Goal: Task Accomplishment & Management: Complete application form

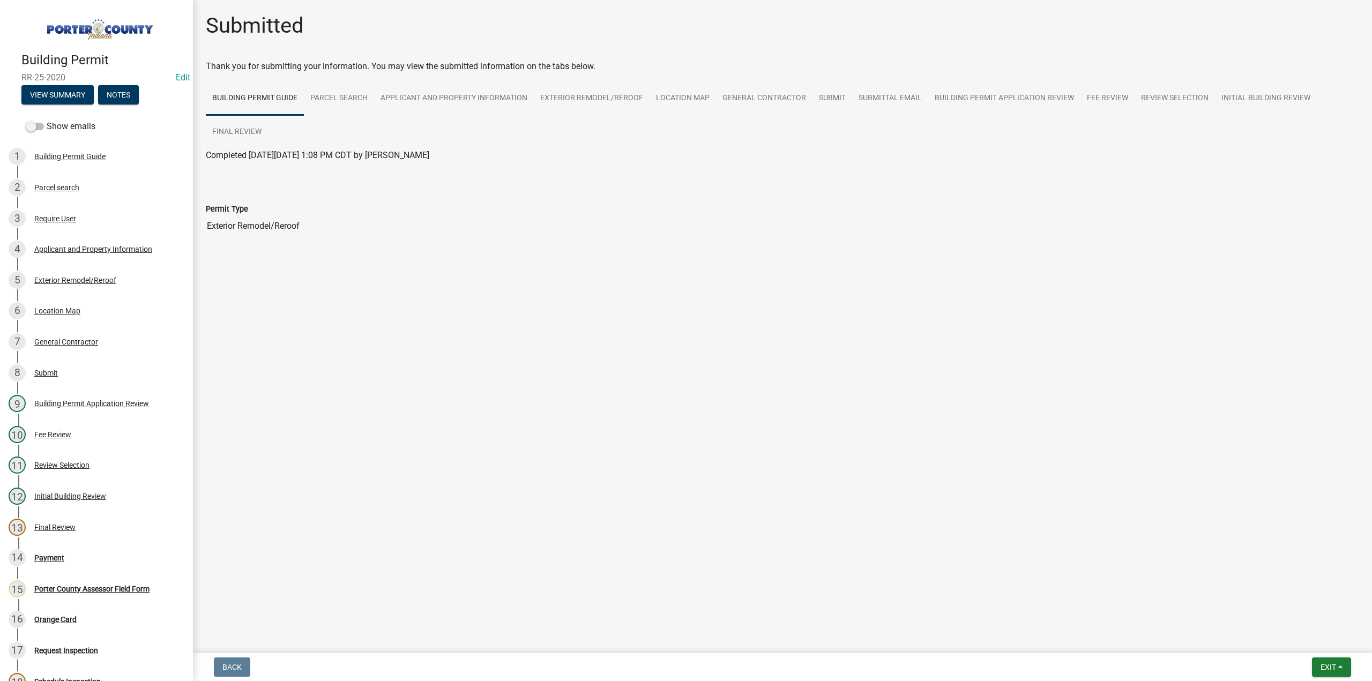
click at [237, 225] on input "Exterior Remodel/Reroof" at bounding box center [783, 225] width 1154 height 21
click at [1312, 666] on button "Exit" at bounding box center [1331, 667] width 39 height 19
click at [1316, 639] on button "Save & Exit" at bounding box center [1309, 640] width 86 height 26
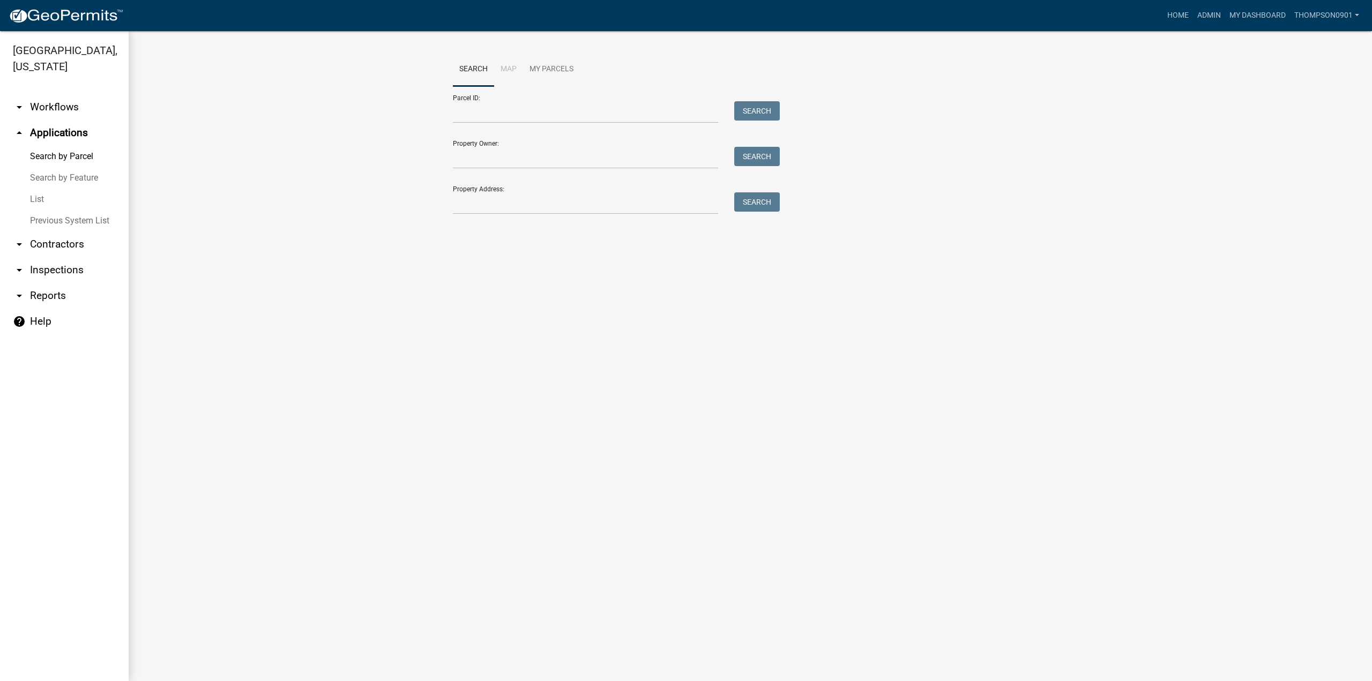
click at [41, 189] on link "List" at bounding box center [64, 199] width 129 height 21
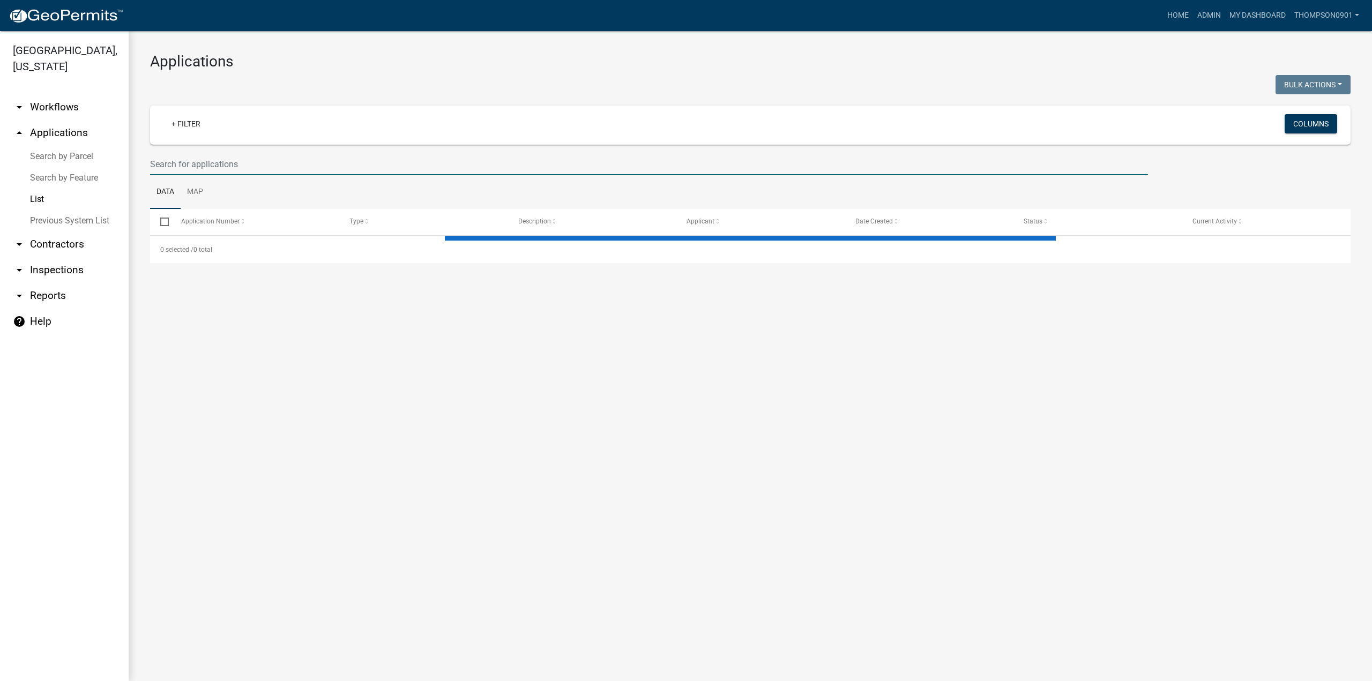
click at [165, 160] on input "text" at bounding box center [649, 164] width 998 height 22
select select "3: 100"
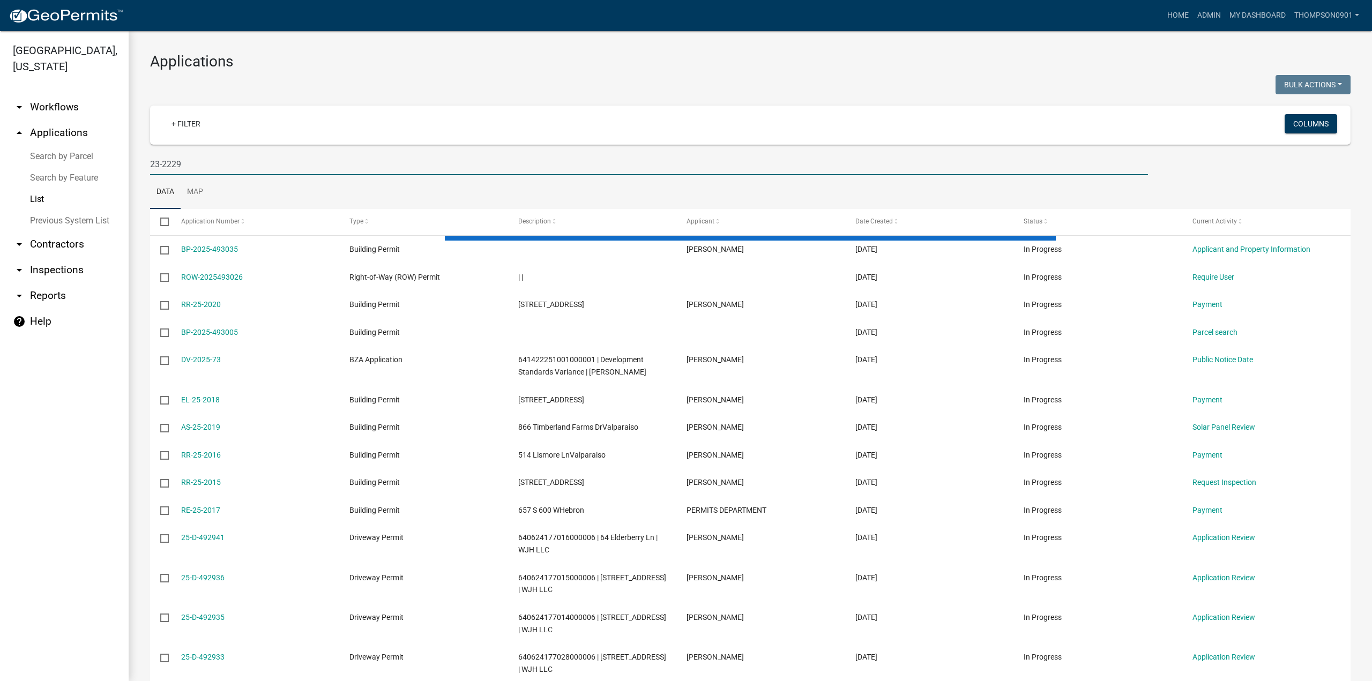
type input "23-2229"
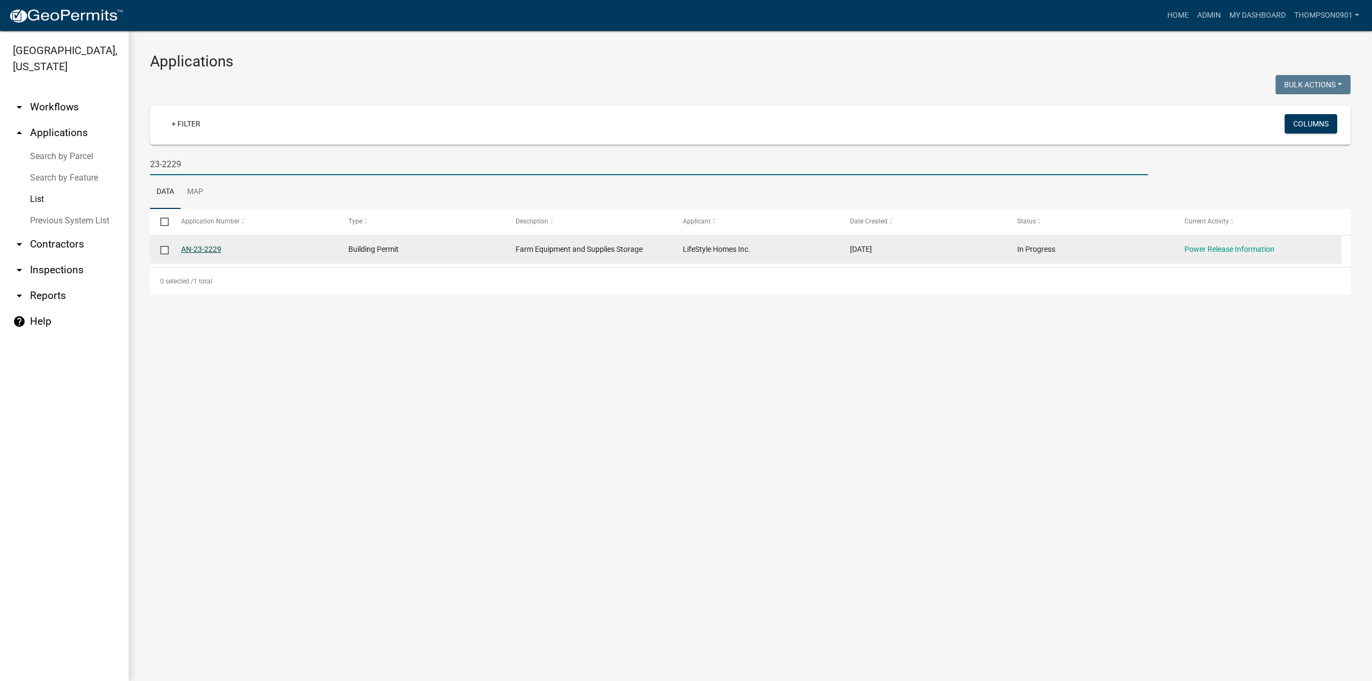
click at [211, 247] on link "AN-23-2229" at bounding box center [201, 249] width 40 height 9
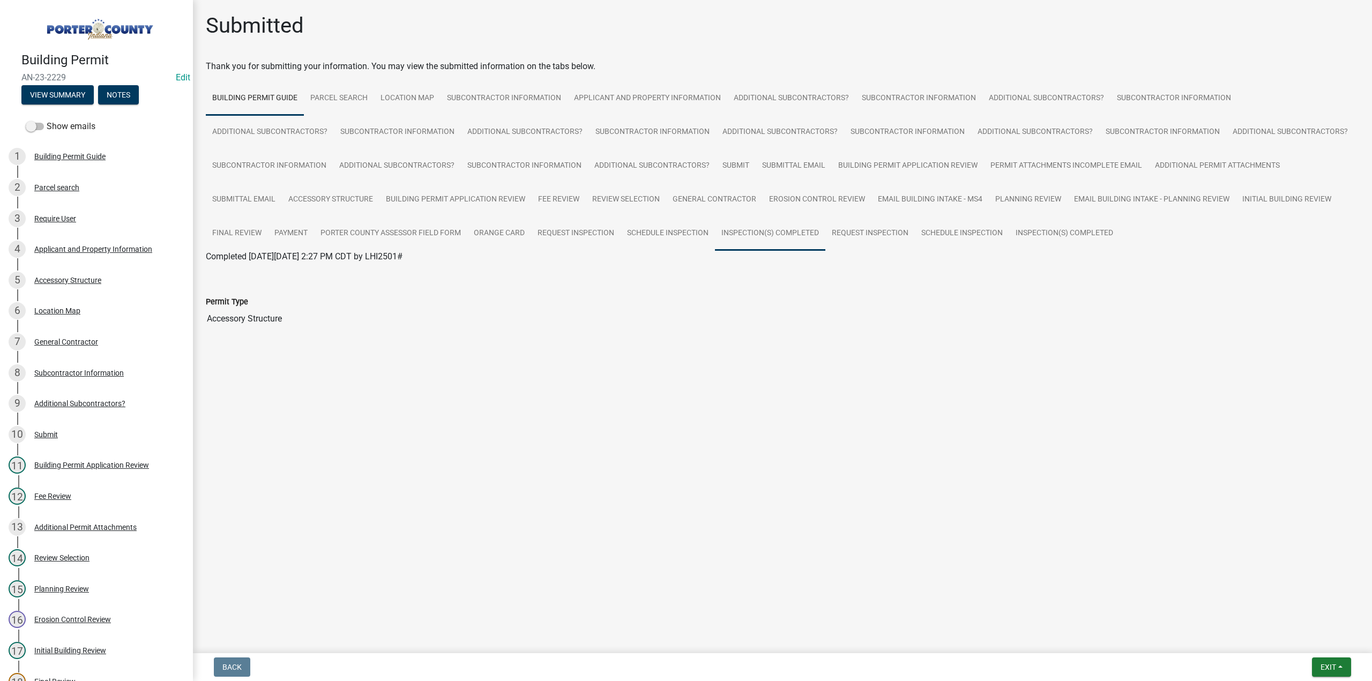
click at [786, 235] on link "Inspection(s) Completed" at bounding box center [770, 234] width 110 height 34
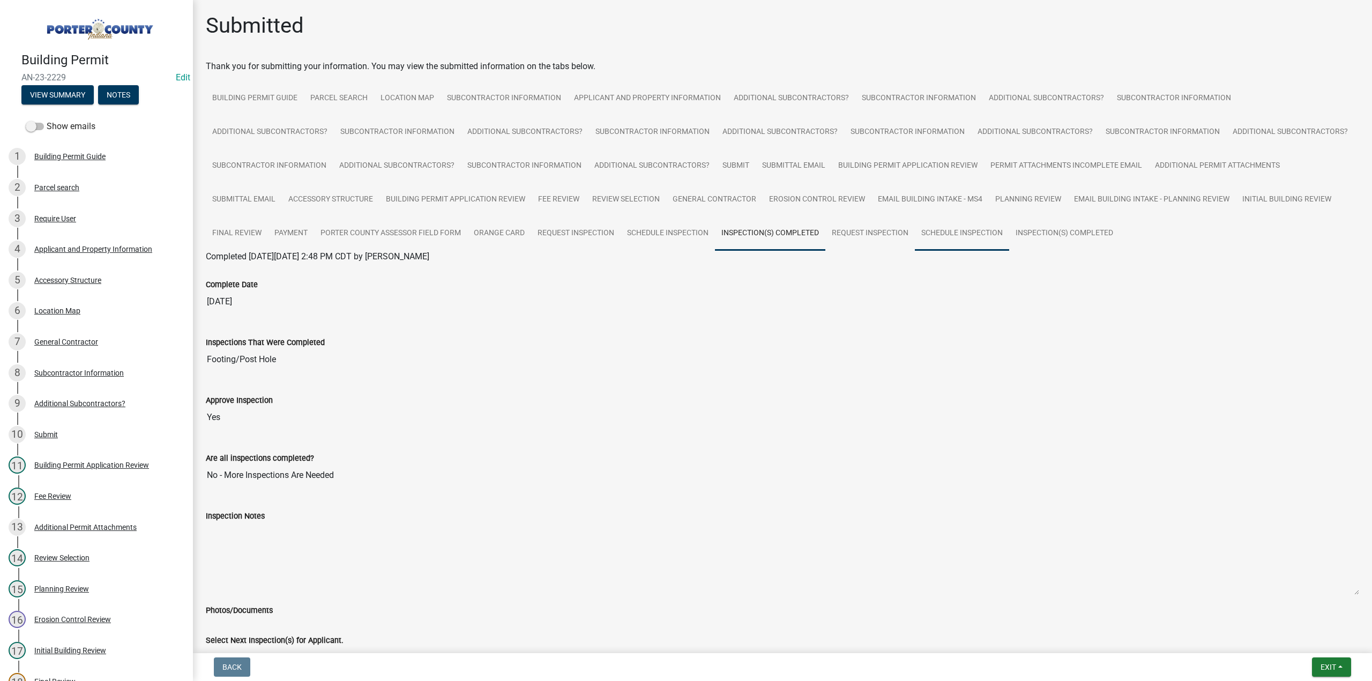
click at [961, 234] on link "Schedule Inspection" at bounding box center [962, 234] width 94 height 34
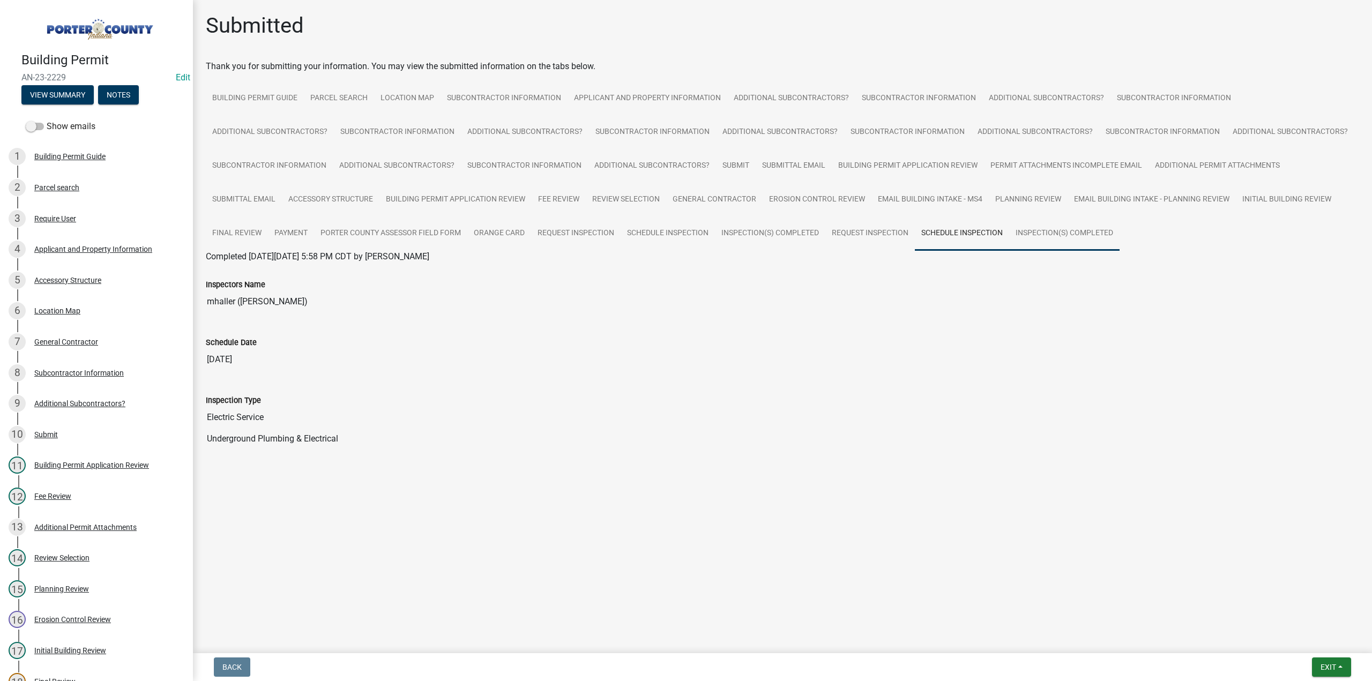
click at [1047, 234] on link "Inspection(s) Completed" at bounding box center [1064, 234] width 110 height 34
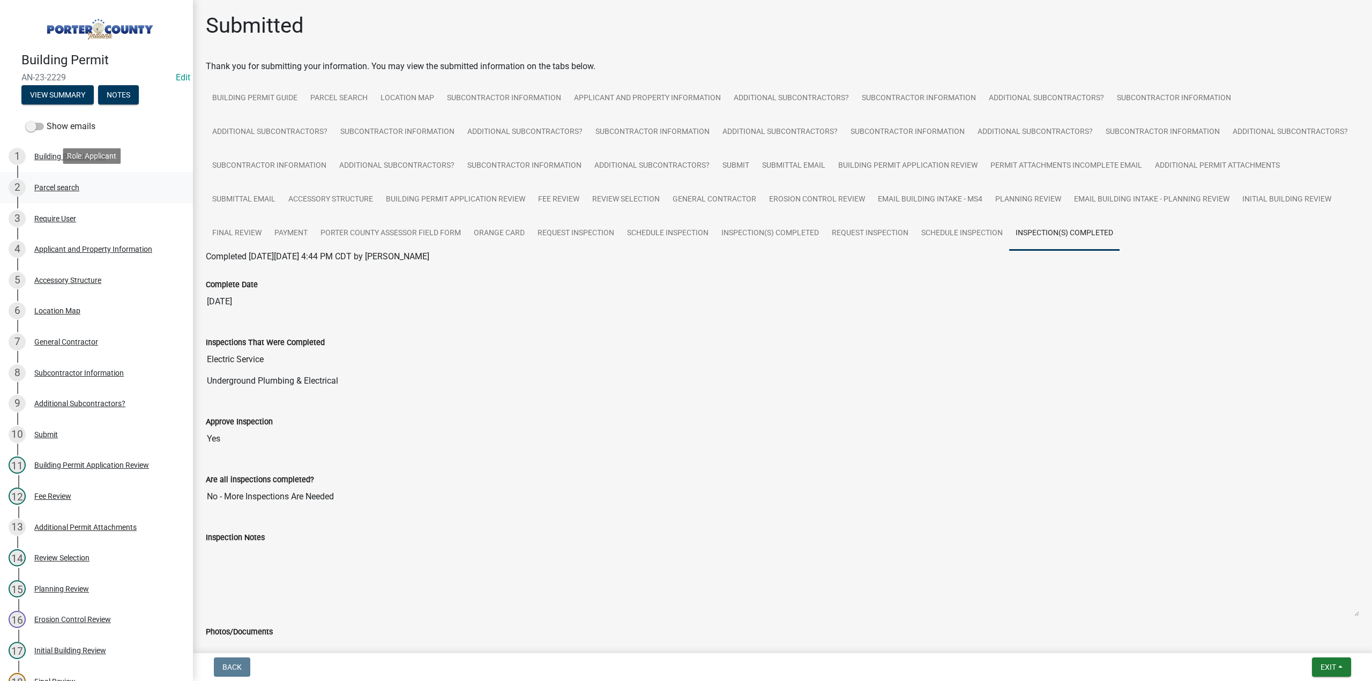
click at [65, 188] on div "Parcel search" at bounding box center [56, 188] width 45 height 8
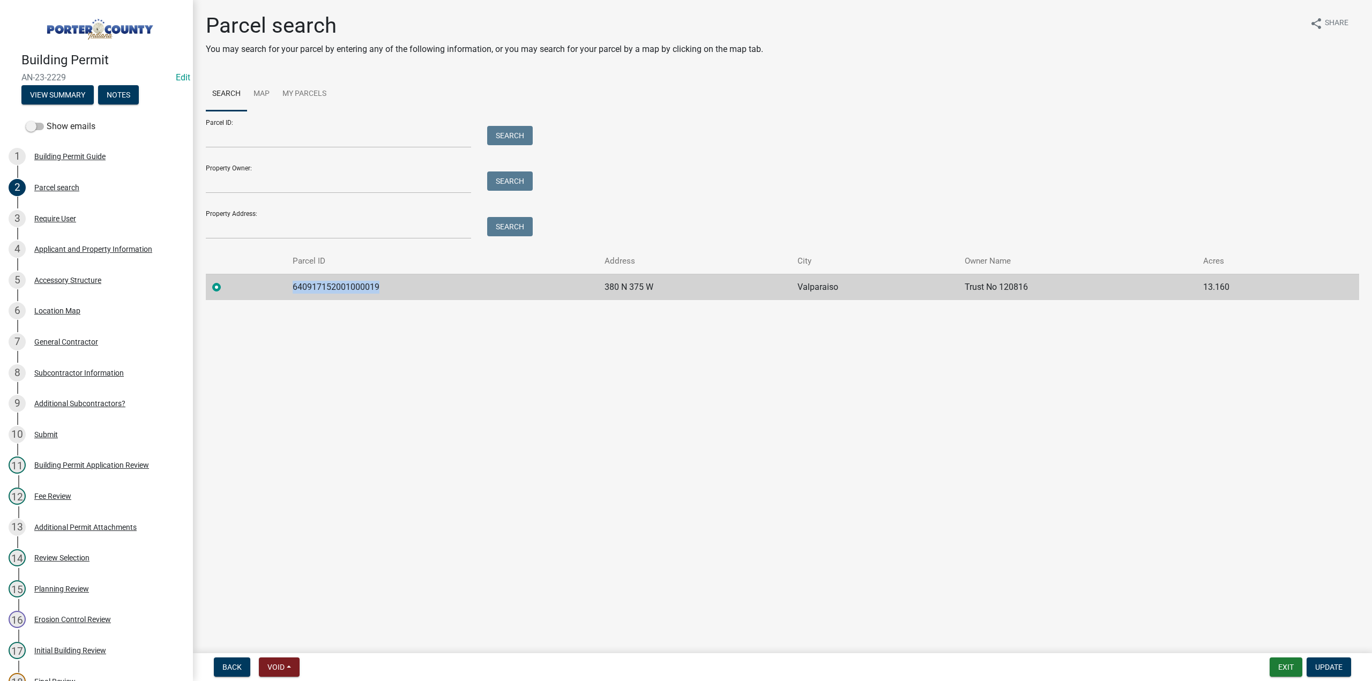
drag, startPoint x: 392, startPoint y: 285, endPoint x: 279, endPoint y: 285, distance: 113.6
click at [275, 287] on tr "640917152001000019 380 N 375 W Valparaiso Trust No 120816 13.160" at bounding box center [783, 287] width 1154 height 26
copy td "640917152001000019"
drag, startPoint x: 667, startPoint y: 280, endPoint x: 592, endPoint y: 284, distance: 75.7
click at [591, 284] on tr "640917152001000019 380 N 375 W Valparaiso Trust No 120816 13.160" at bounding box center [783, 287] width 1154 height 26
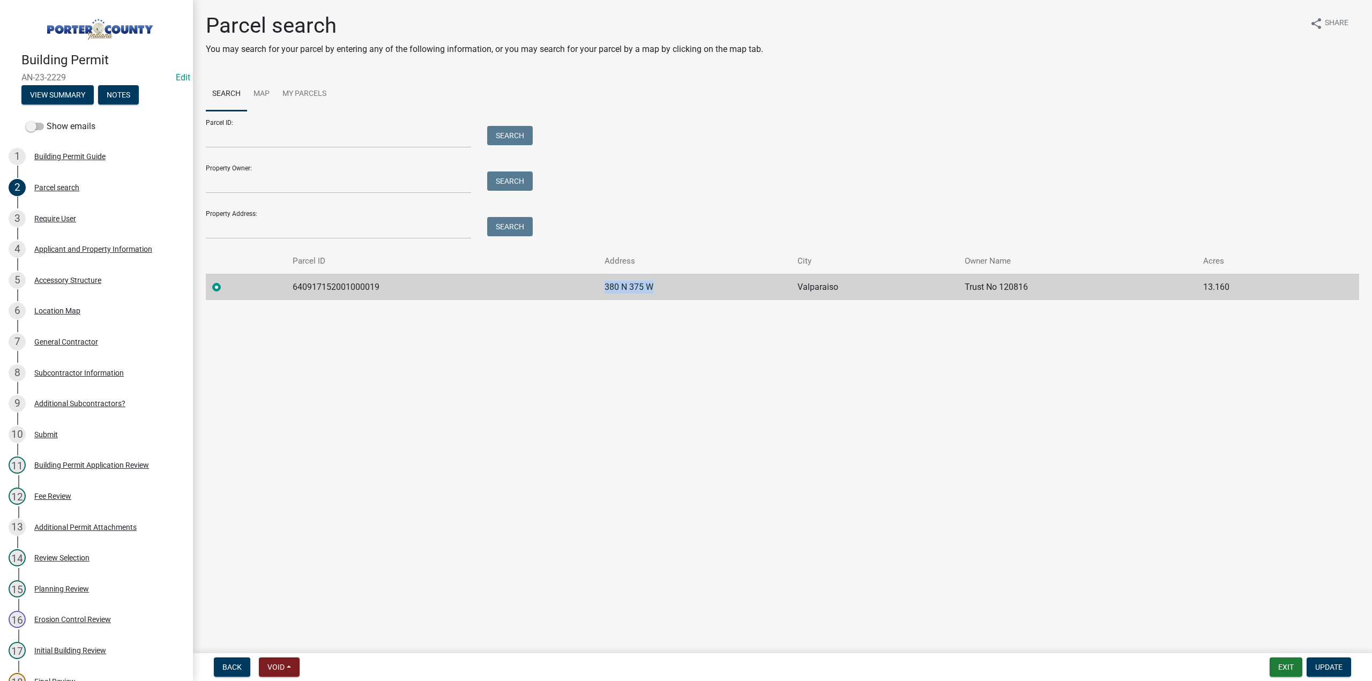
copy tr "380 N 375 W"
click at [78, 277] on div "Accessory Structure" at bounding box center [67, 281] width 67 height 8
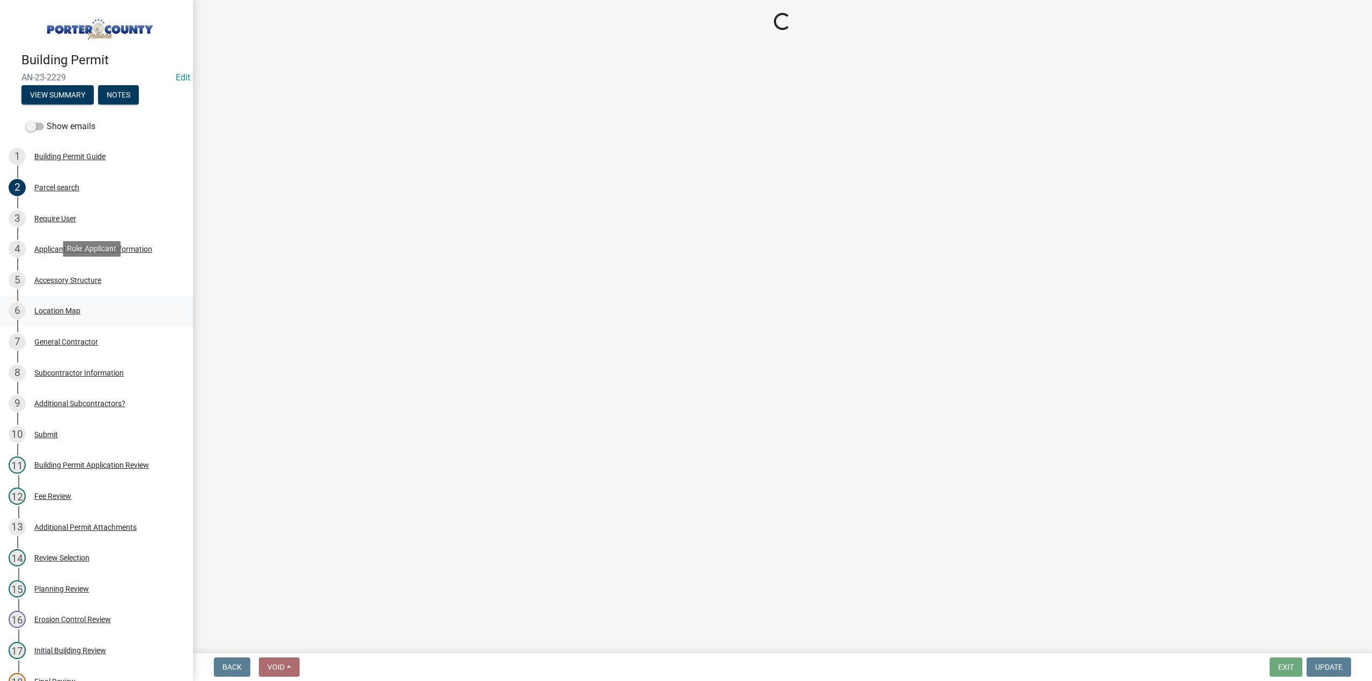
select select "de31ad38-eab4-417a-a8ac-eccf8406b967"
select select "968dc824-c675-4889-9261-eecf15873776"
select select "3cff20c0-3f0c-46d5-8ea1-4d56f0396f42"
select select "d63a0ebc-b44d-481d-ab70-ec75eba29316"
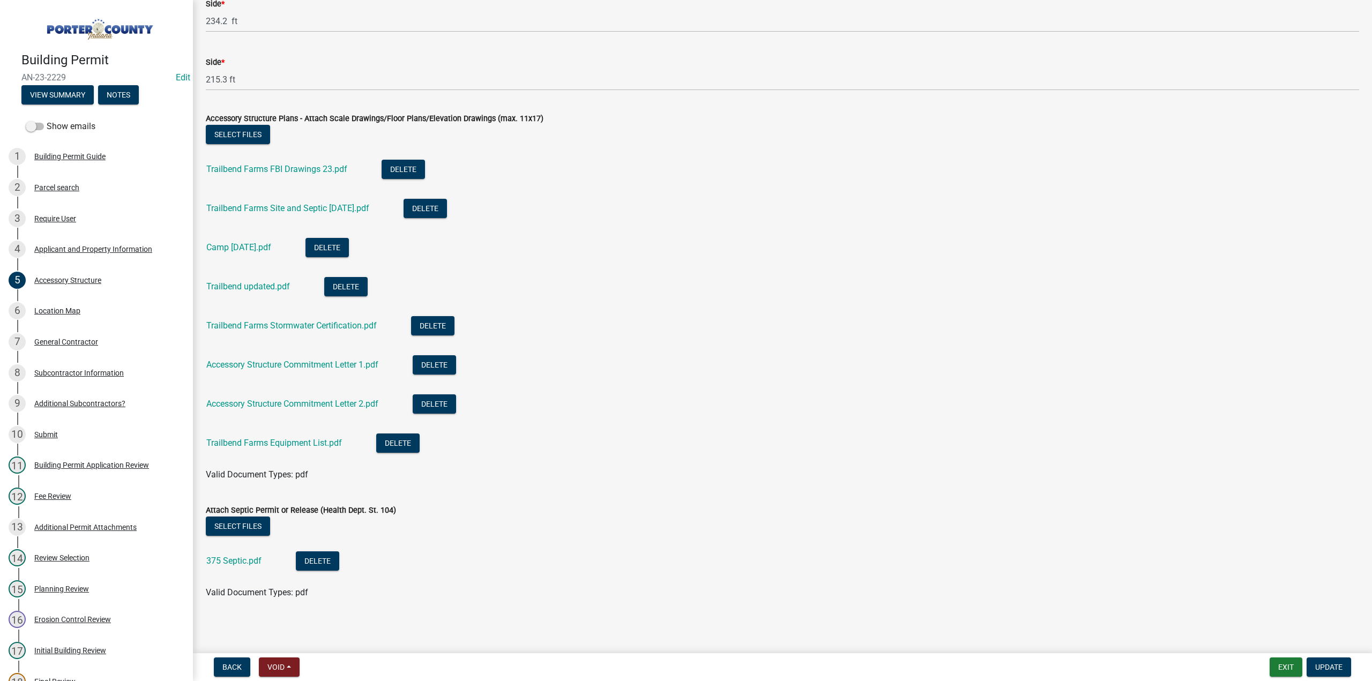
scroll to position [1974, 0]
click at [58, 91] on button "View Summary" at bounding box center [57, 94] width 72 height 19
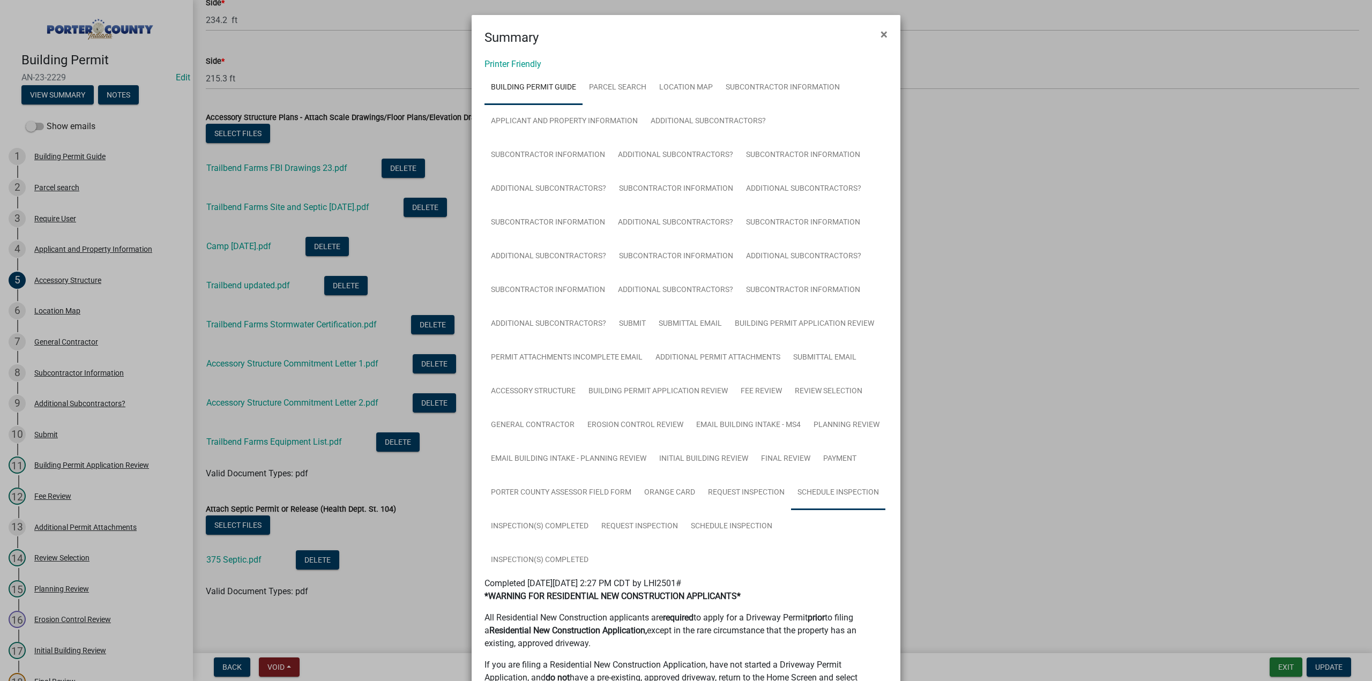
click at [830, 493] on link "Schedule Inspection" at bounding box center [838, 493] width 94 height 34
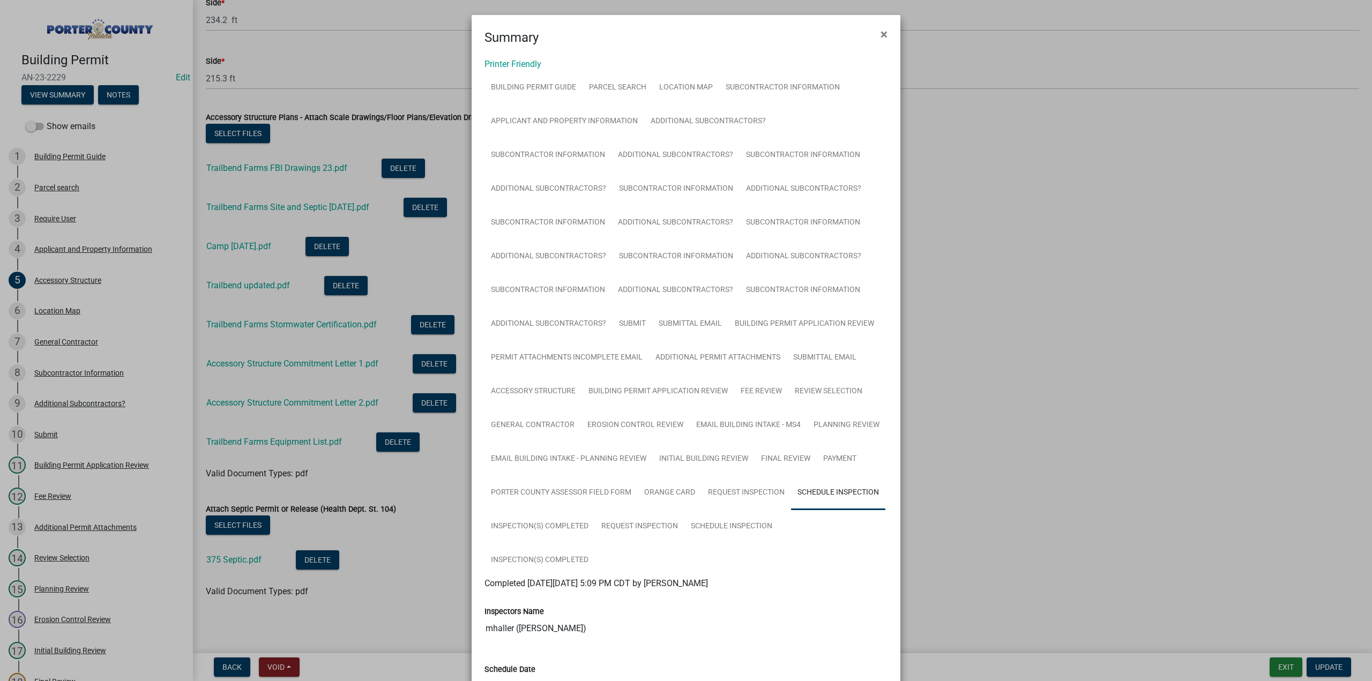
scroll to position [161, 0]
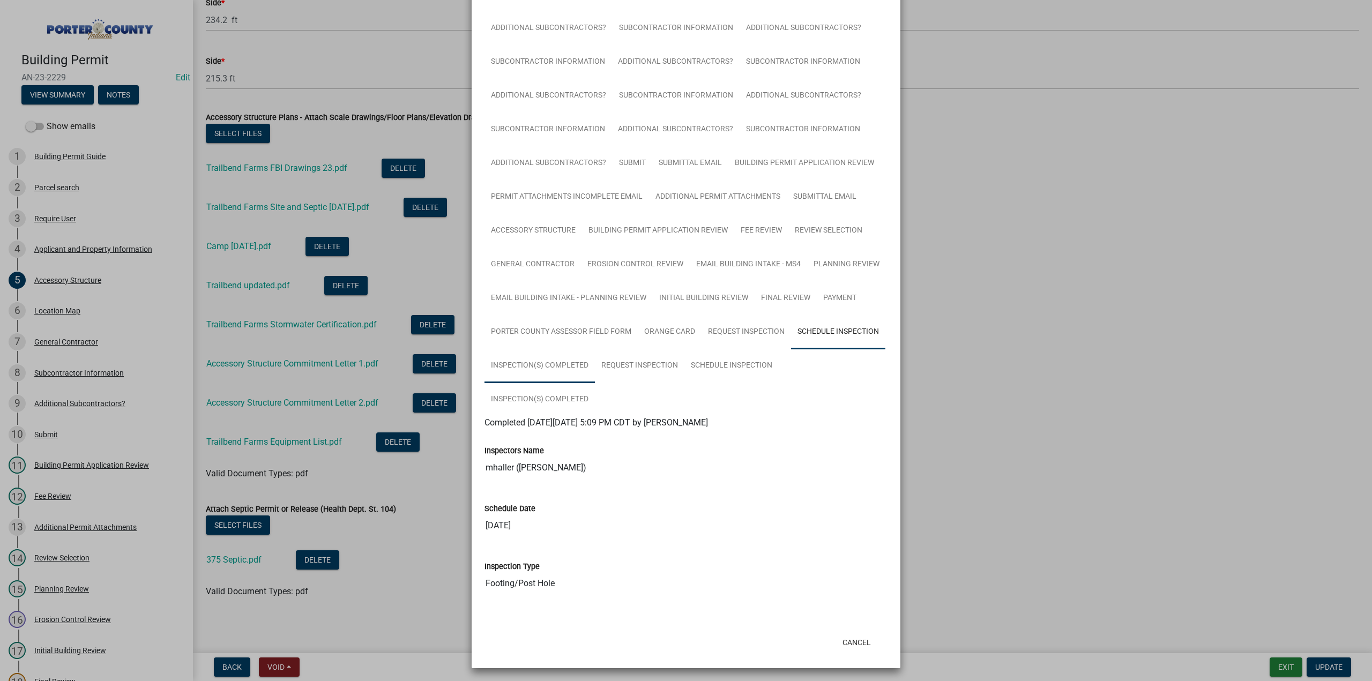
click at [558, 366] on link "Inspection(s) Completed" at bounding box center [540, 366] width 110 height 34
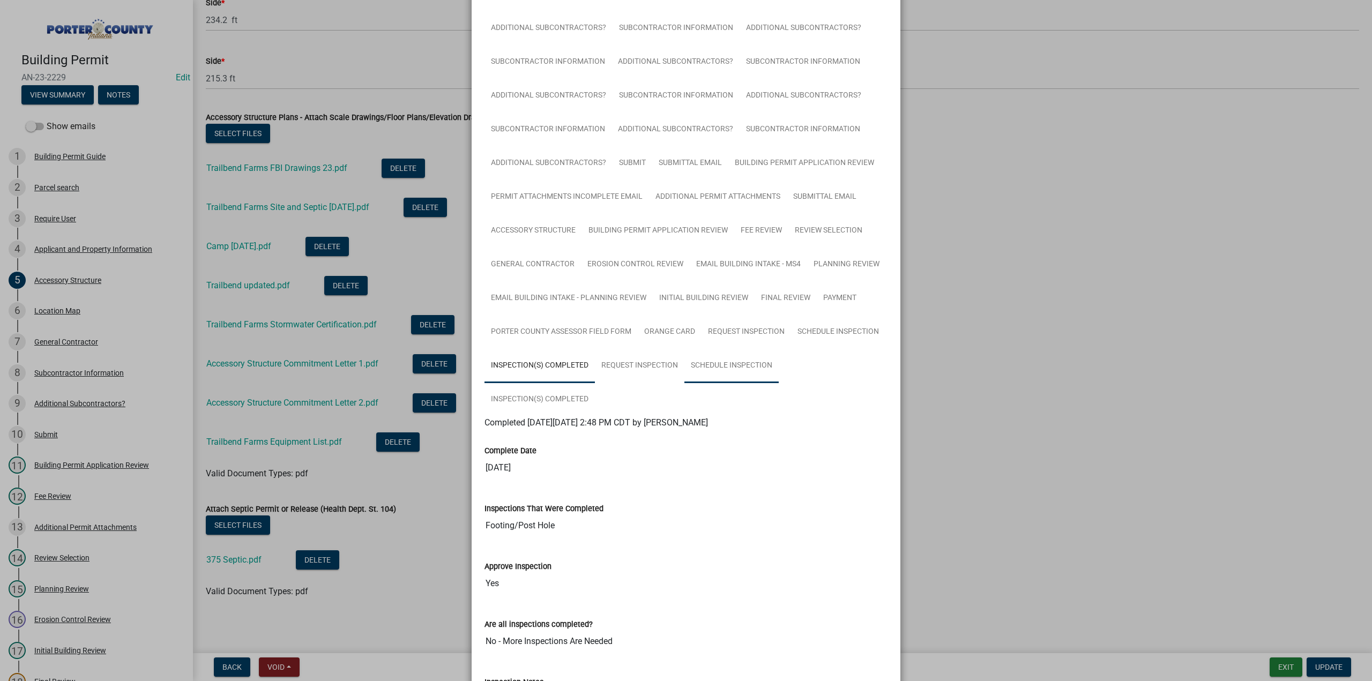
click at [751, 369] on link "Schedule Inspection" at bounding box center [732, 366] width 94 height 34
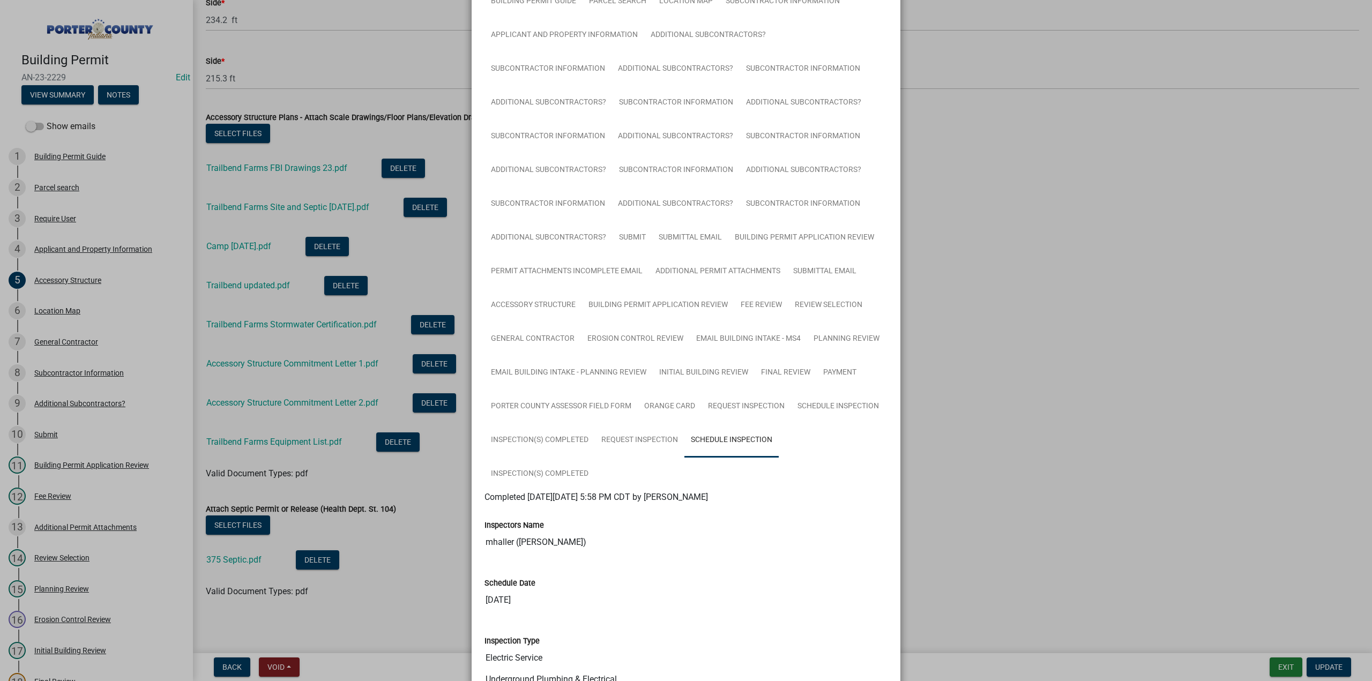
scroll to position [185, 0]
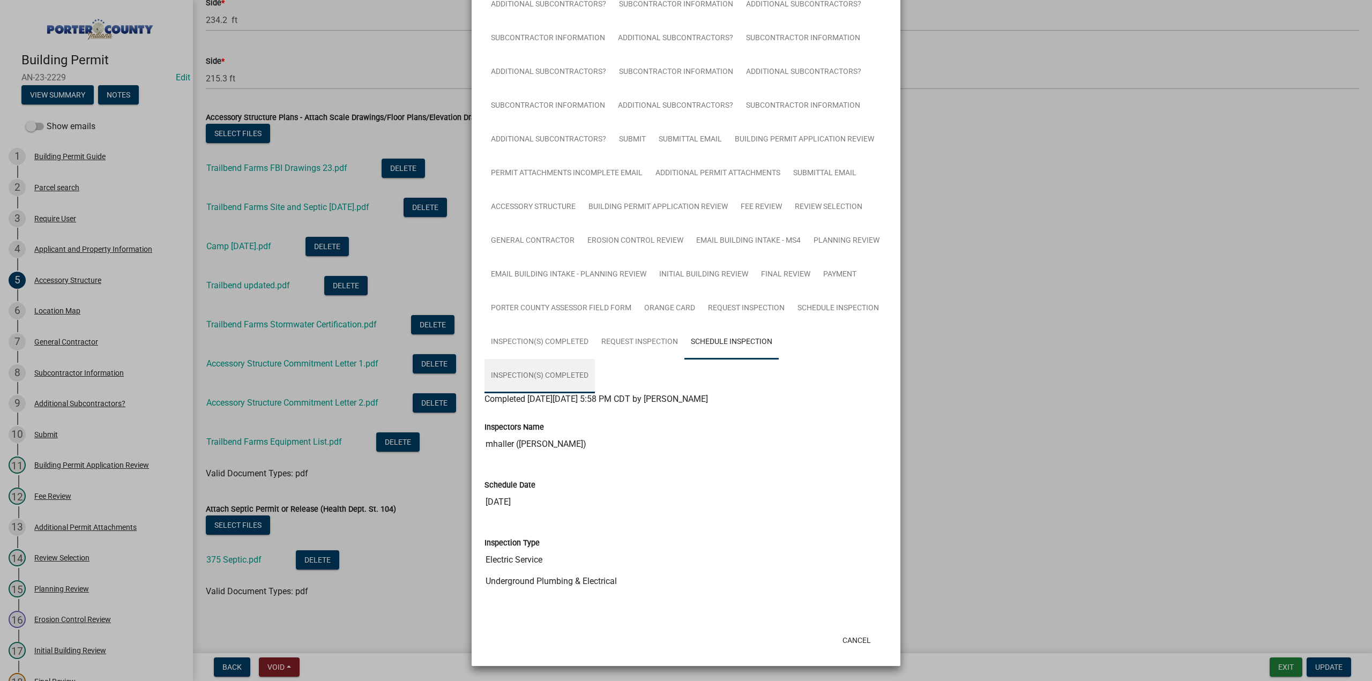
click at [547, 378] on link "Inspection(s) Completed" at bounding box center [540, 376] width 110 height 34
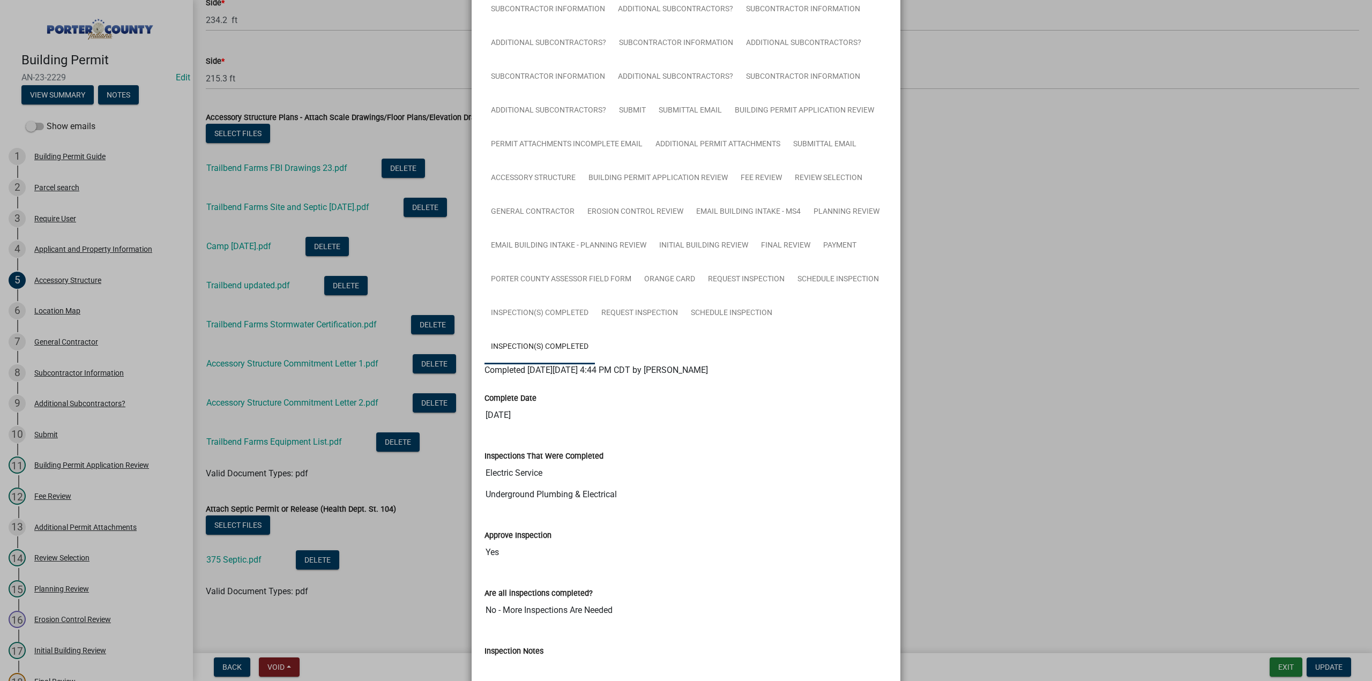
scroll to position [214, 0]
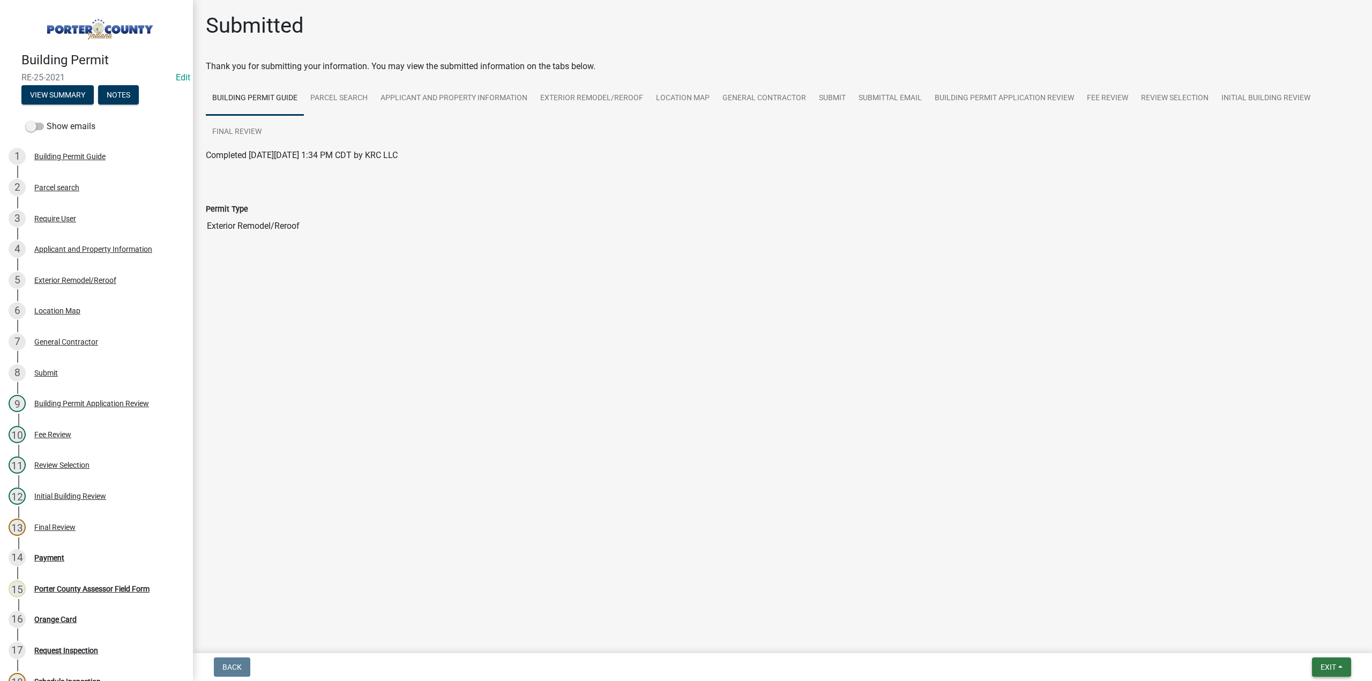
click at [1324, 666] on span "Exit" at bounding box center [1329, 667] width 16 height 9
click at [1318, 637] on button "Save & Exit" at bounding box center [1309, 640] width 86 height 26
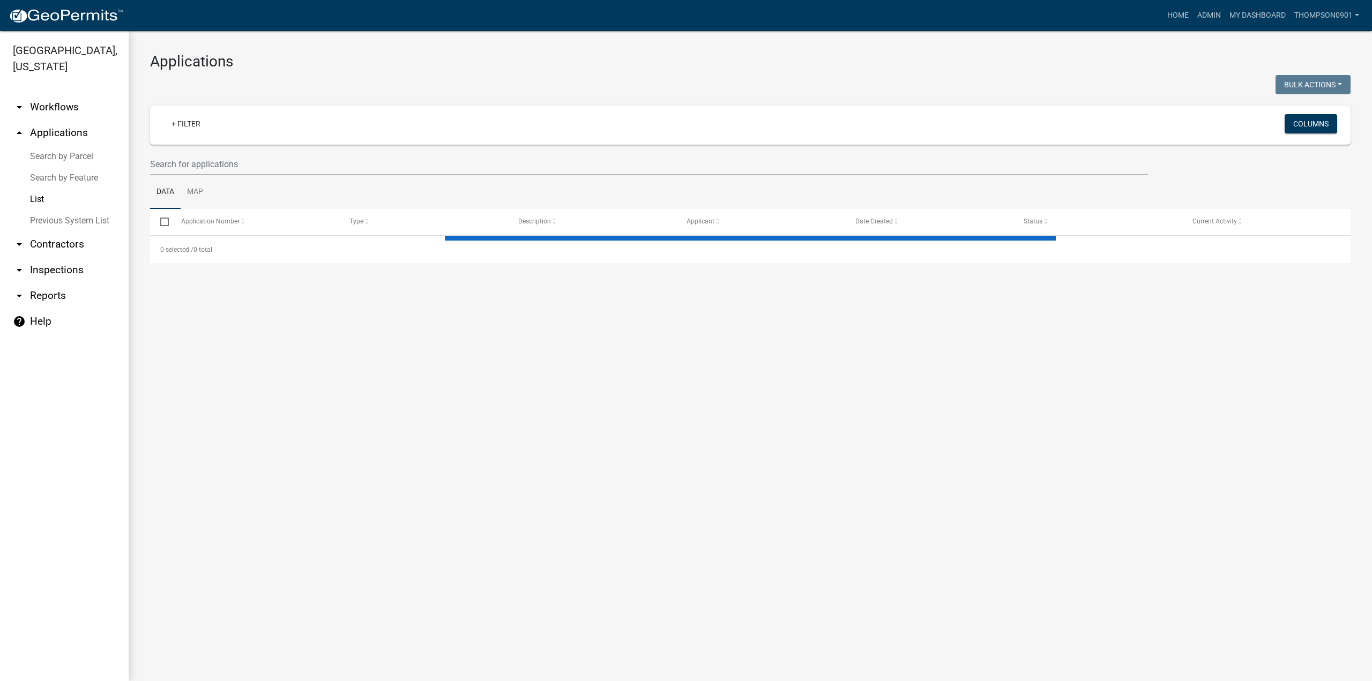
select select "3: 100"
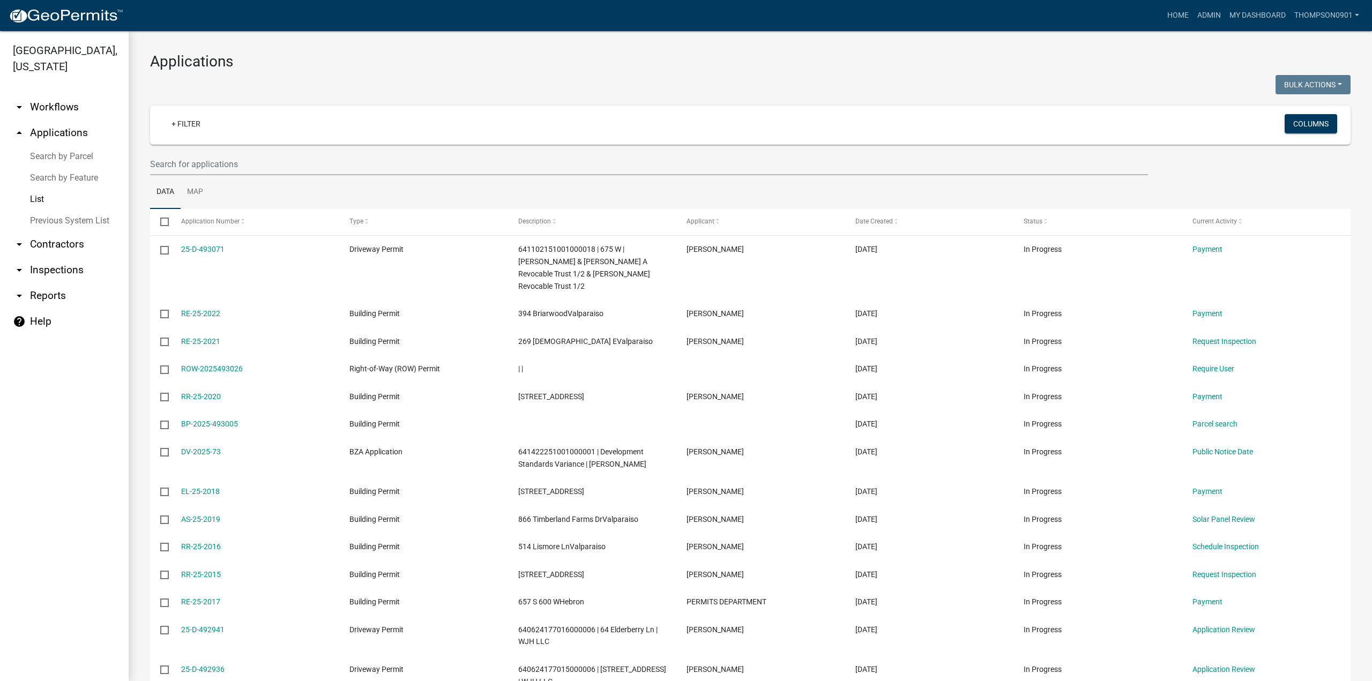
click at [74, 146] on link "Search by Parcel" at bounding box center [64, 156] width 129 height 21
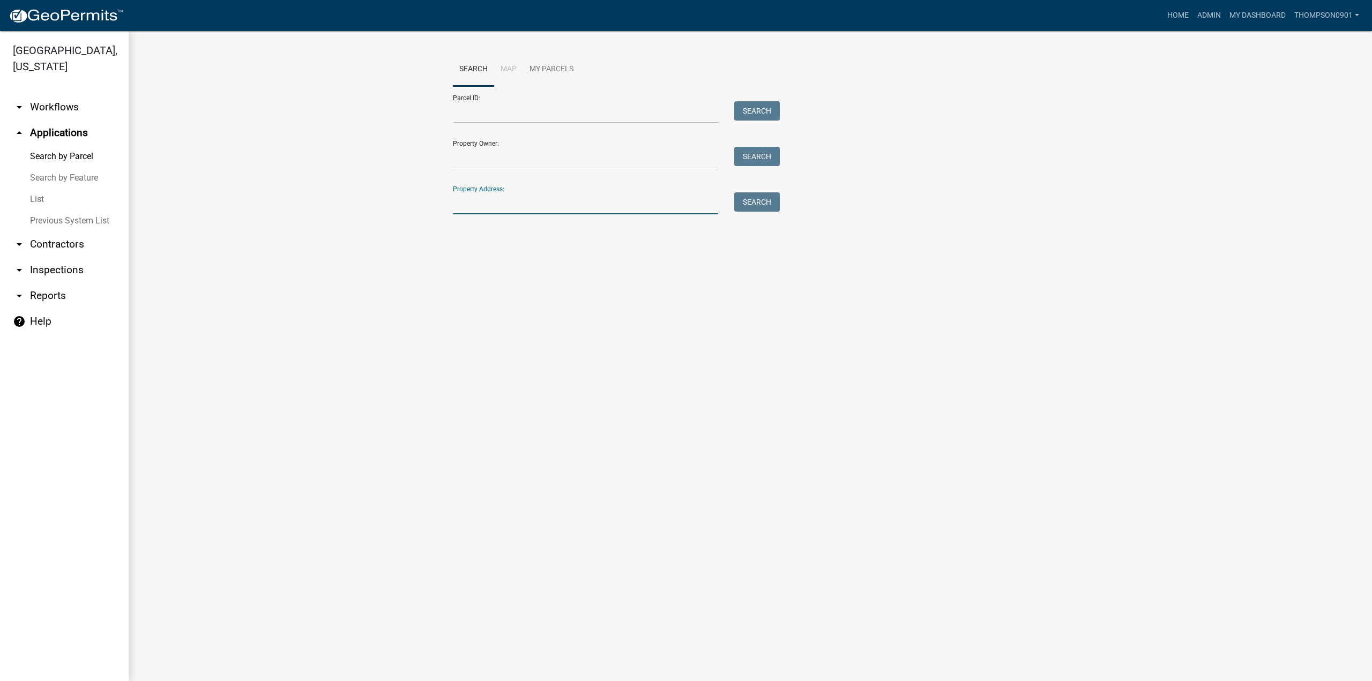
click at [531, 200] on input "Property Address:" at bounding box center [585, 203] width 265 height 22
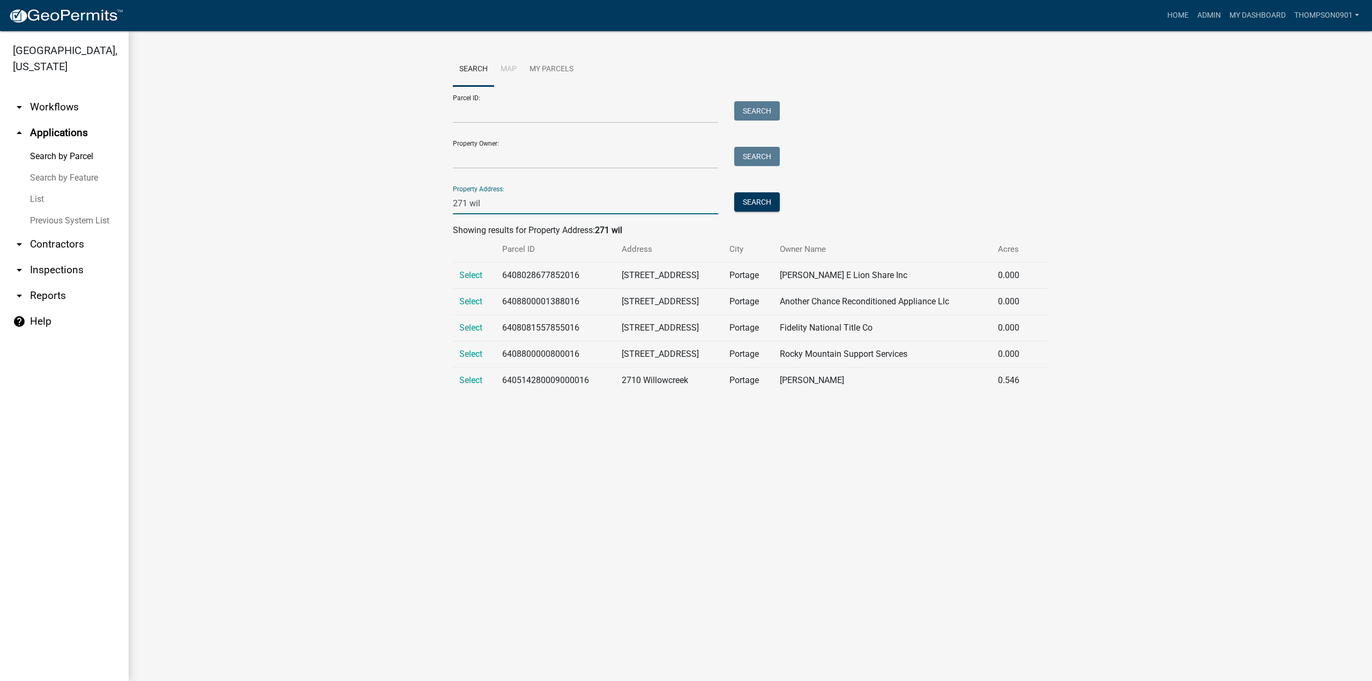
click at [456, 202] on input "271 wil" at bounding box center [585, 203] width 265 height 22
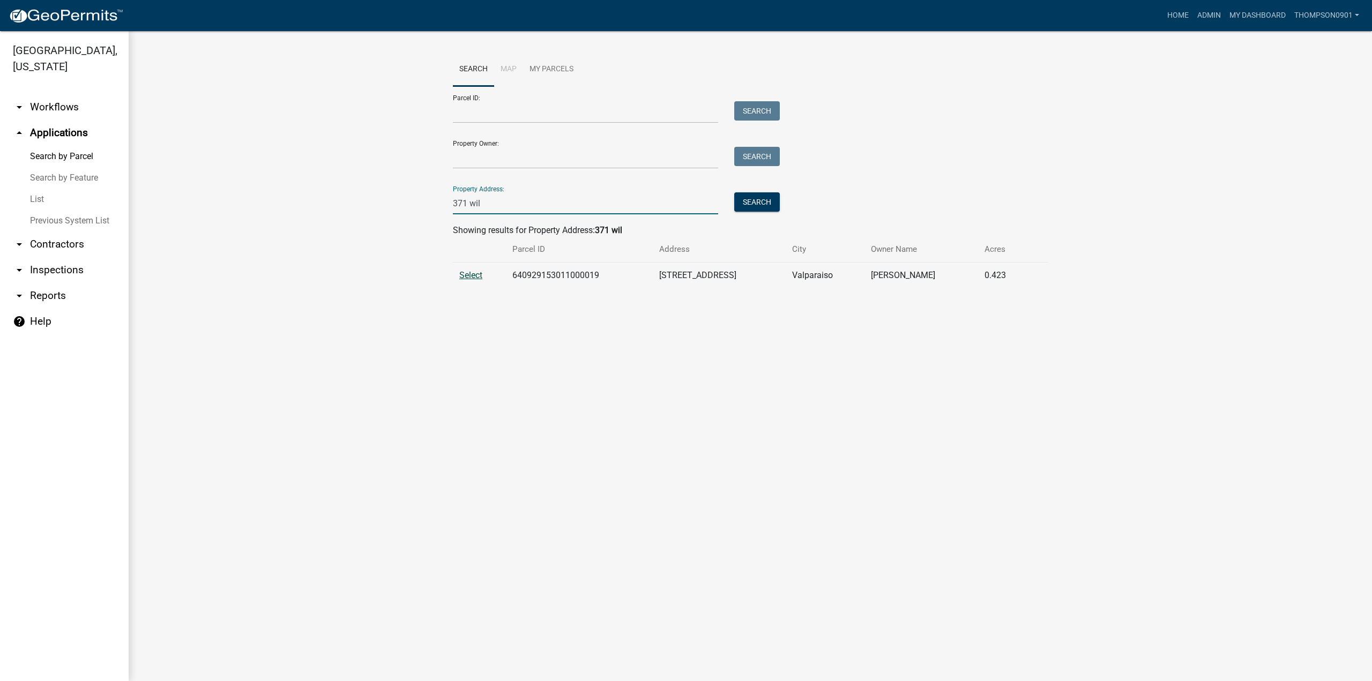
type input "371 wil"
click at [471, 277] on span "Select" at bounding box center [470, 275] width 23 height 10
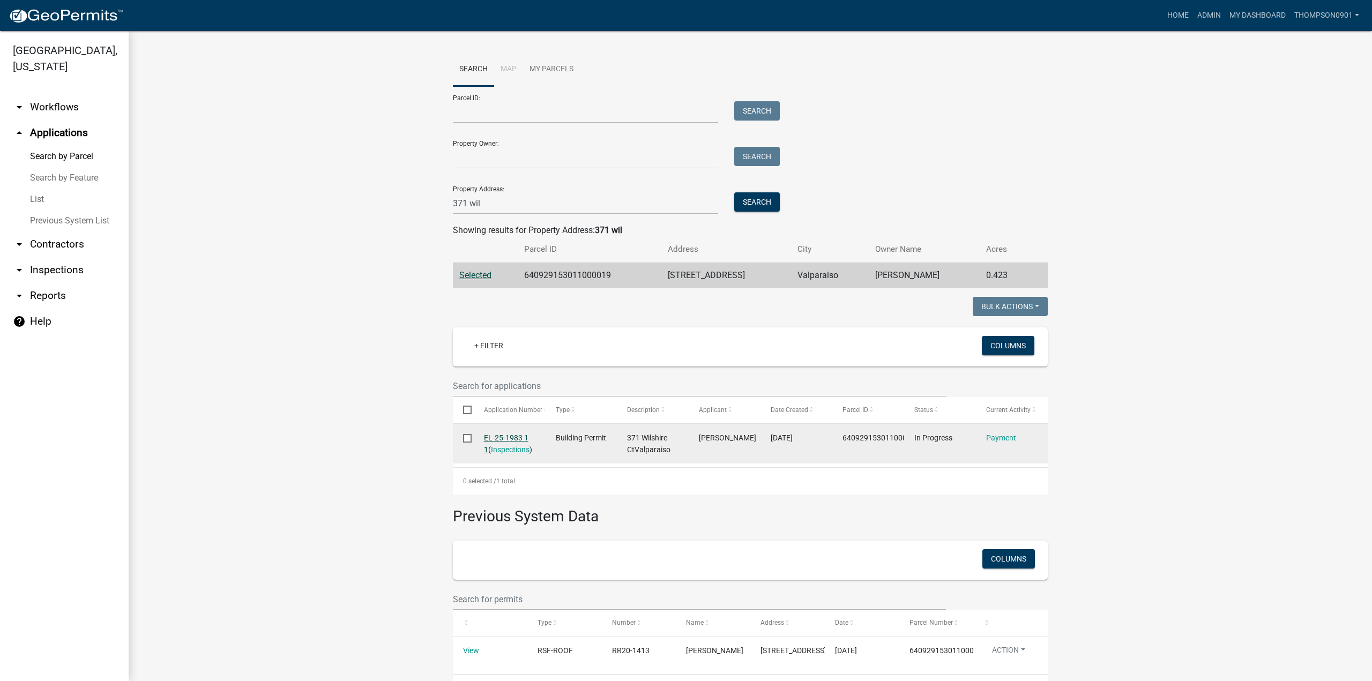
click at [504, 439] on link "EL-25-1983 1 1" at bounding box center [506, 444] width 44 height 21
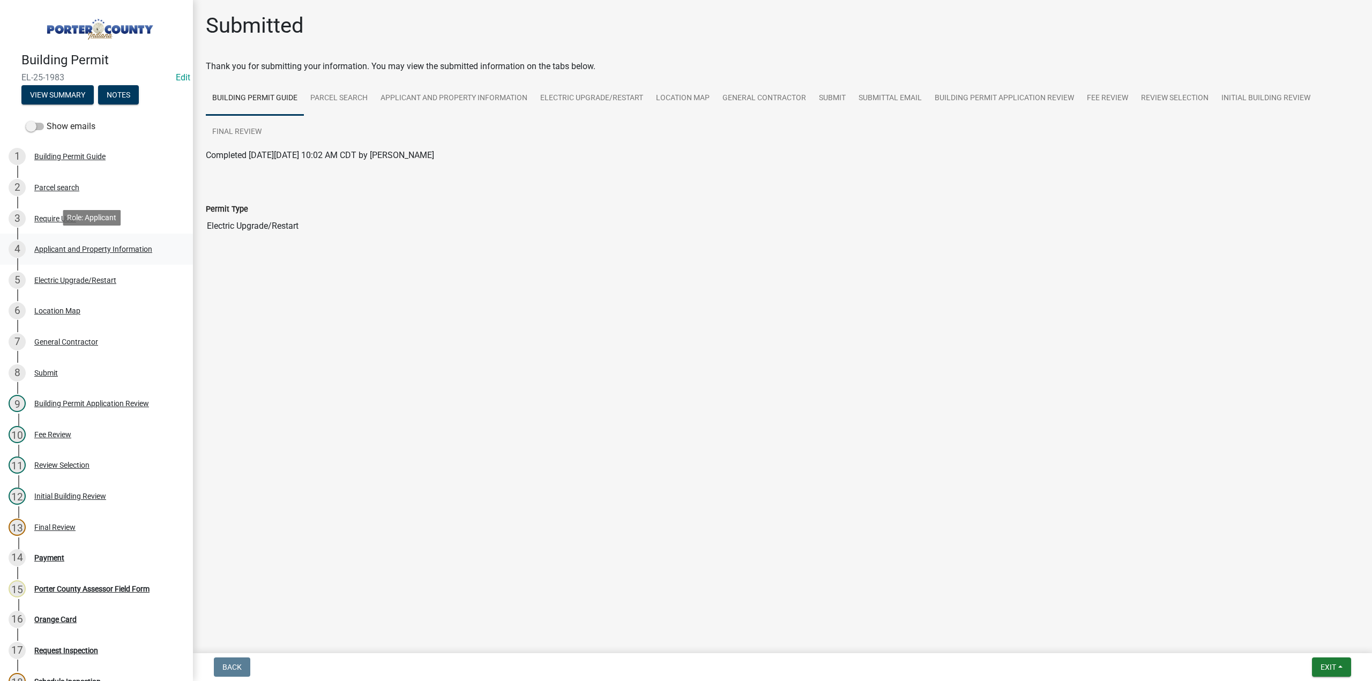
click at [83, 249] on div "Applicant and Property Information" at bounding box center [93, 250] width 118 height 8
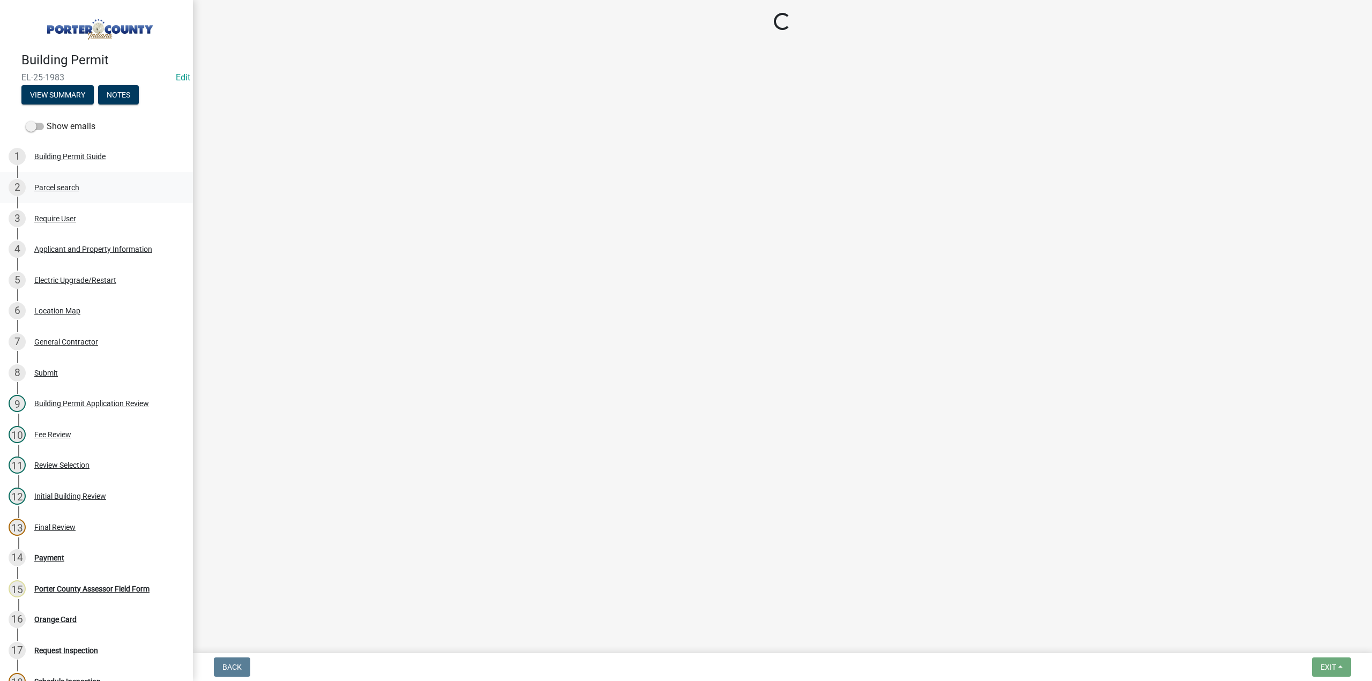
select select "4e6cbcac-7d48-4f78-b019-902ed53214cd"
select select "b800d0da-e05b-4bfb-9059-90d625c2cfa9"
select select "e2d1b1d7-ccc9-456b-9e96-e16306515997"
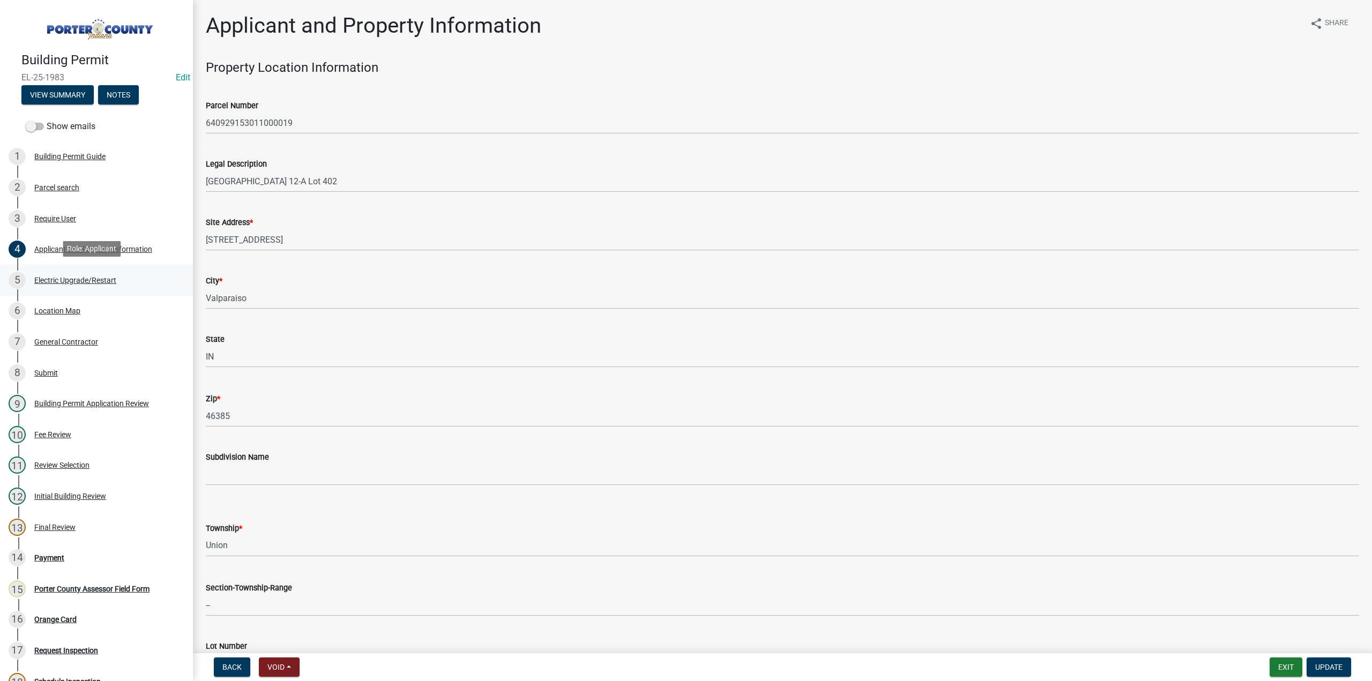
click at [73, 280] on div "Electric Upgrade/Restart" at bounding box center [75, 281] width 82 height 8
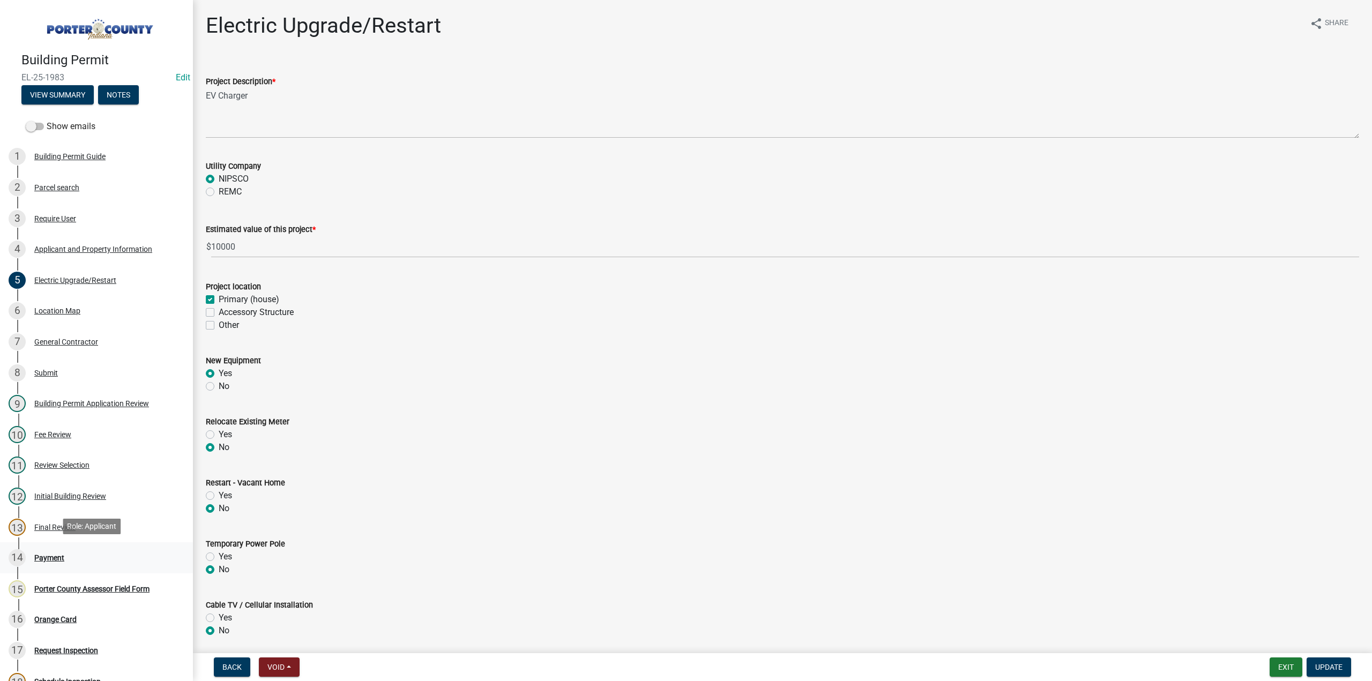
click at [56, 557] on div "Payment" at bounding box center [49, 558] width 30 height 8
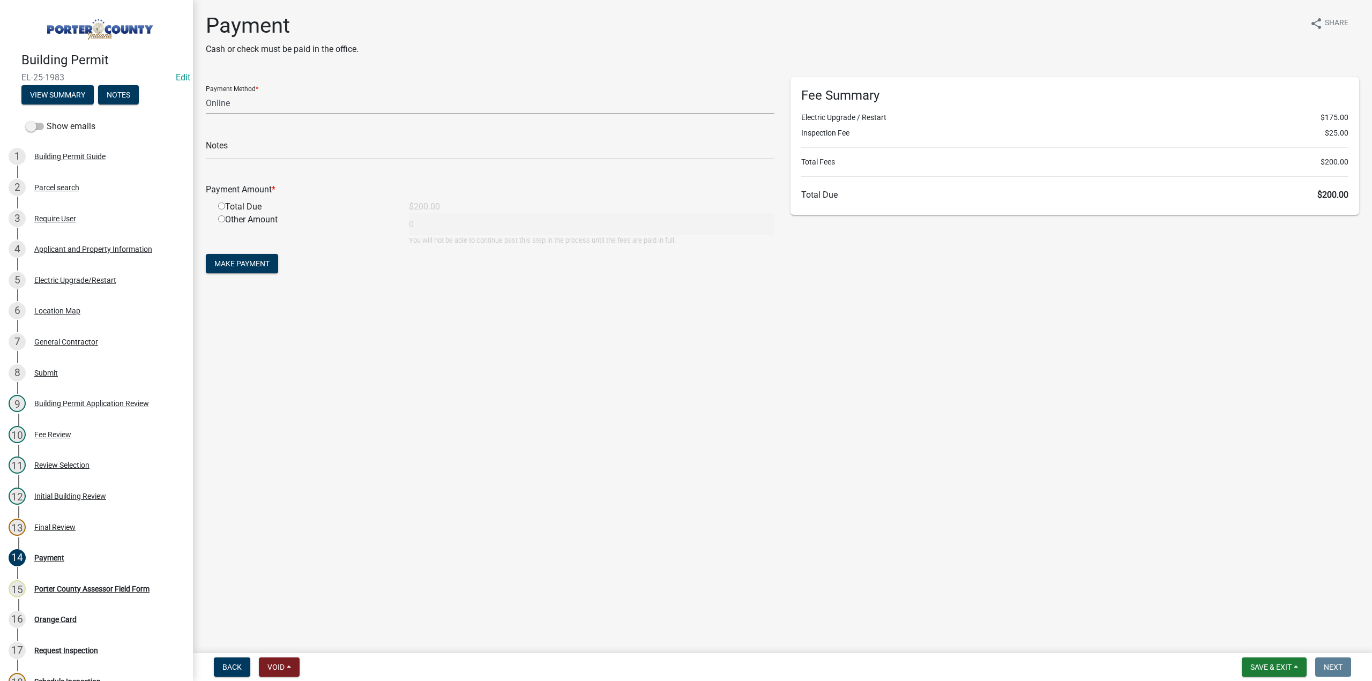
click at [227, 100] on select "Credit Card POS Check Cash Online" at bounding box center [490, 103] width 569 height 22
select select "1: 0"
click at [206, 92] on select "Credit Card POS Check Cash Online" at bounding box center [490, 103] width 569 height 22
click at [242, 155] on input "text" at bounding box center [490, 149] width 569 height 22
click at [263, 147] on input "#1293 MIK Soulutions" at bounding box center [490, 149] width 569 height 22
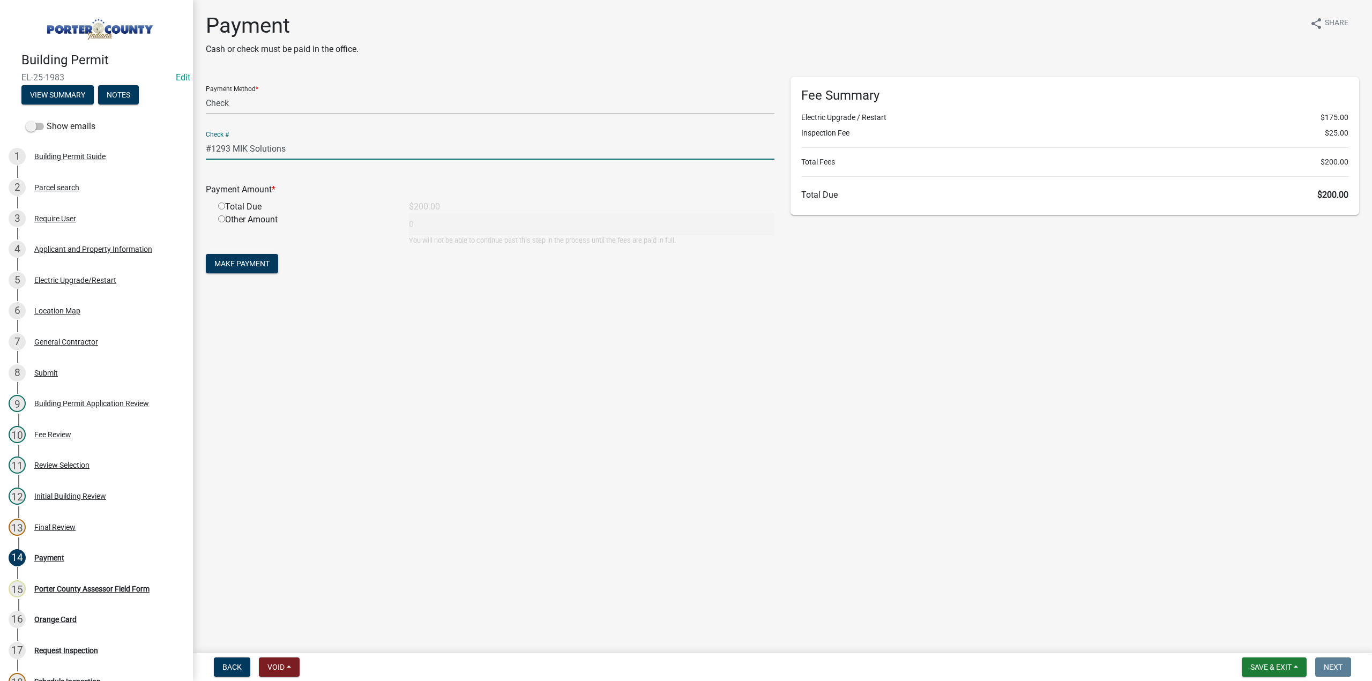
type input "#1293 MIK Solutions"
click at [222, 204] on input "radio" at bounding box center [221, 206] width 7 height 7
radio input "true"
type input "200"
click at [222, 262] on span "Make Payment" at bounding box center [241, 263] width 55 height 9
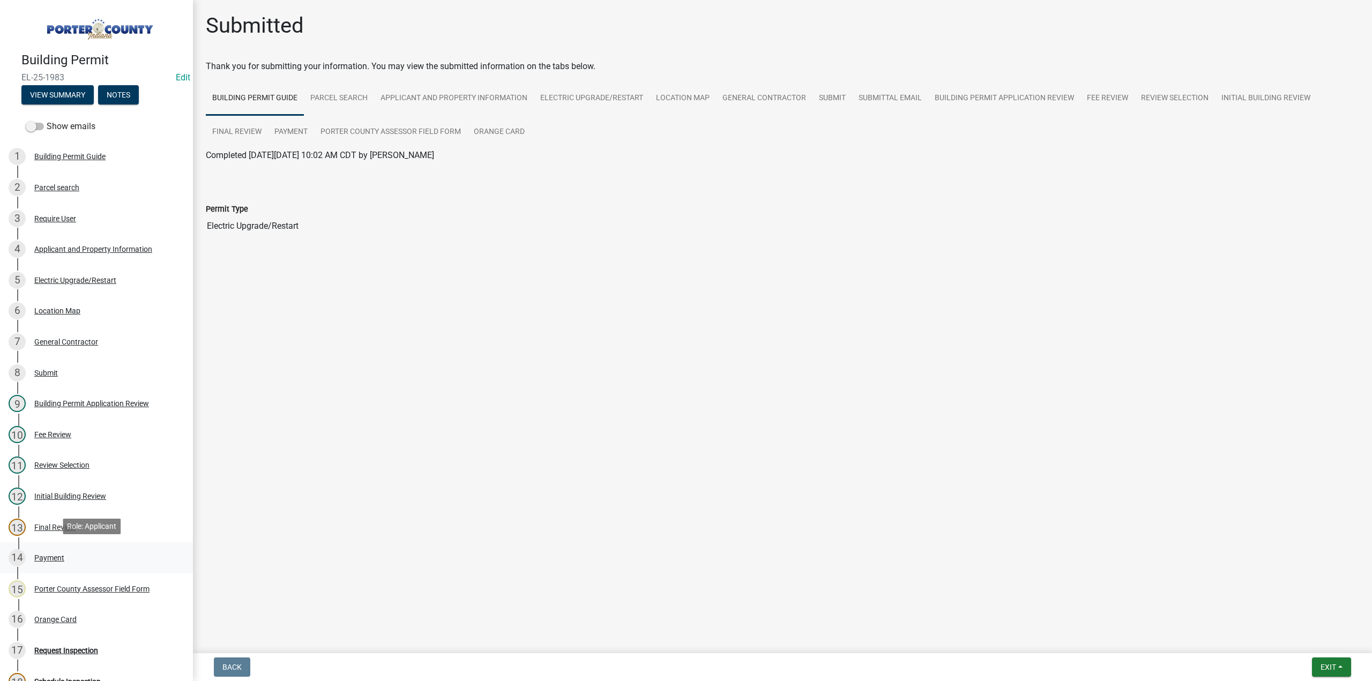
click at [63, 555] on div "Payment" at bounding box center [49, 558] width 30 height 8
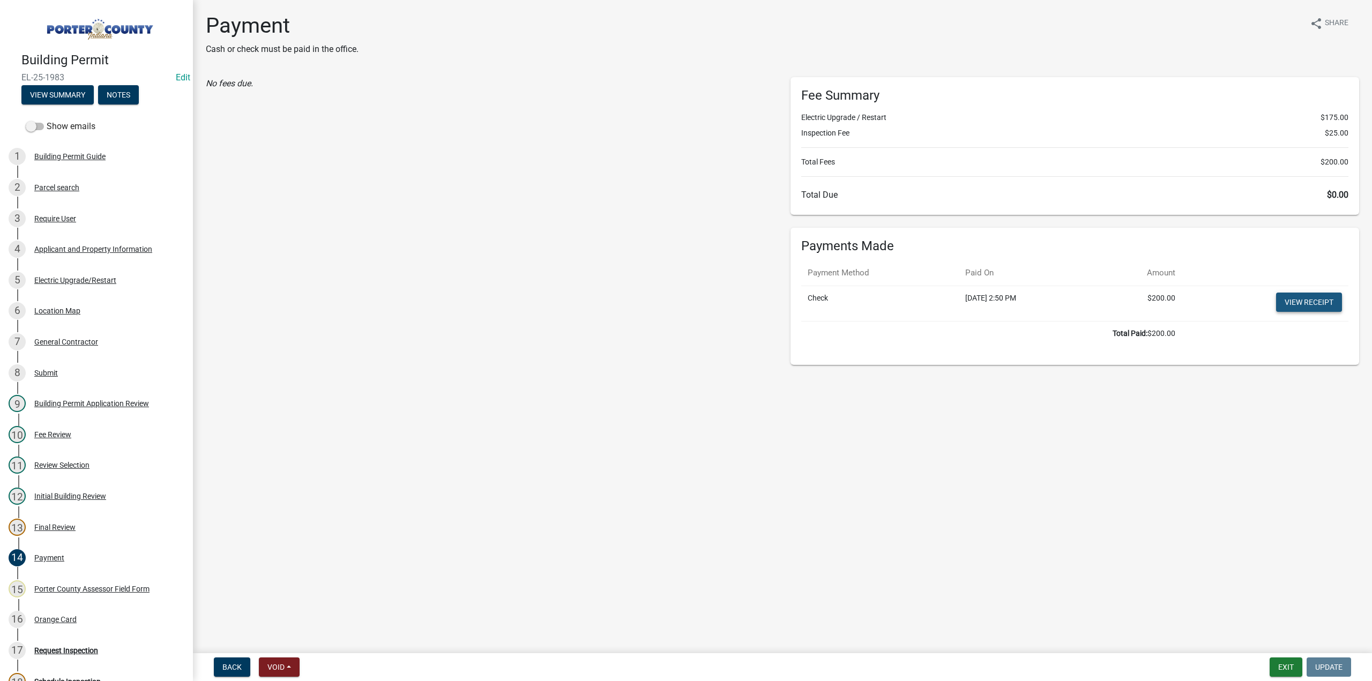
click at [1314, 297] on link "View receipt" at bounding box center [1309, 302] width 66 height 19
click at [56, 619] on div "Orange Card" at bounding box center [55, 620] width 42 height 8
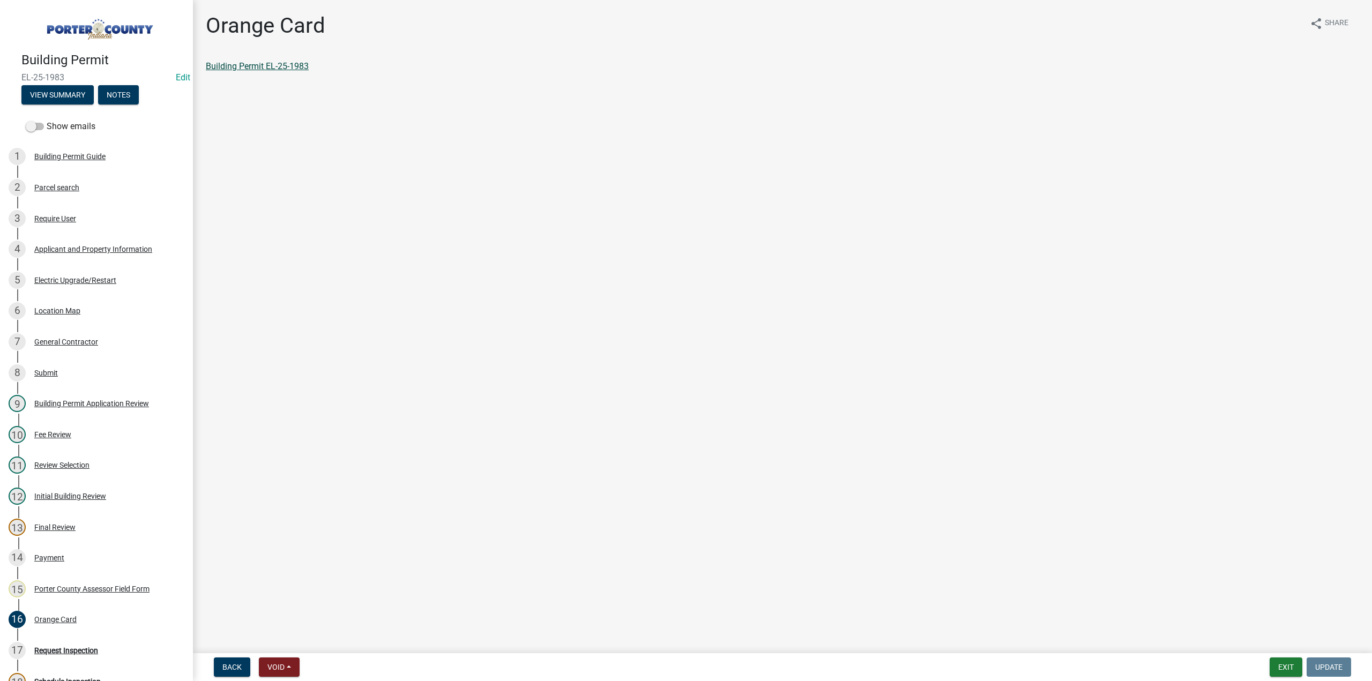
click at [287, 66] on link "Building Permit EL-25-1983" at bounding box center [257, 66] width 103 height 10
click at [54, 338] on div "General Contractor" at bounding box center [66, 342] width 64 height 8
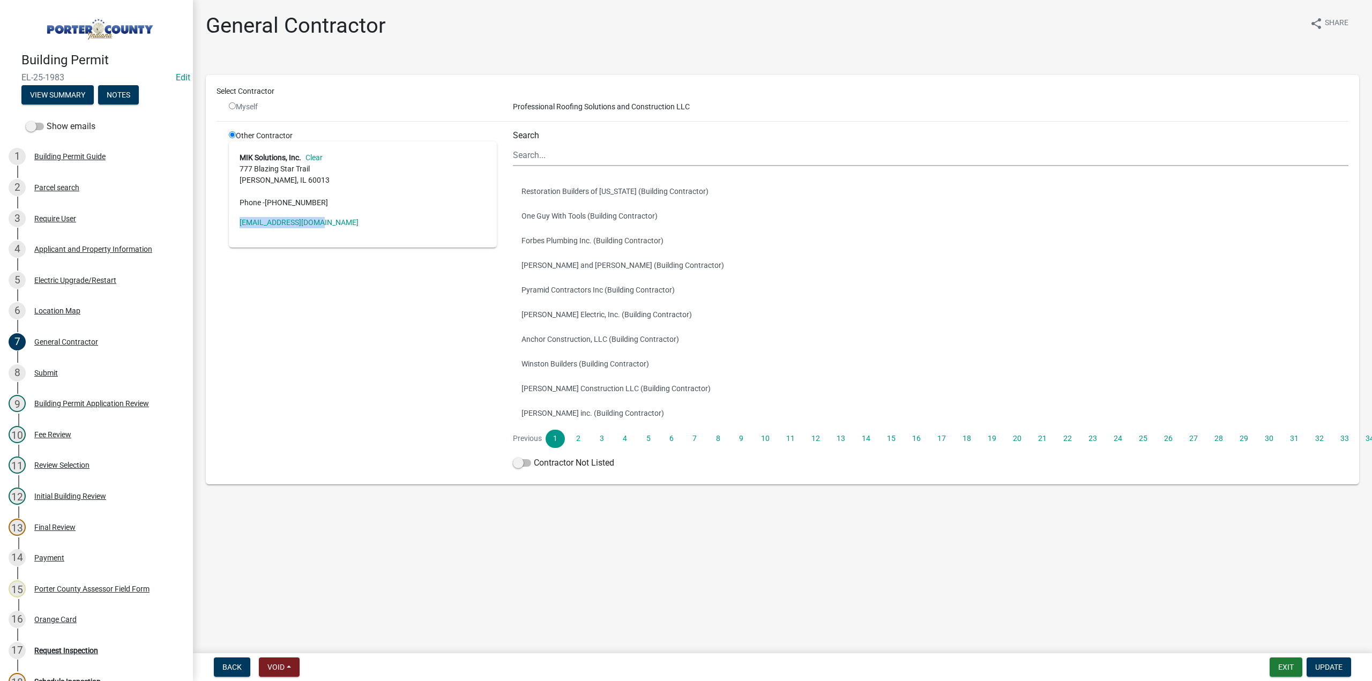
drag, startPoint x: 348, startPoint y: 218, endPoint x: 226, endPoint y: 226, distance: 123.0
click at [226, 226] on div "Other Contractor MIK Solutions, Inc. Clear 777 Blazing Star Trail Cary, IL 6001…" at bounding box center [363, 302] width 284 height 344
copy link "info@electricmik.com"
click at [1283, 669] on button "Exit" at bounding box center [1286, 667] width 33 height 19
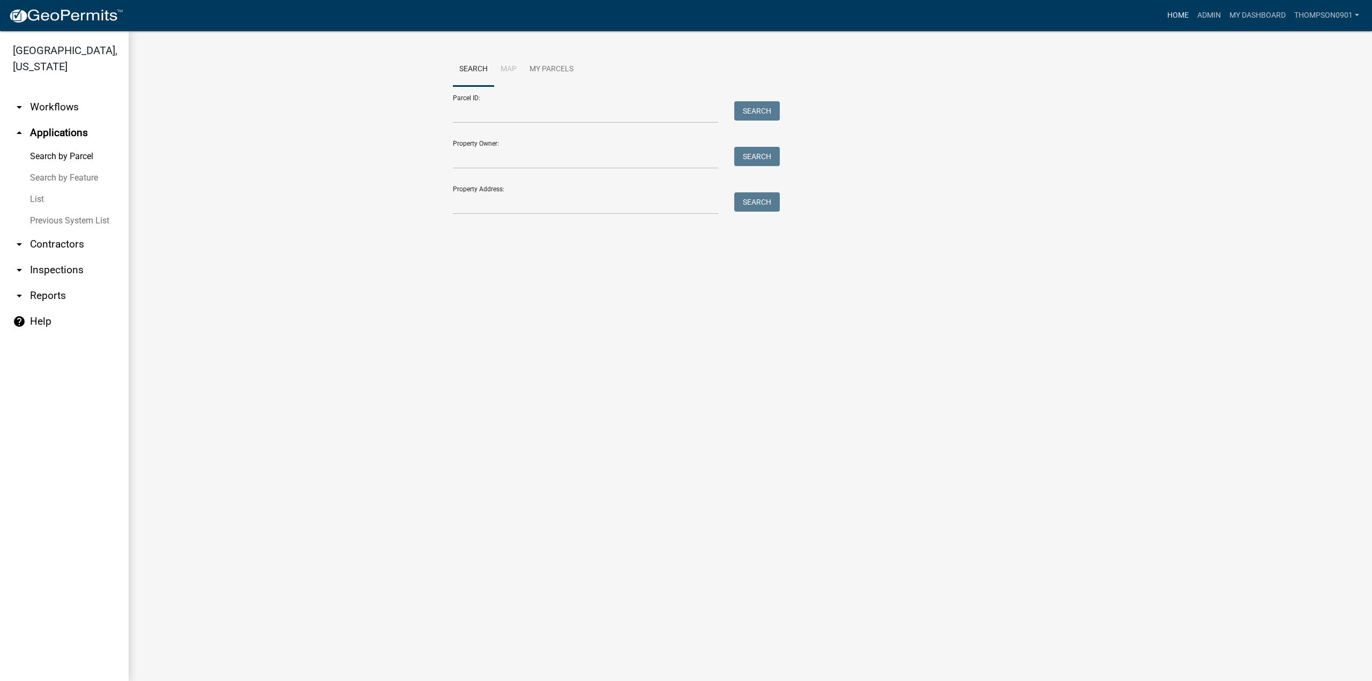
click at [1170, 12] on link "Home" at bounding box center [1178, 15] width 30 height 20
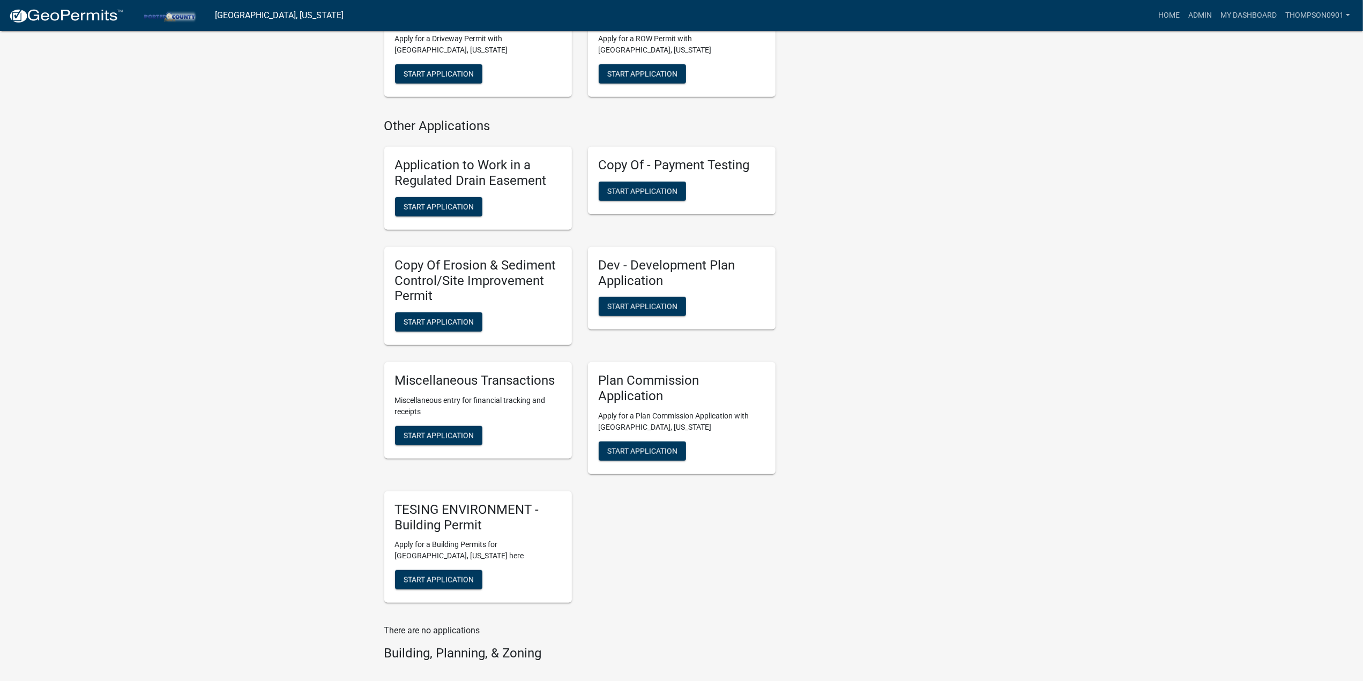
scroll to position [750, 0]
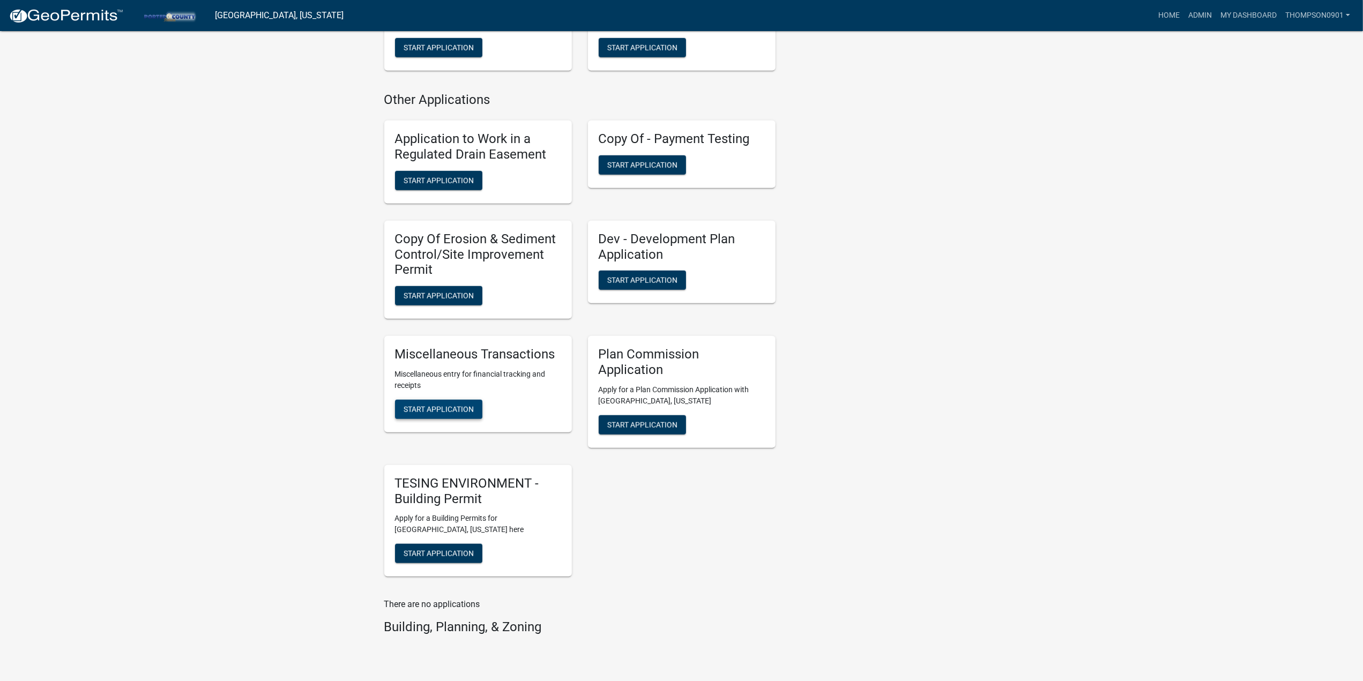
click at [428, 407] on span "Start Application" at bounding box center [439, 409] width 70 height 9
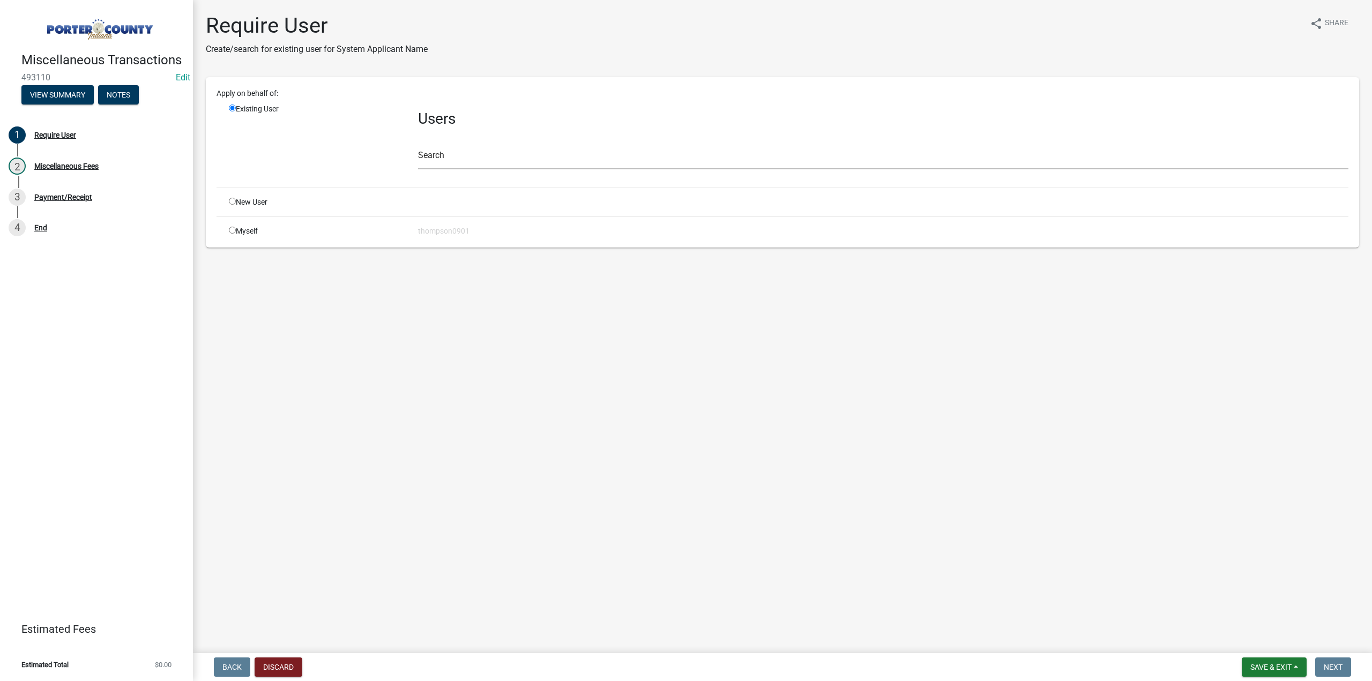
drag, startPoint x: 231, startPoint y: 229, endPoint x: 243, endPoint y: 247, distance: 21.7
click at [232, 229] on input "radio" at bounding box center [232, 230] width 7 height 7
radio input "true"
radio input "false"
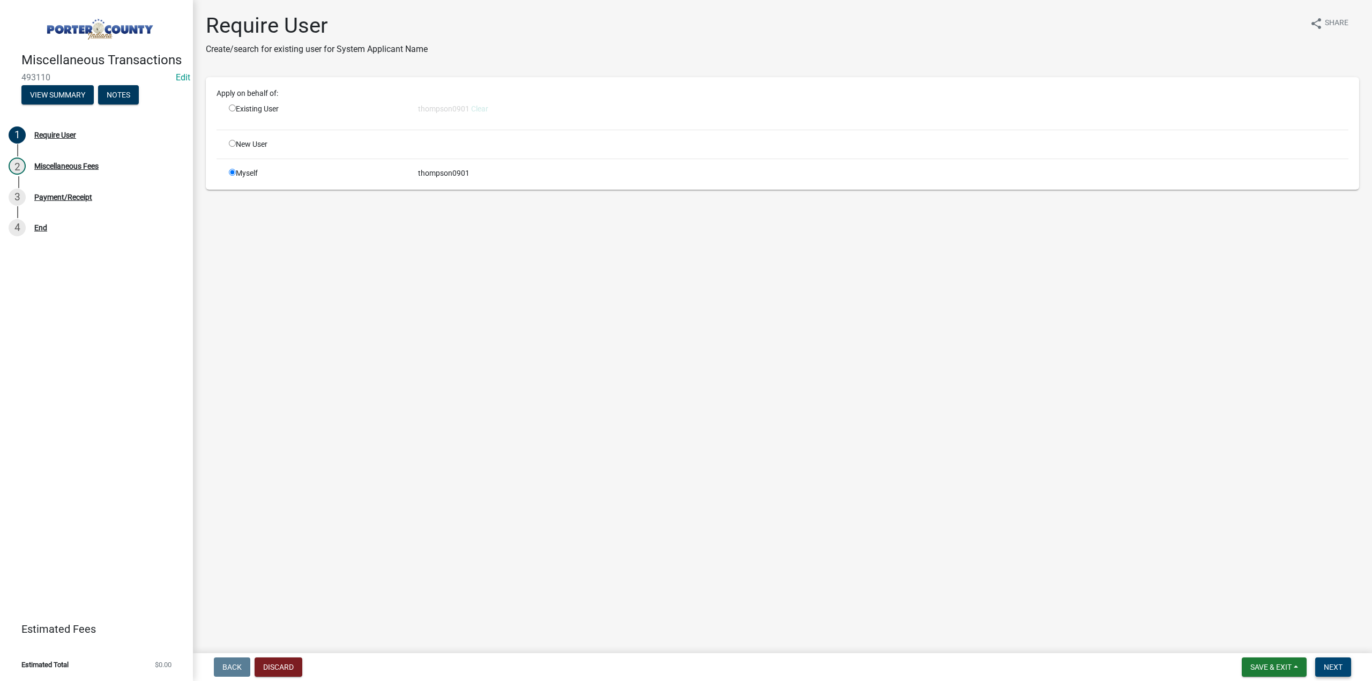
click at [1329, 664] on span "Next" at bounding box center [1333, 667] width 19 height 9
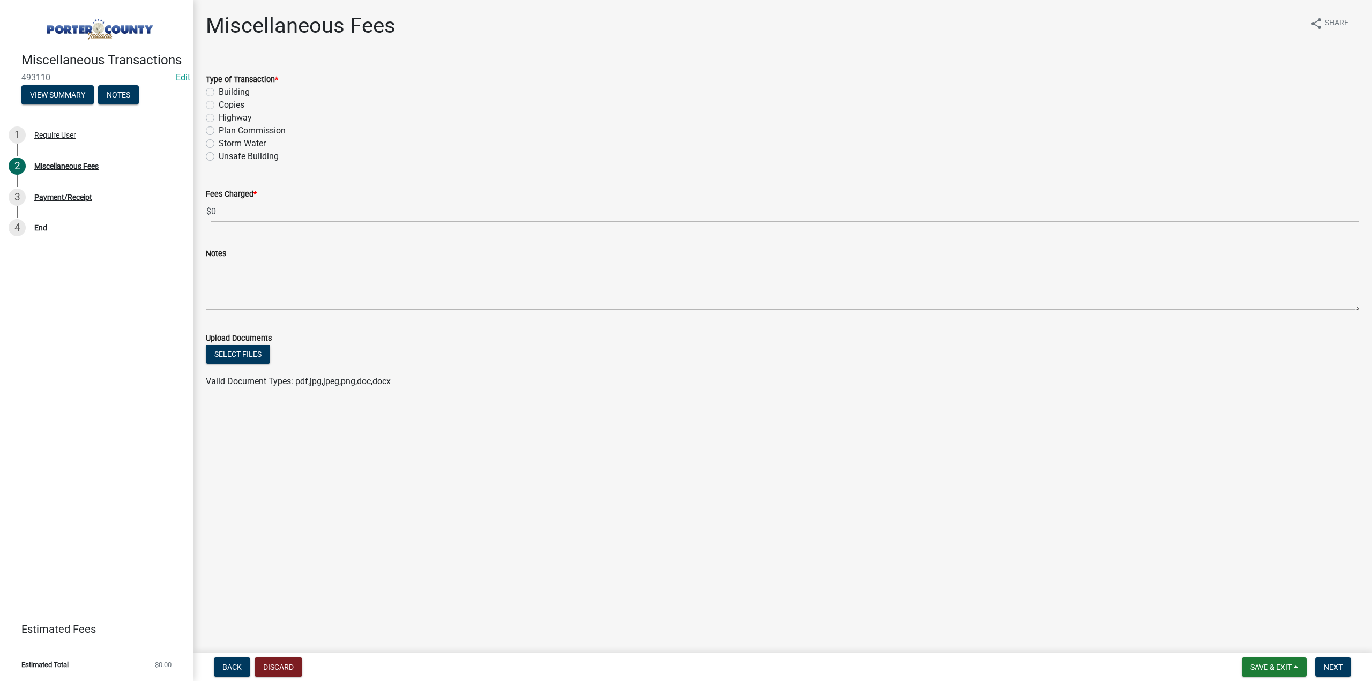
click at [219, 116] on label "Highway" at bounding box center [235, 117] width 33 height 13
click at [219, 116] on input "Highway" at bounding box center [222, 114] width 7 height 7
radio input "true"
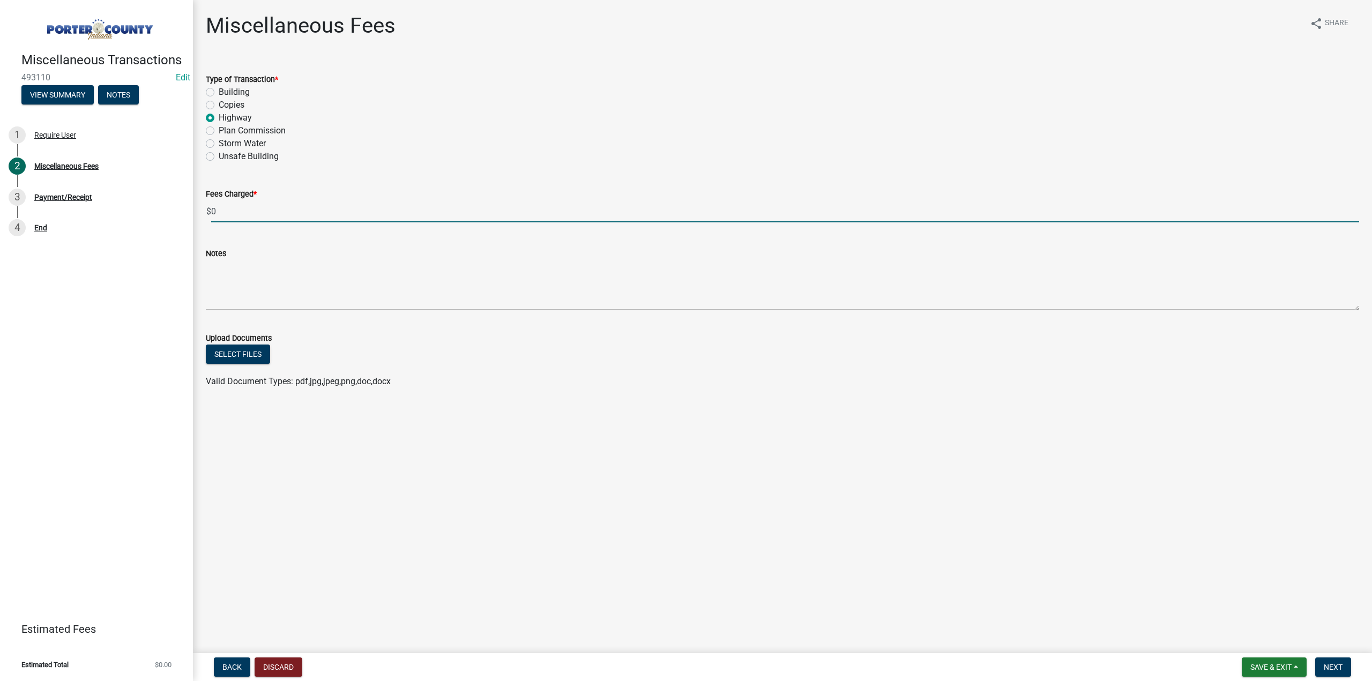
click at [232, 207] on input "0" at bounding box center [785, 211] width 1148 height 22
type input "150.00"
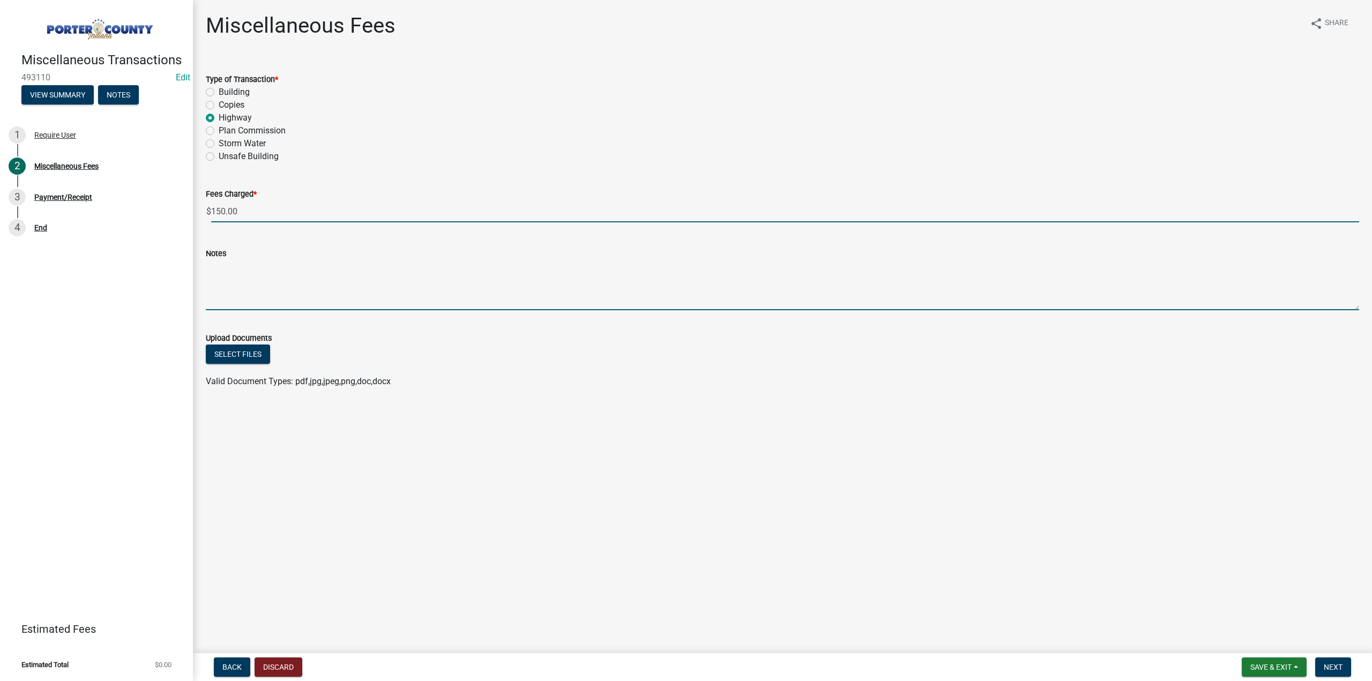
click at [224, 268] on textarea "Notes" at bounding box center [783, 285] width 1154 height 50
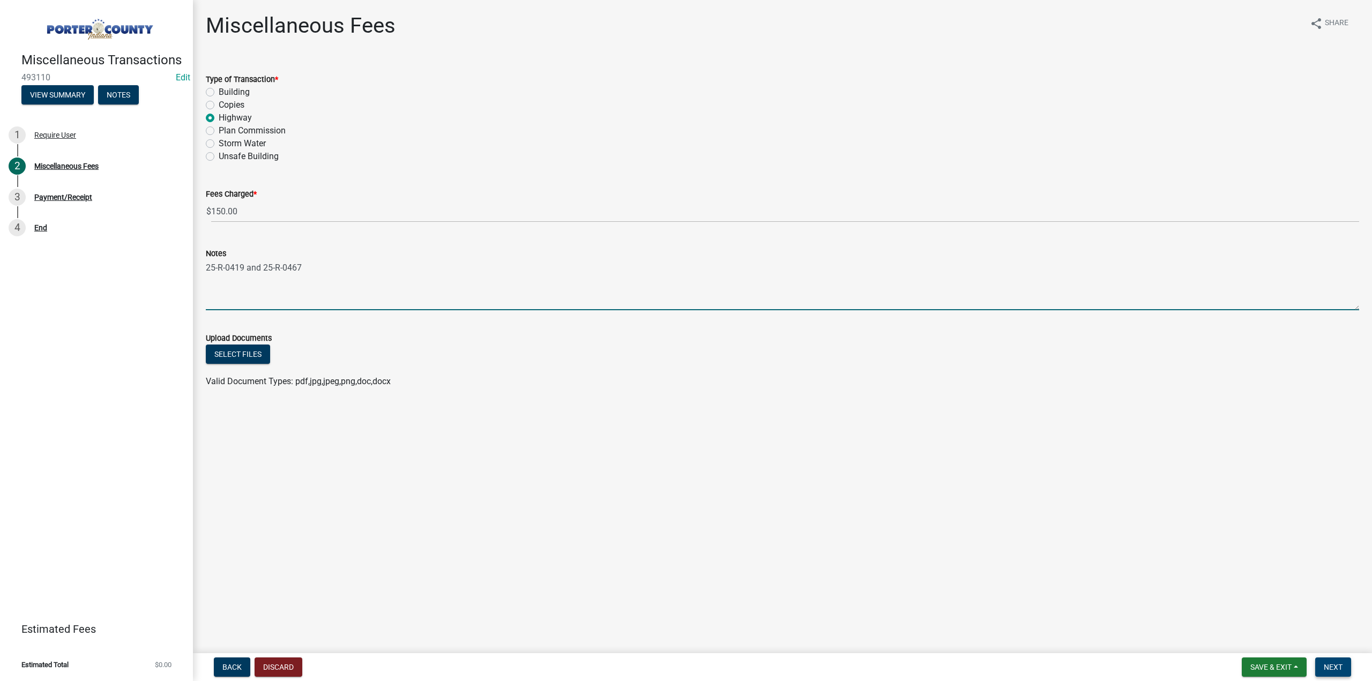
type textarea "25-R-0419 and 25-R-0467"
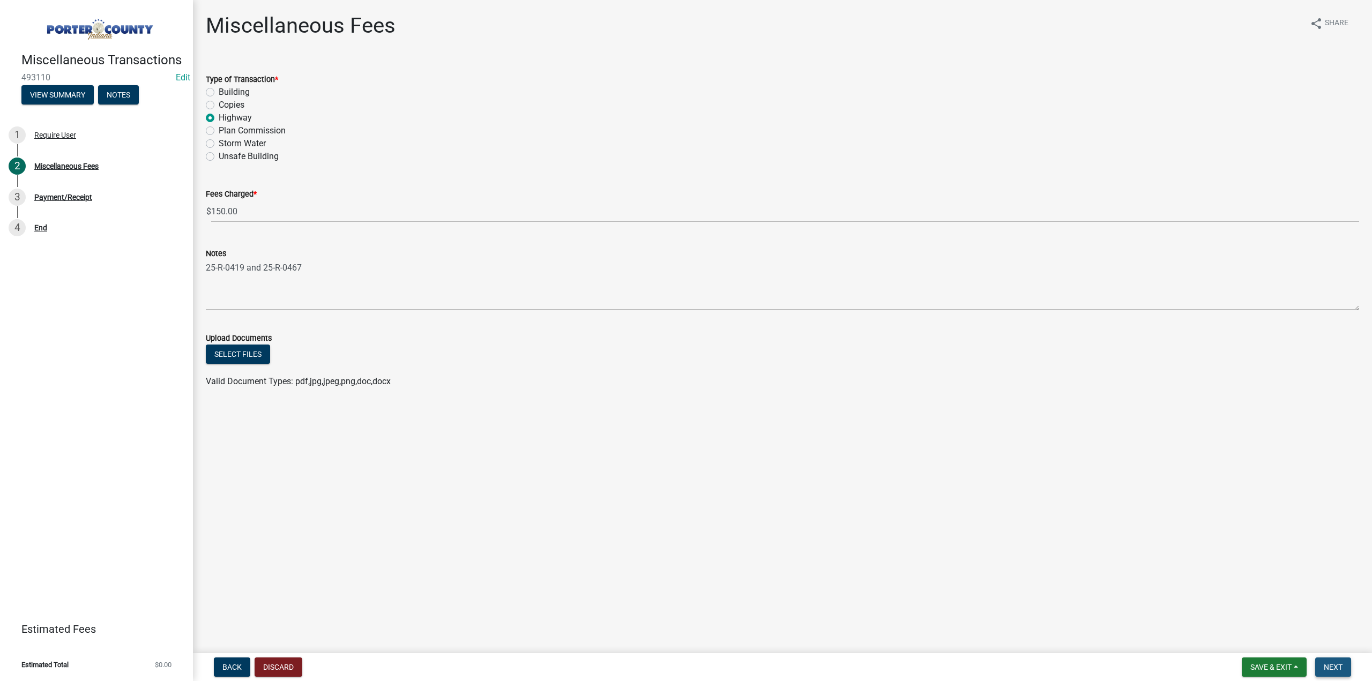
click at [1347, 671] on button "Next" at bounding box center [1333, 667] width 36 height 19
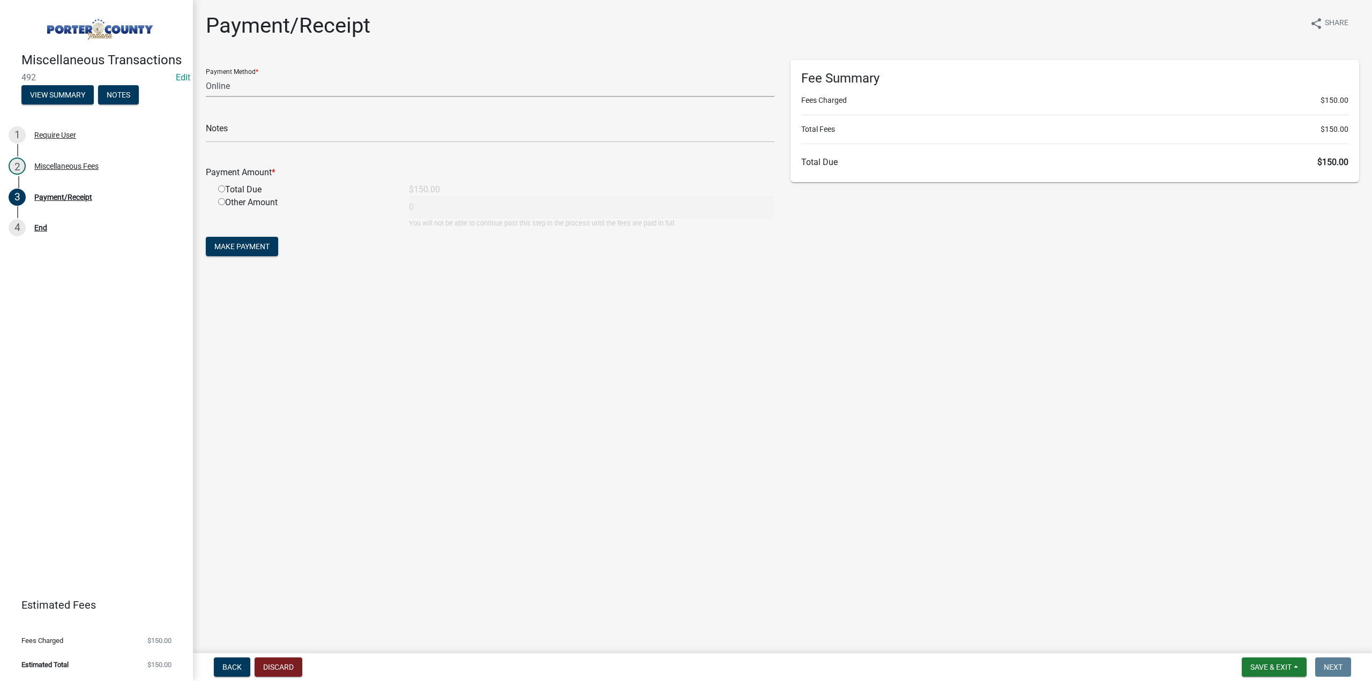
click at [284, 88] on select "Credit Card POS Check Cash Online" at bounding box center [490, 86] width 569 height 22
select select "1: 0"
click at [206, 75] on select "Credit Card POS Check Cash Online" at bounding box center [490, 86] width 569 height 22
click at [272, 130] on input "text" at bounding box center [490, 132] width 569 height 22
type input "#5059085886 NIPSCO"
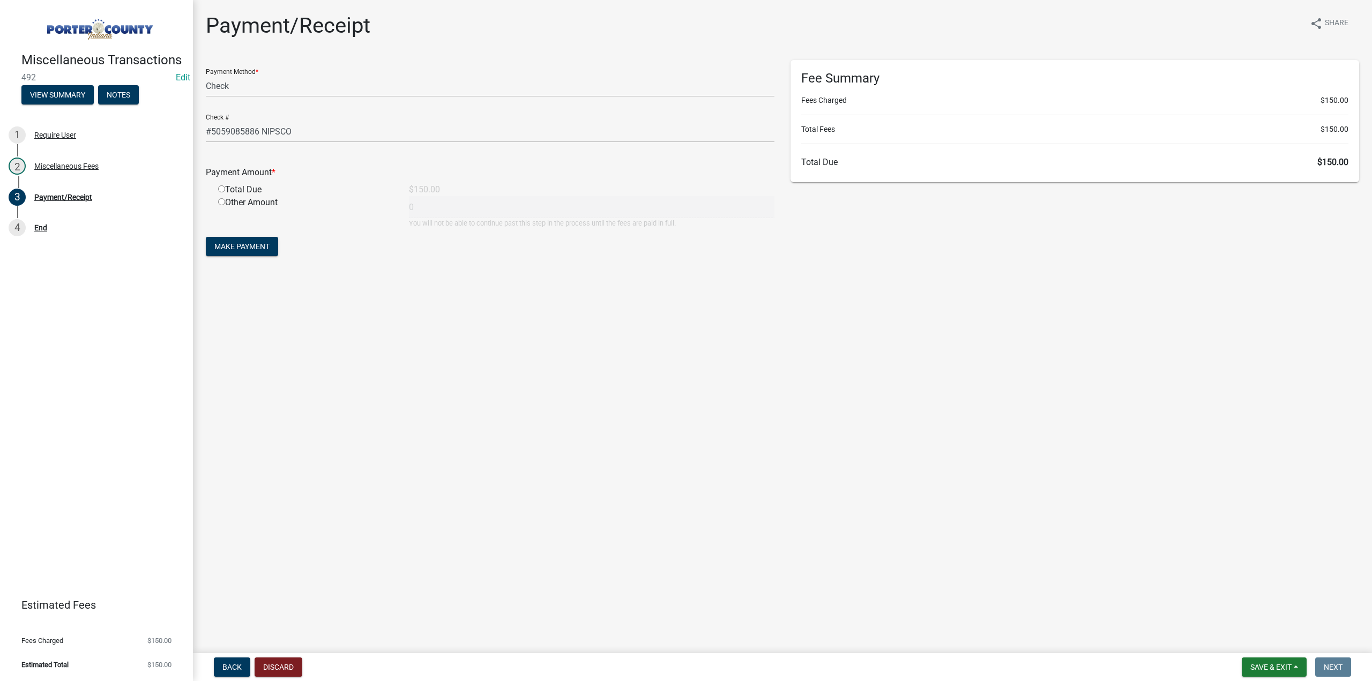
drag, startPoint x: 220, startPoint y: 189, endPoint x: 215, endPoint y: 210, distance: 21.5
click at [220, 188] on input "radio" at bounding box center [221, 188] width 7 height 7
radio input "true"
type input "150"
click at [219, 243] on span "Make Payment" at bounding box center [241, 246] width 55 height 9
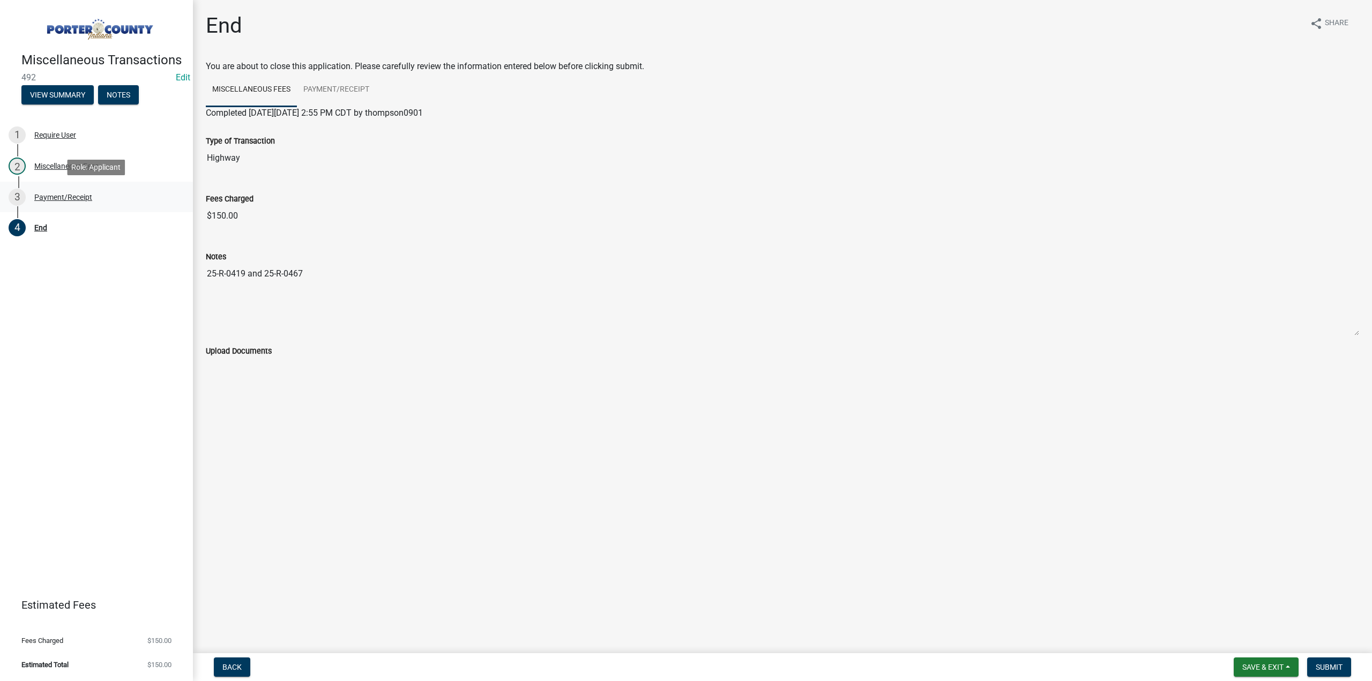
click at [84, 195] on div "Payment/Receipt" at bounding box center [63, 198] width 58 height 8
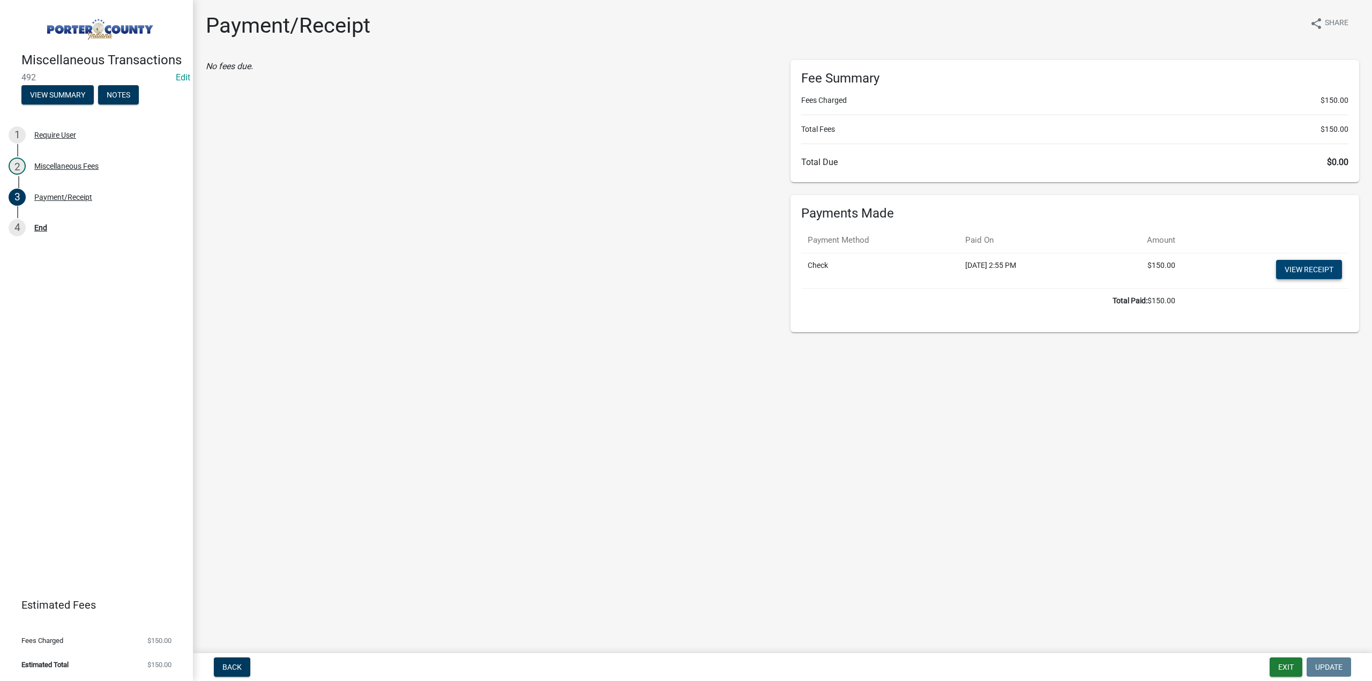
click at [1290, 269] on link "View receipt" at bounding box center [1309, 269] width 66 height 19
drag, startPoint x: 1284, startPoint y: 670, endPoint x: 1265, endPoint y: 639, distance: 36.0
click at [1284, 669] on button "Exit" at bounding box center [1286, 667] width 33 height 19
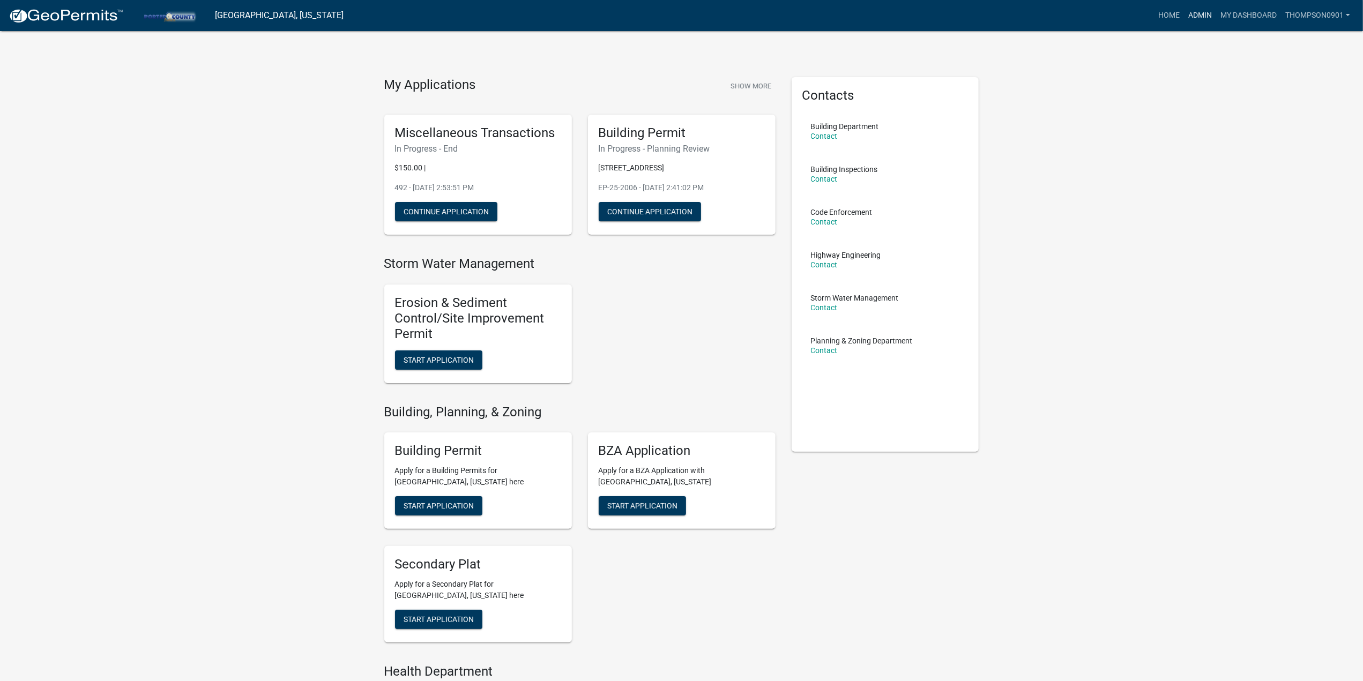
click at [1193, 12] on link "Admin" at bounding box center [1200, 15] width 32 height 20
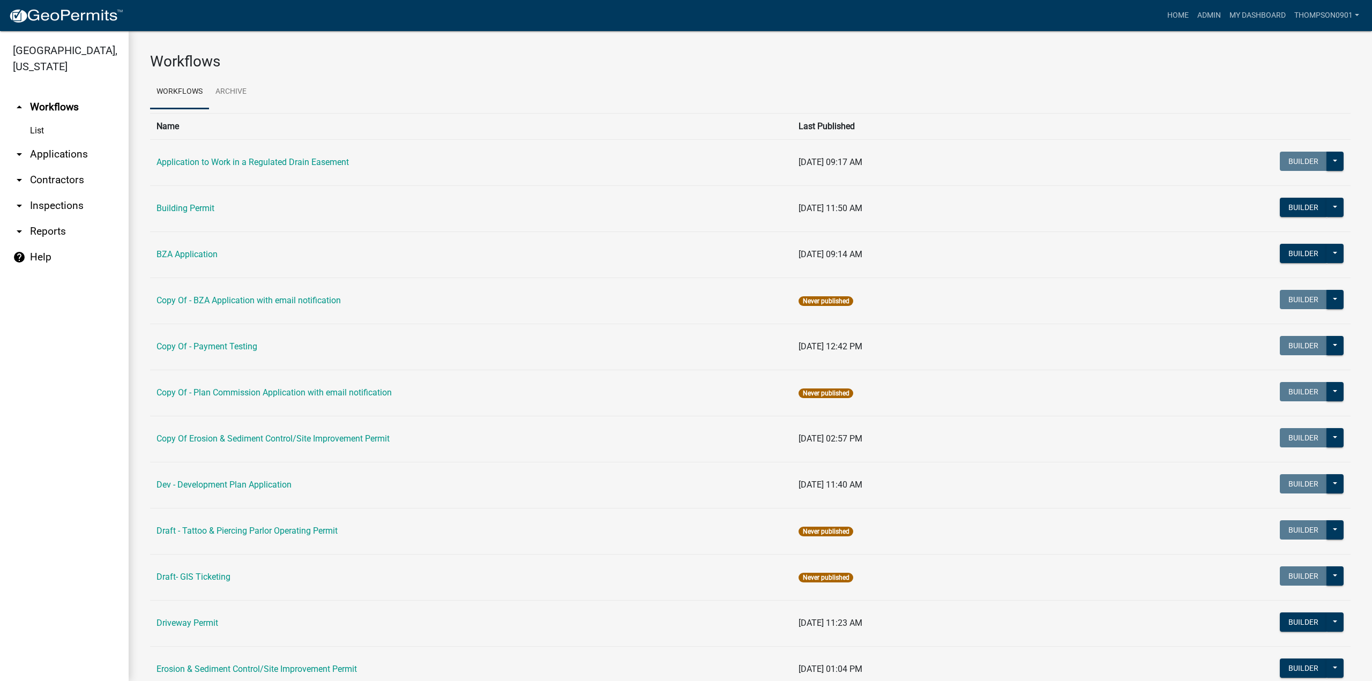
click at [73, 142] on link "arrow_drop_down Applications" at bounding box center [64, 155] width 129 height 26
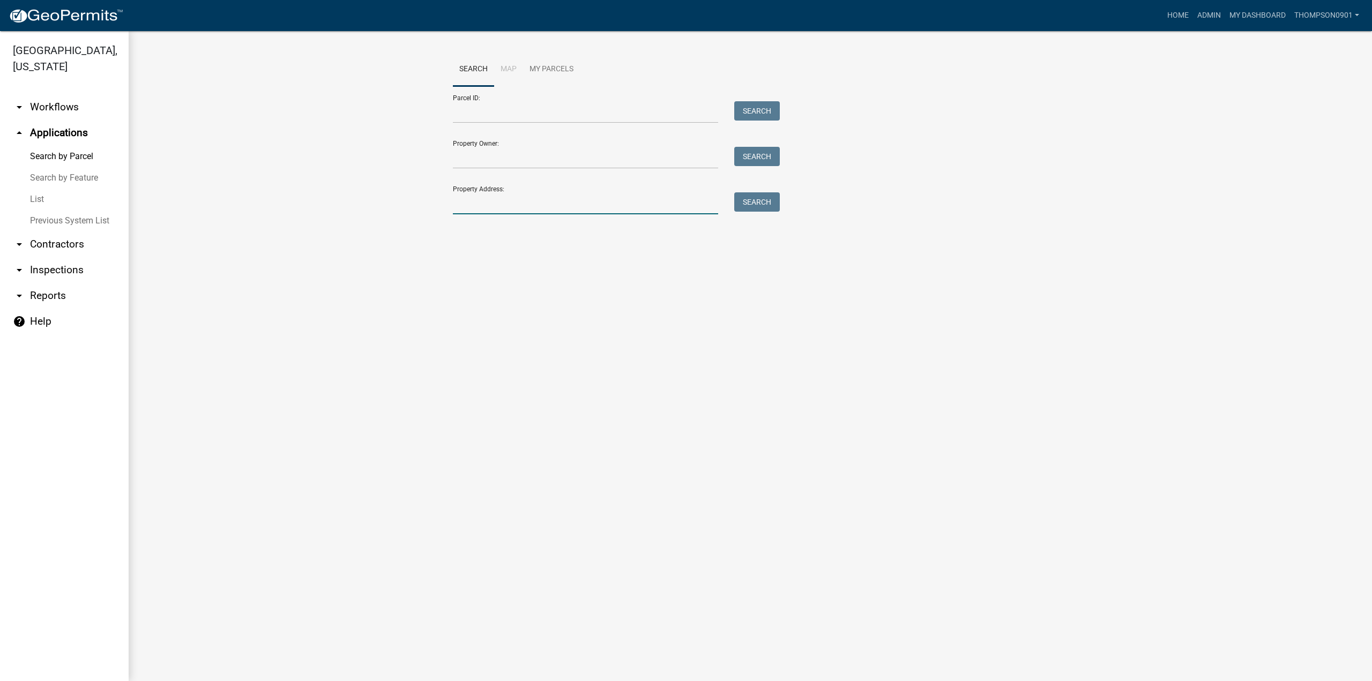
drag, startPoint x: 554, startPoint y: 198, endPoint x: 554, endPoint y: 204, distance: 6.5
click at [553, 203] on input "Property Address:" at bounding box center [585, 203] width 265 height 22
drag, startPoint x: 29, startPoint y: 183, endPoint x: 41, endPoint y: 183, distance: 12.3
click at [29, 189] on link "List" at bounding box center [64, 199] width 129 height 21
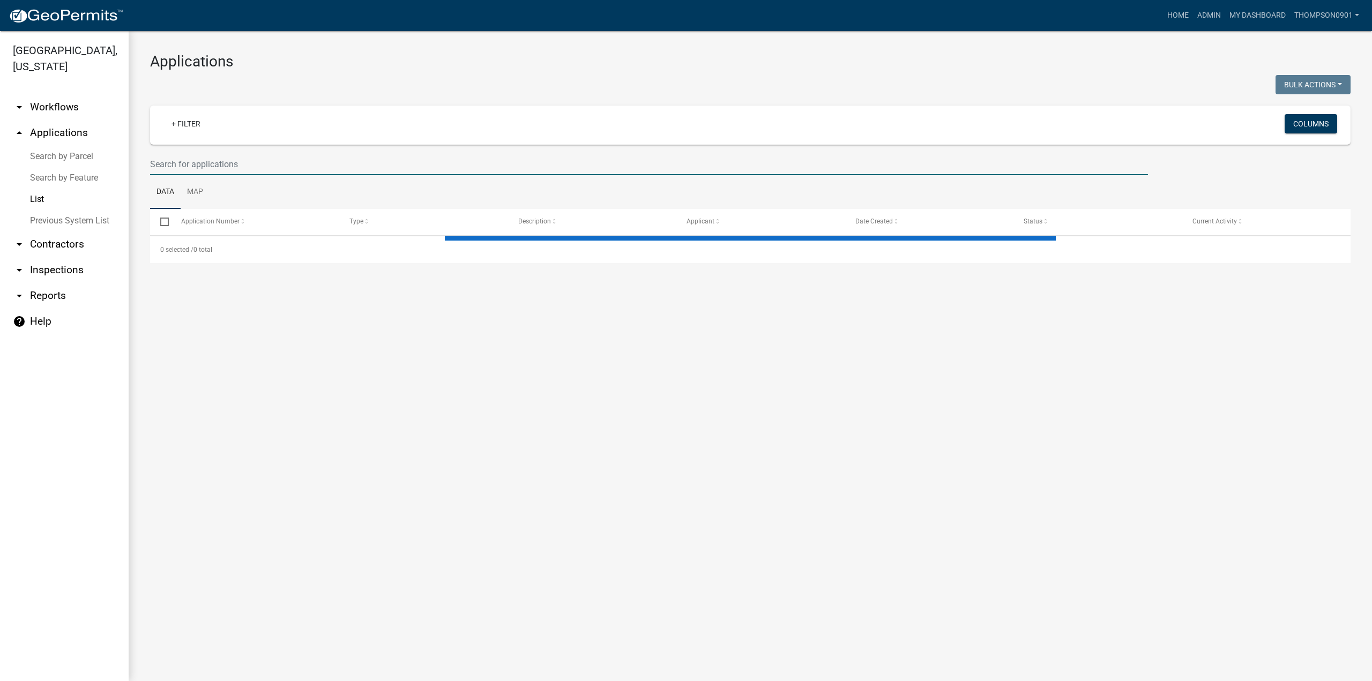
click at [170, 158] on input "text" at bounding box center [649, 164] width 998 height 22
select select "3: 100"
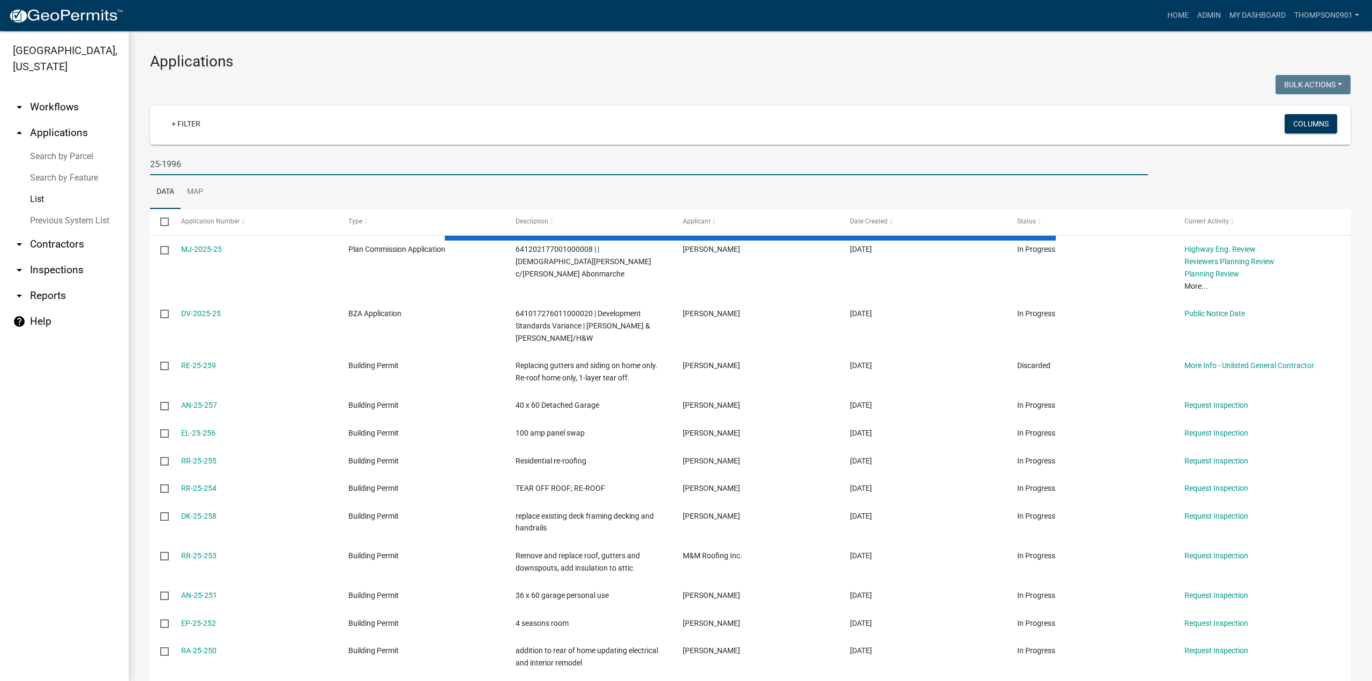
type input "25-1996"
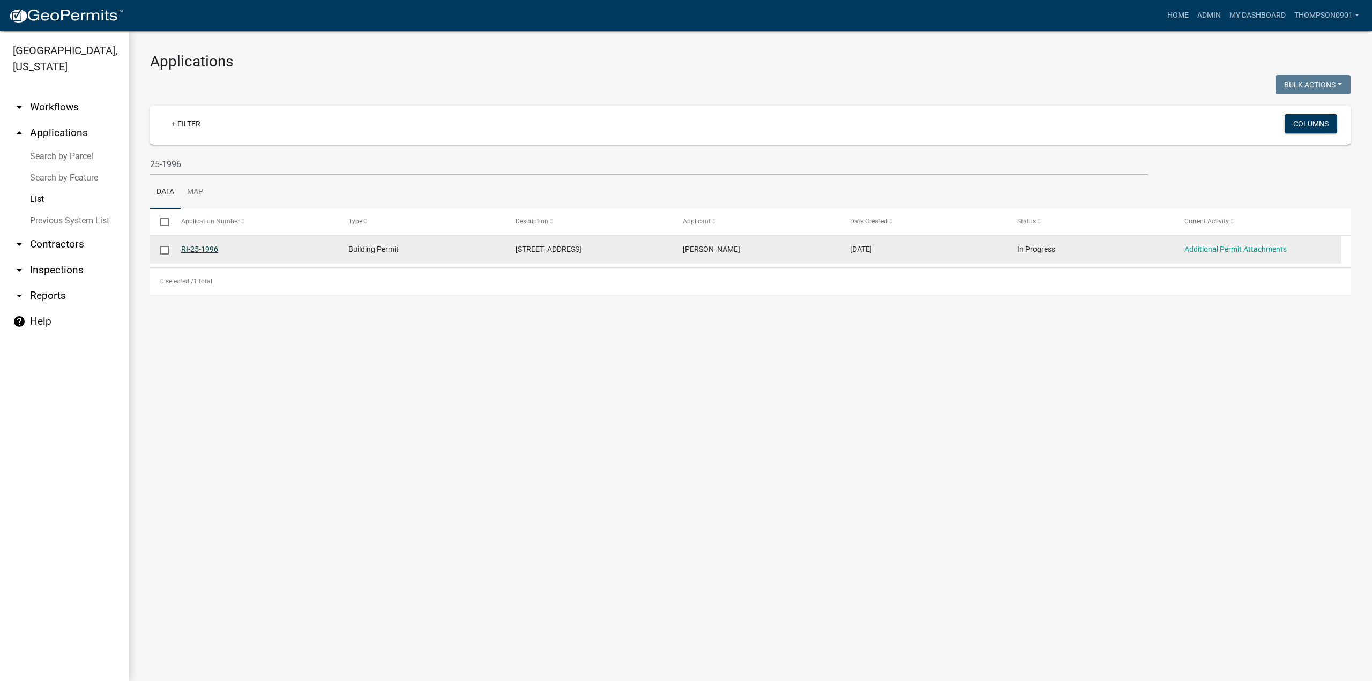
click at [198, 246] on link "RI-25-1996" at bounding box center [199, 249] width 37 height 9
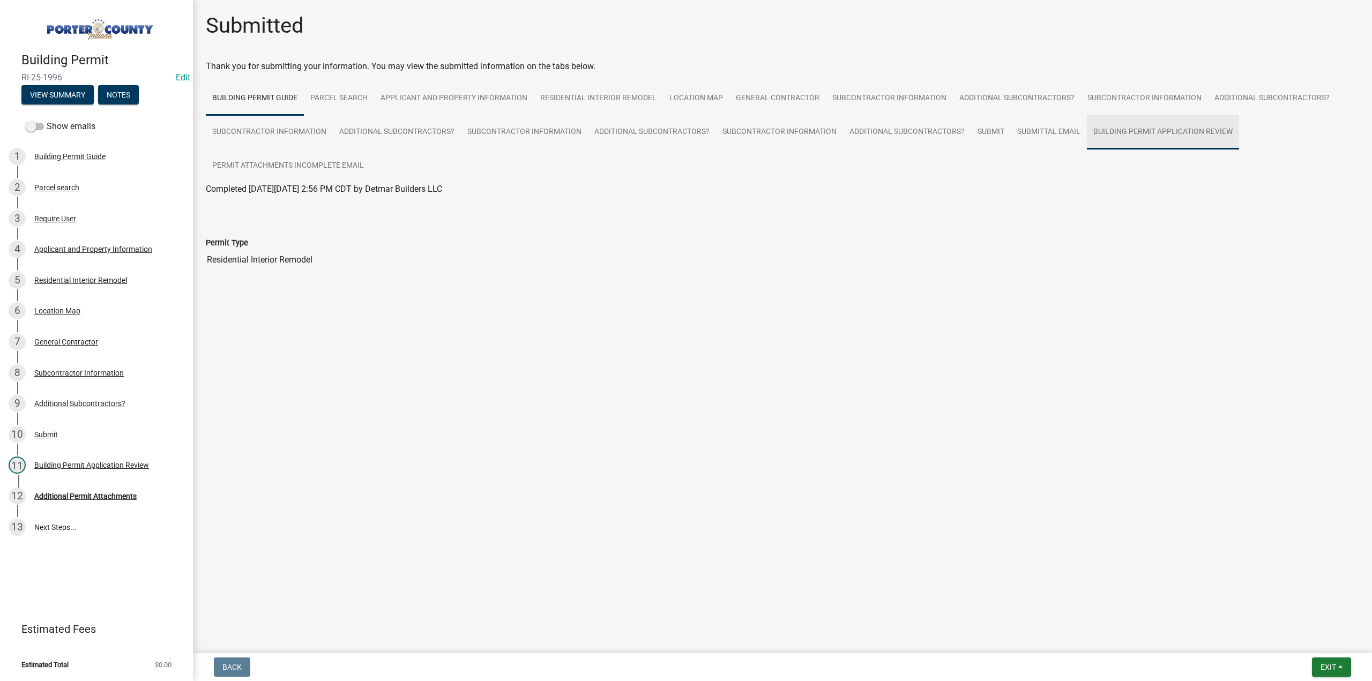
click at [1134, 128] on link "Building Permit Application Review" at bounding box center [1163, 132] width 152 height 34
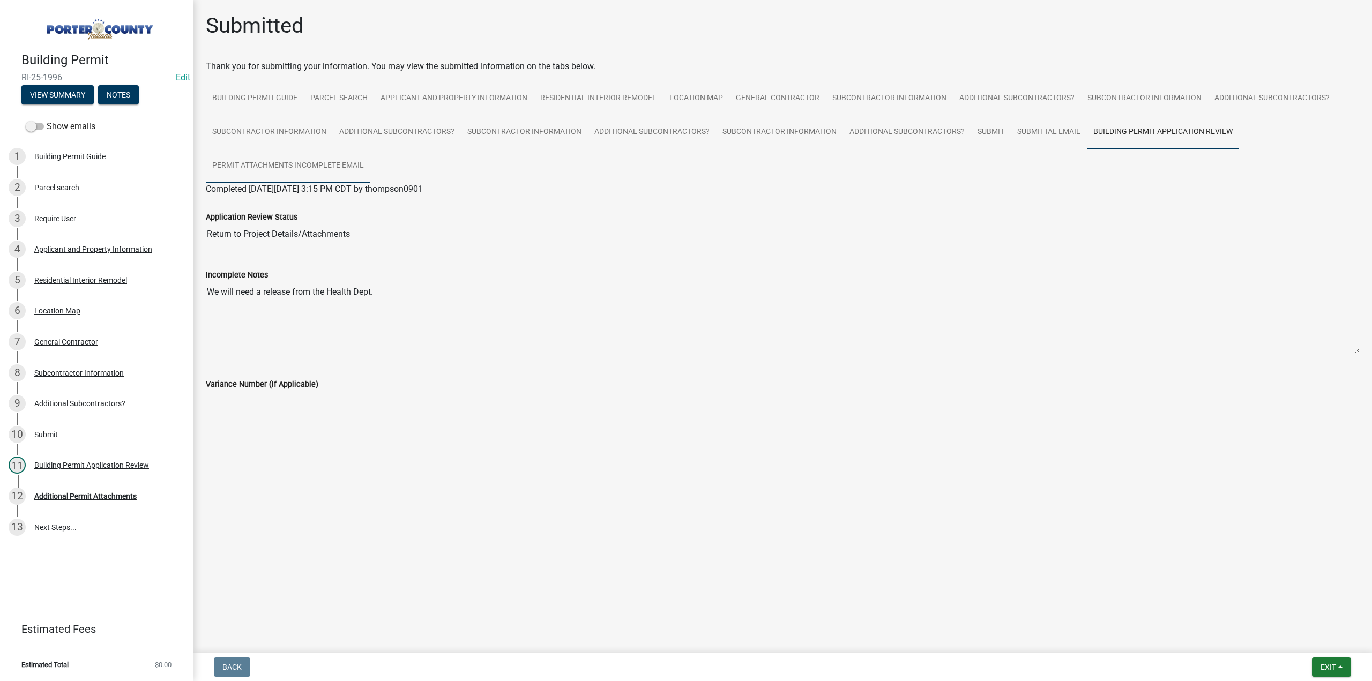
click at [301, 165] on link "Permit Attachments Incomplete Email" at bounding box center [288, 166] width 165 height 34
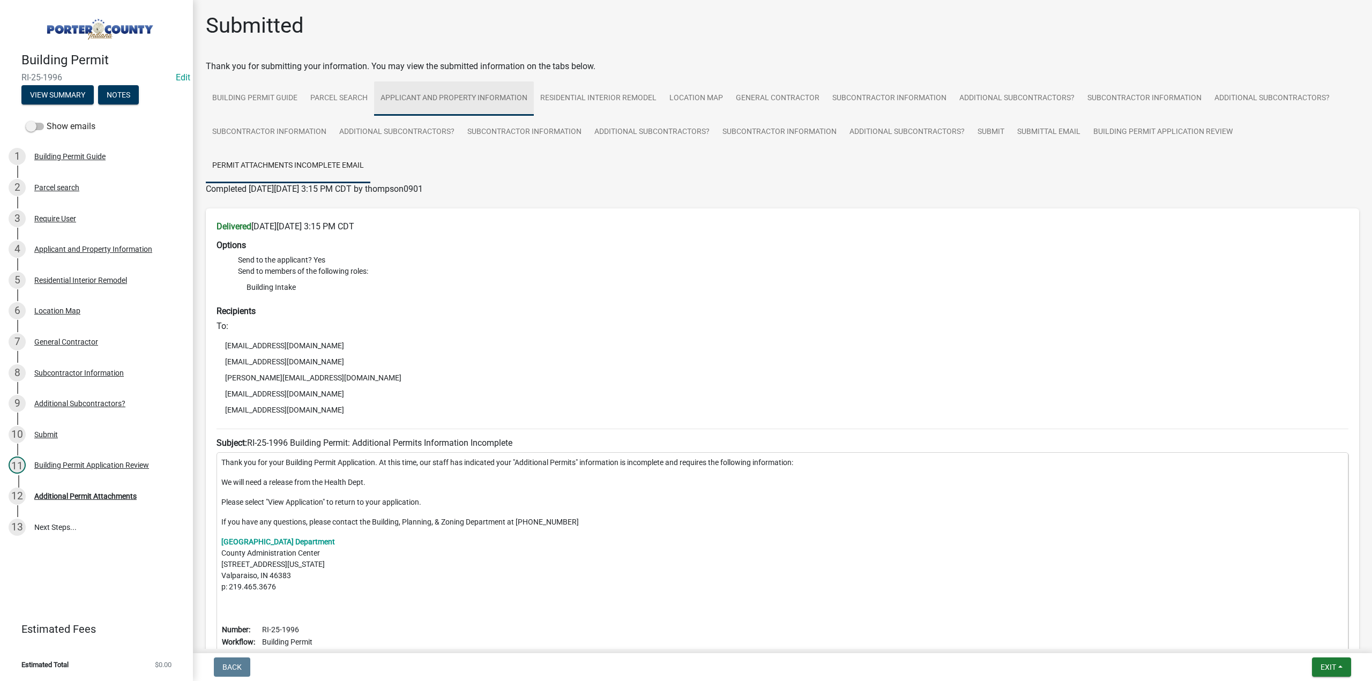
click at [466, 99] on link "Applicant and Property Information" at bounding box center [454, 98] width 160 height 34
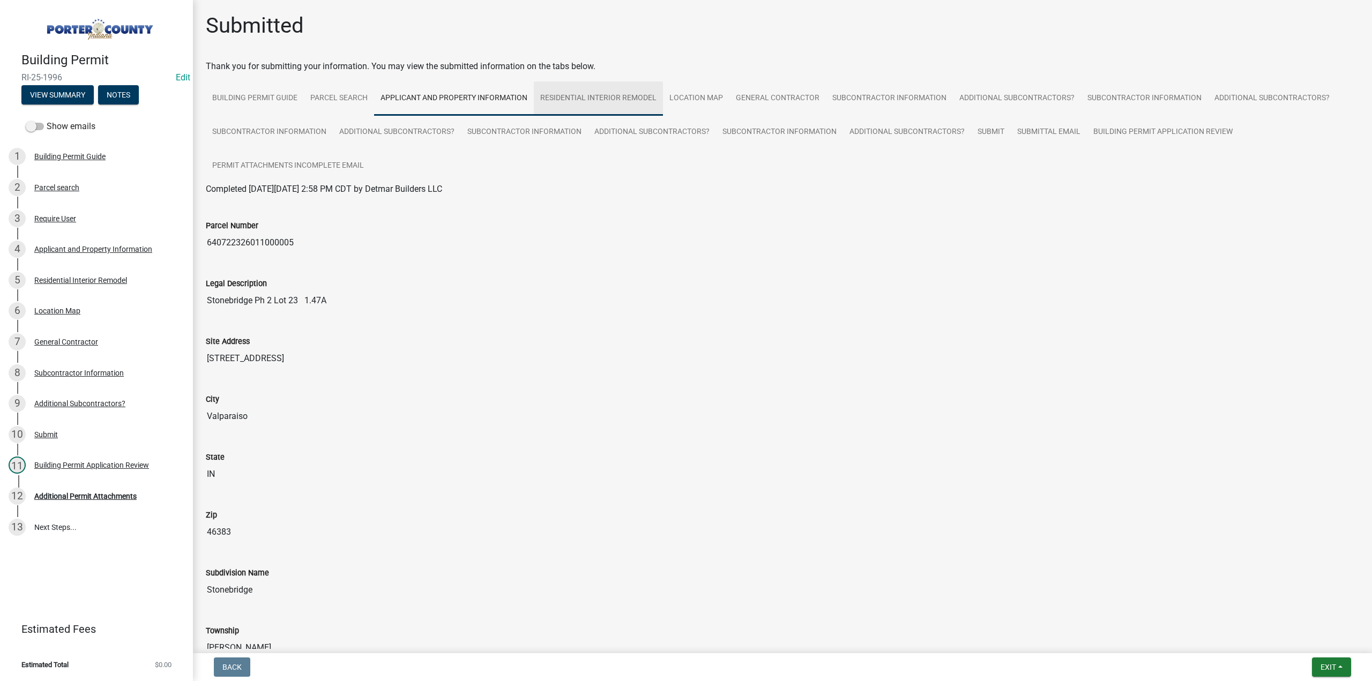
click at [590, 93] on link "Residential Interior Remodel" at bounding box center [598, 98] width 129 height 34
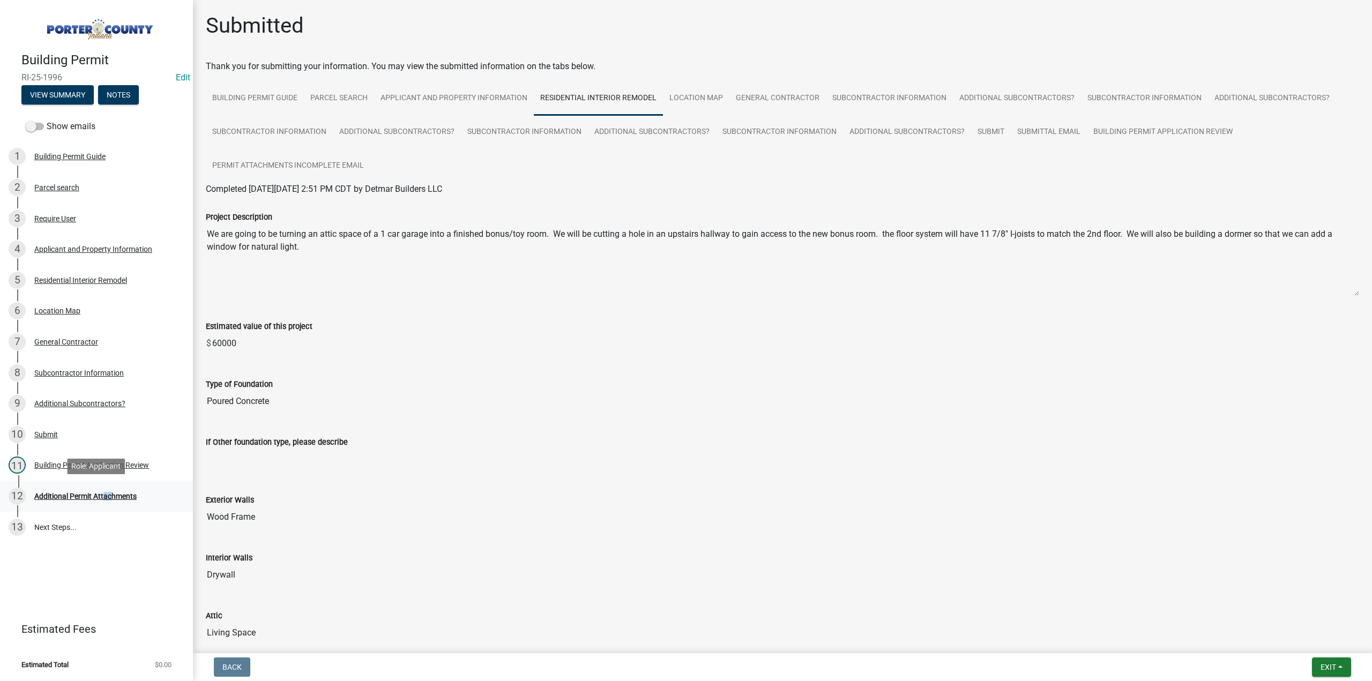
click at [108, 495] on div "Additional Permit Attachments" at bounding box center [85, 497] width 102 height 8
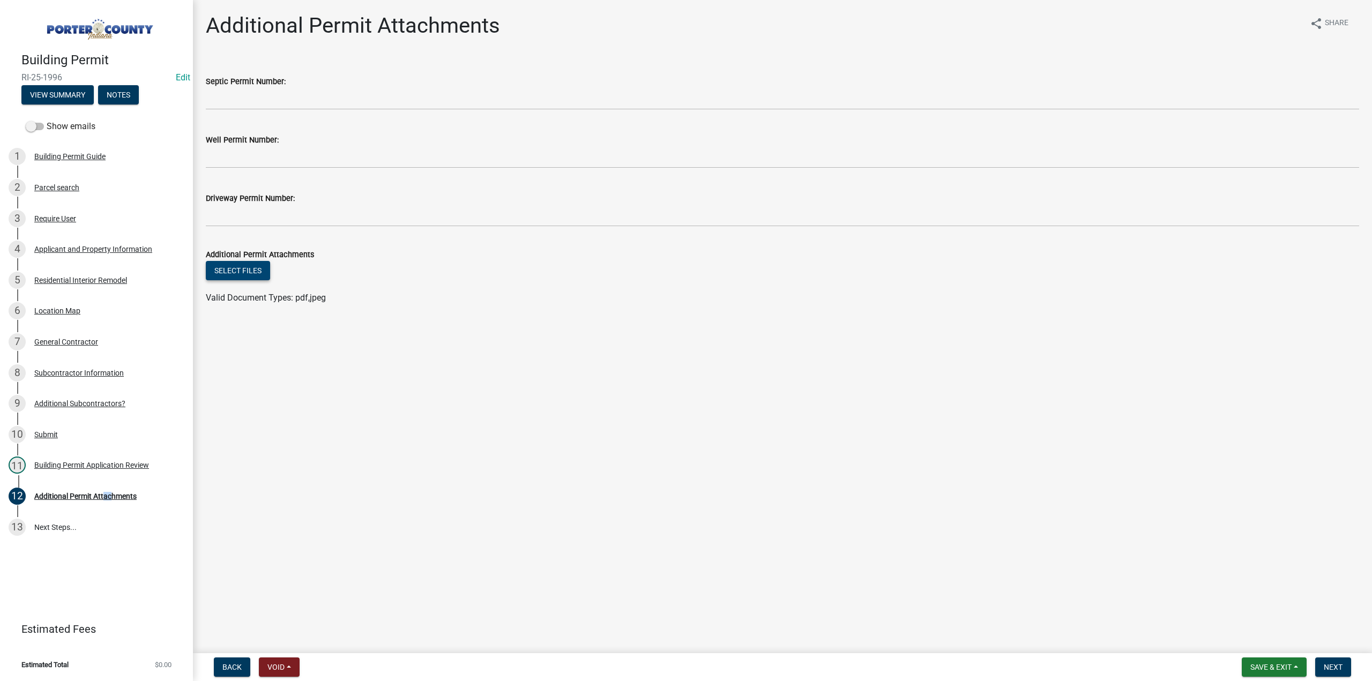
click at [258, 273] on button "Select files" at bounding box center [238, 270] width 64 height 19
click at [288, 302] on link "20251015145747562.pdf" at bounding box center [254, 305] width 97 height 10
click at [1275, 670] on span "Save & Exit" at bounding box center [1271, 667] width 41 height 9
click at [1268, 638] on button "Save & Exit" at bounding box center [1264, 640] width 86 height 26
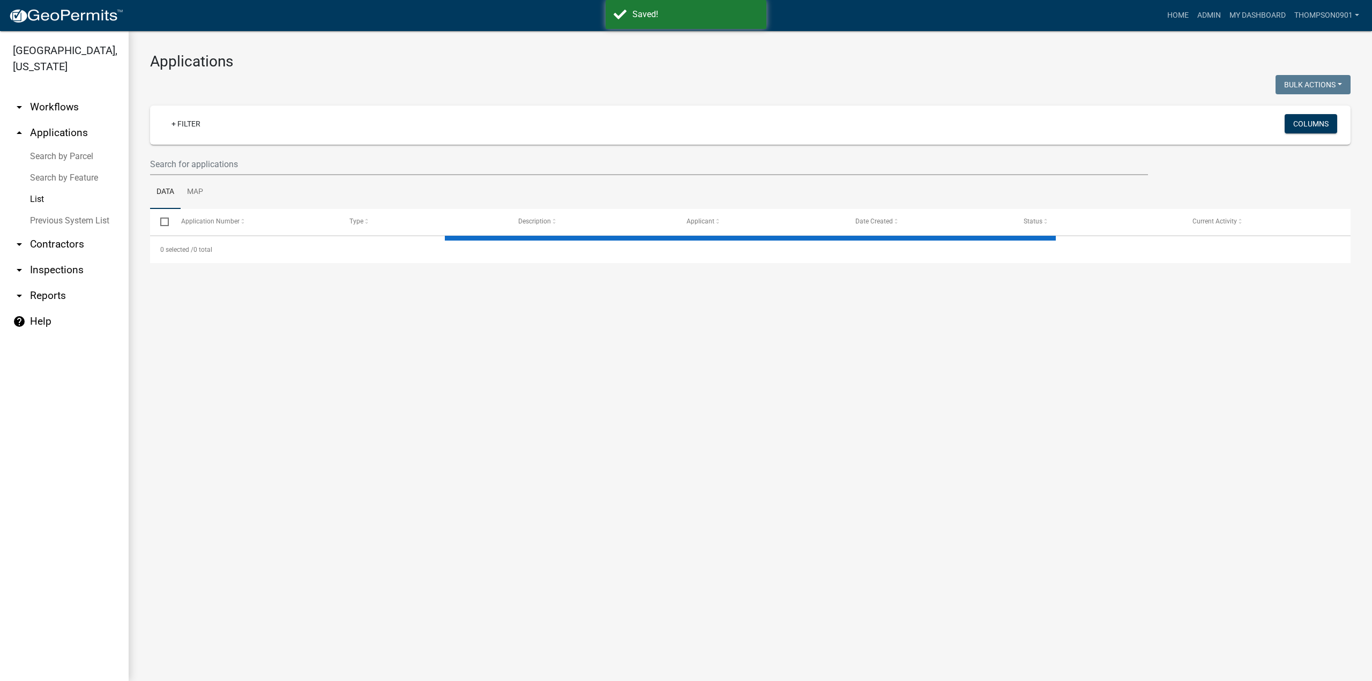
select select "3: 100"
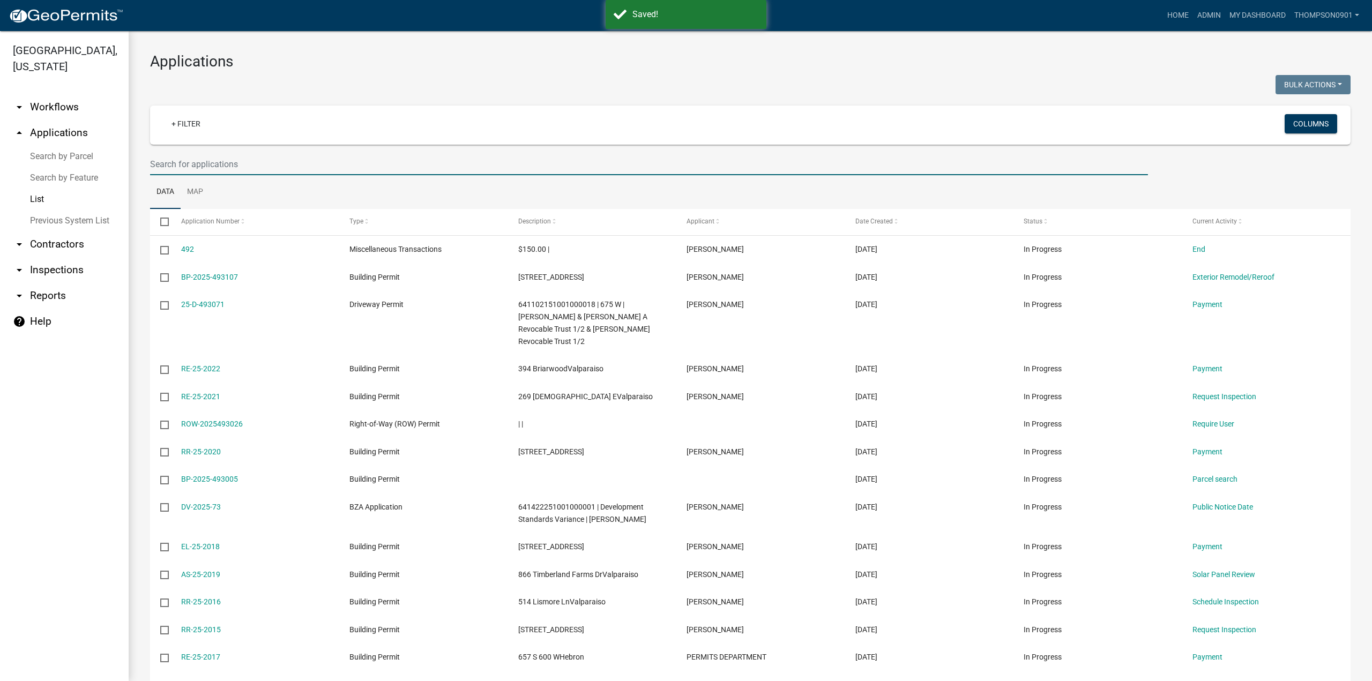
click at [255, 170] on input "text" at bounding box center [649, 164] width 998 height 22
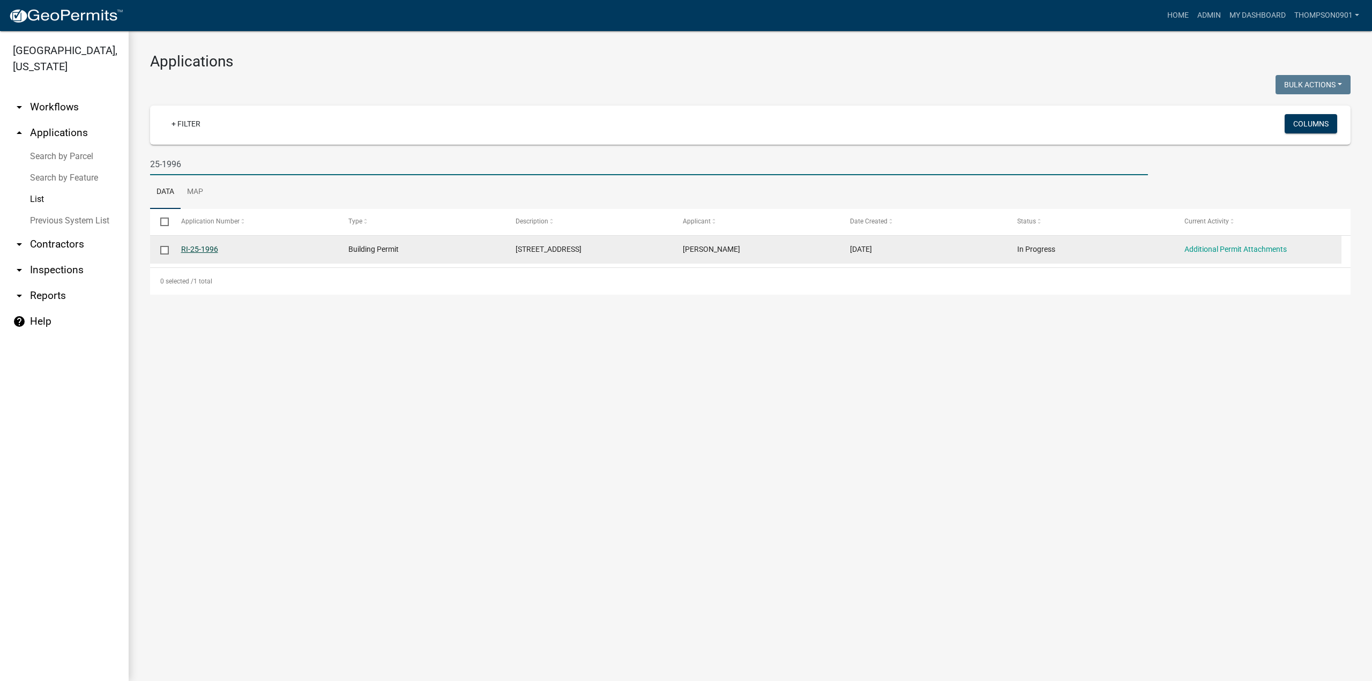
type input "25-1996"
click at [192, 248] on link "RI-25-1996" at bounding box center [199, 249] width 37 height 9
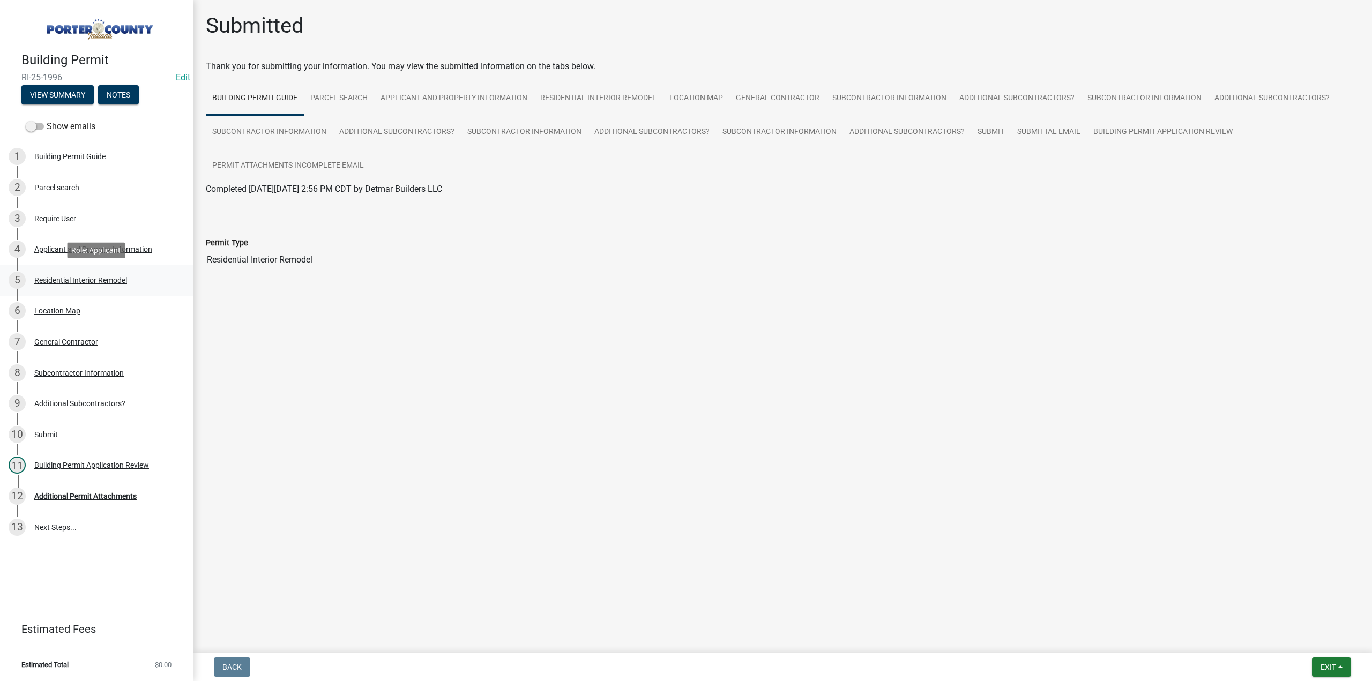
click at [105, 279] on div "Residential Interior Remodel" at bounding box center [80, 281] width 93 height 8
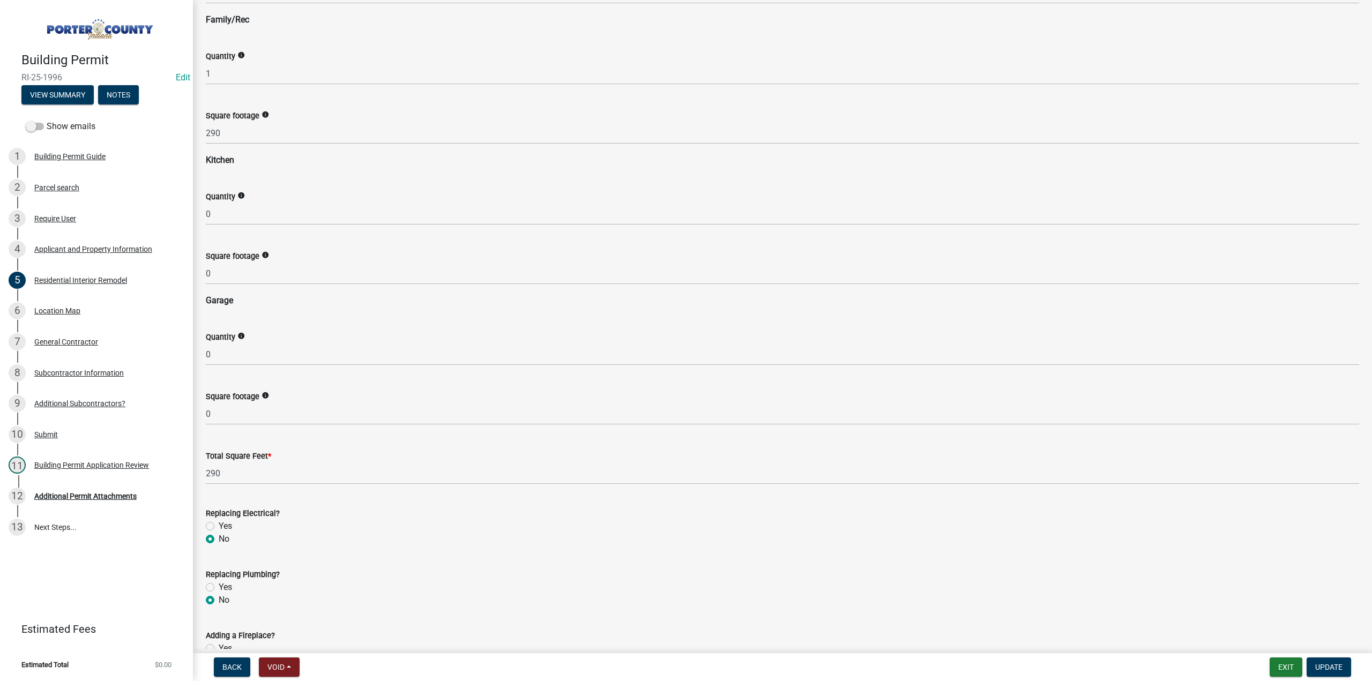
scroll to position [1554, 0]
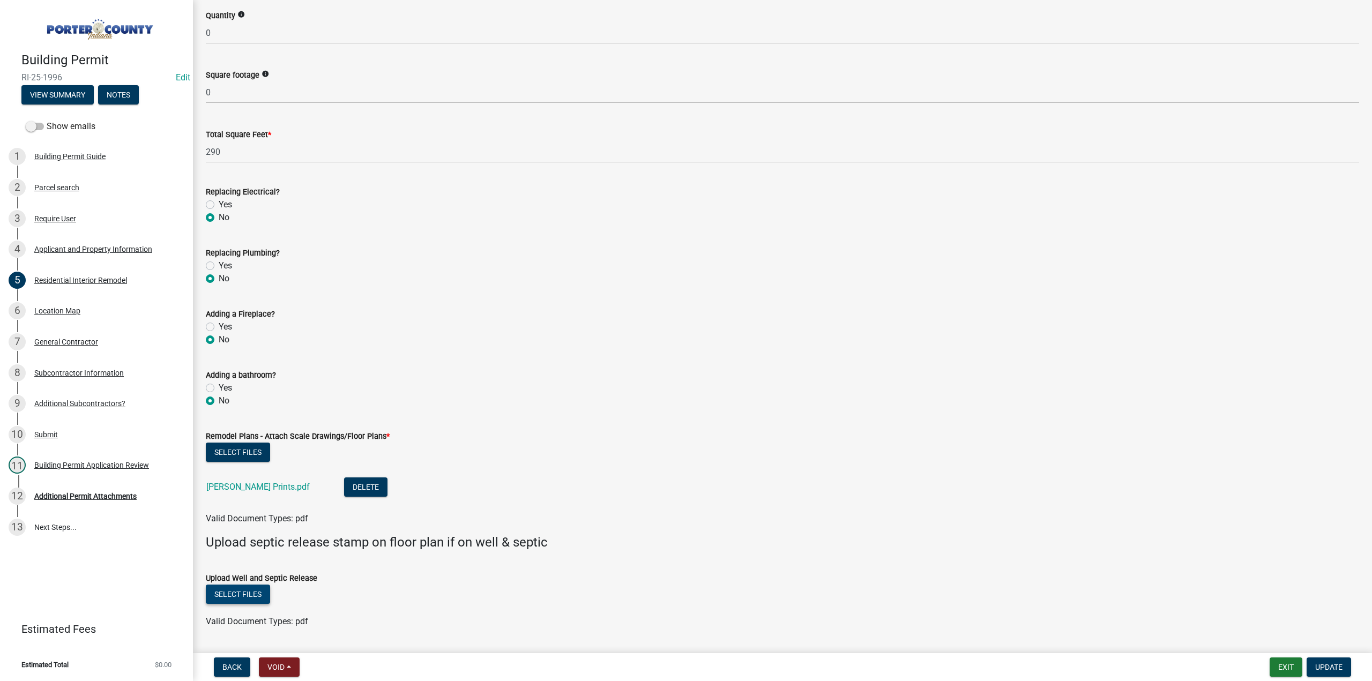
click at [247, 594] on button "Select files" at bounding box center [238, 594] width 64 height 19
click at [1341, 662] on button "Update" at bounding box center [1329, 667] width 44 height 19
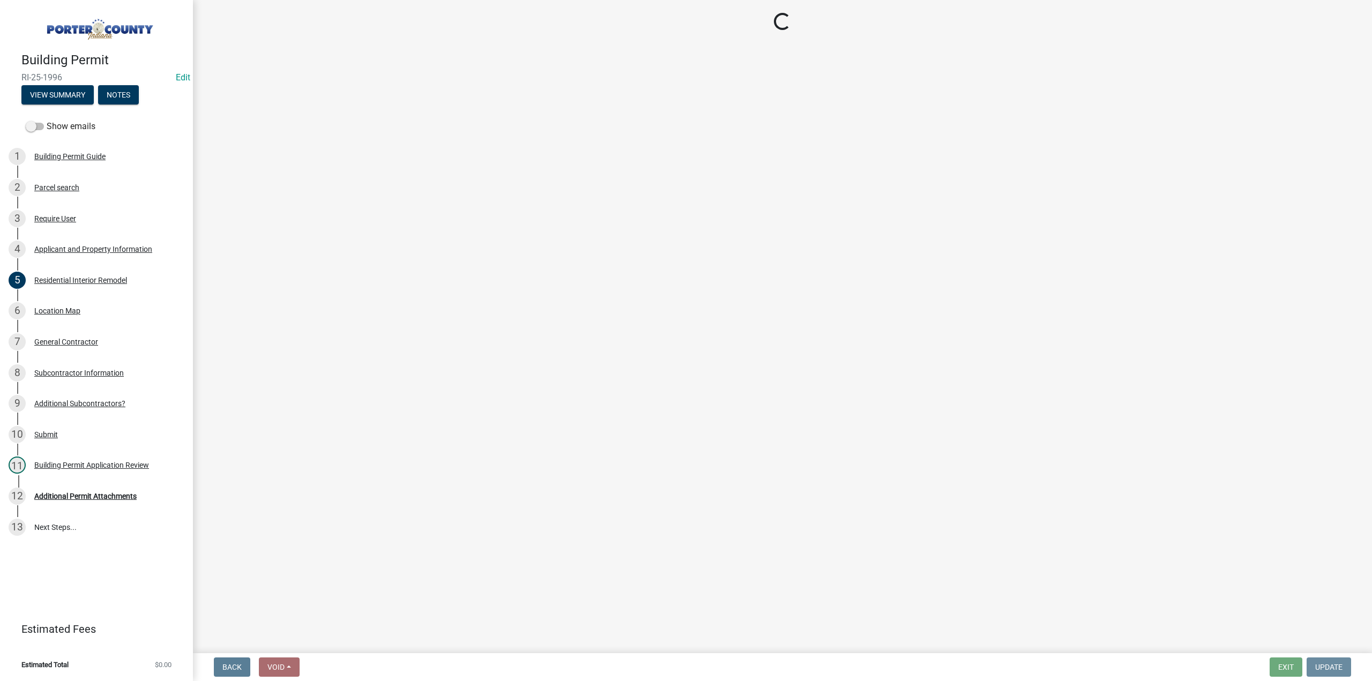
scroll to position [0, 0]
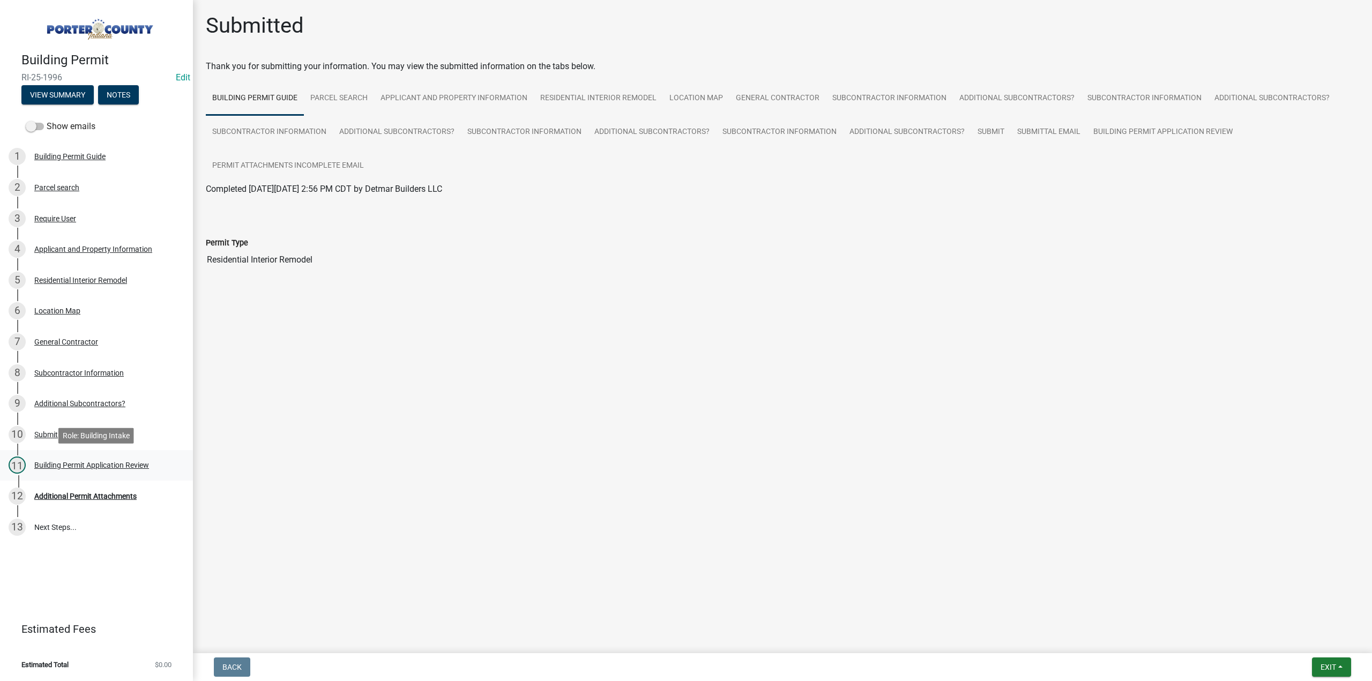
click at [94, 463] on div "Building Permit Application Review" at bounding box center [91, 466] width 115 height 8
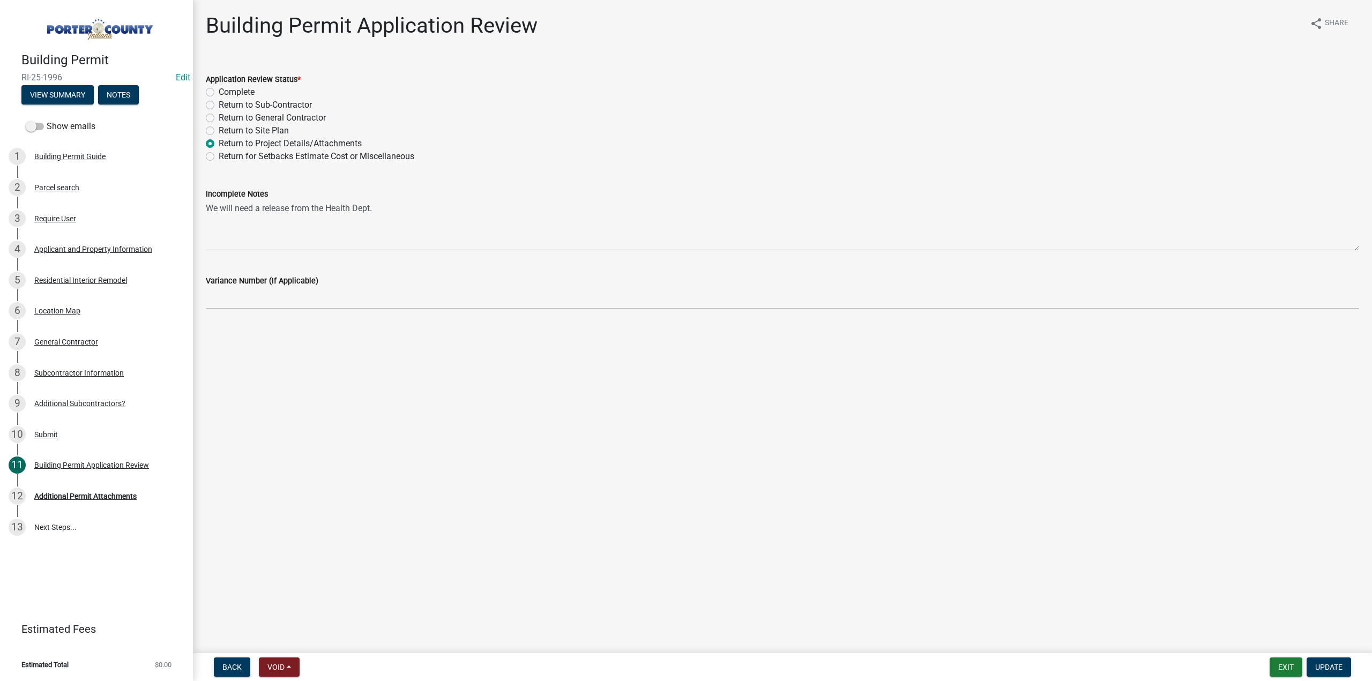
click at [219, 90] on label "Complete" at bounding box center [237, 92] width 36 height 13
click at [219, 90] on input "Complete" at bounding box center [222, 89] width 7 height 7
radio input "true"
drag, startPoint x: 1338, startPoint y: 661, endPoint x: 1313, endPoint y: 657, distance: 25.0
click at [1338, 661] on button "Update" at bounding box center [1329, 667] width 44 height 19
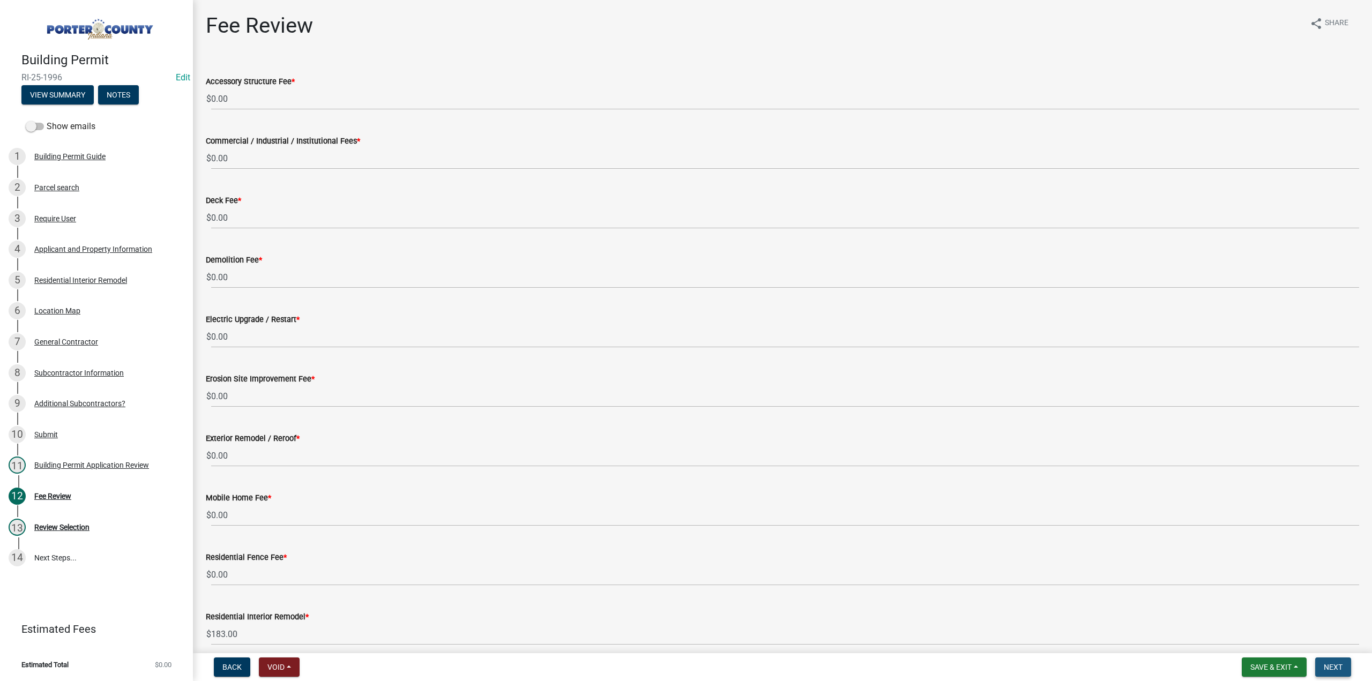
click at [1343, 667] on button "Next" at bounding box center [1333, 667] width 36 height 19
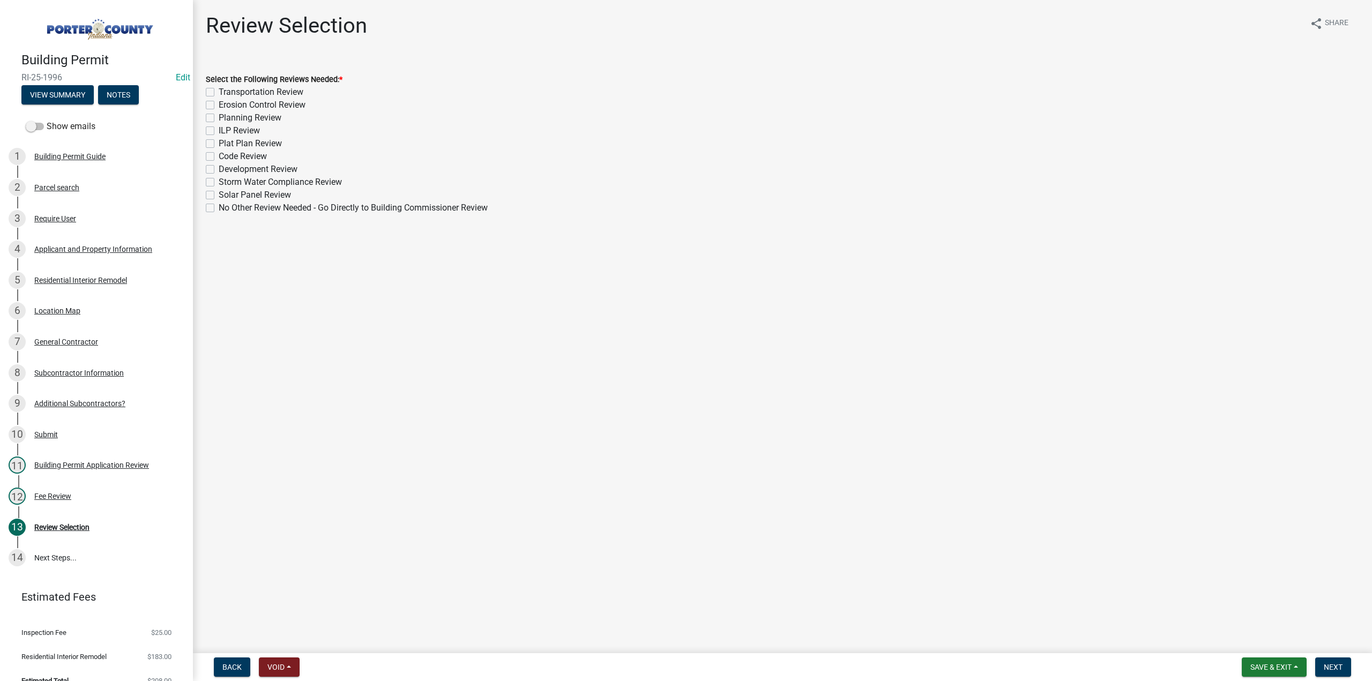
click at [219, 209] on label "No Other Review Needed - Go Directly to Building Commissioner Review" at bounding box center [353, 208] width 269 height 13
click at [219, 209] on input "No Other Review Needed - Go Directly to Building Commissioner Review" at bounding box center [222, 205] width 7 height 7
checkbox input "true"
checkbox input "false"
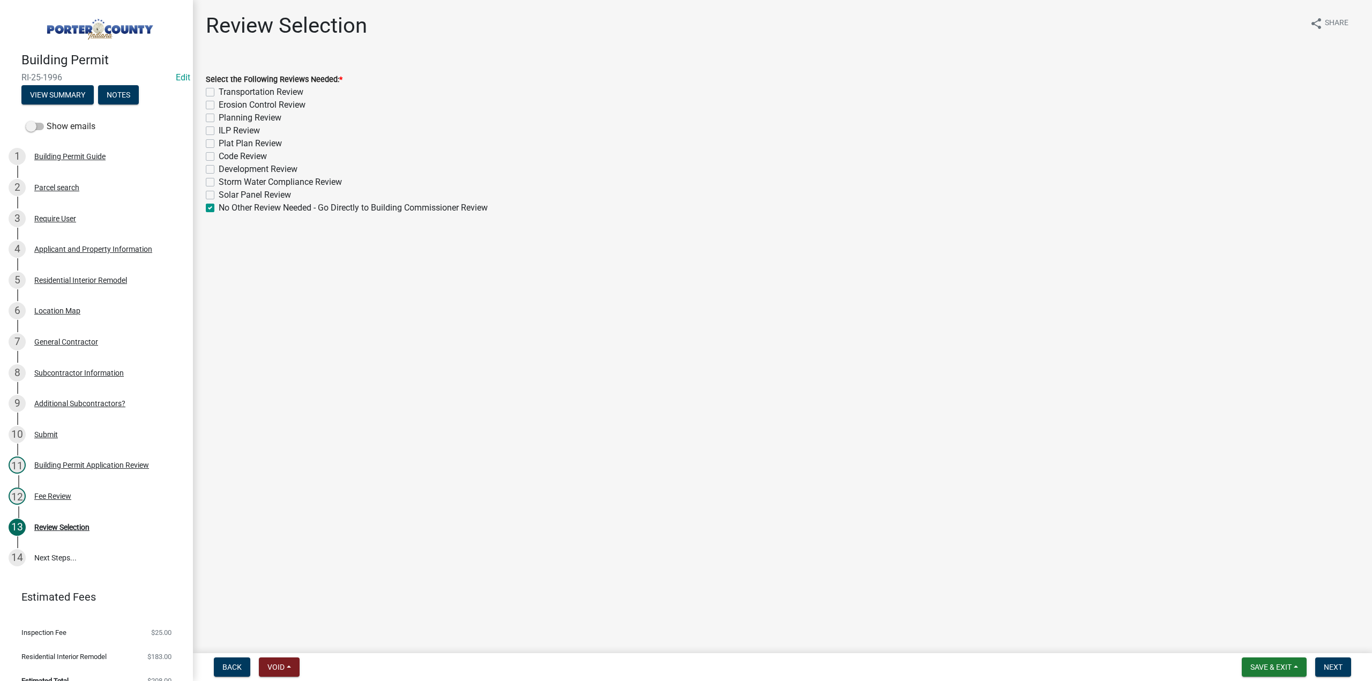
checkbox input "false"
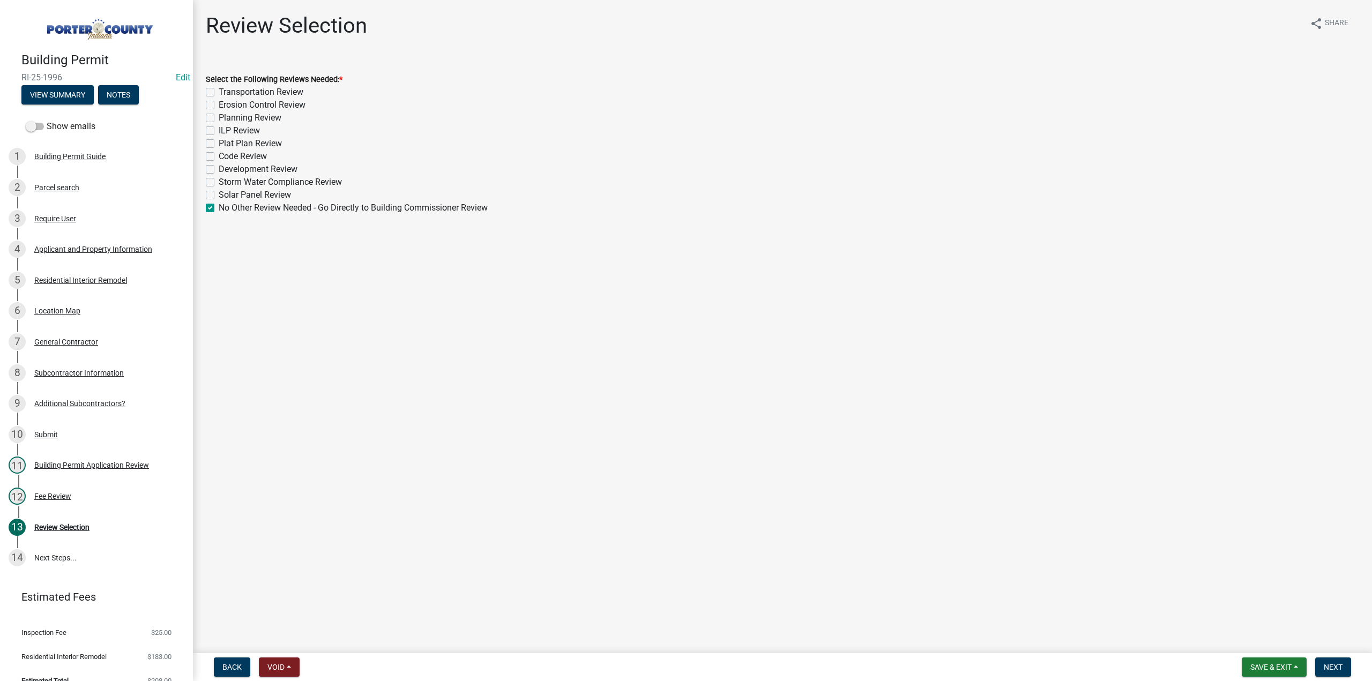
checkbox input "false"
checkbox input "true"
click at [1333, 663] on span "Next" at bounding box center [1333, 667] width 19 height 9
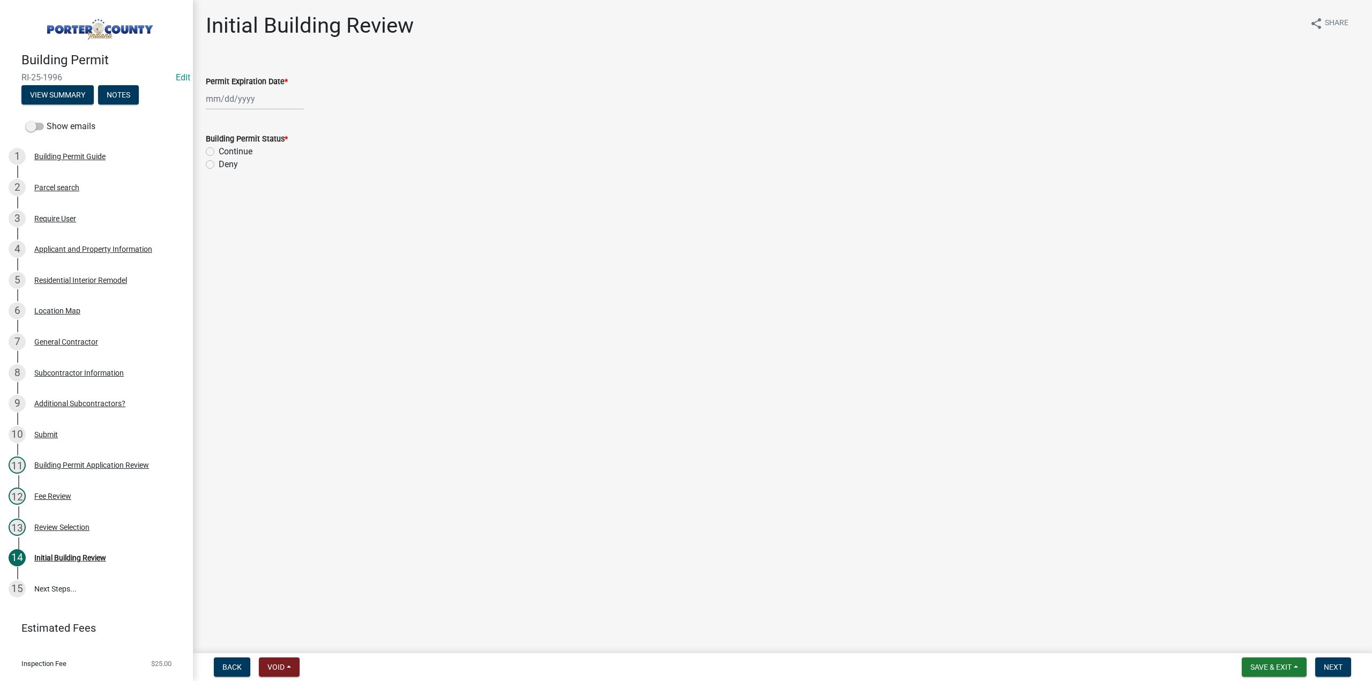
select select "10"
click at [265, 99] on div "Jan Feb Mar Apr May Jun Jul Aug Sep Oct Nov Dec 1525 1526 1527 1528 1529 1530 1…" at bounding box center [255, 99] width 98 height 22
click at [291, 123] on select "1525 1526 1527 1528 1529 1530 1531 1532 1533 1534 1535 1536 1537 1538 1539 1540…" at bounding box center [290, 122] width 39 height 16
select select "2027"
click at [271, 114] on select "1525 1526 1527 1528 1529 1530 1531 1532 1533 1534 1535 1536 1537 1538 1539 1540…" at bounding box center [290, 122] width 39 height 16
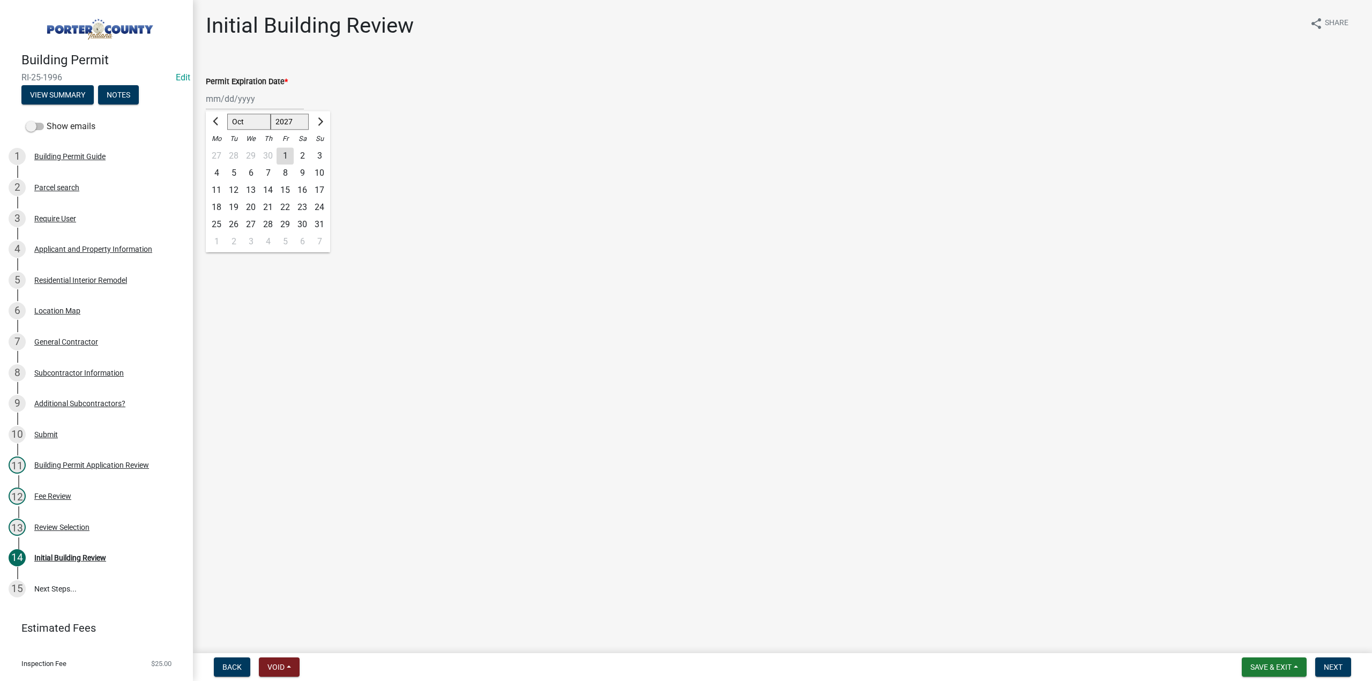
click at [285, 191] on div "15" at bounding box center [285, 190] width 17 height 17
type input "10/15/2027"
click at [219, 155] on label "Continue" at bounding box center [236, 151] width 34 height 13
click at [219, 152] on input "Continue" at bounding box center [222, 148] width 7 height 7
radio input "true"
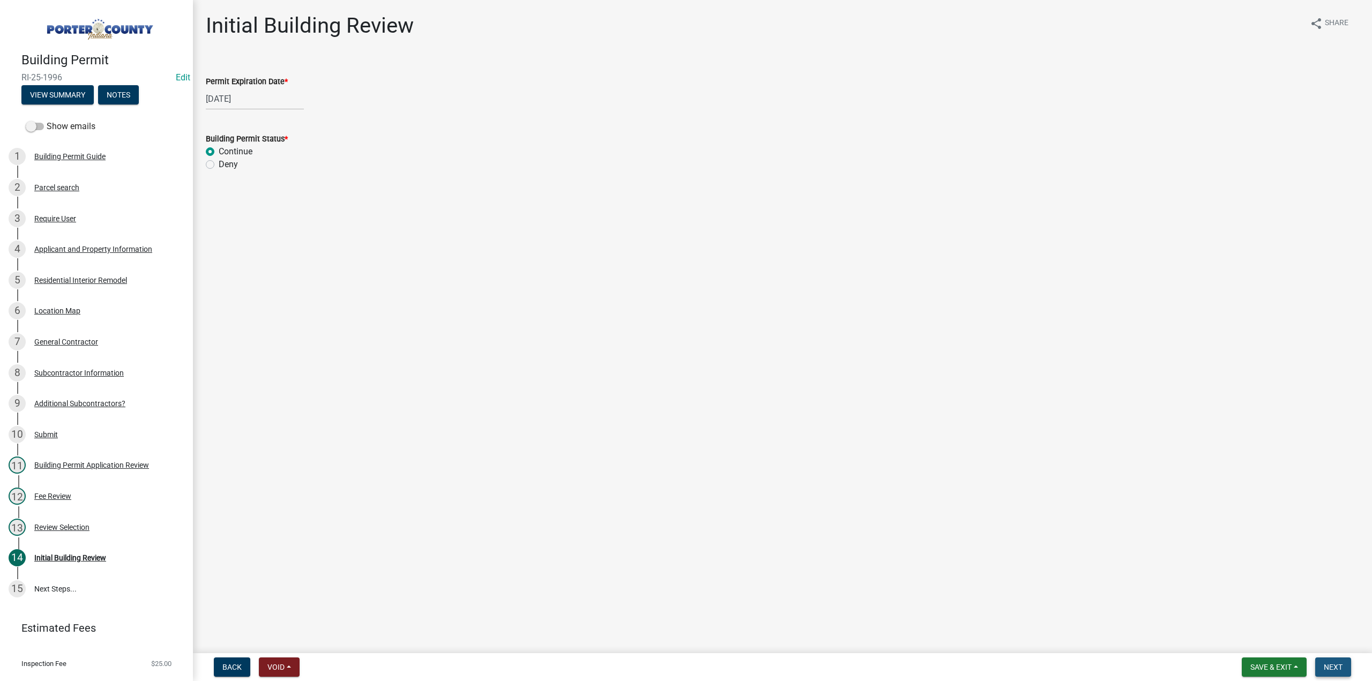
click at [1329, 670] on span "Next" at bounding box center [1333, 667] width 19 height 9
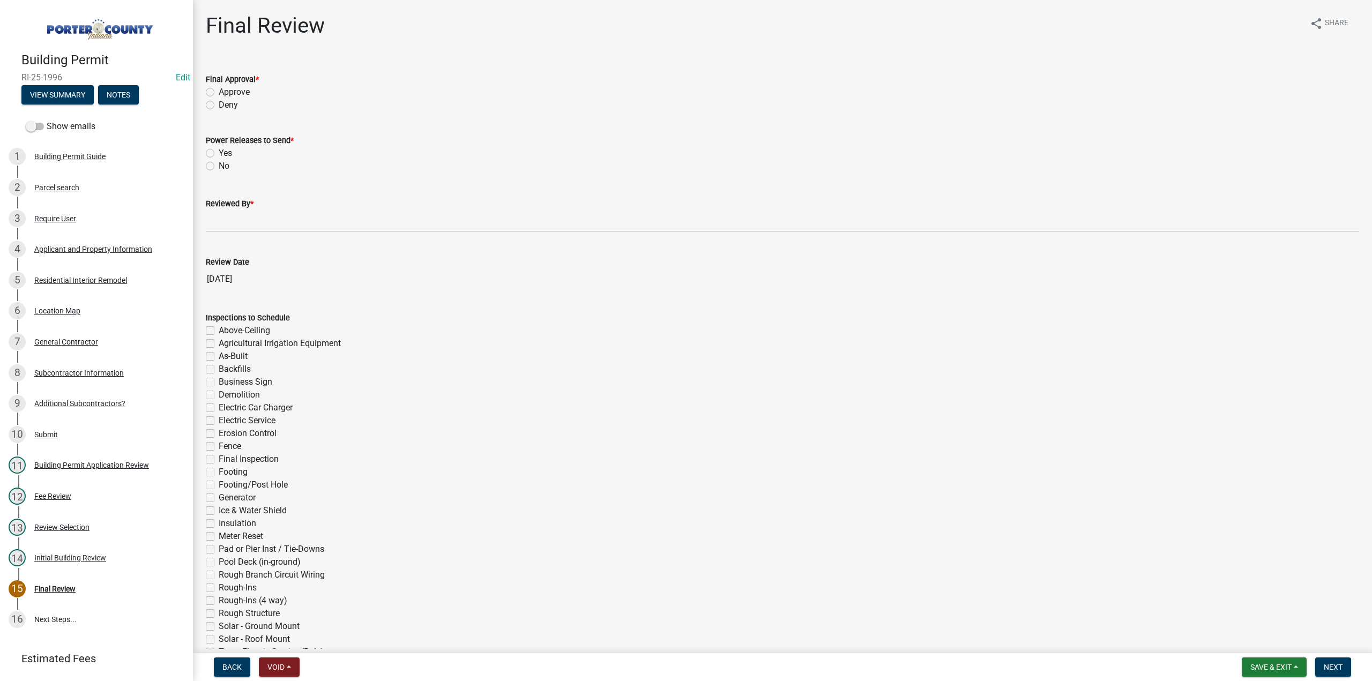
click at [219, 92] on label "Approve" at bounding box center [234, 92] width 31 height 13
click at [219, 92] on input "Approve" at bounding box center [222, 89] width 7 height 7
radio input "true"
click at [219, 165] on label "No" at bounding box center [224, 166] width 11 height 13
click at [219, 165] on input "No" at bounding box center [222, 163] width 7 height 7
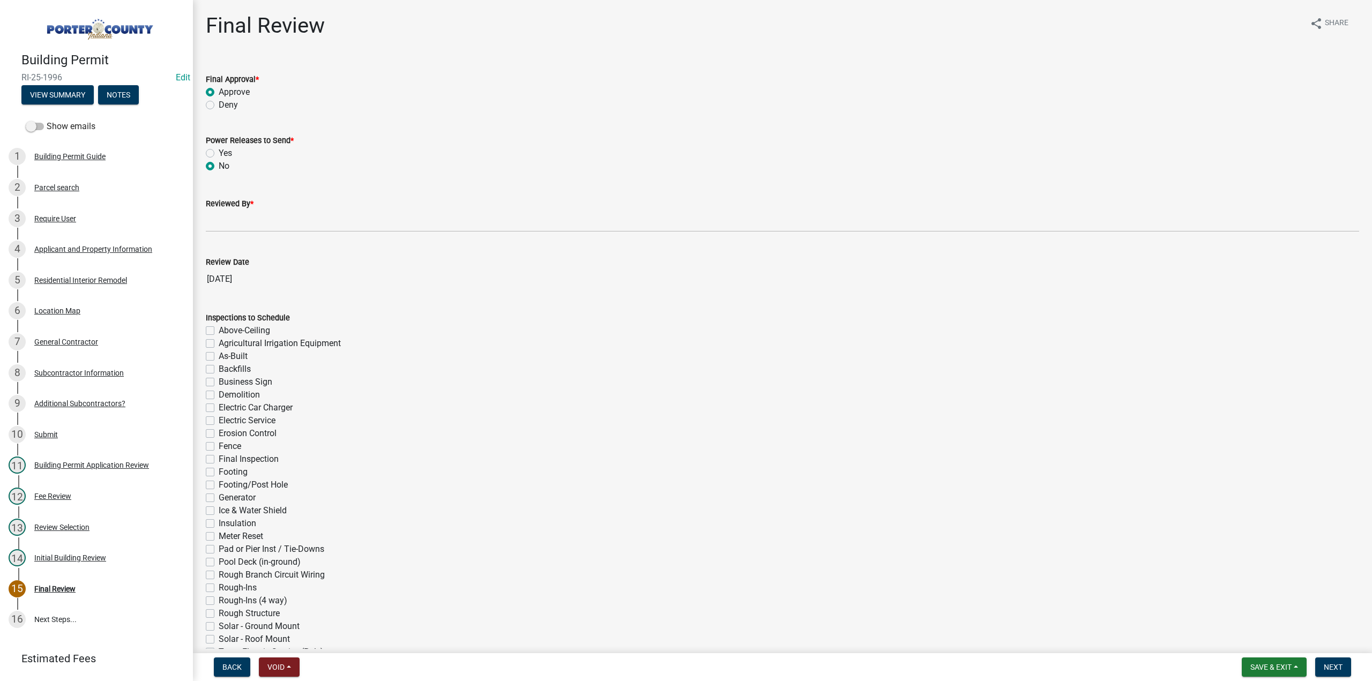
radio input "true"
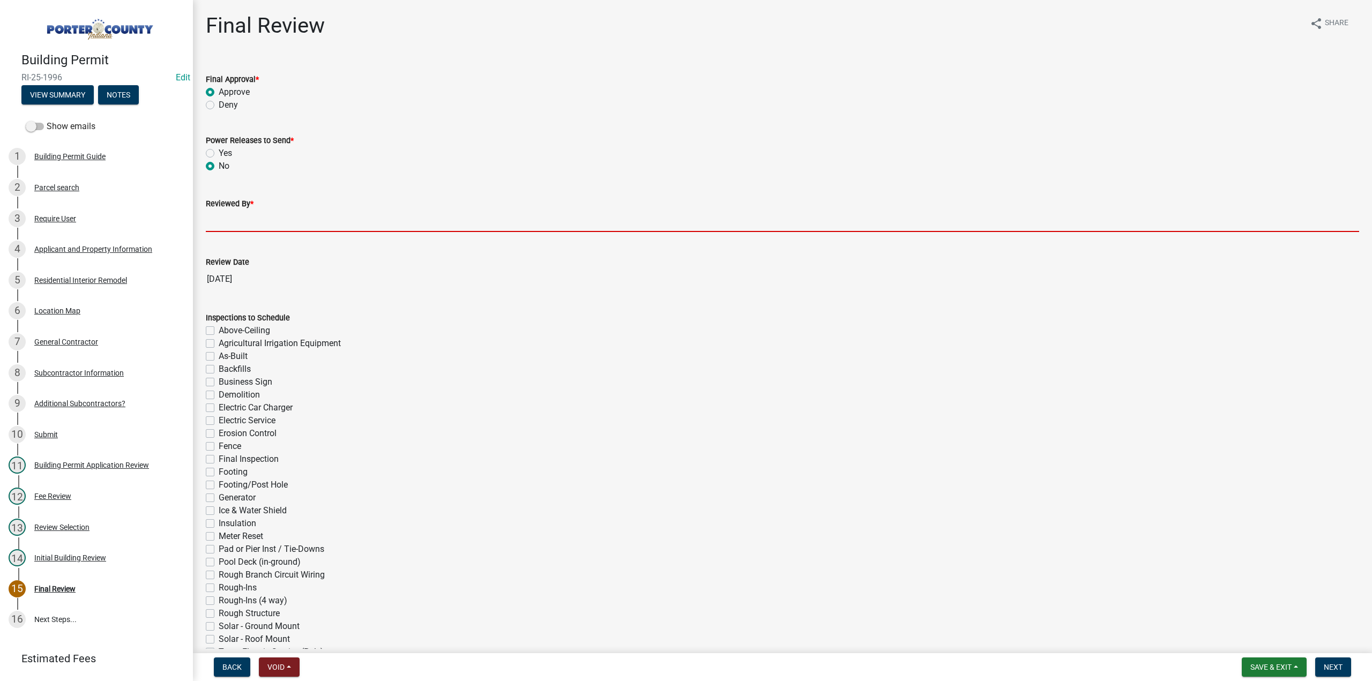
click at [230, 217] on input "Reviewed By *" at bounding box center [783, 221] width 1154 height 22
type input "TT"
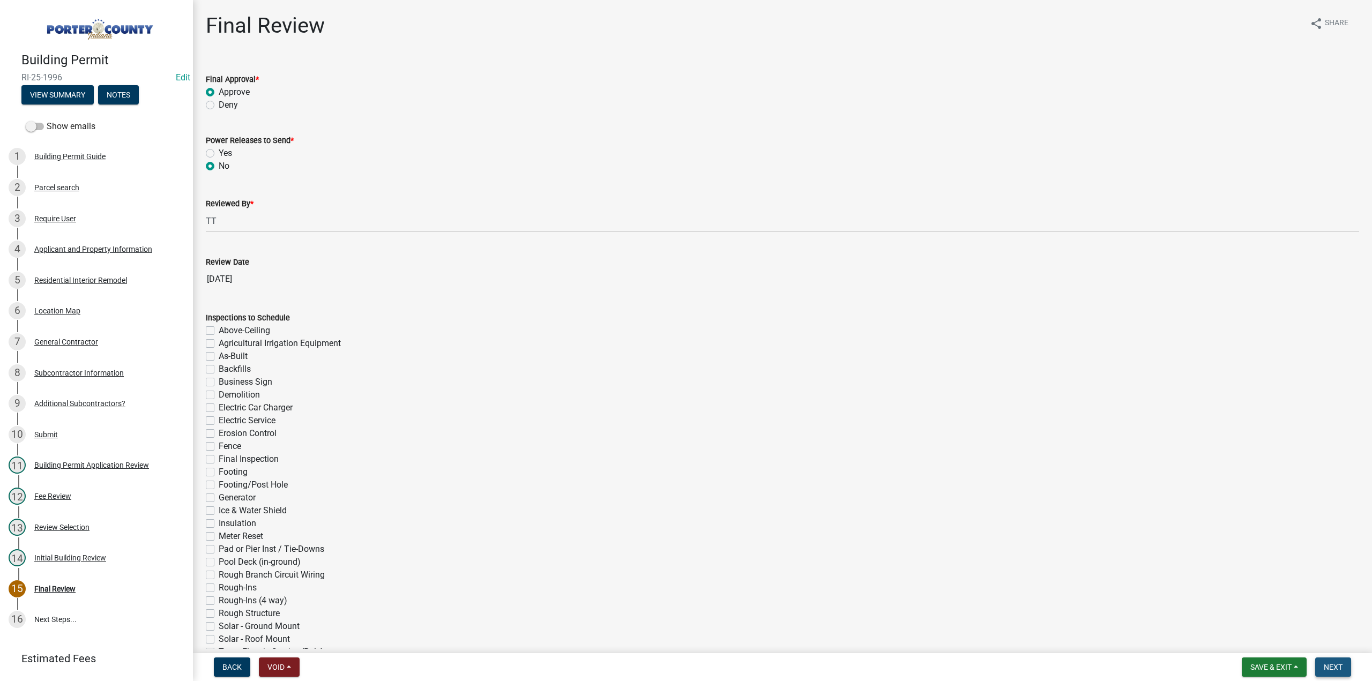
click at [1334, 666] on span "Next" at bounding box center [1333, 667] width 19 height 9
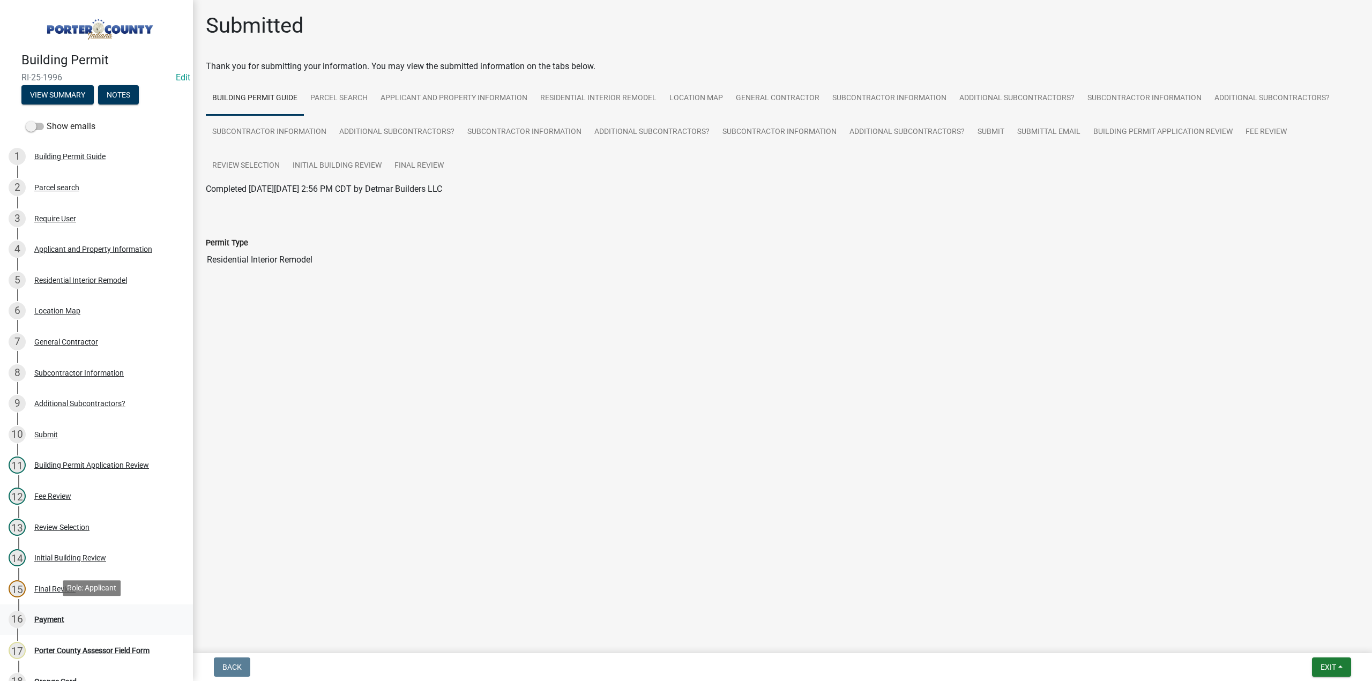
click at [55, 621] on div "Payment" at bounding box center [49, 620] width 30 height 8
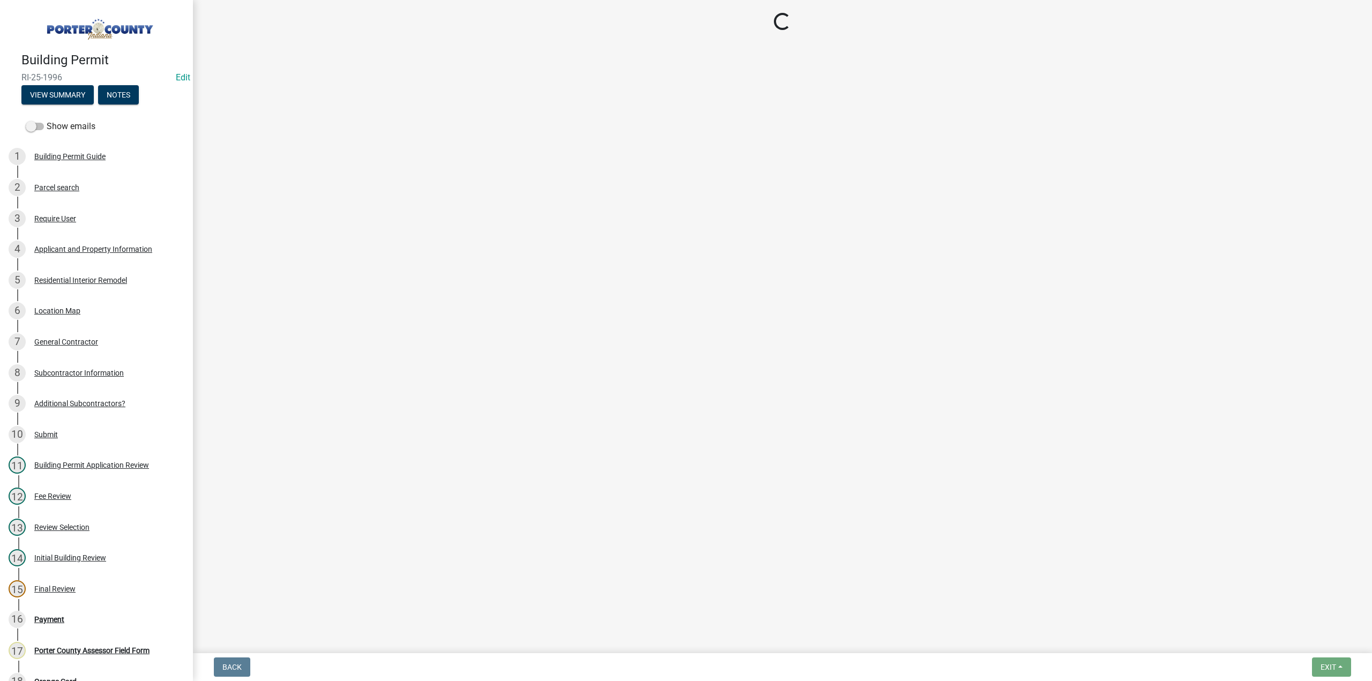
select select "3: 3"
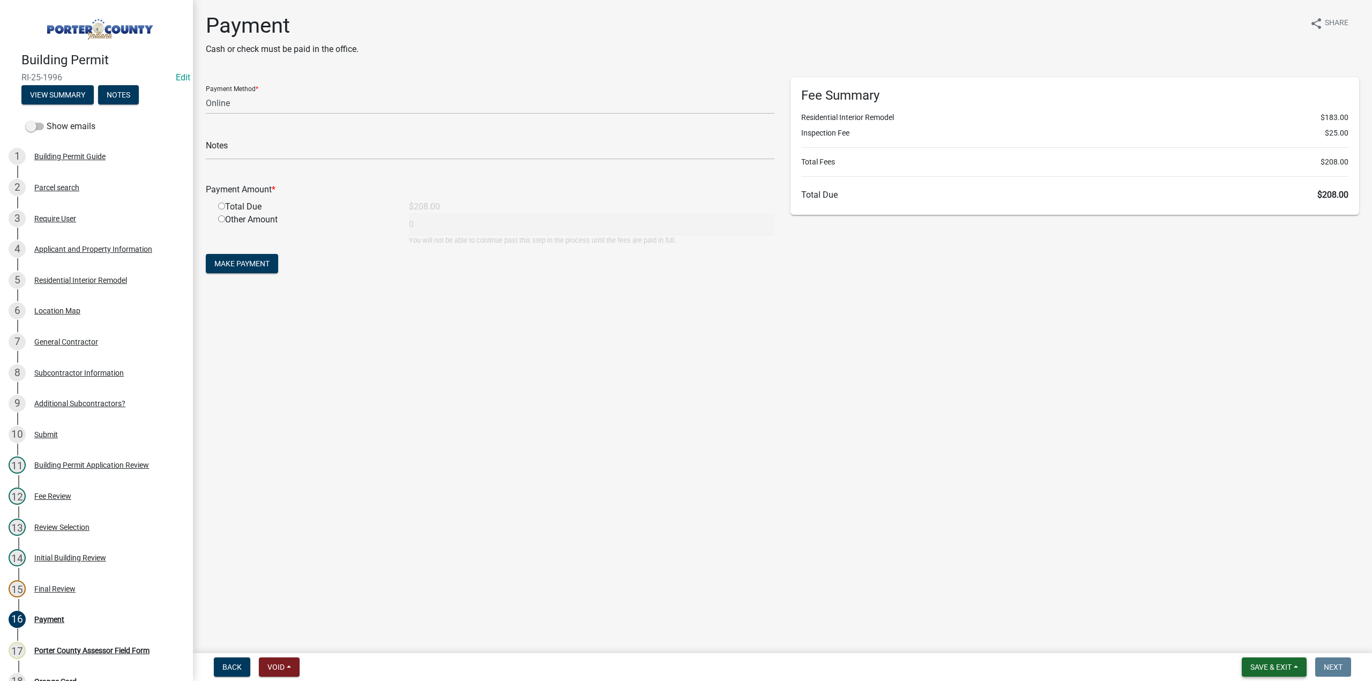
click at [1269, 672] on span "Save & Exit" at bounding box center [1271, 667] width 41 height 9
click at [1255, 642] on button "Save & Exit" at bounding box center [1264, 640] width 86 height 26
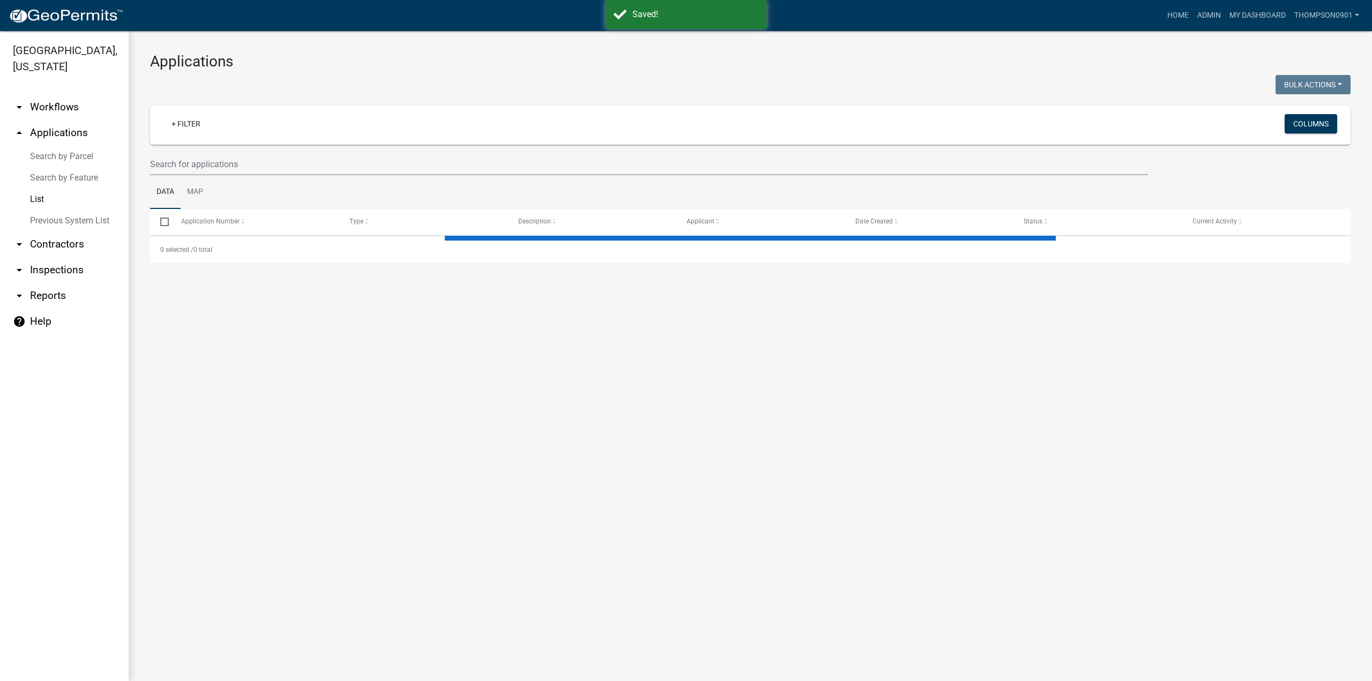
select select "3: 100"
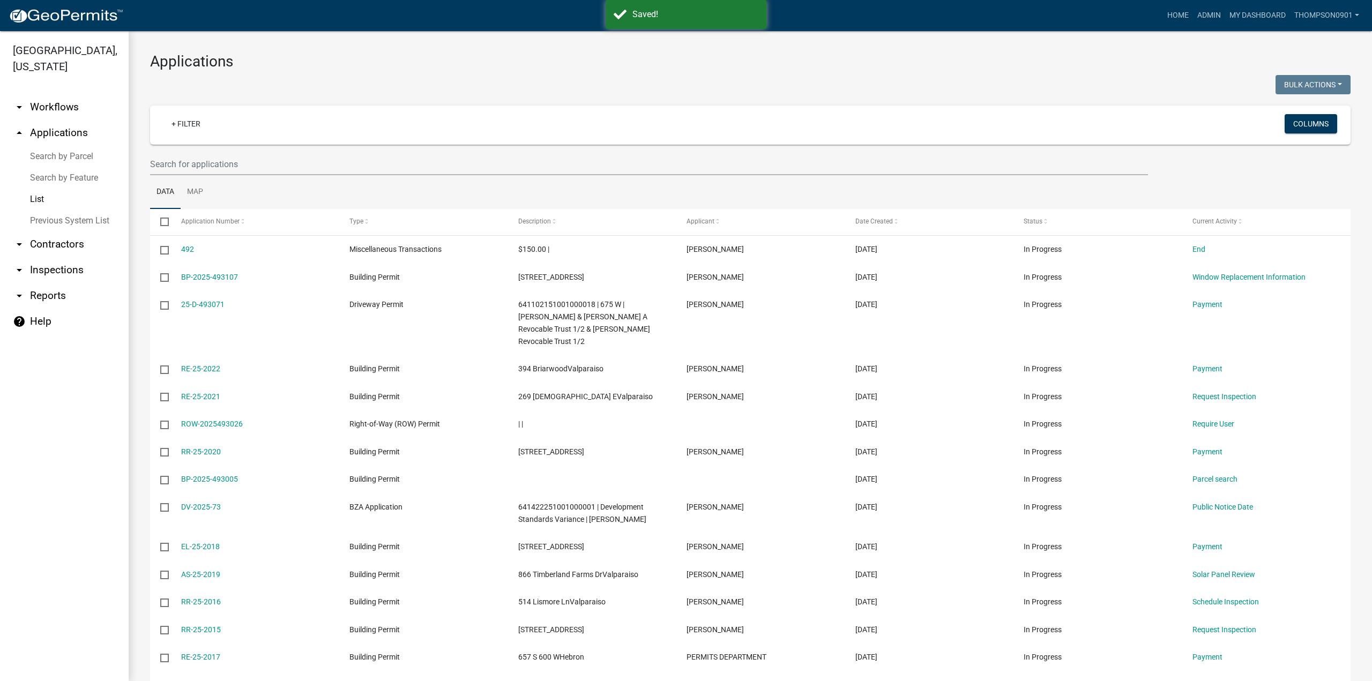
drag, startPoint x: 68, startPoint y: 142, endPoint x: 69, endPoint y: 148, distance: 7.1
click at [68, 146] on link "Search by Parcel" at bounding box center [64, 156] width 129 height 21
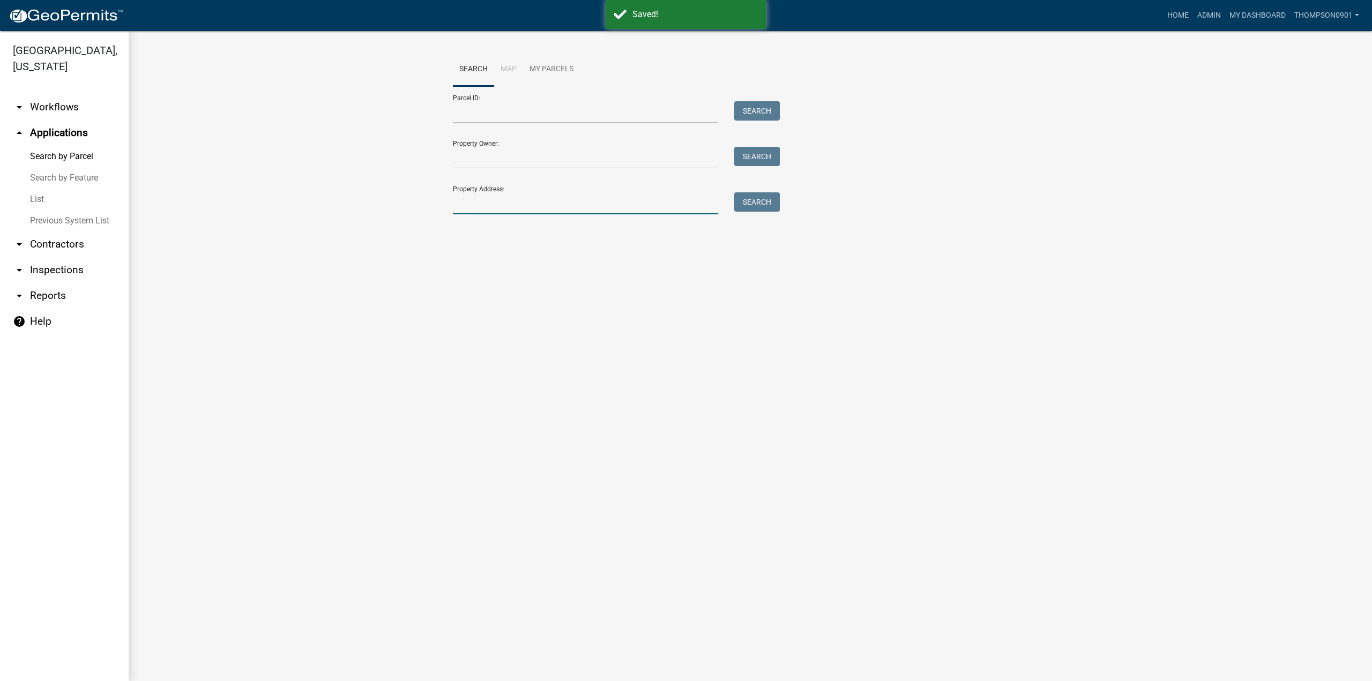
click at [492, 199] on input "Property Address:" at bounding box center [585, 203] width 265 height 22
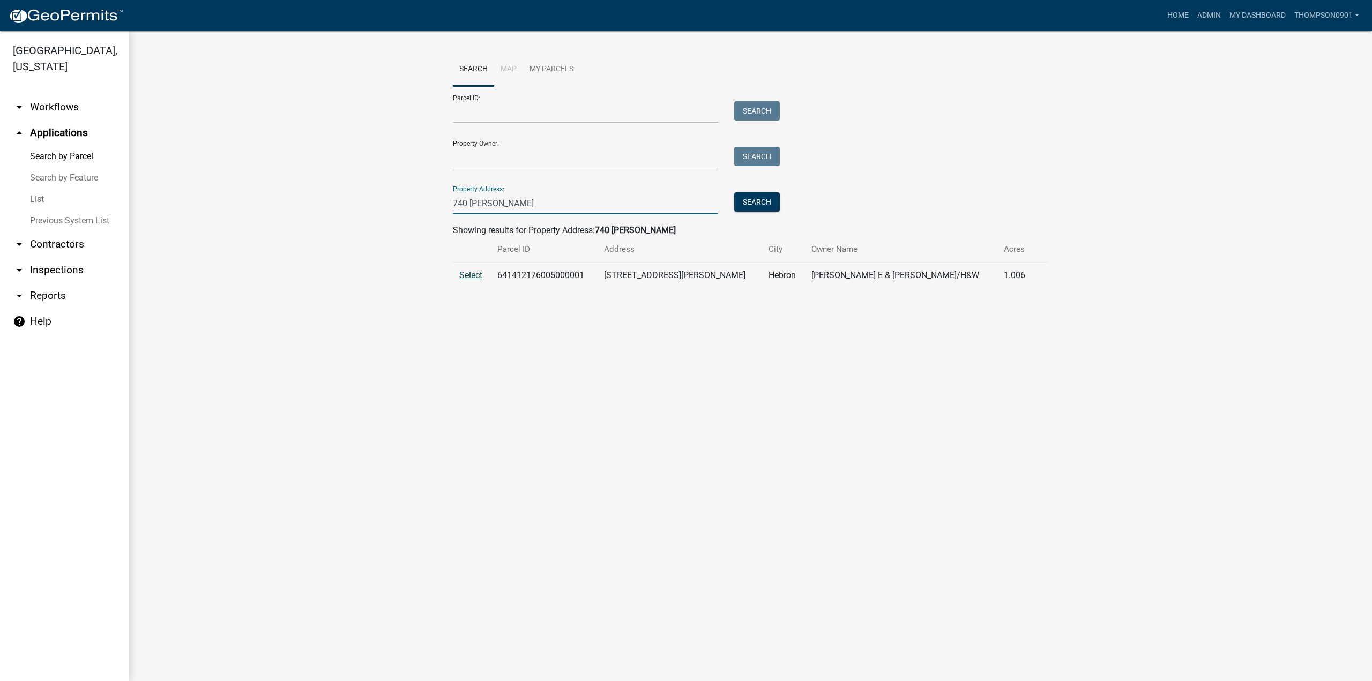
type input "740 wes"
click at [466, 275] on span "Select" at bounding box center [470, 275] width 23 height 10
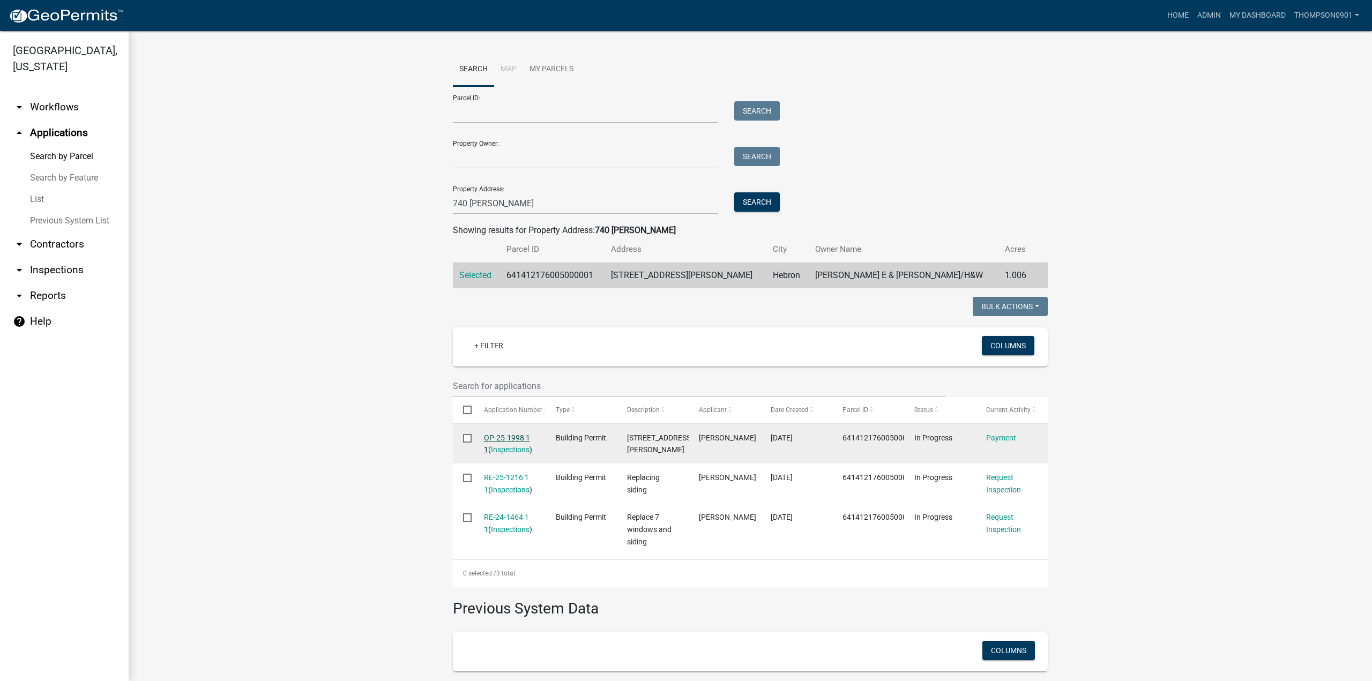
click at [503, 439] on link "OP-25-1998 1 1" at bounding box center [507, 444] width 46 height 21
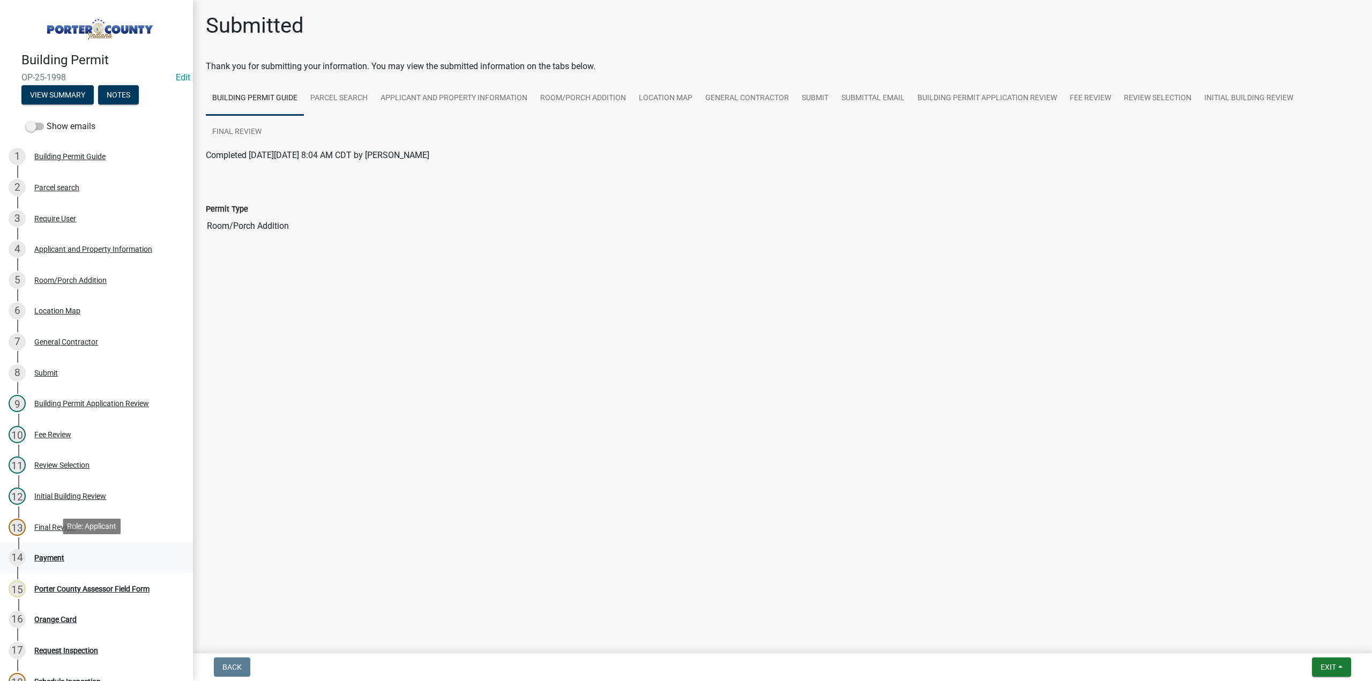
click at [55, 559] on div "Payment" at bounding box center [49, 558] width 30 height 8
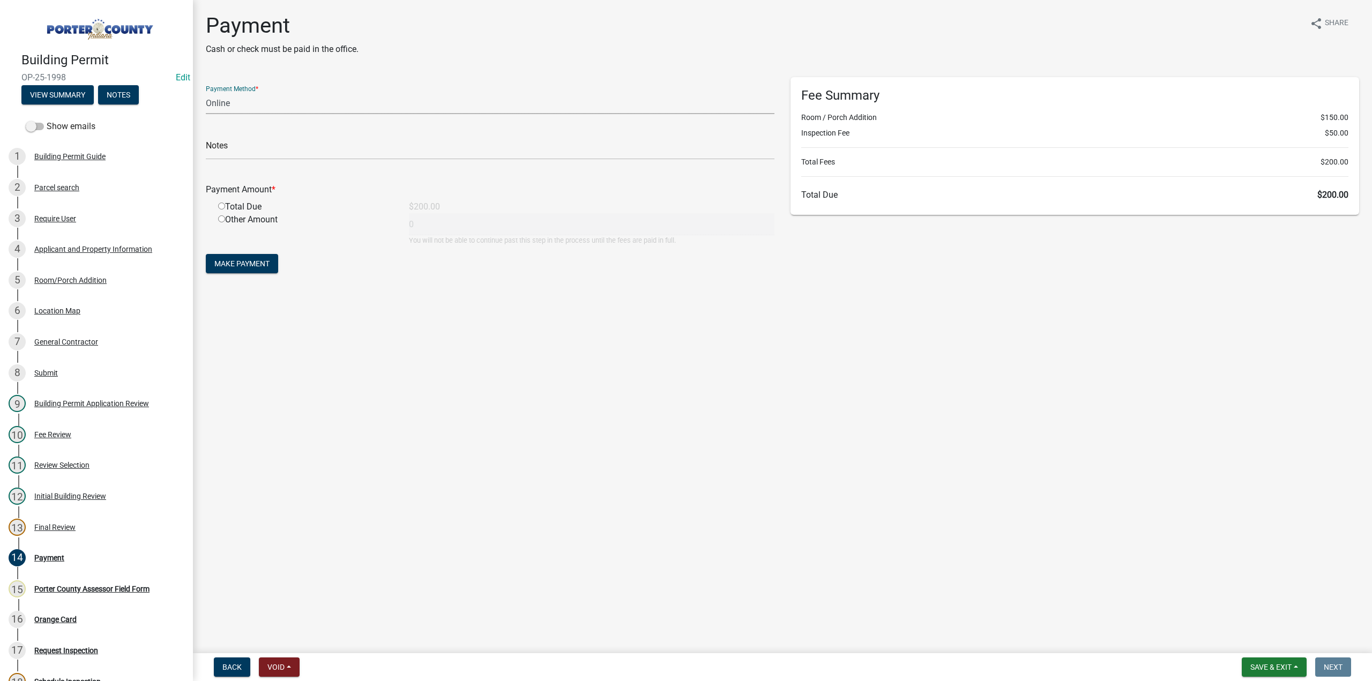
click at [218, 108] on select "Credit Card POS Check Cash Online" at bounding box center [490, 103] width 569 height 22
select select "2: 1"
click at [206, 92] on select "Credit Card POS Check Cash Online" at bounding box center [490, 103] width 569 height 22
click at [232, 146] on input "text" at bounding box center [490, 149] width 569 height 22
type input "Jay Primmer"
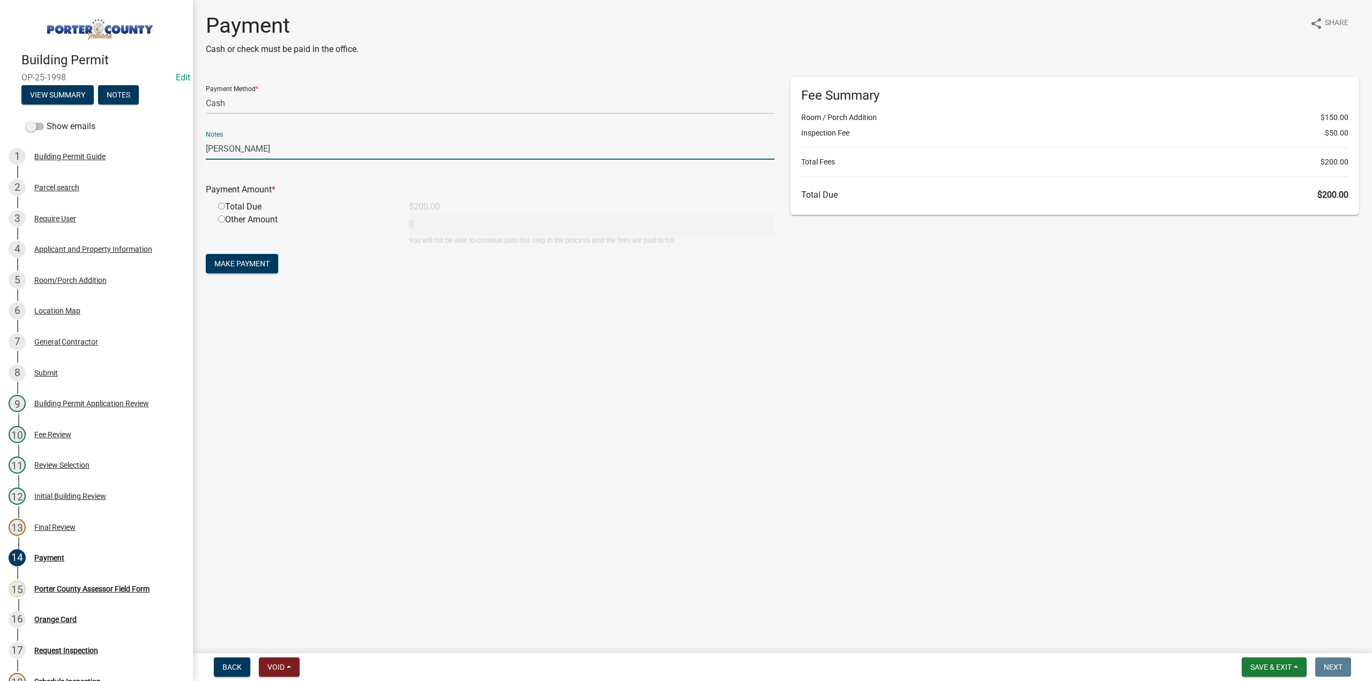
click at [220, 205] on input "radio" at bounding box center [221, 206] width 7 height 7
radio input "true"
type input "200"
click at [240, 259] on span "Make Payment" at bounding box center [241, 263] width 55 height 9
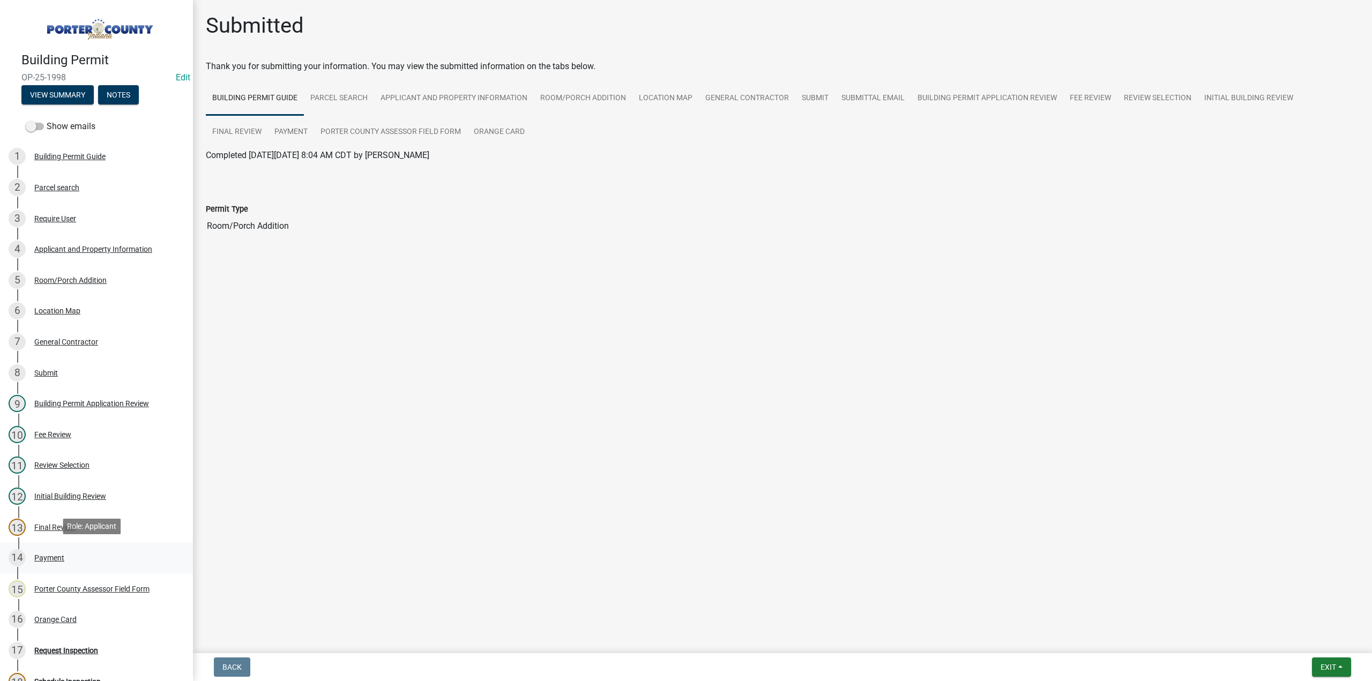
click at [58, 559] on div "Payment" at bounding box center [49, 558] width 30 height 8
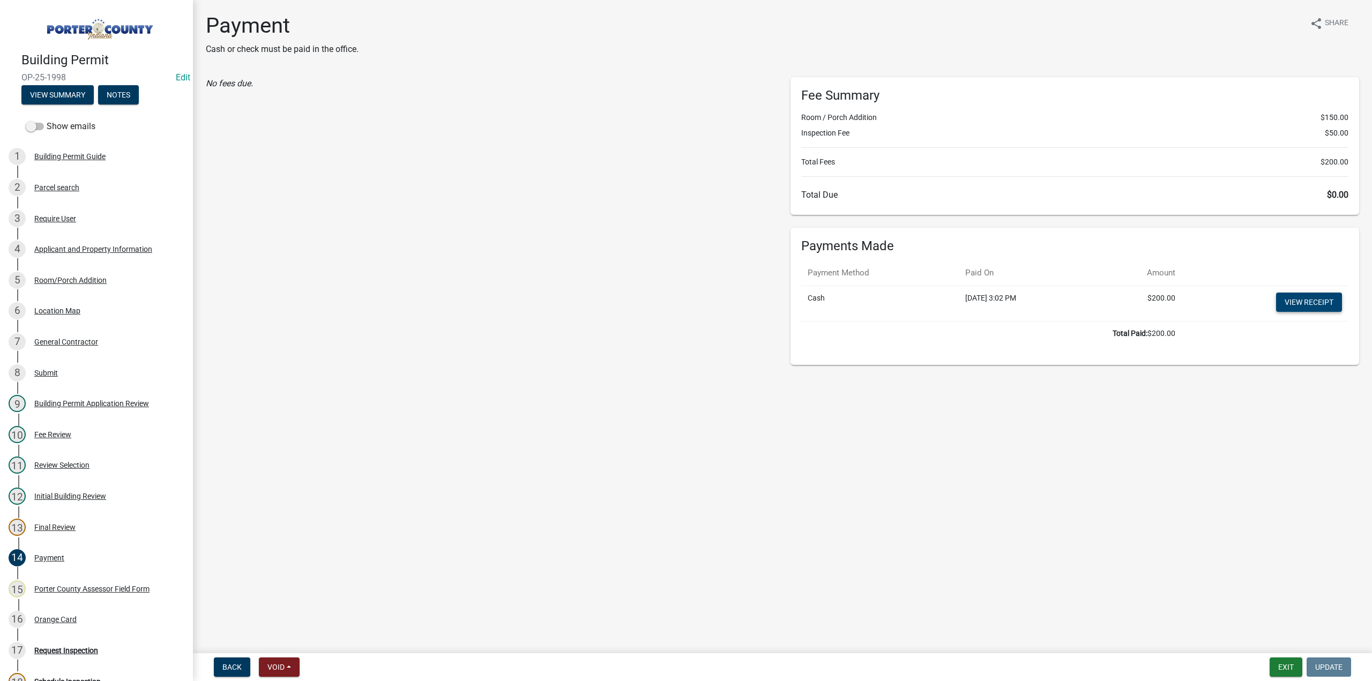
click at [1325, 301] on link "View receipt" at bounding box center [1309, 302] width 66 height 19
click at [51, 622] on div "16 Orange Card" at bounding box center [92, 619] width 167 height 17
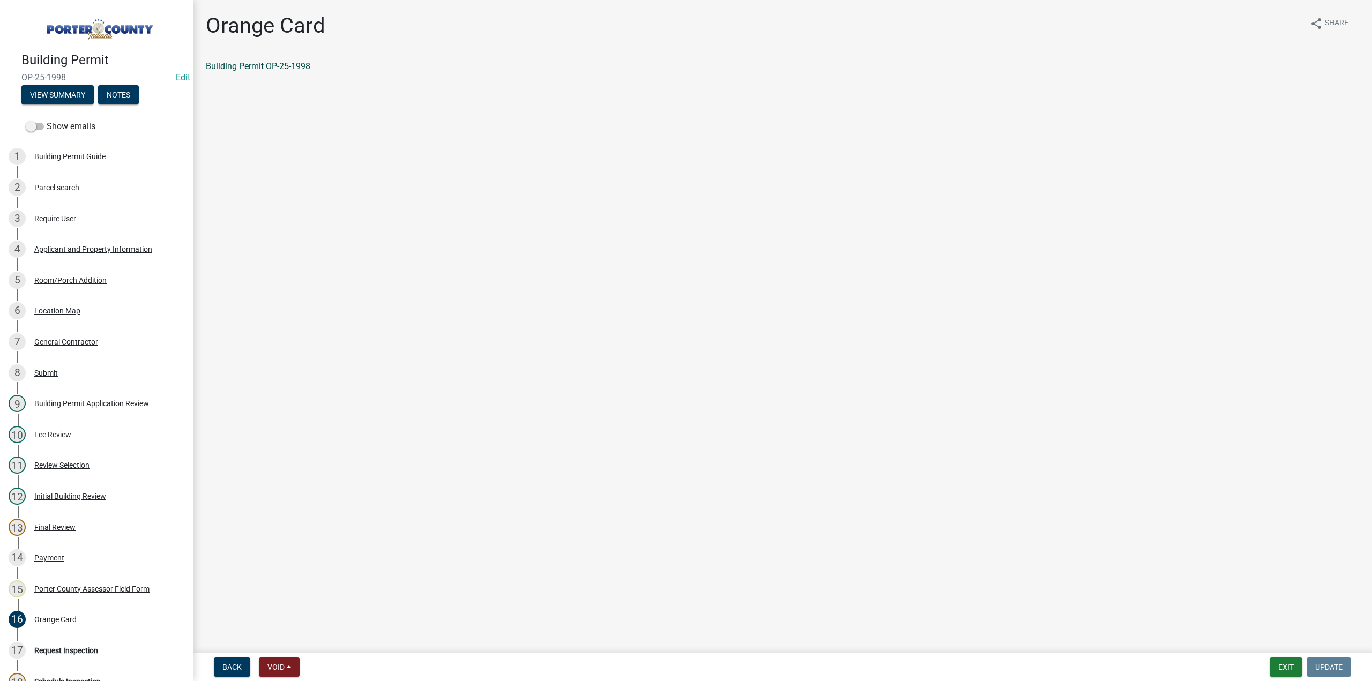
click at [264, 67] on link "Building Permit OP-25-1998" at bounding box center [258, 66] width 105 height 10
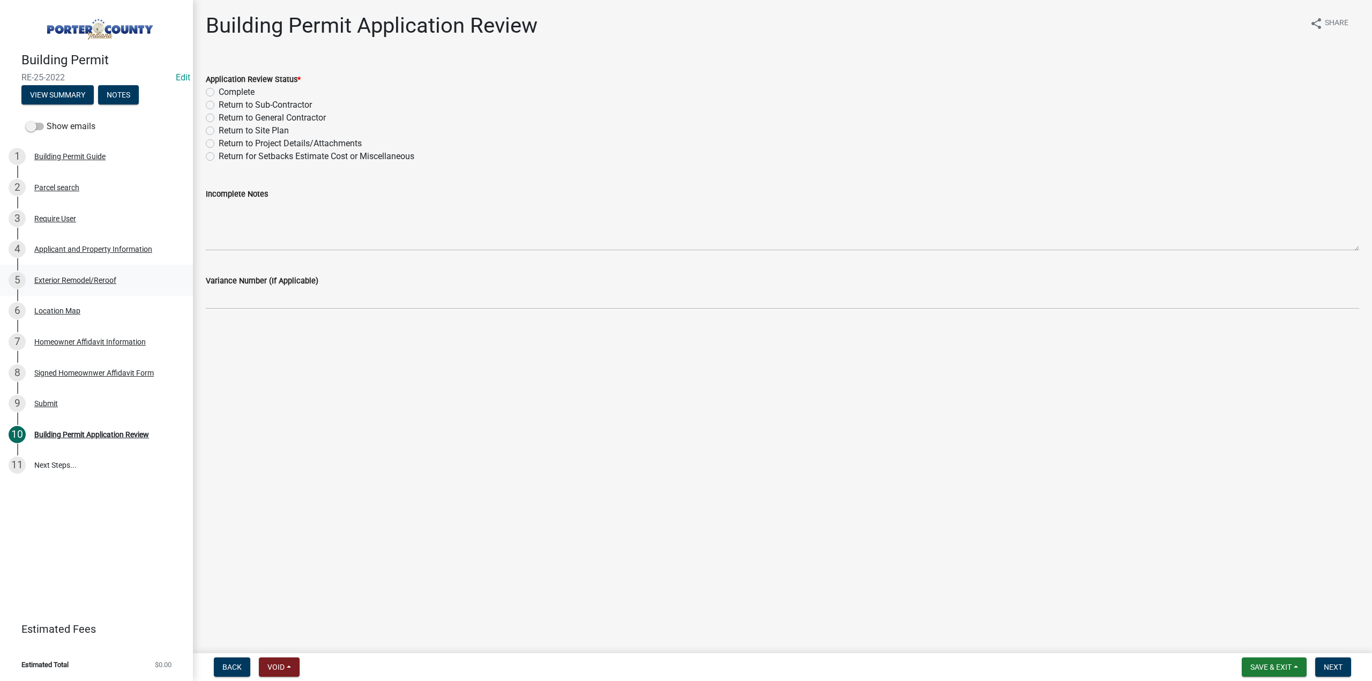
click at [91, 281] on div "Exterior Remodel/Reroof" at bounding box center [75, 281] width 82 height 8
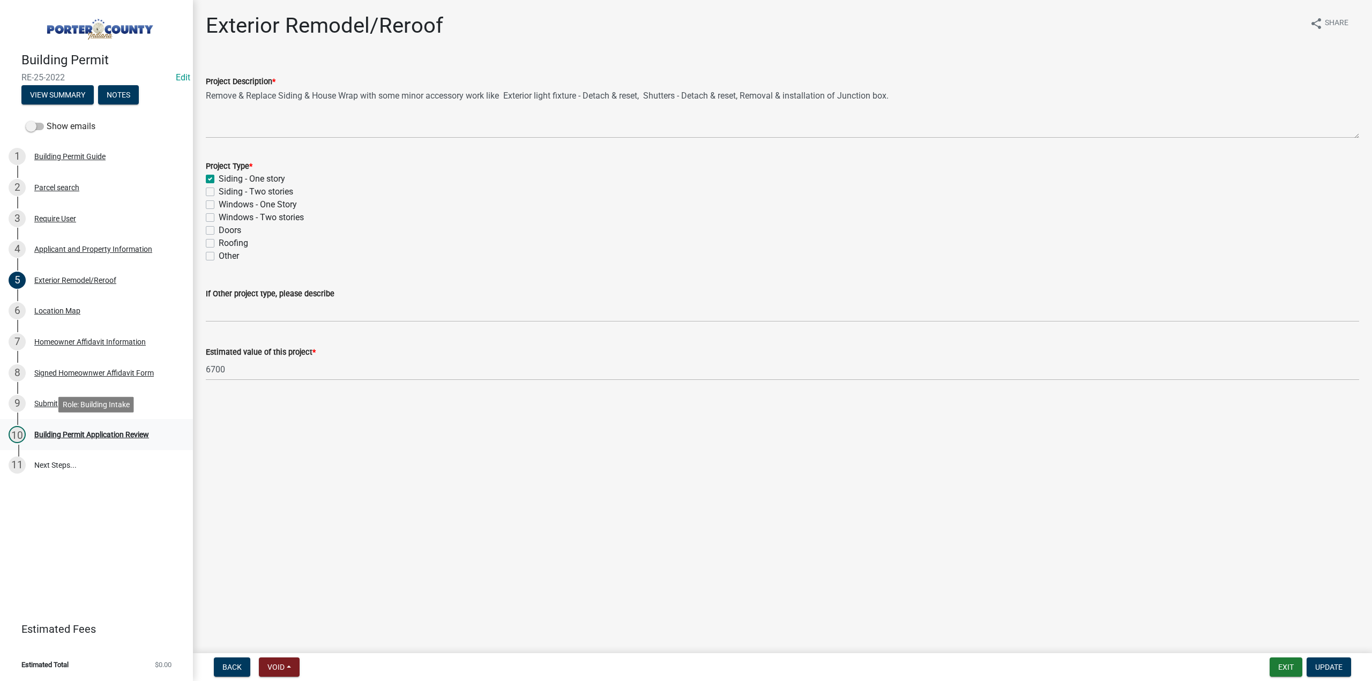
click at [105, 431] on div "Building Permit Application Review" at bounding box center [91, 435] width 115 height 8
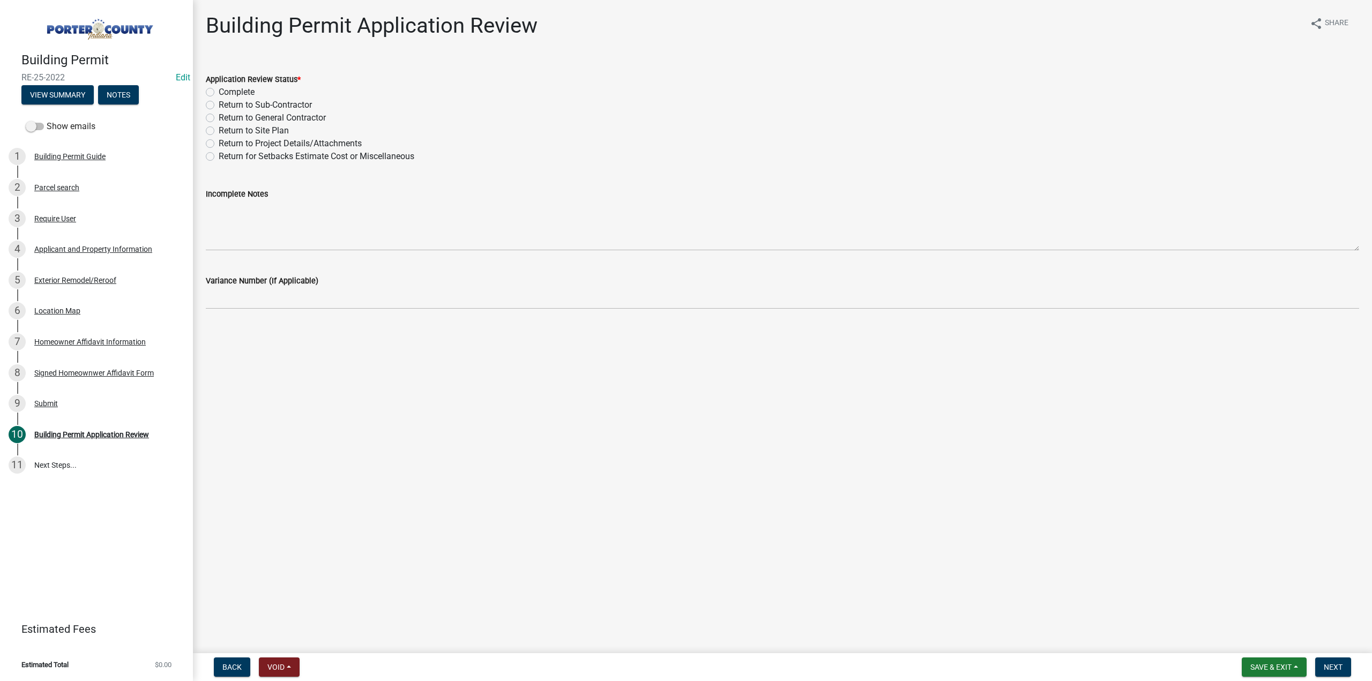
click at [219, 94] on label "Complete" at bounding box center [237, 92] width 36 height 13
click at [219, 93] on input "Complete" at bounding box center [222, 89] width 7 height 7
radio input "true"
click at [1326, 673] on button "Next" at bounding box center [1333, 667] width 36 height 19
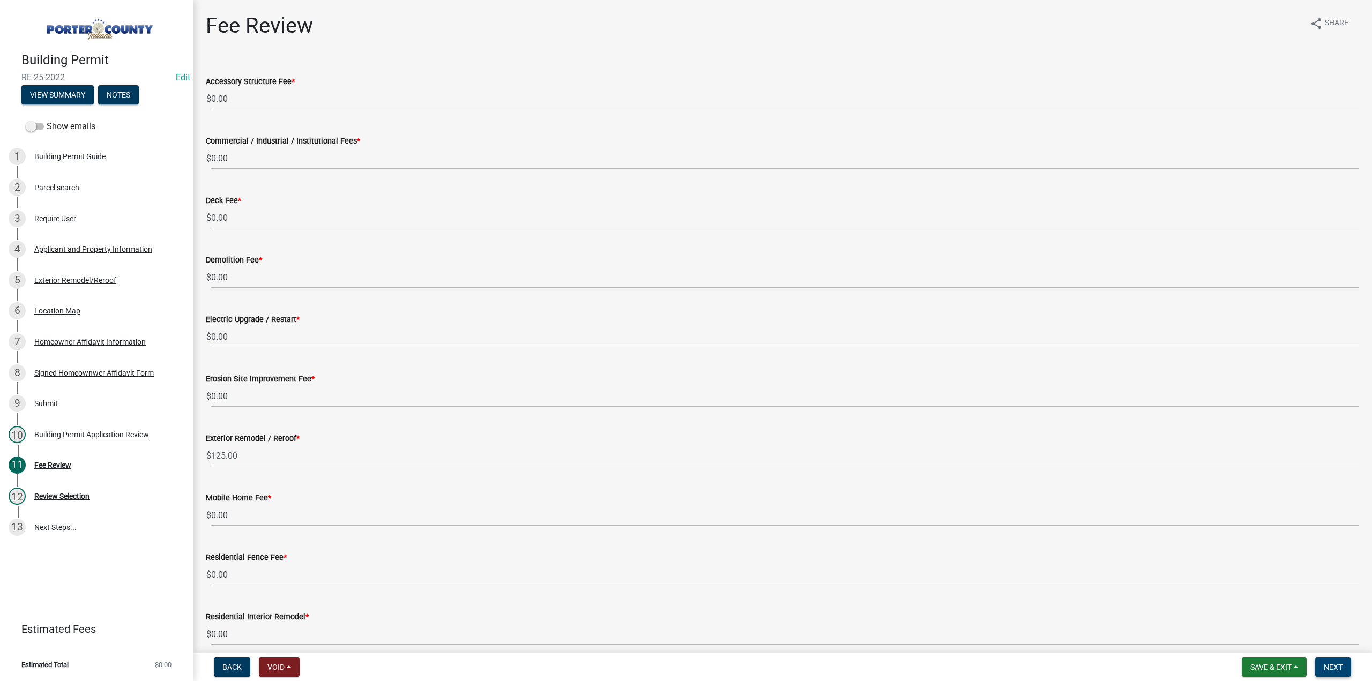
drag, startPoint x: 1329, startPoint y: 668, endPoint x: 1267, endPoint y: 654, distance: 63.7
click at [1330, 668] on span "Next" at bounding box center [1333, 667] width 19 height 9
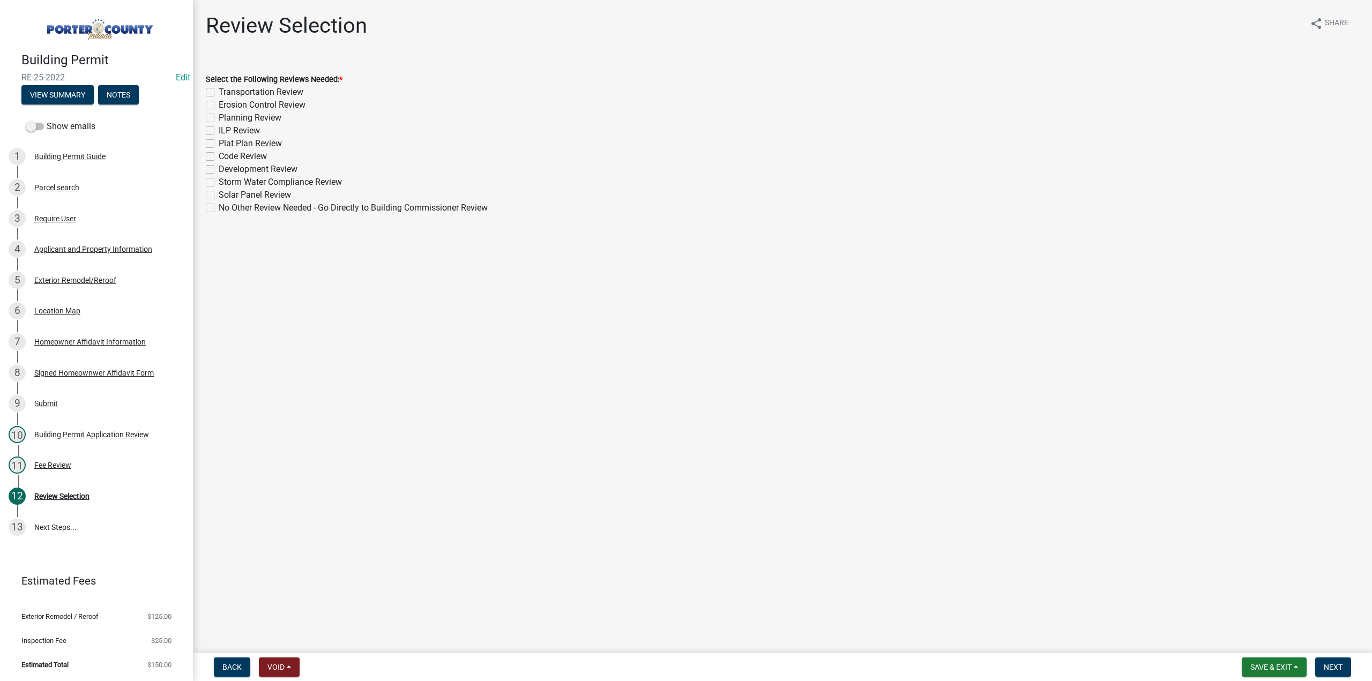
click at [219, 207] on label "No Other Review Needed - Go Directly to Building Commissioner Review" at bounding box center [353, 208] width 269 height 13
click at [219, 207] on input "No Other Review Needed - Go Directly to Building Commissioner Review" at bounding box center [222, 205] width 7 height 7
checkbox input "true"
checkbox input "false"
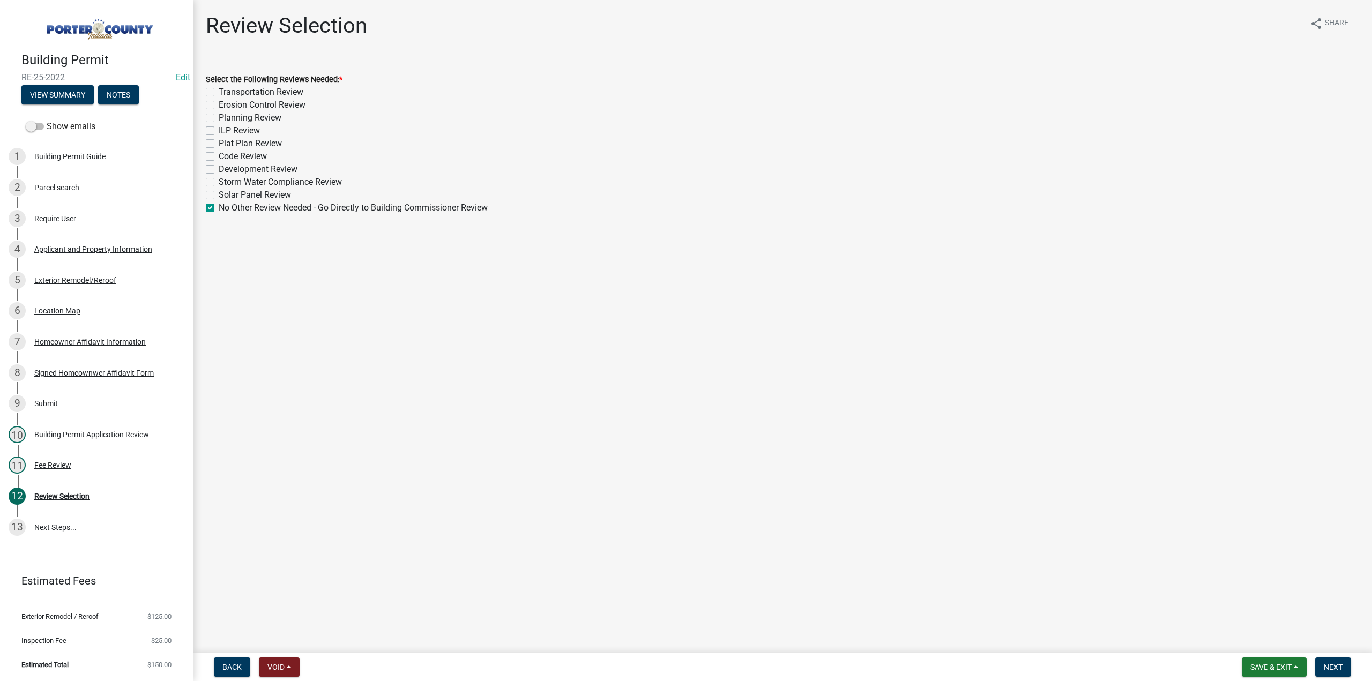
checkbox input "false"
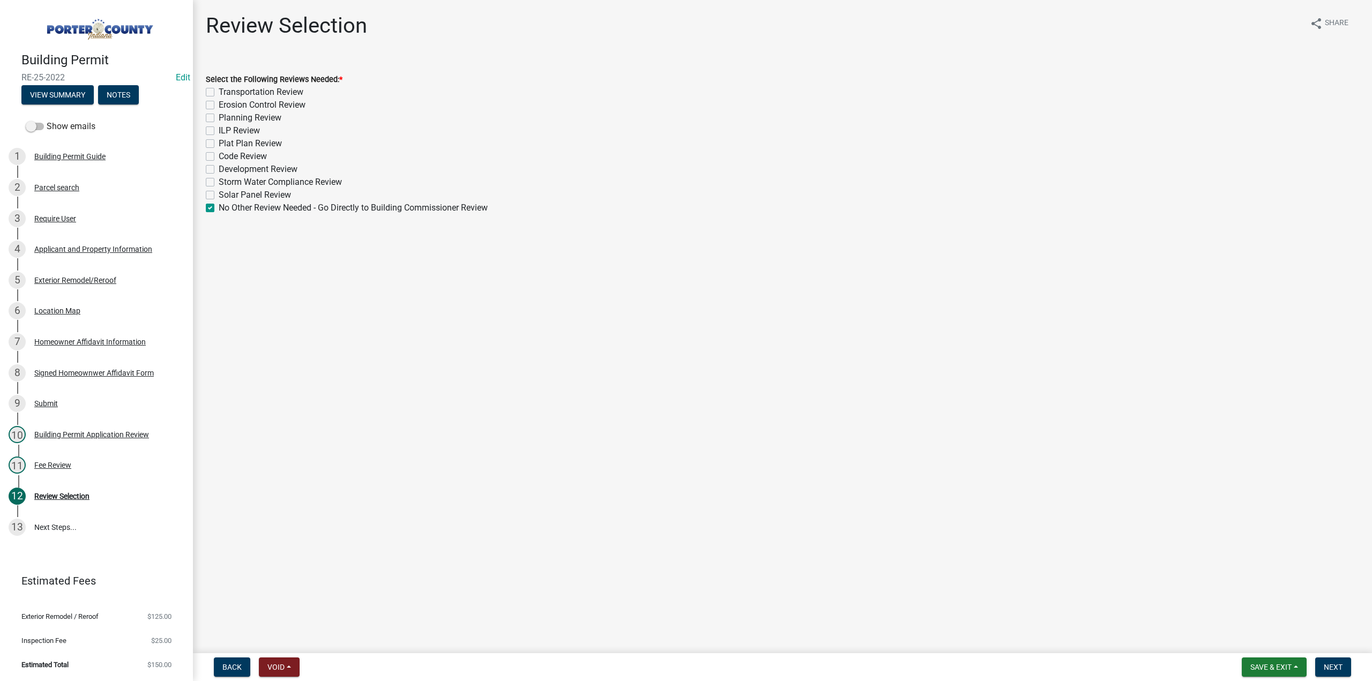
checkbox input "false"
checkbox input "true"
click at [1334, 670] on span "Next" at bounding box center [1333, 667] width 19 height 9
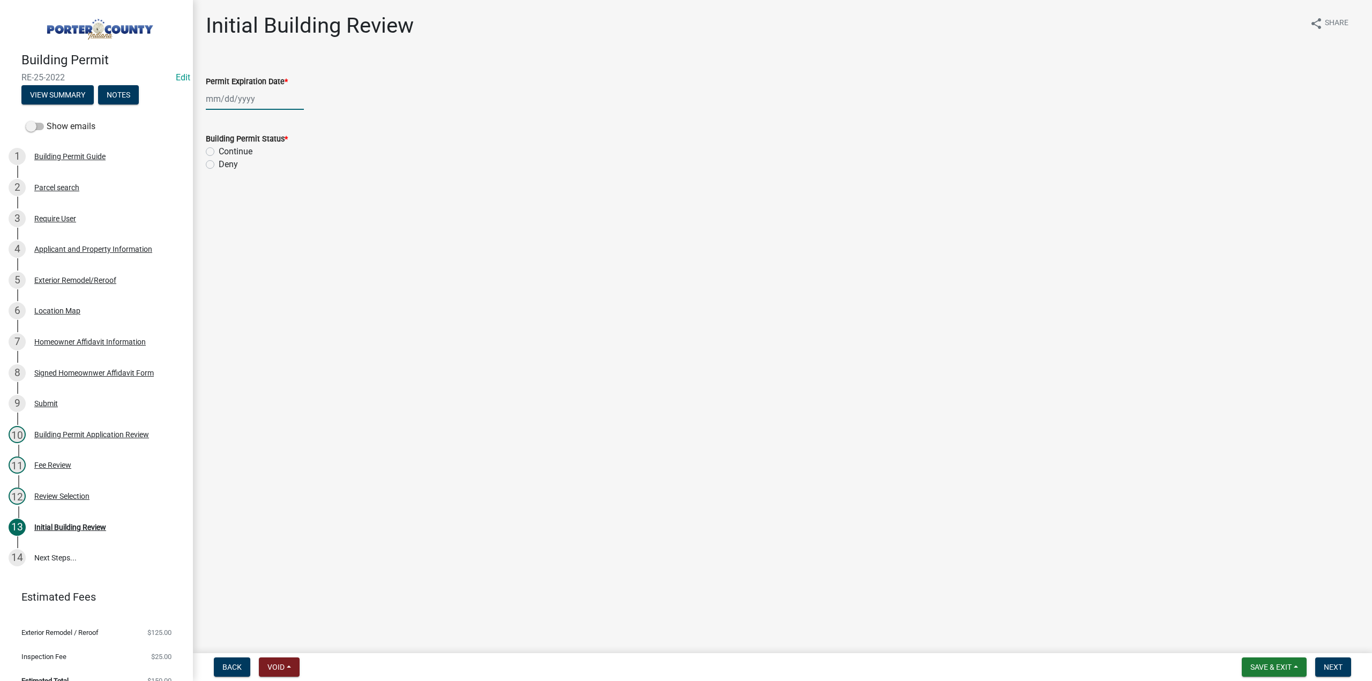
click at [273, 99] on div at bounding box center [255, 99] width 98 height 22
select select "10"
click at [289, 122] on select "1525 1526 1527 1528 1529 1530 1531 1532 1533 1534 1535 1536 1537 1538 1539 1540…" at bounding box center [290, 122] width 39 height 16
select select "2026"
click at [271, 114] on select "1525 1526 1527 1528 1529 1530 1531 1532 1533 1534 1535 1536 1537 1538 1539 1540…" at bounding box center [290, 122] width 39 height 16
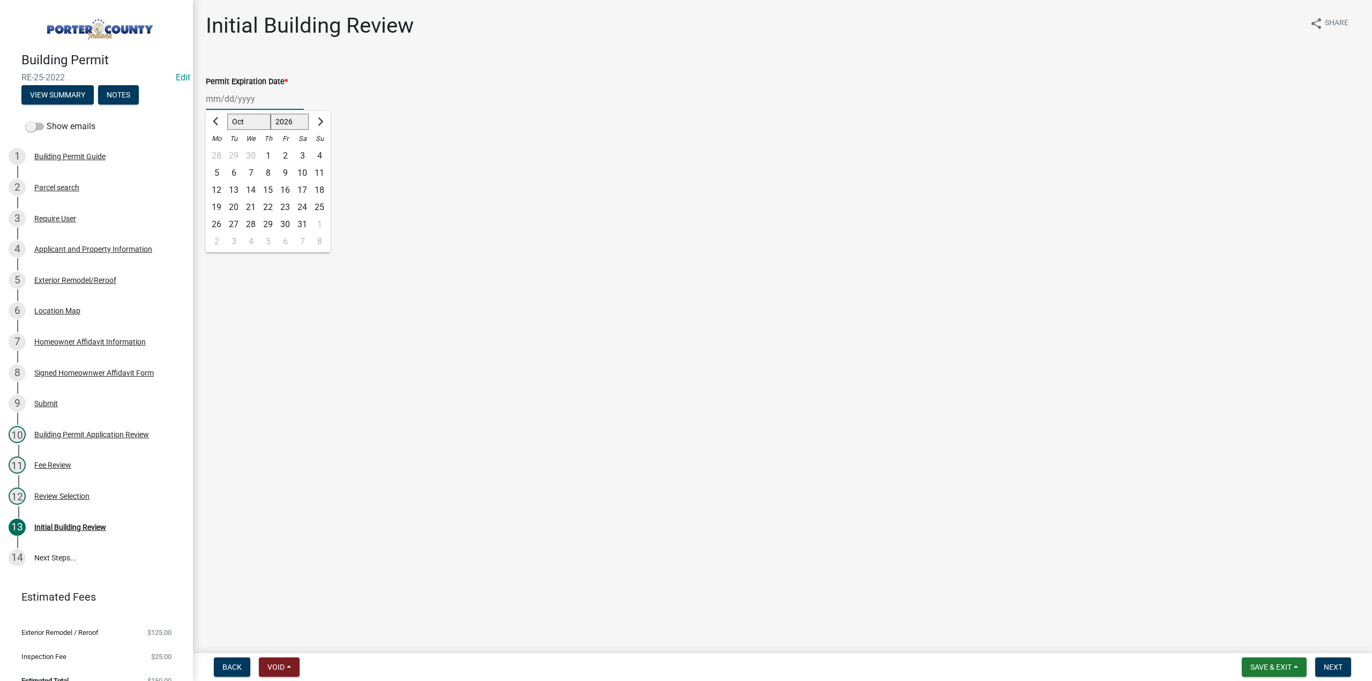
click at [270, 185] on div "15" at bounding box center [267, 190] width 17 height 17
type input "10/15/2026"
click at [219, 152] on label "Continue" at bounding box center [236, 151] width 34 height 13
click at [219, 152] on input "Continue" at bounding box center [222, 148] width 7 height 7
radio input "true"
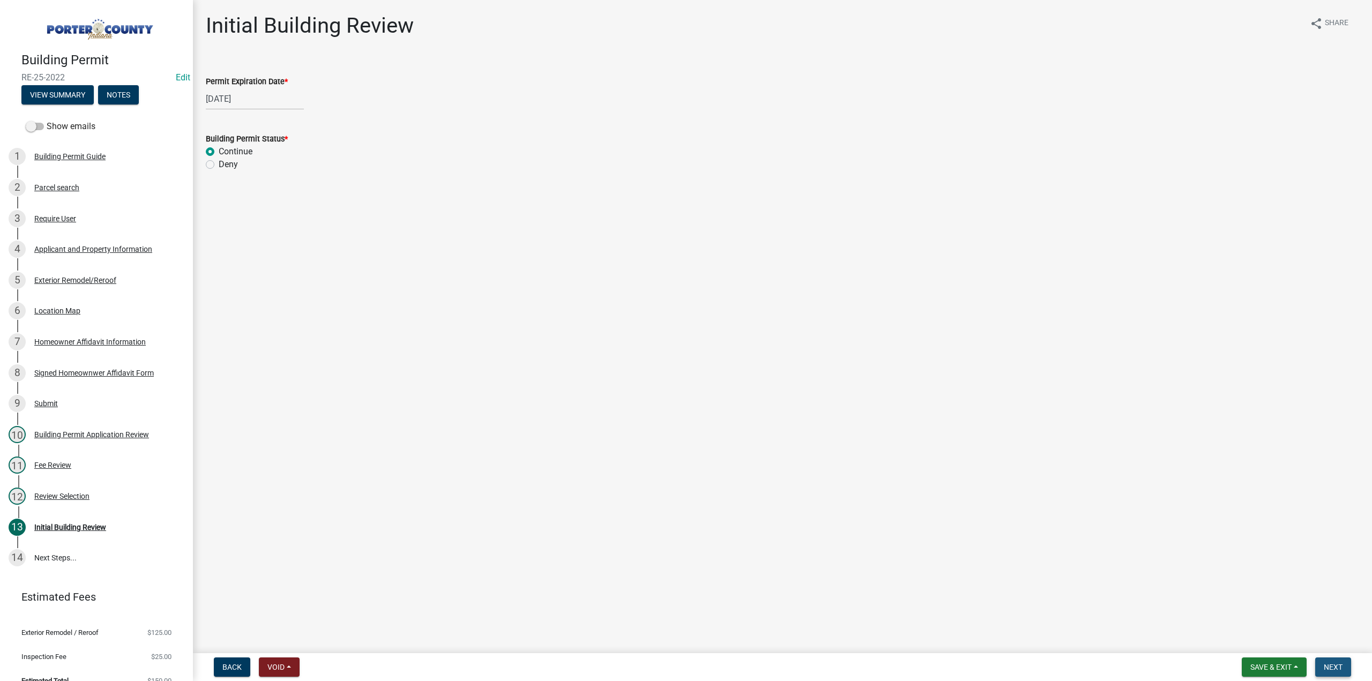
drag, startPoint x: 1338, startPoint y: 671, endPoint x: 1041, endPoint y: 578, distance: 311.6
click at [1338, 671] on span "Next" at bounding box center [1333, 667] width 19 height 9
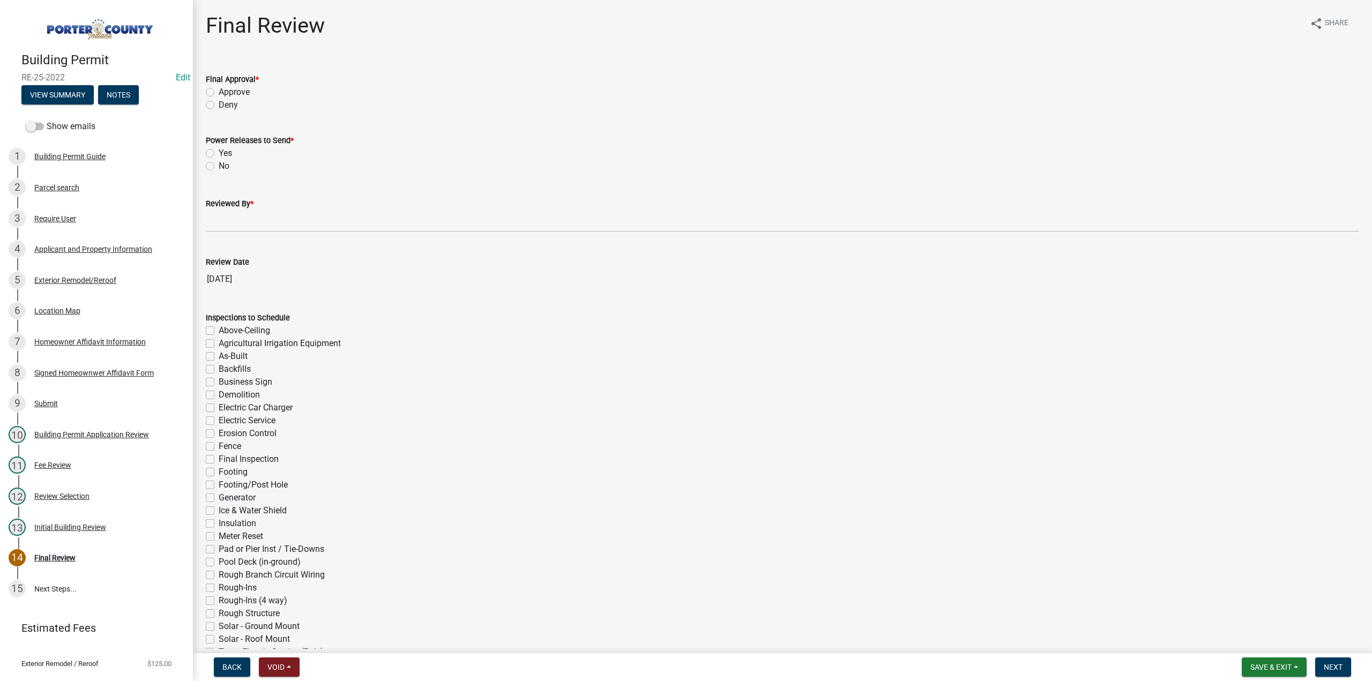
click at [219, 91] on label "Approve" at bounding box center [234, 92] width 31 height 13
click at [219, 91] on input "Approve" at bounding box center [222, 89] width 7 height 7
radio input "true"
click at [219, 166] on label "No" at bounding box center [224, 166] width 11 height 13
click at [219, 166] on input "No" at bounding box center [222, 163] width 7 height 7
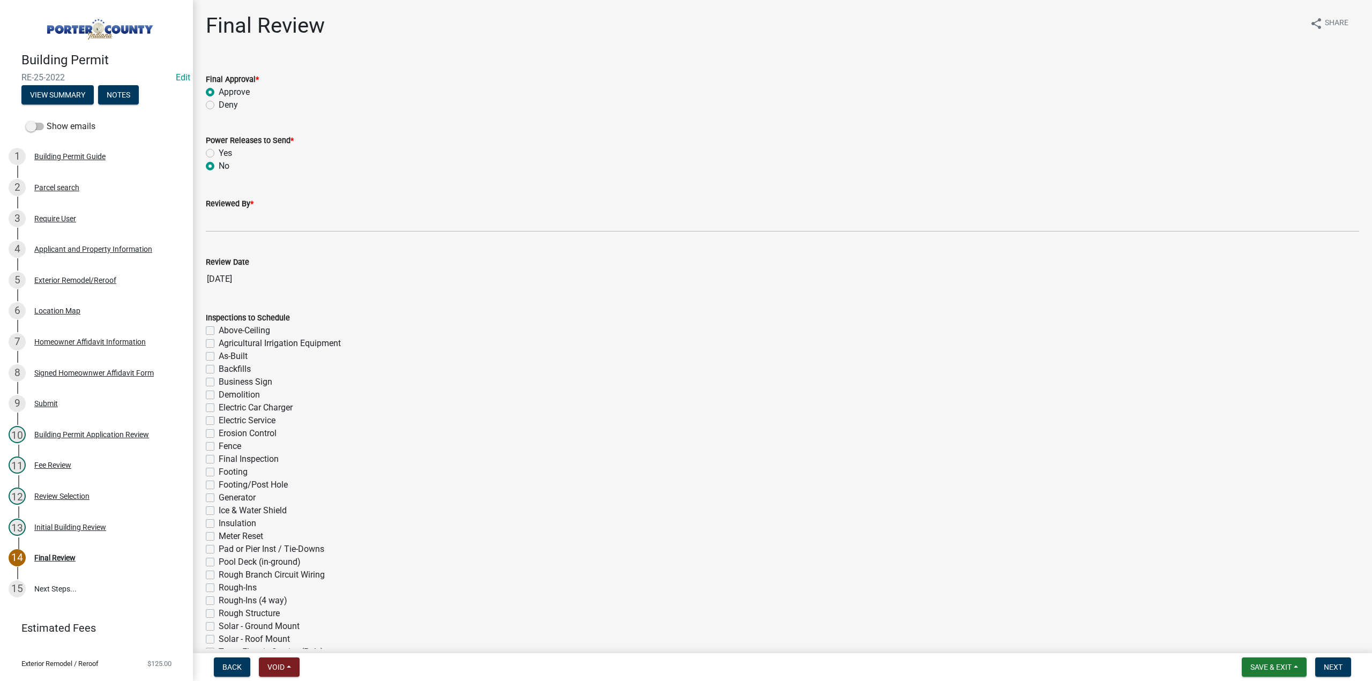
radio input "true"
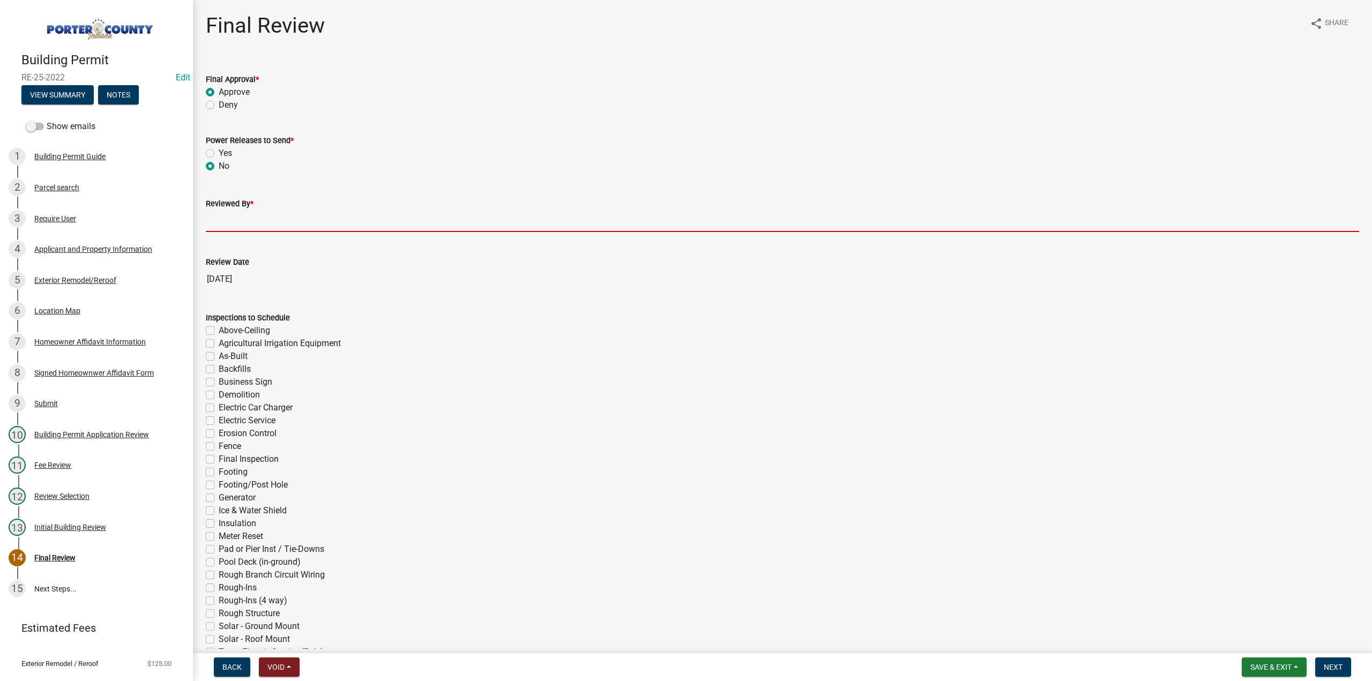
click at [248, 215] on input "Reviewed By *" at bounding box center [783, 221] width 1154 height 22
type input "TT"
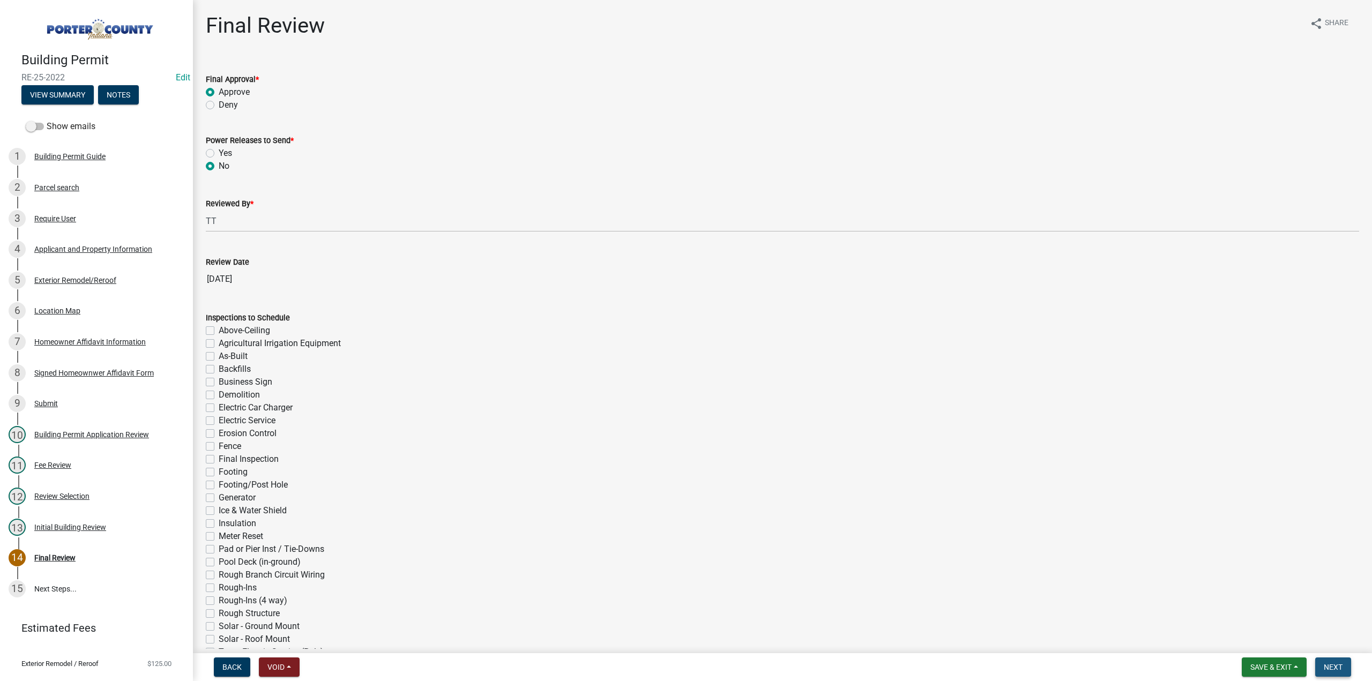
click at [1344, 671] on button "Next" at bounding box center [1333, 667] width 36 height 19
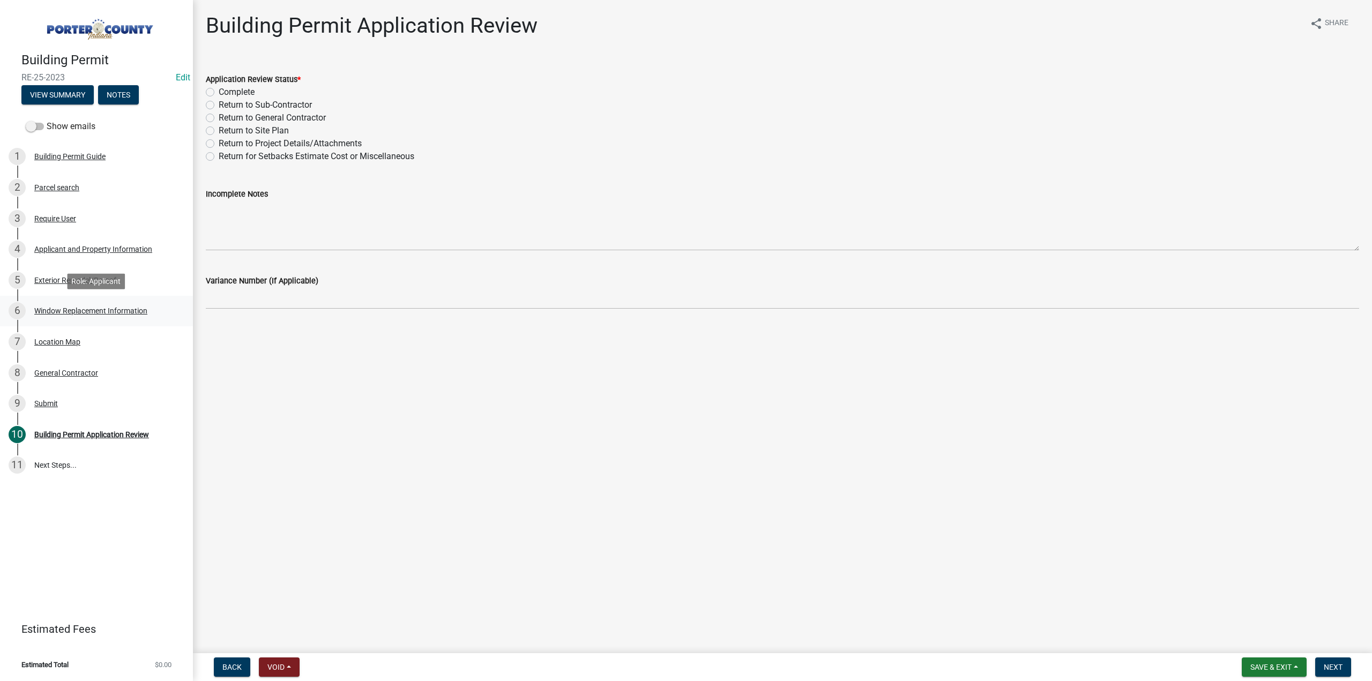
click at [131, 310] on div "Window Replacement Information" at bounding box center [90, 311] width 113 height 8
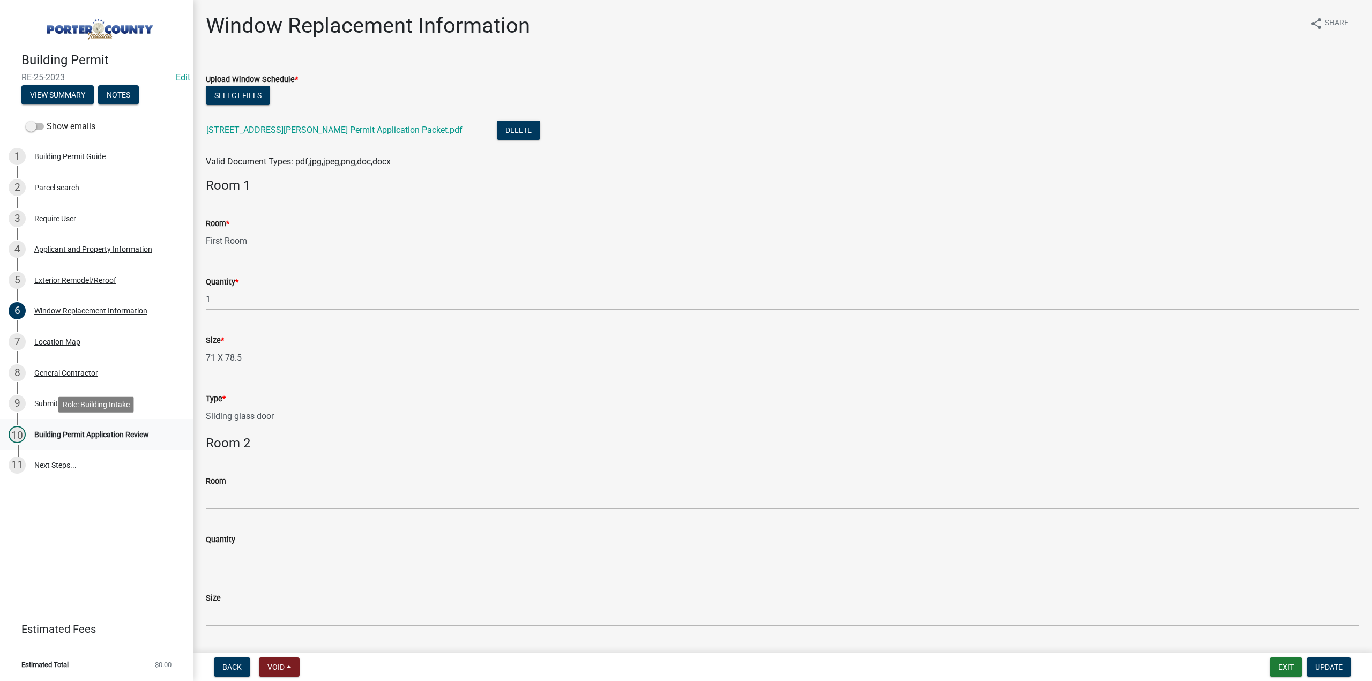
click at [107, 432] on div "Building Permit Application Review" at bounding box center [91, 435] width 115 height 8
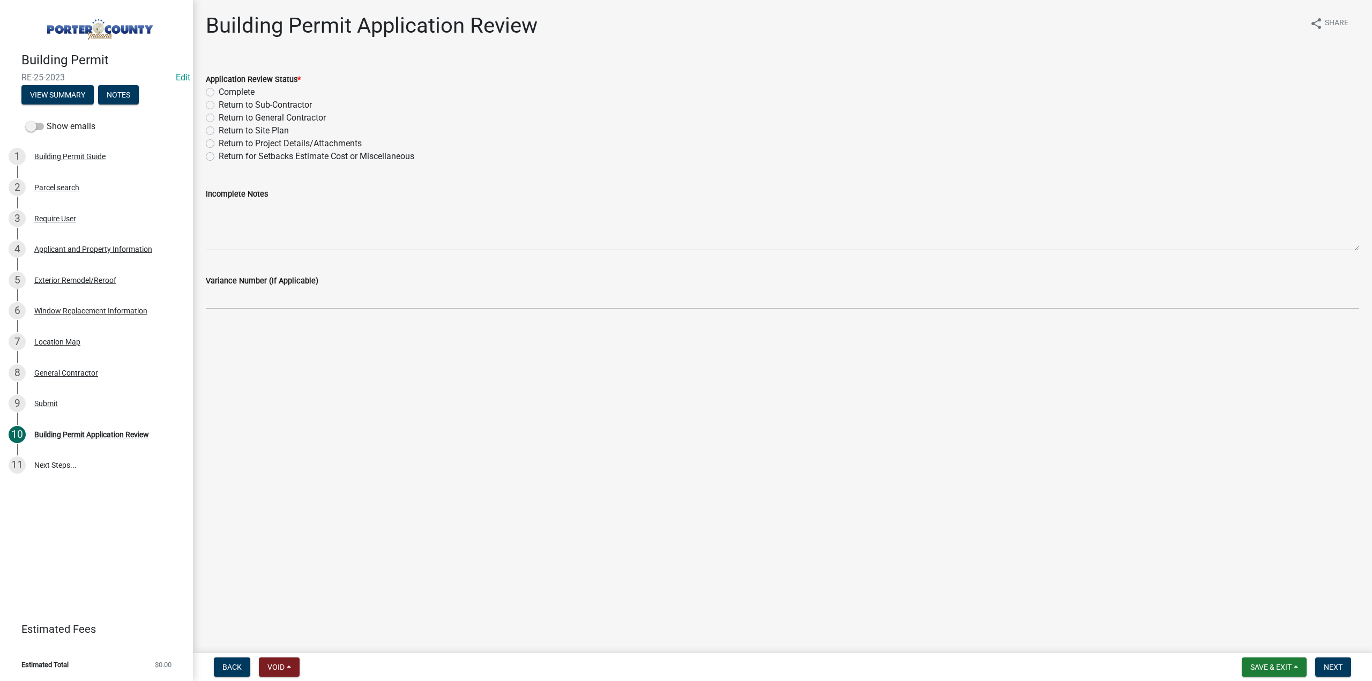
click at [219, 93] on label "Complete" at bounding box center [237, 92] width 36 height 13
click at [219, 93] on input "Complete" at bounding box center [222, 89] width 7 height 7
radio input "true"
drag, startPoint x: 1329, startPoint y: 671, endPoint x: 1322, endPoint y: 672, distance: 7.6
click at [1329, 671] on span "Next" at bounding box center [1333, 667] width 19 height 9
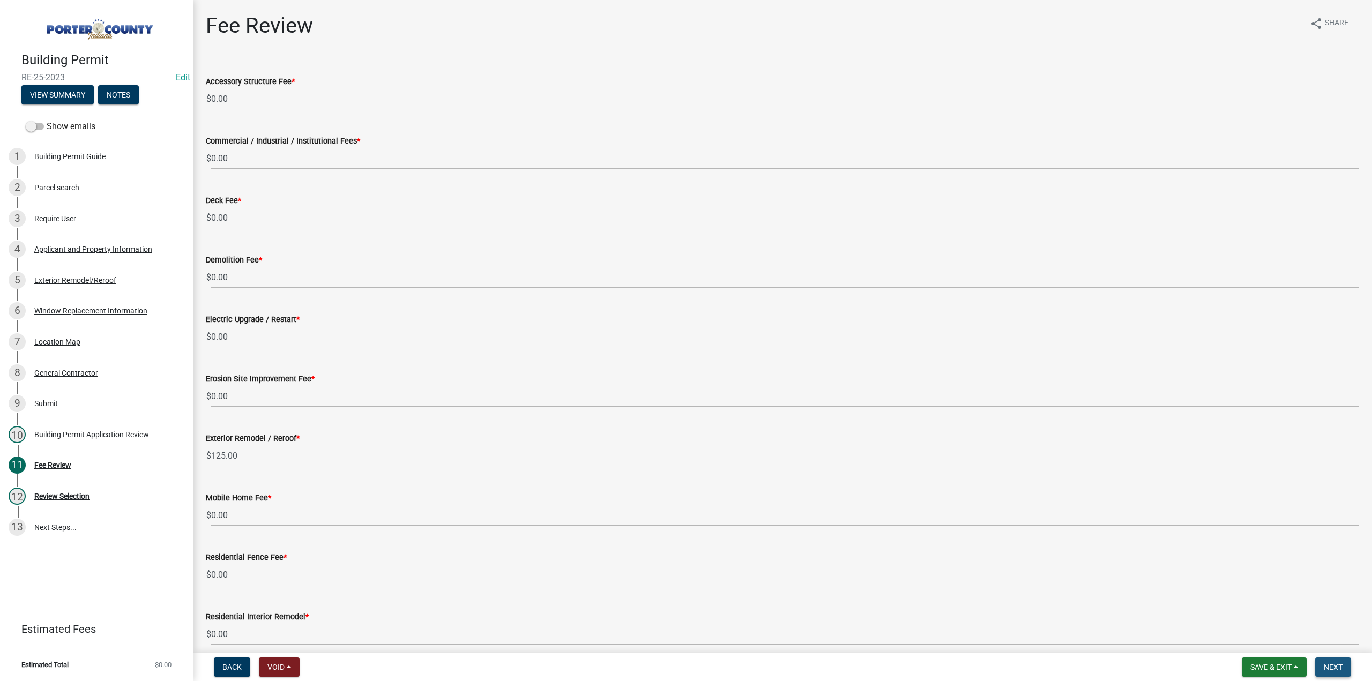
drag, startPoint x: 1349, startPoint y: 667, endPoint x: 1150, endPoint y: 666, distance: 198.3
click at [1347, 668] on button "Next" at bounding box center [1333, 667] width 36 height 19
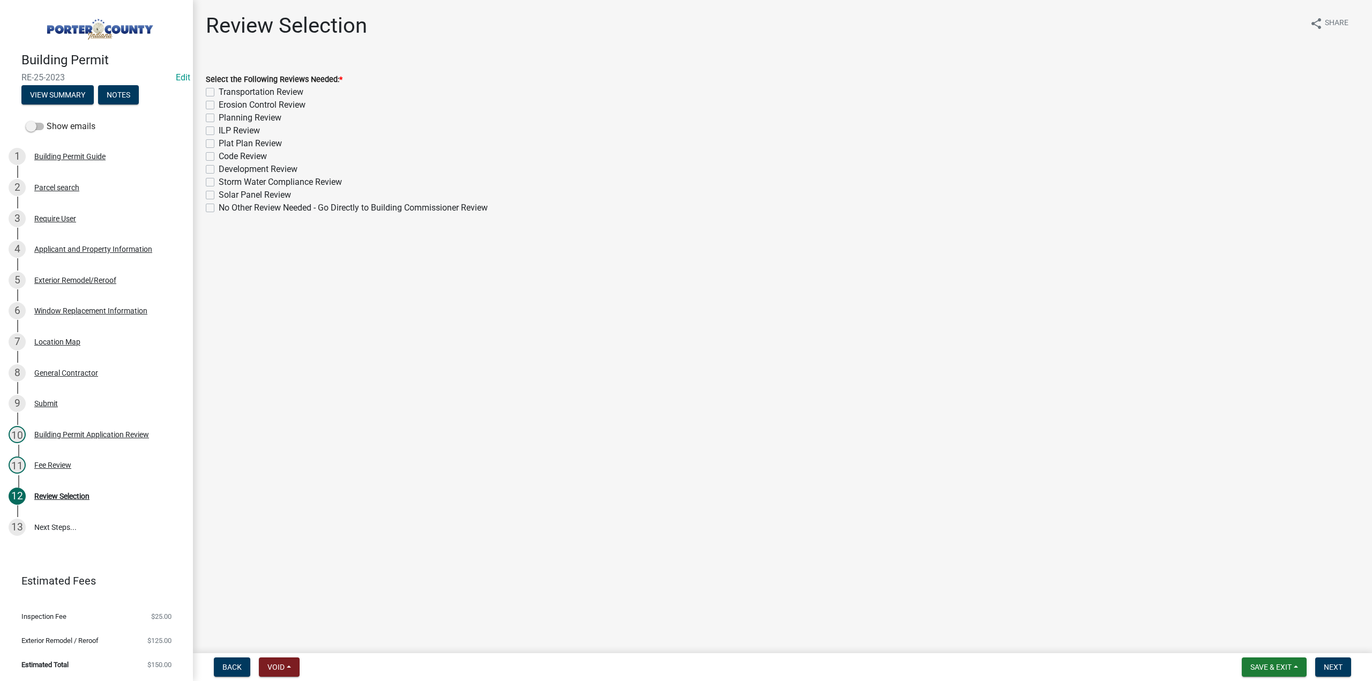
click at [219, 209] on label "No Other Review Needed - Go Directly to Building Commissioner Review" at bounding box center [353, 208] width 269 height 13
click at [219, 209] on input "No Other Review Needed - Go Directly to Building Commissioner Review" at bounding box center [222, 205] width 7 height 7
checkbox input "true"
checkbox input "false"
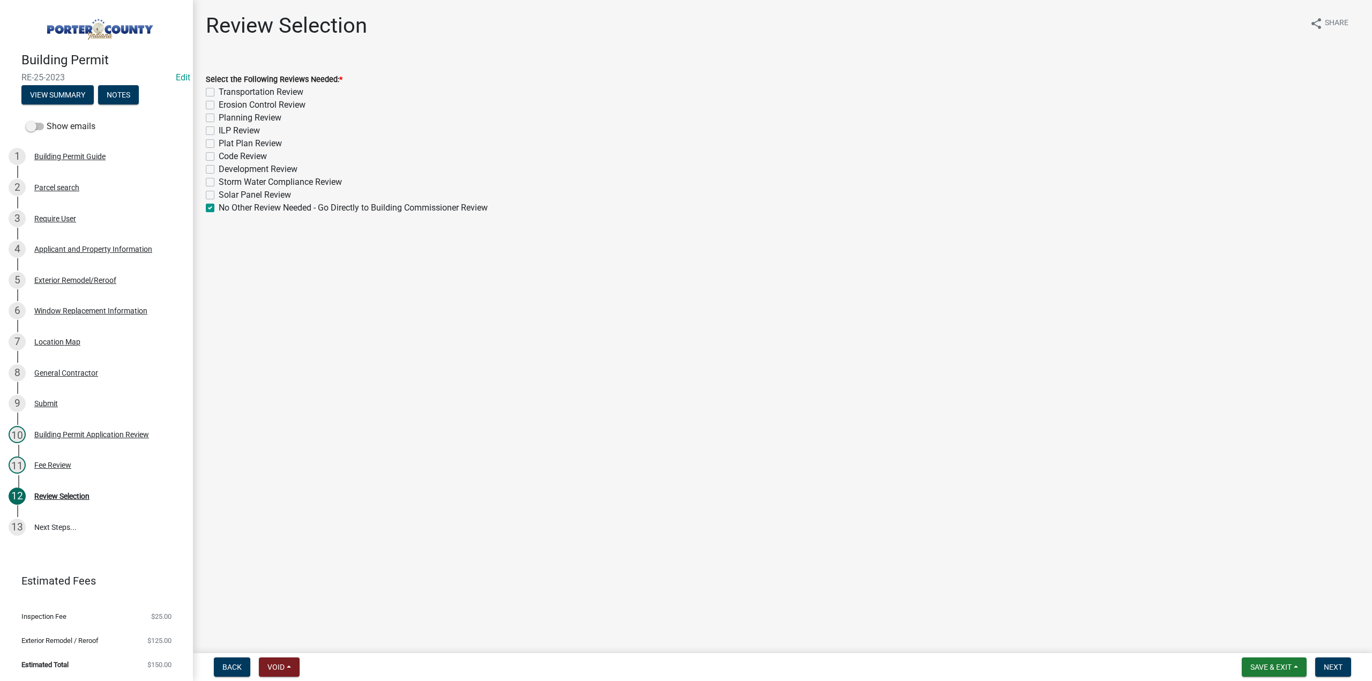
checkbox input "false"
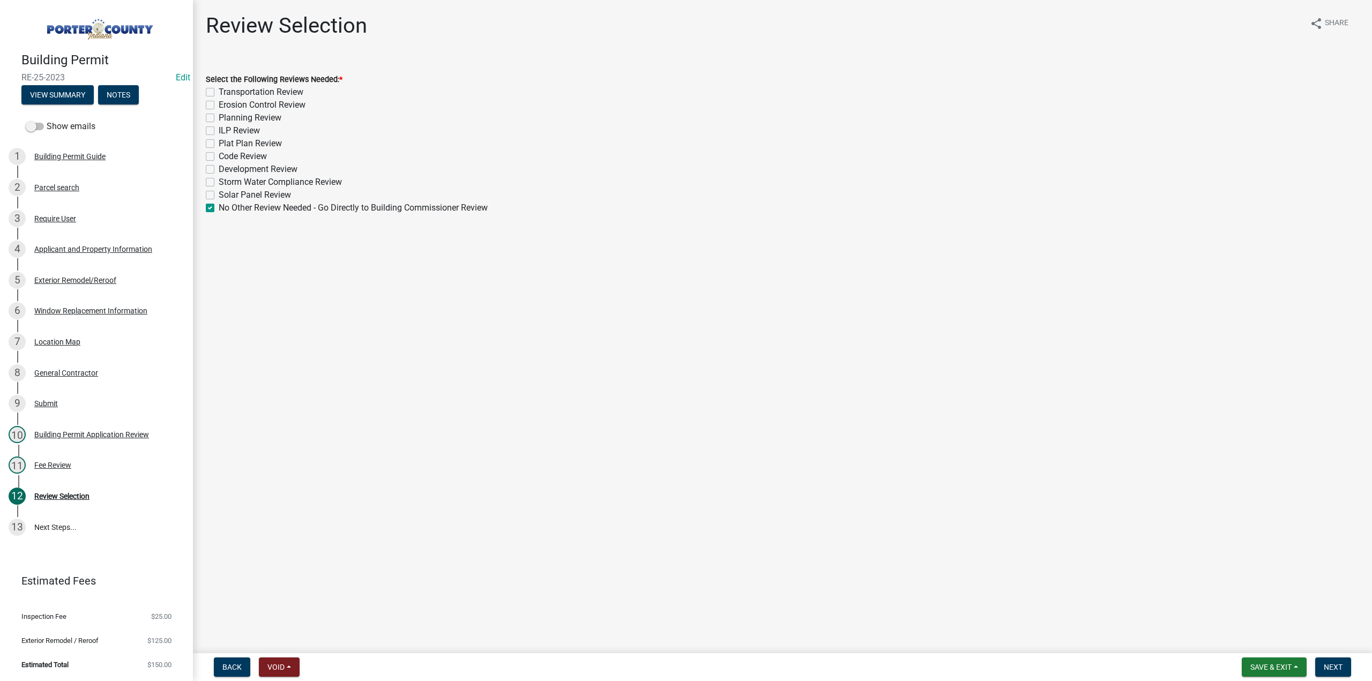
checkbox input "false"
checkbox input "true"
drag, startPoint x: 1326, startPoint y: 668, endPoint x: 1253, endPoint y: 653, distance: 75.0
click at [1326, 668] on span "Next" at bounding box center [1333, 667] width 19 height 9
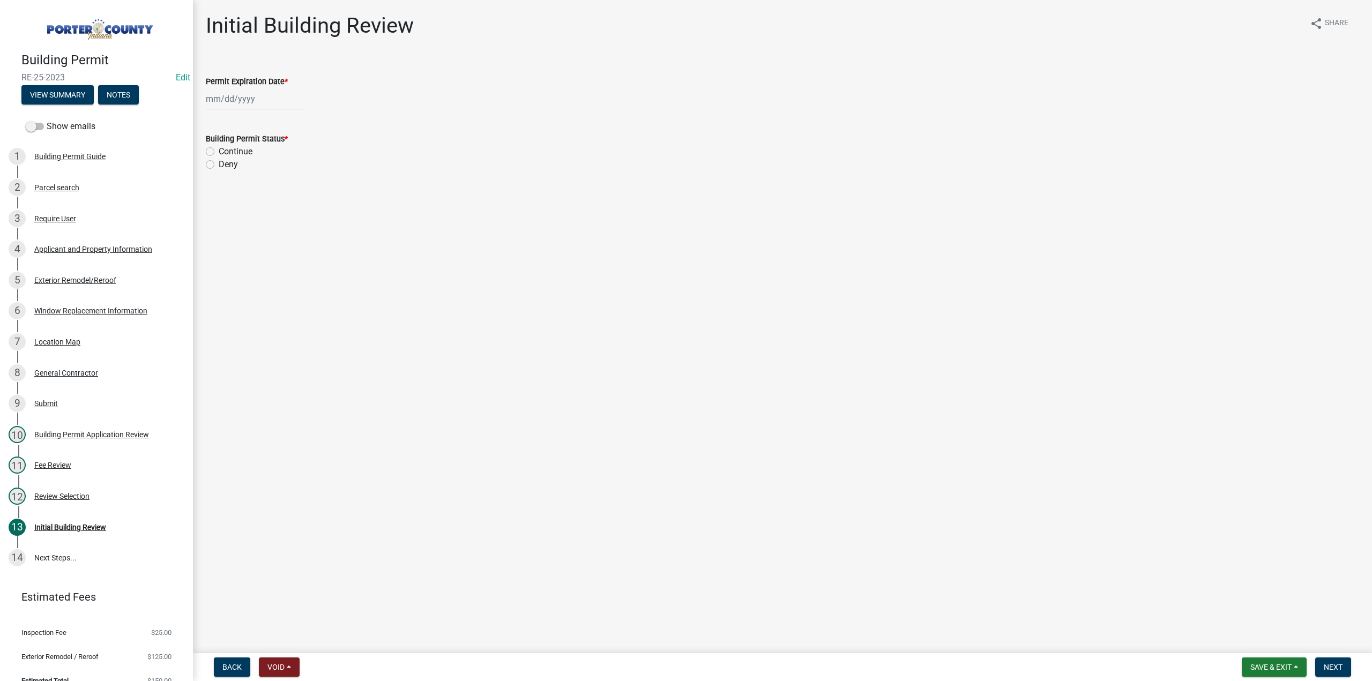
select select "10"
click at [264, 99] on div "[PERSON_NAME] Feb Mar Apr [PERSON_NAME][DATE] Oct Nov [DATE] 1526 1527 1528 152…" at bounding box center [255, 99] width 98 height 22
click at [280, 119] on select "1525 1526 1527 1528 1529 1530 1531 1532 1533 1534 1535 1536 1537 1538 1539 1540…" at bounding box center [290, 122] width 39 height 16
select select "2026"
click at [271, 114] on select "1525 1526 1527 1528 1529 1530 1531 1532 1533 1534 1535 1536 1537 1538 1539 1540…" at bounding box center [290, 122] width 39 height 16
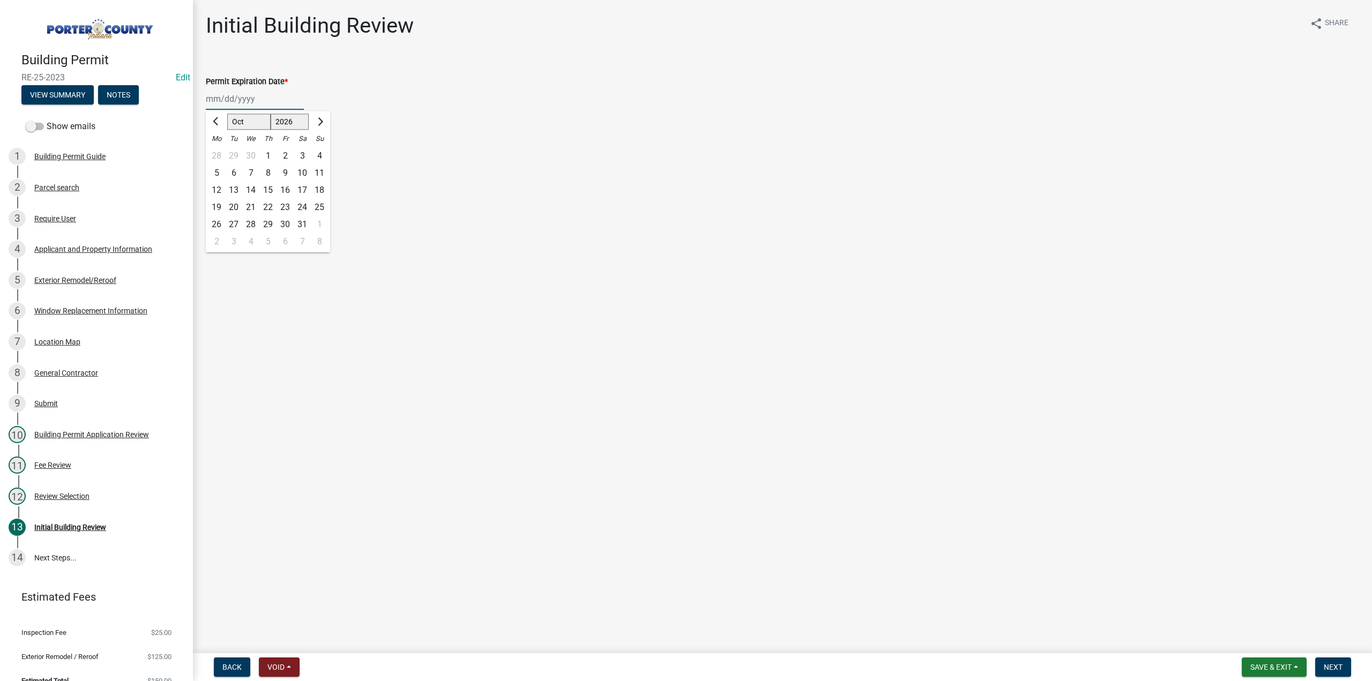
click at [270, 191] on div "15" at bounding box center [267, 190] width 17 height 17
type input "10/15/2026"
click at [219, 151] on label "Continue" at bounding box center [236, 151] width 34 height 13
click at [219, 151] on input "Continue" at bounding box center [222, 148] width 7 height 7
radio input "true"
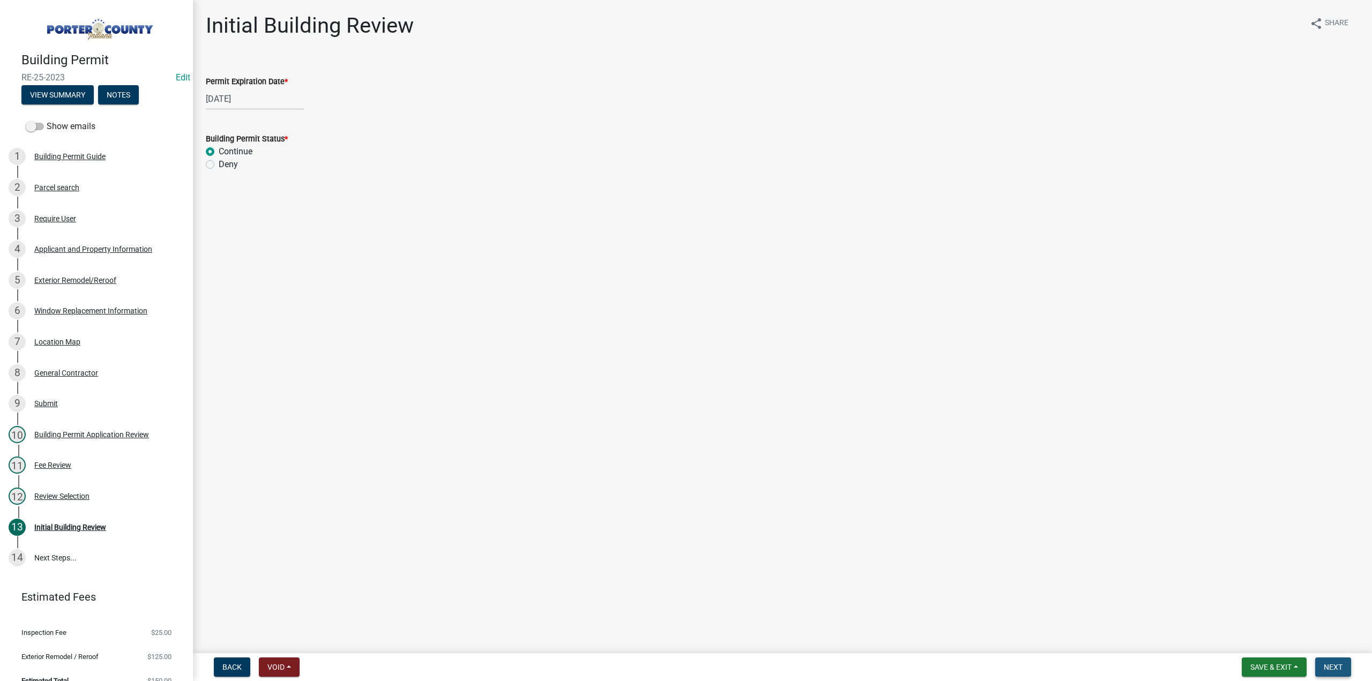
click at [1333, 669] on span "Next" at bounding box center [1333, 667] width 19 height 9
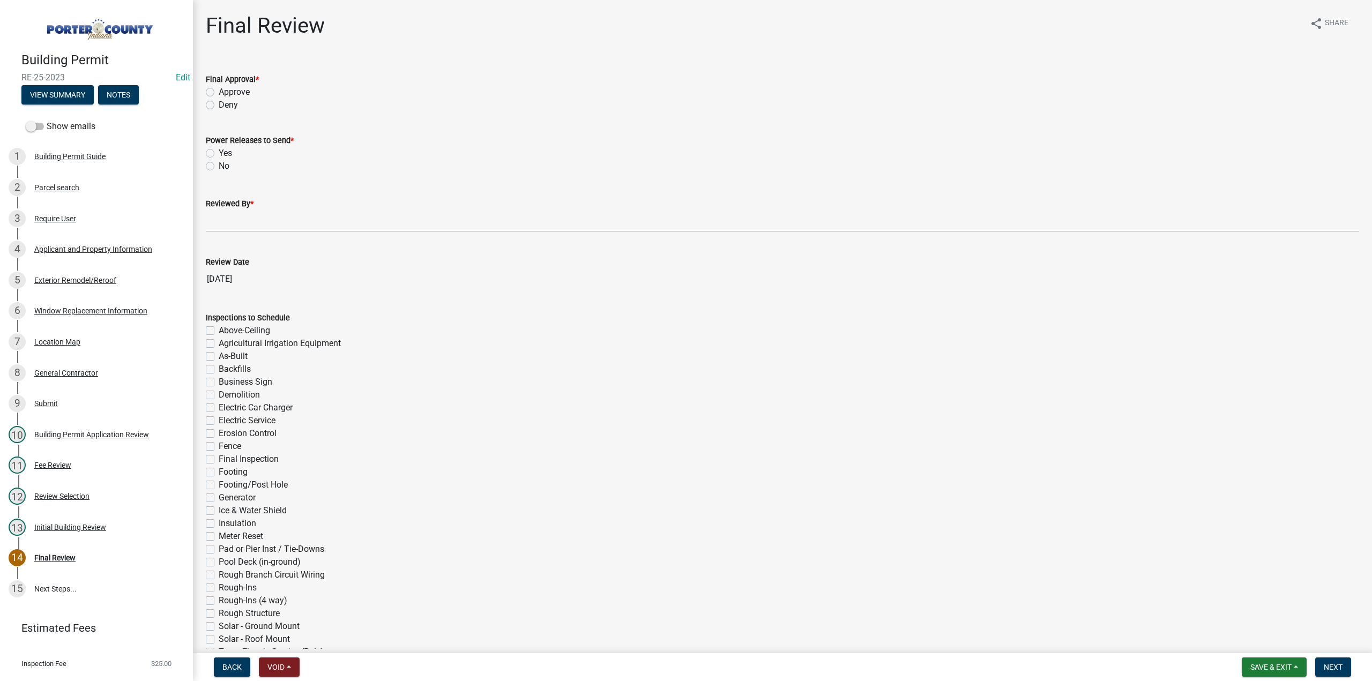
click at [219, 92] on label "Approve" at bounding box center [234, 92] width 31 height 13
click at [219, 92] on input "Approve" at bounding box center [222, 89] width 7 height 7
radio input "true"
click at [219, 165] on label "No" at bounding box center [224, 166] width 11 height 13
click at [219, 165] on input "No" at bounding box center [222, 163] width 7 height 7
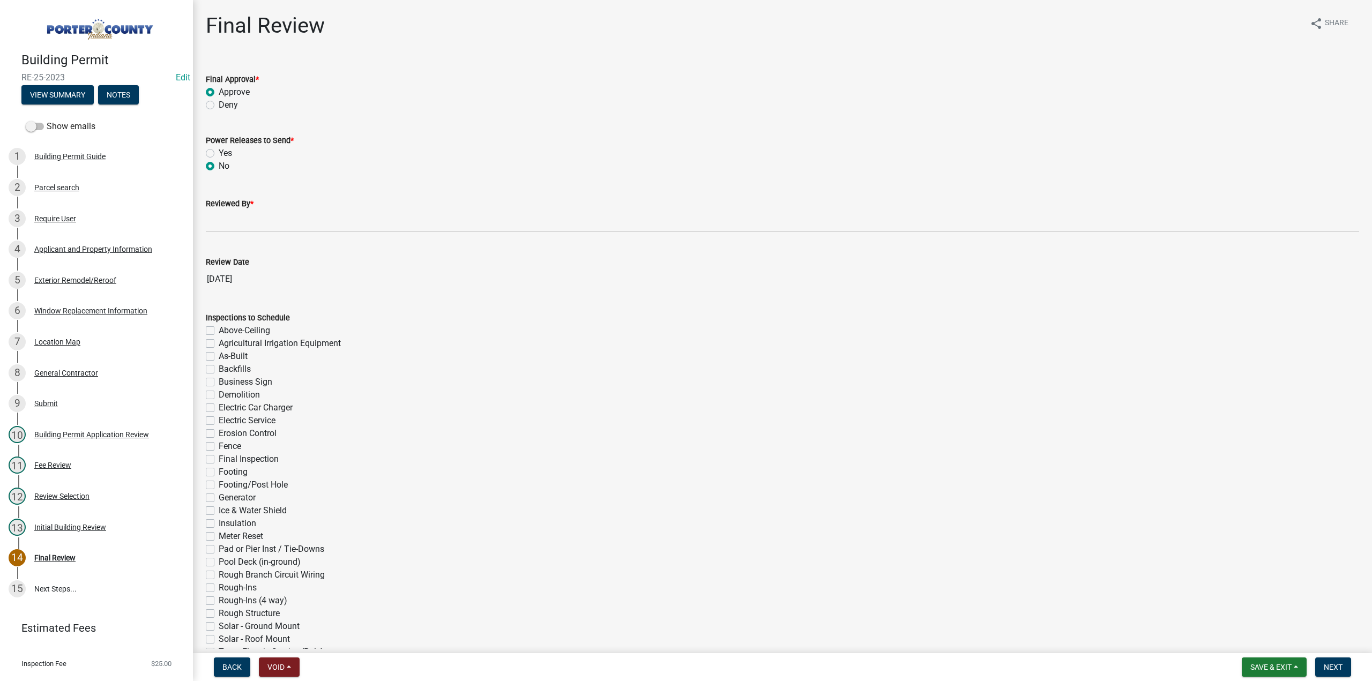
radio input "true"
click at [230, 209] on div "Reviewed By *" at bounding box center [783, 203] width 1154 height 13
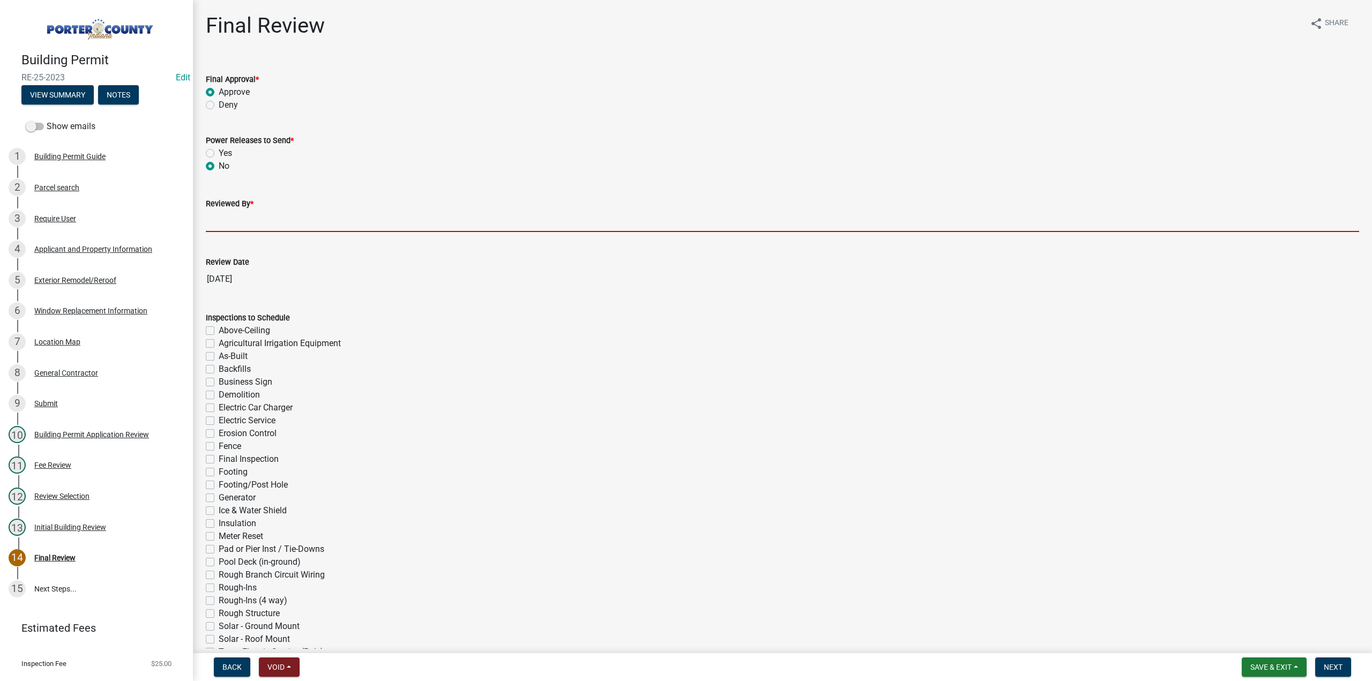
click at [235, 219] on input "Reviewed By *" at bounding box center [783, 221] width 1154 height 22
type input "TT"
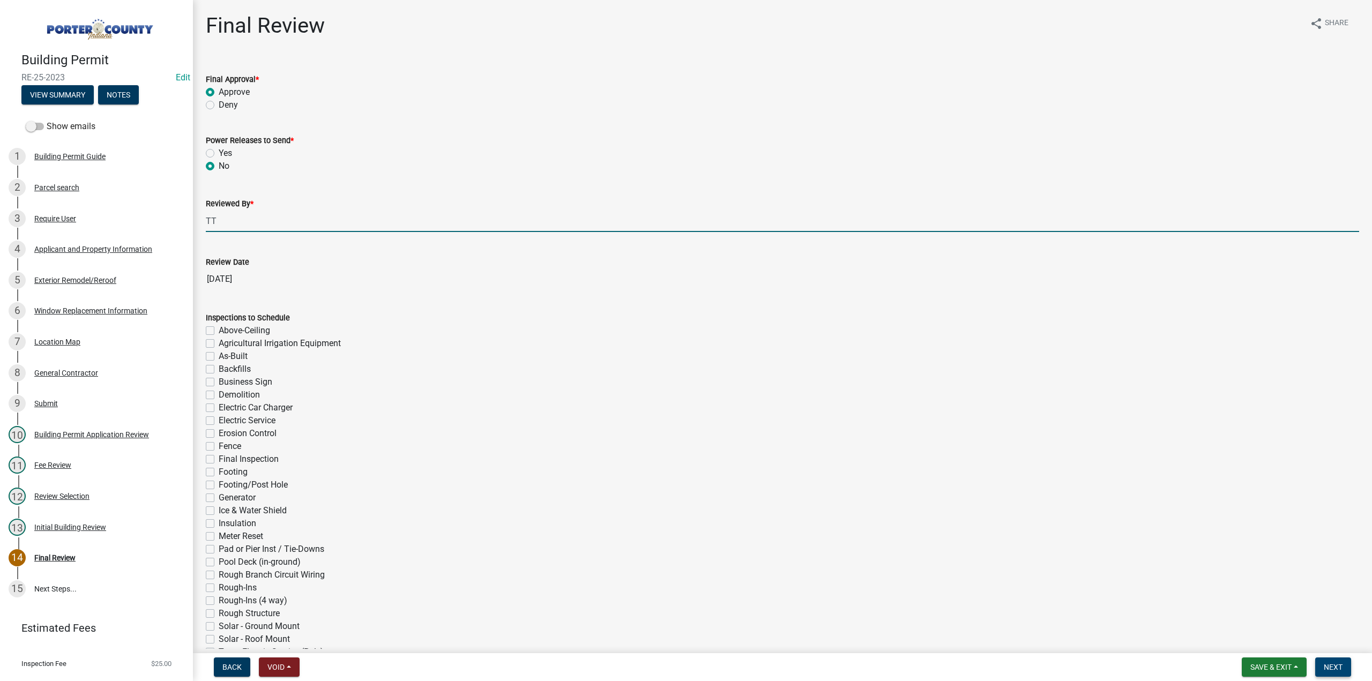
click at [1342, 665] on span "Next" at bounding box center [1333, 667] width 19 height 9
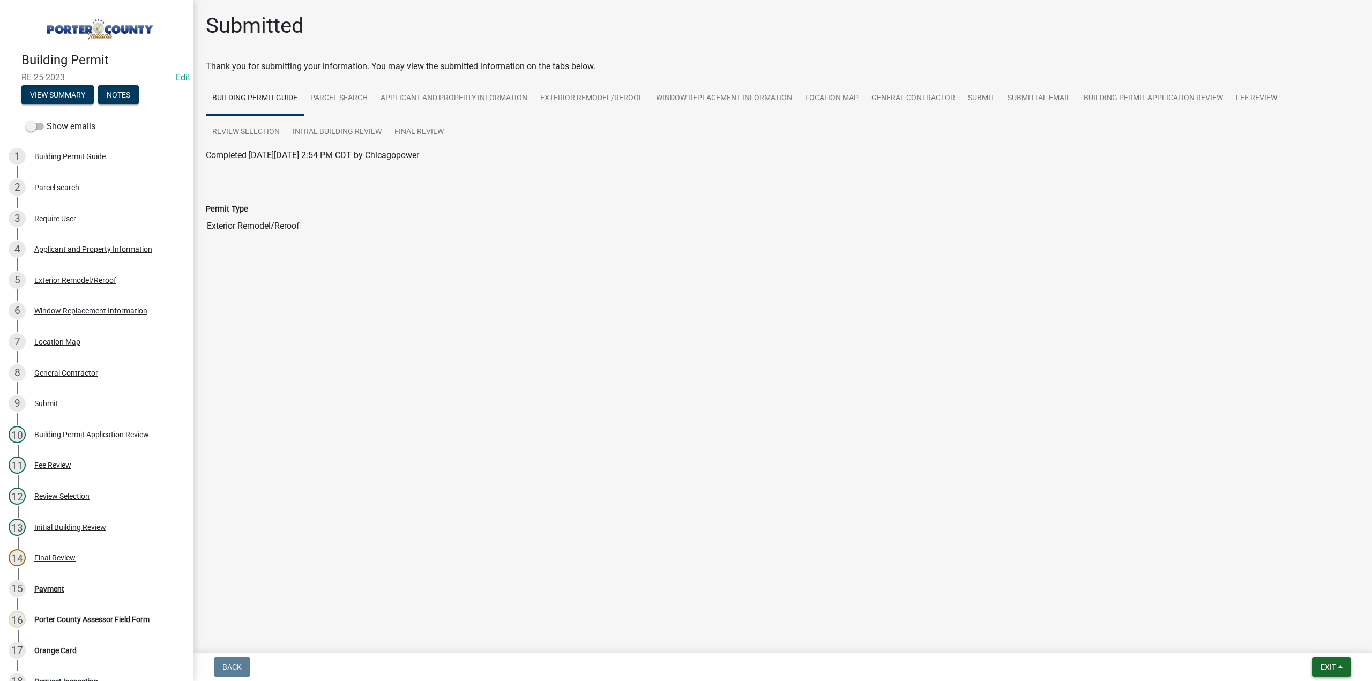
click at [1322, 672] on button "Exit" at bounding box center [1331, 667] width 39 height 19
click at [1322, 648] on button "Save & Exit" at bounding box center [1309, 640] width 86 height 26
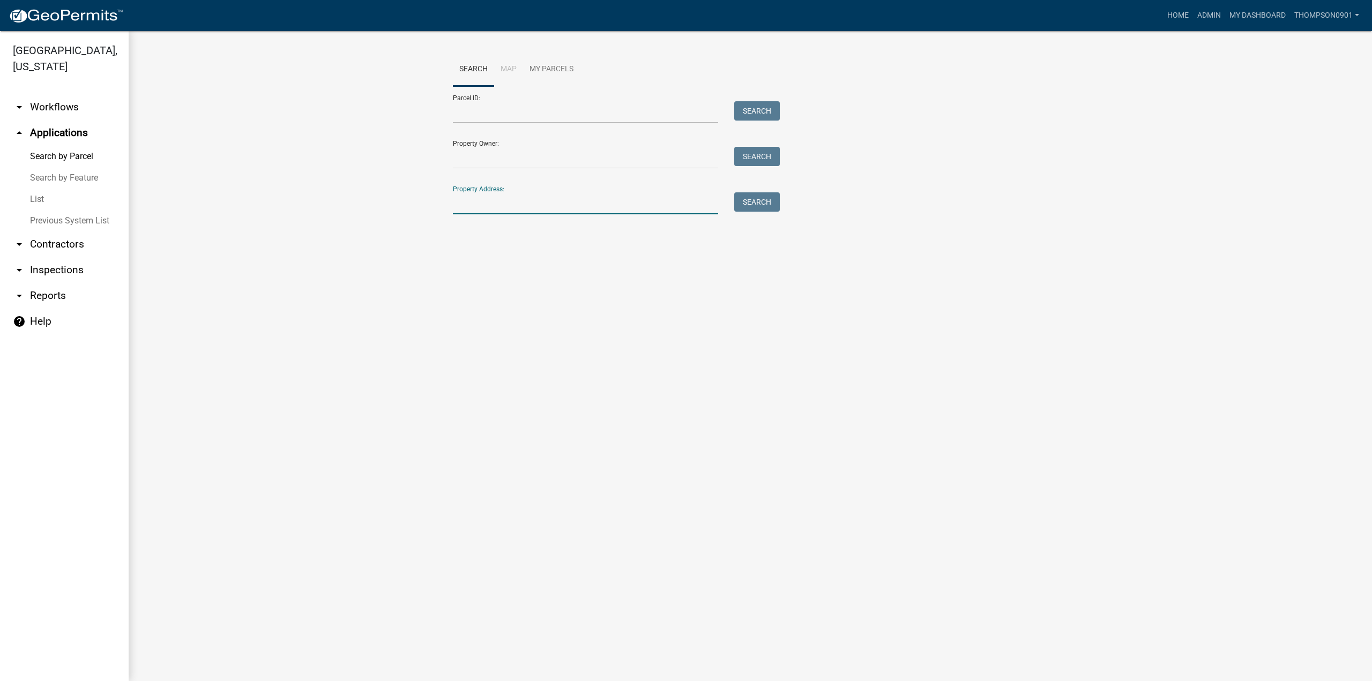
click at [614, 203] on input "Property Address:" at bounding box center [585, 203] width 265 height 22
type input "275 w 700 n"
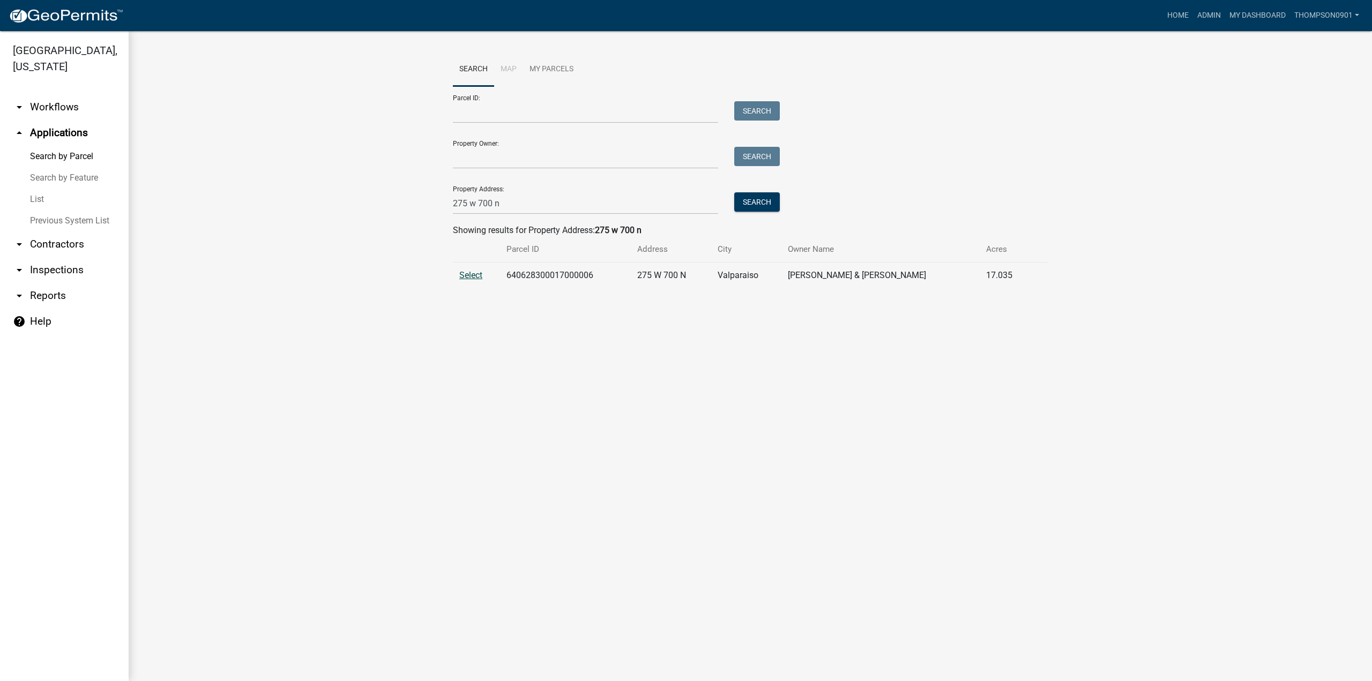
click at [474, 274] on span "Select" at bounding box center [470, 275] width 23 height 10
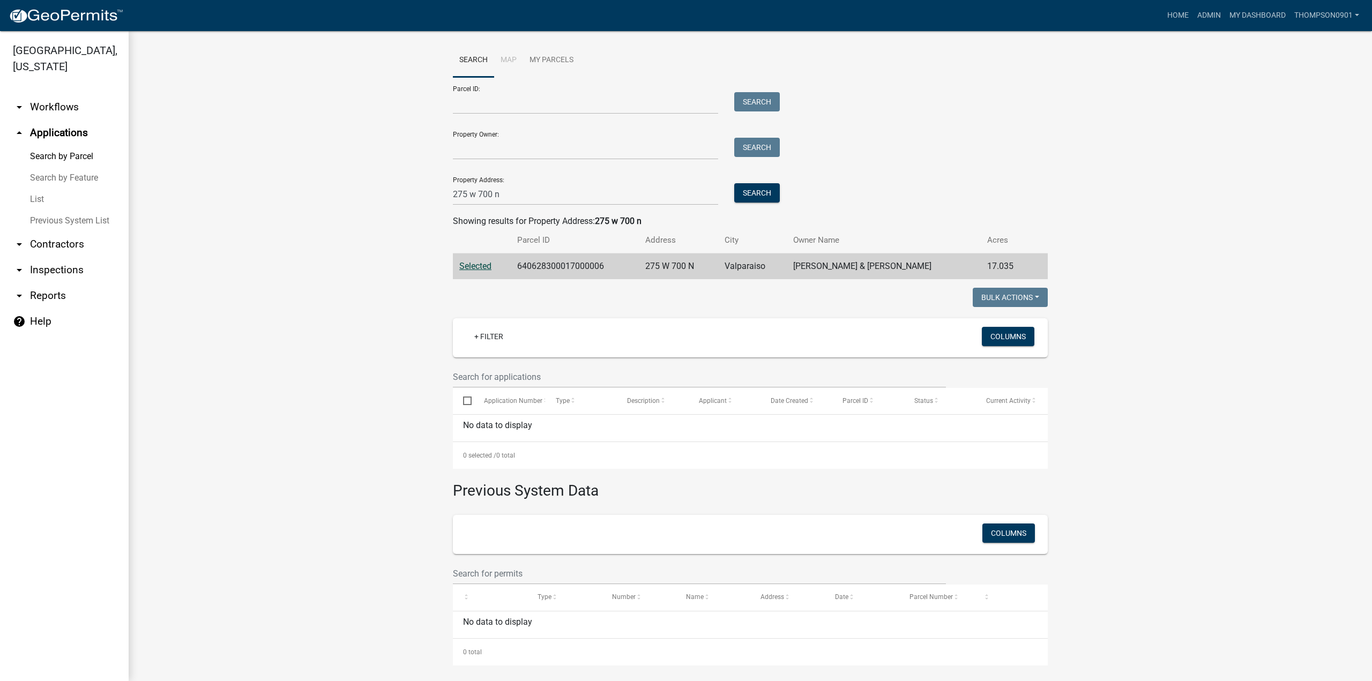
scroll to position [14, 0]
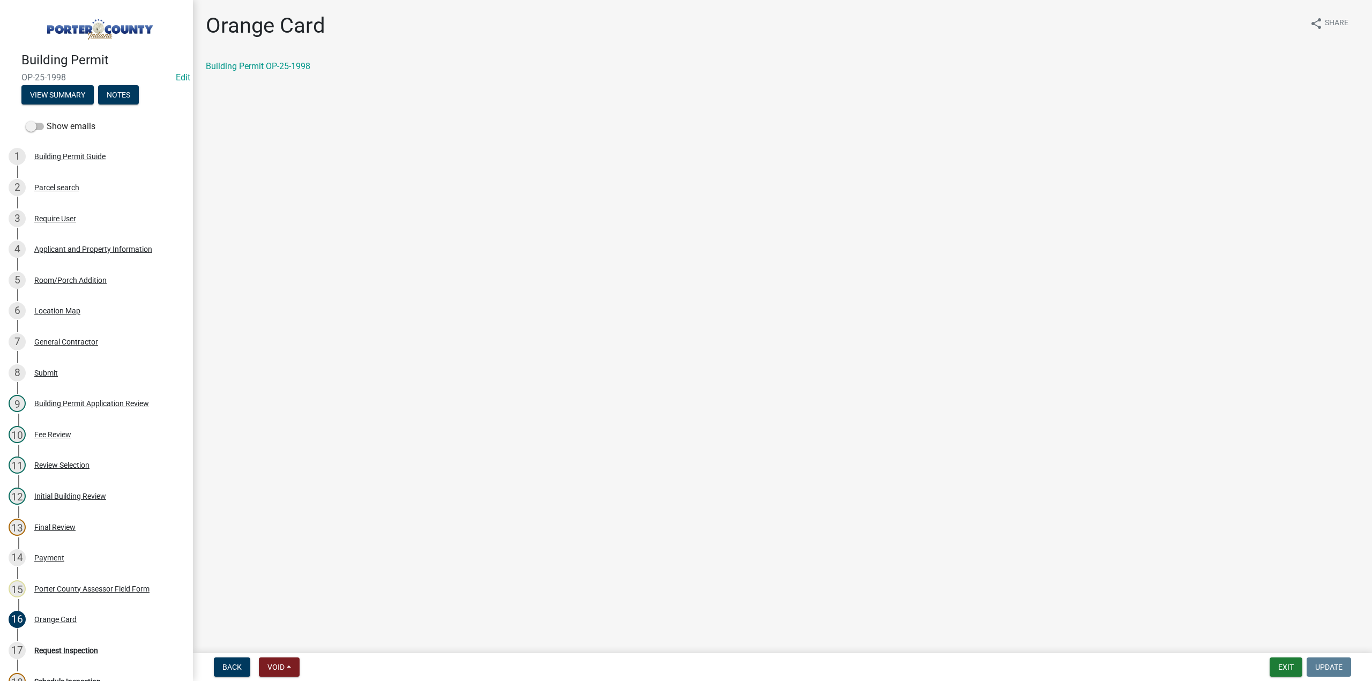
click at [1297, 619] on main "Orange Card share Share Building Permit OP-25-1998" at bounding box center [782, 324] width 1179 height 649
click at [1276, 668] on button "Exit" at bounding box center [1286, 667] width 33 height 19
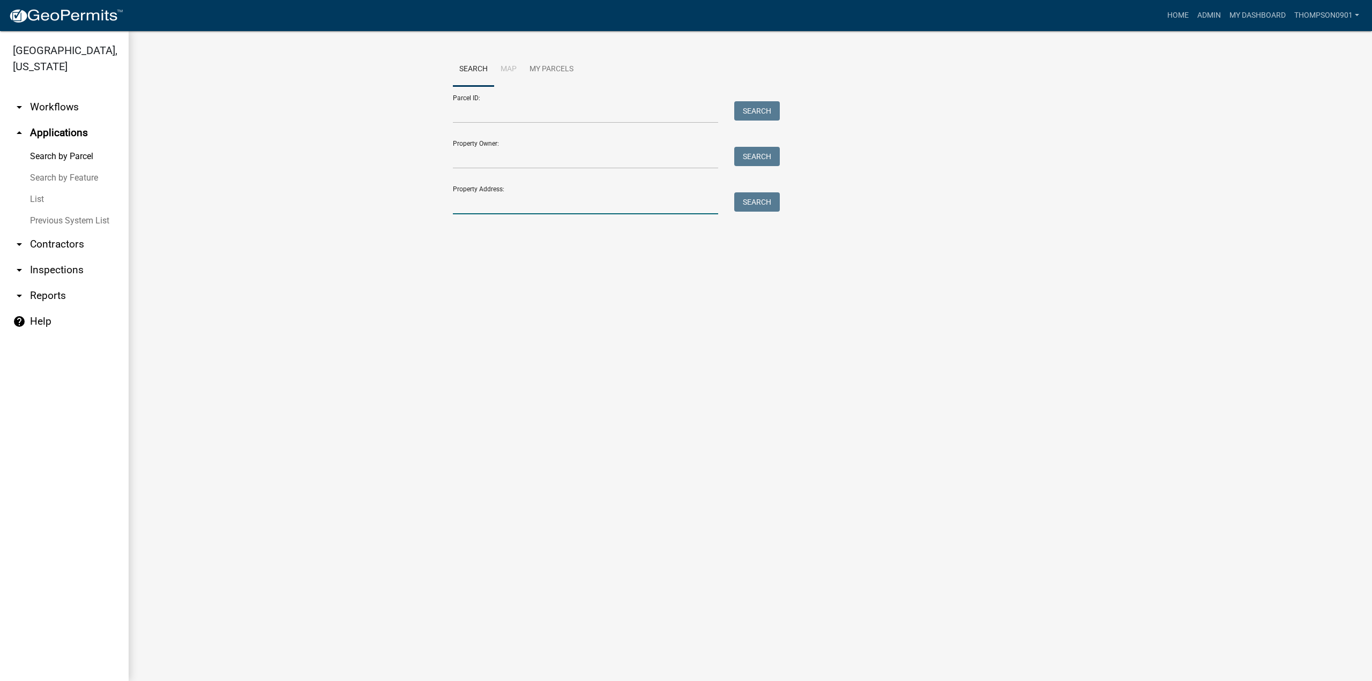
click at [527, 207] on input "Property Address:" at bounding box center [585, 203] width 265 height 22
type input "26 leva"
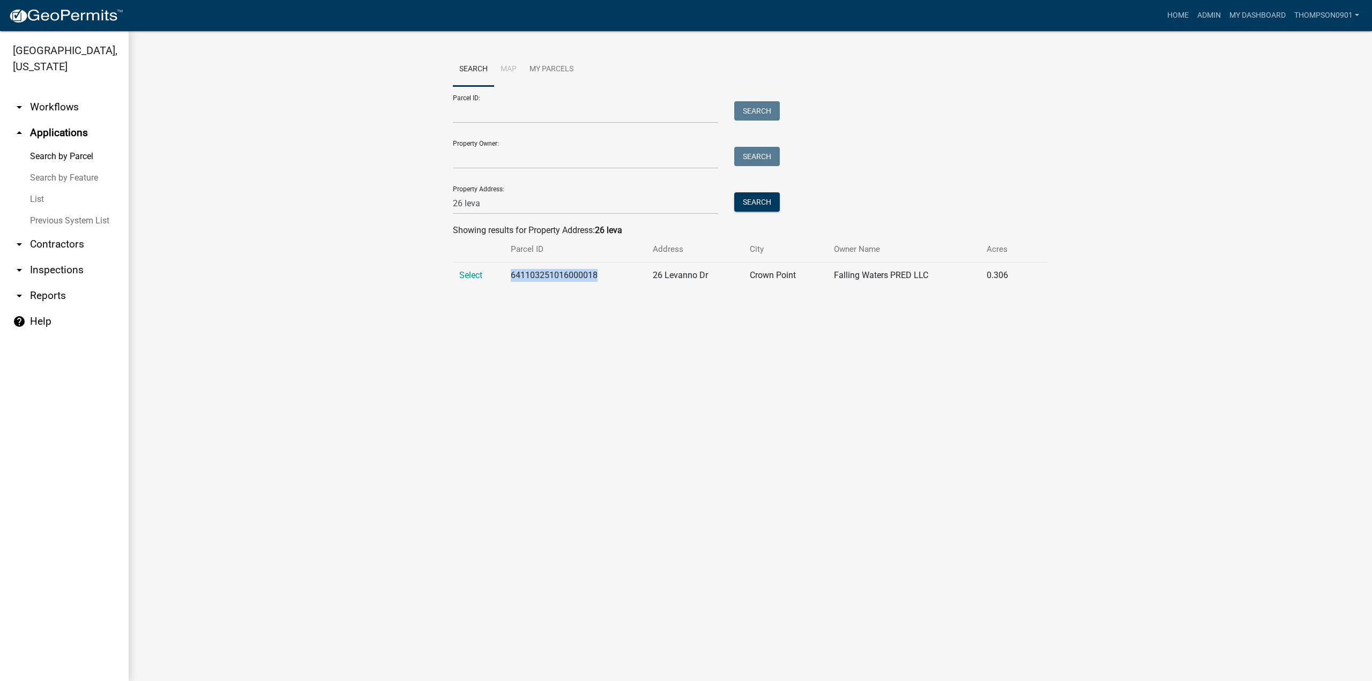
drag, startPoint x: 609, startPoint y: 277, endPoint x: 500, endPoint y: 275, distance: 109.9
click at [499, 276] on tr "Select 641103251016000018 26 Levanno Dr Crown Point Falling Waters PRED LLC 0.3…" at bounding box center [750, 276] width 595 height 26
copy tr "641103251016000018"
click at [463, 277] on span "Select" at bounding box center [470, 275] width 23 height 10
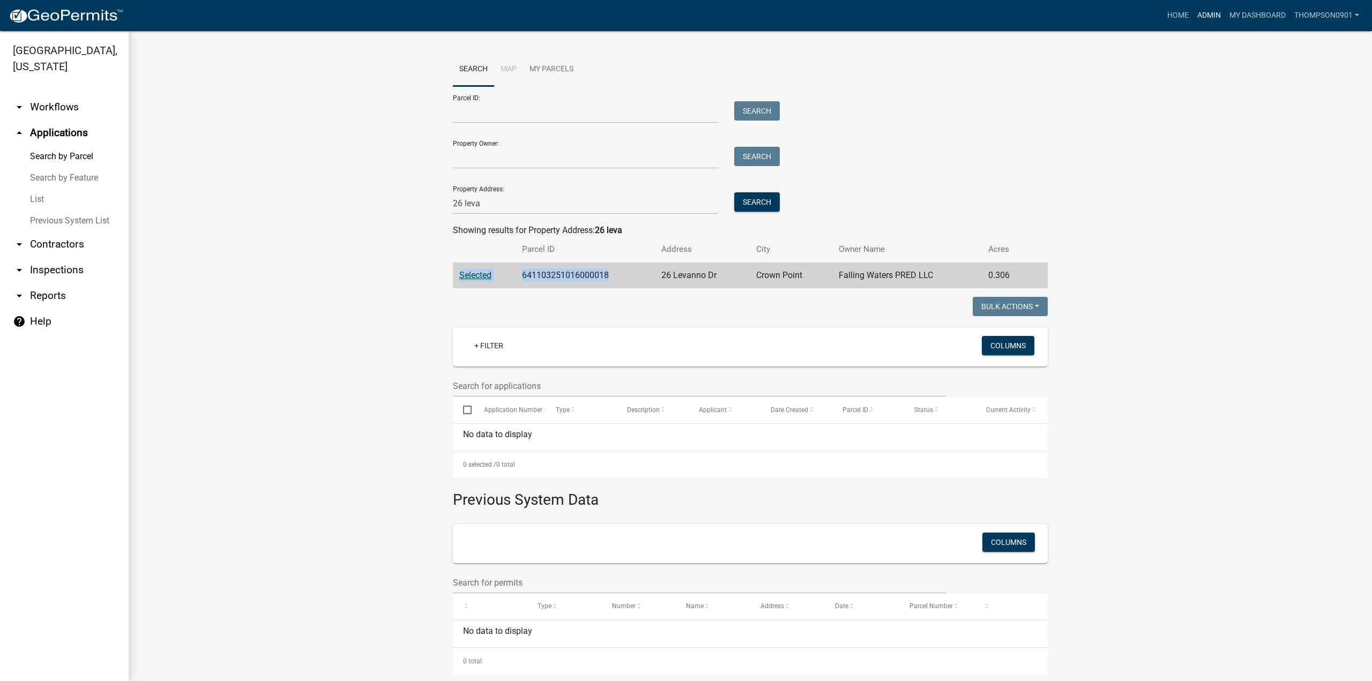
click at [1204, 16] on link "Admin" at bounding box center [1209, 15] width 32 height 20
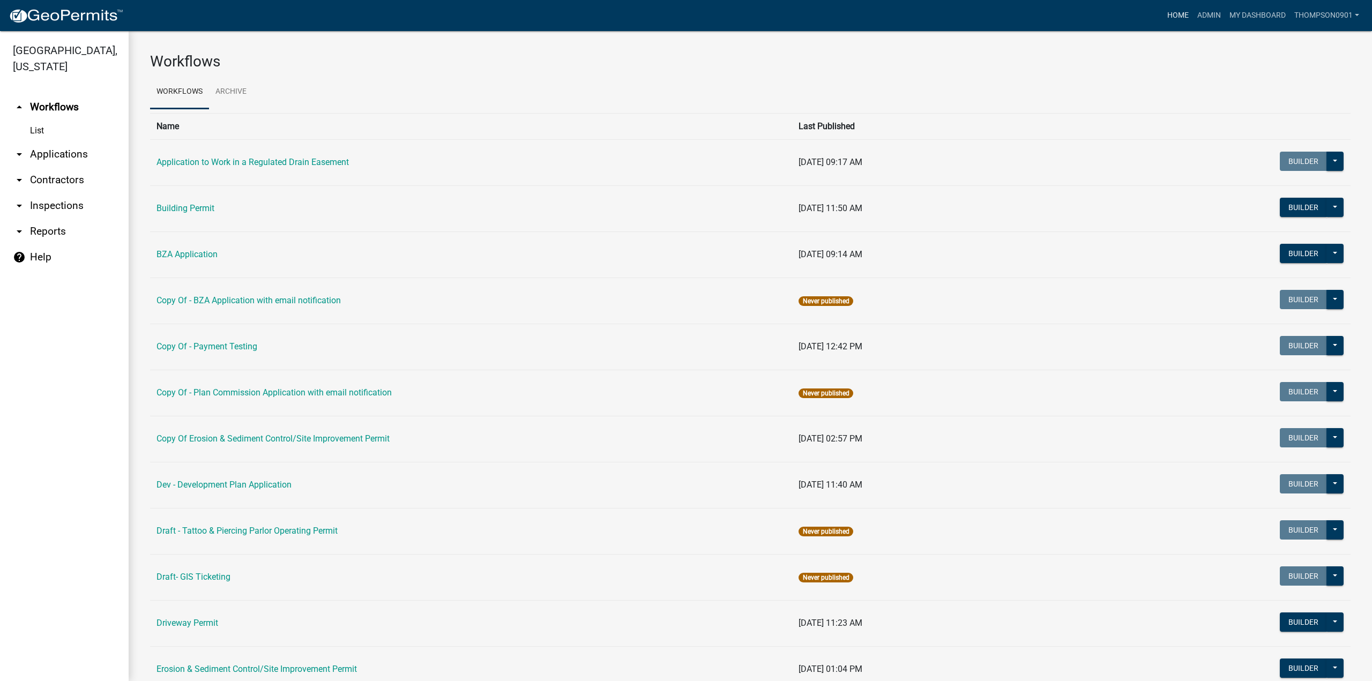
click at [1187, 14] on link "Home" at bounding box center [1178, 15] width 30 height 20
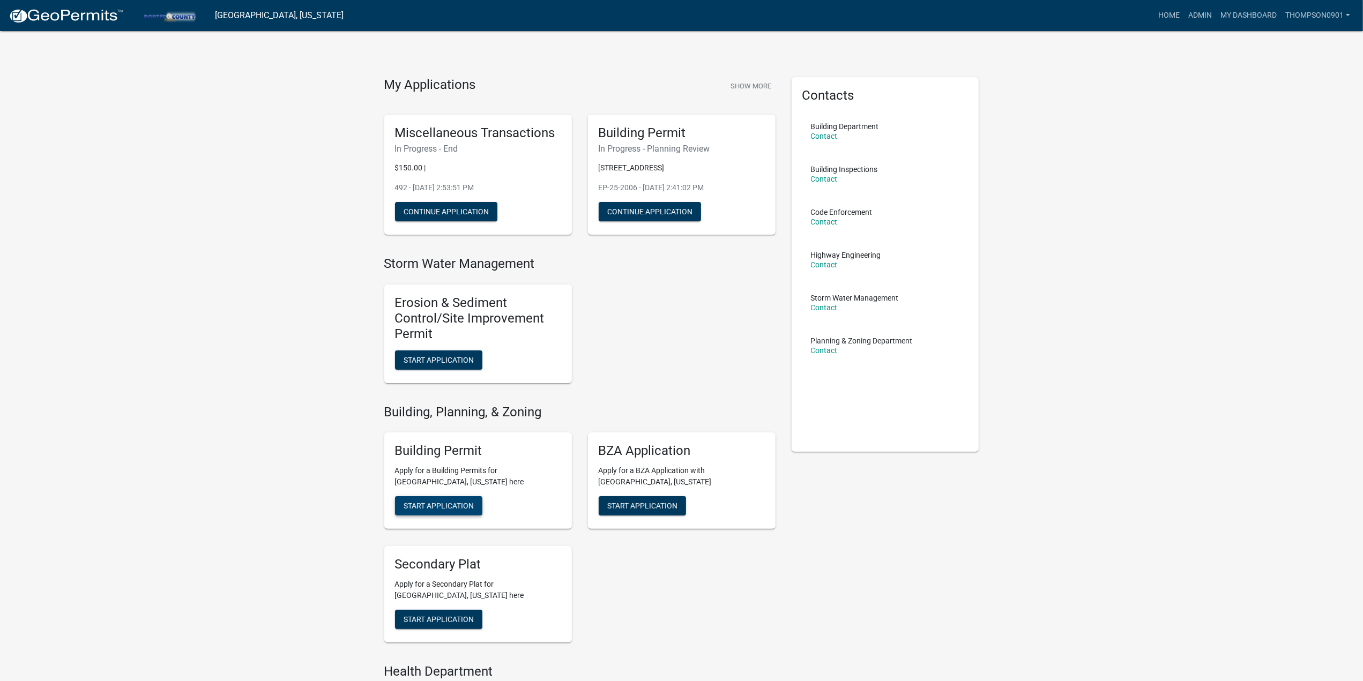
click at [449, 498] on button "Start Application" at bounding box center [438, 505] width 87 height 19
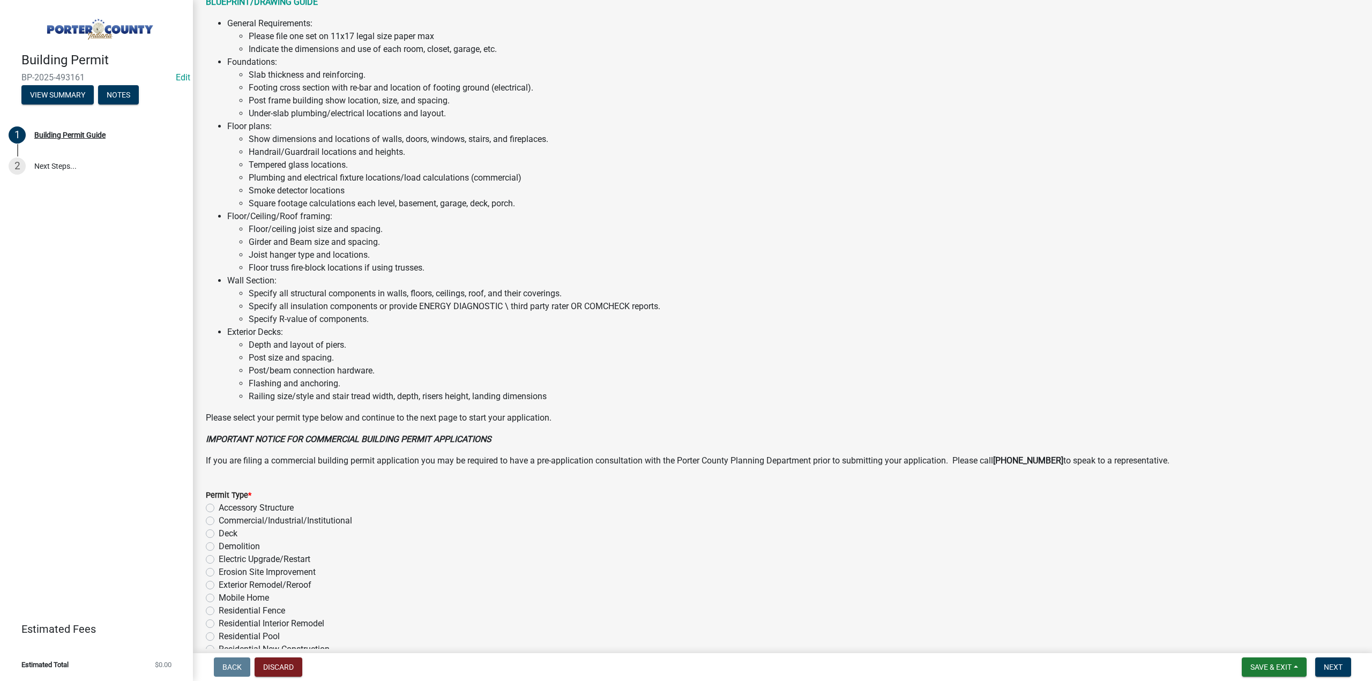
scroll to position [505, 0]
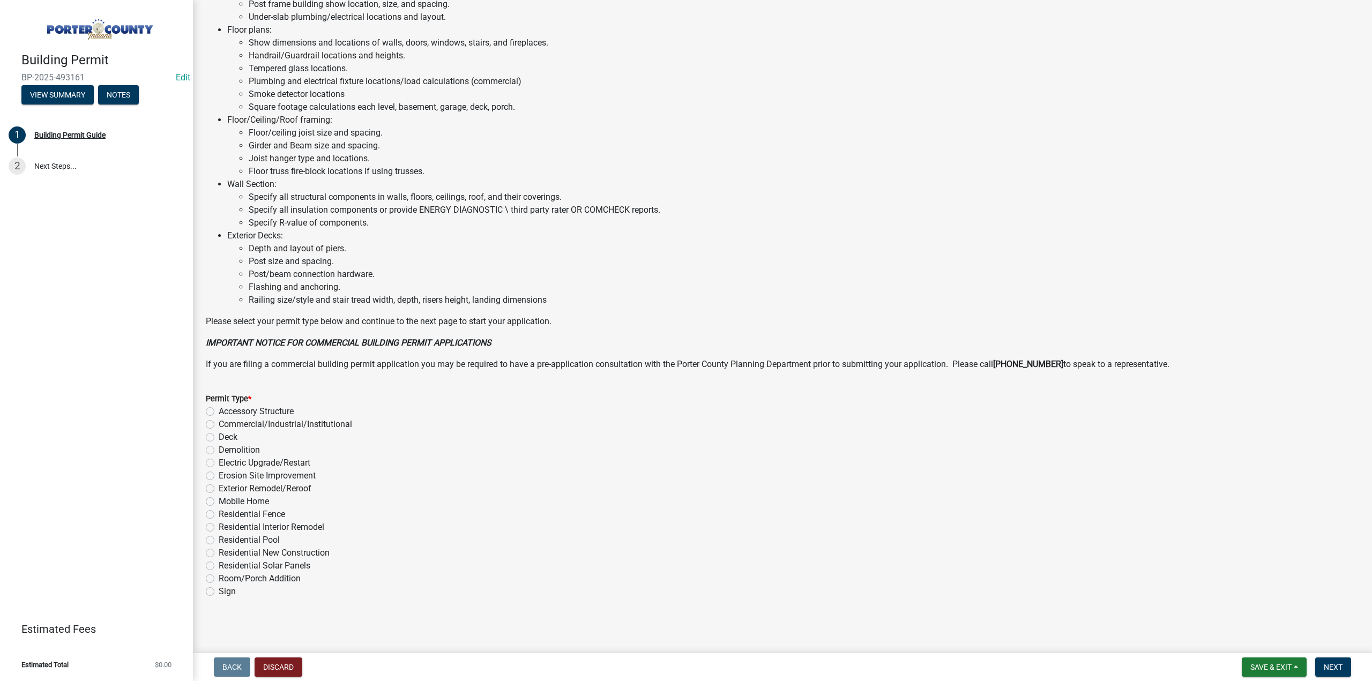
click at [219, 553] on label "Residential New Construction" at bounding box center [274, 553] width 111 height 13
click at [219, 553] on input "Residential New Construction" at bounding box center [222, 550] width 7 height 7
radio input "true"
click at [1335, 664] on span "Next" at bounding box center [1333, 667] width 19 height 9
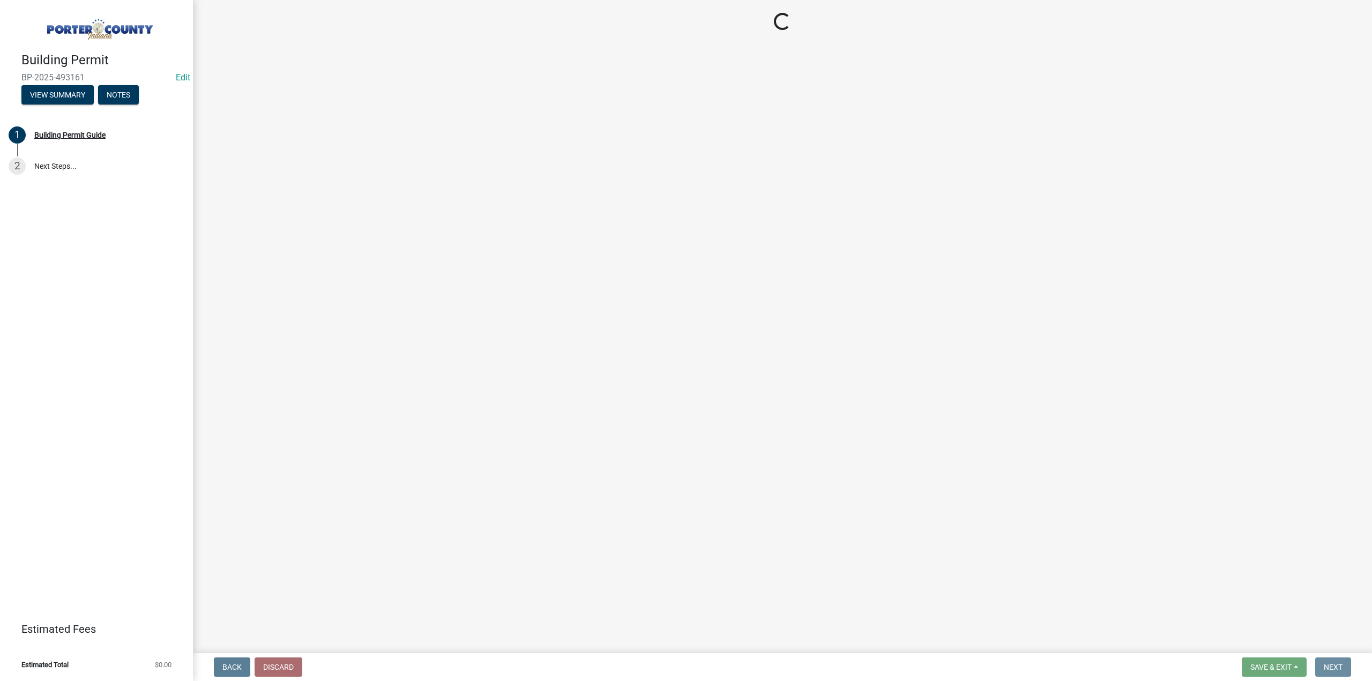
scroll to position [0, 0]
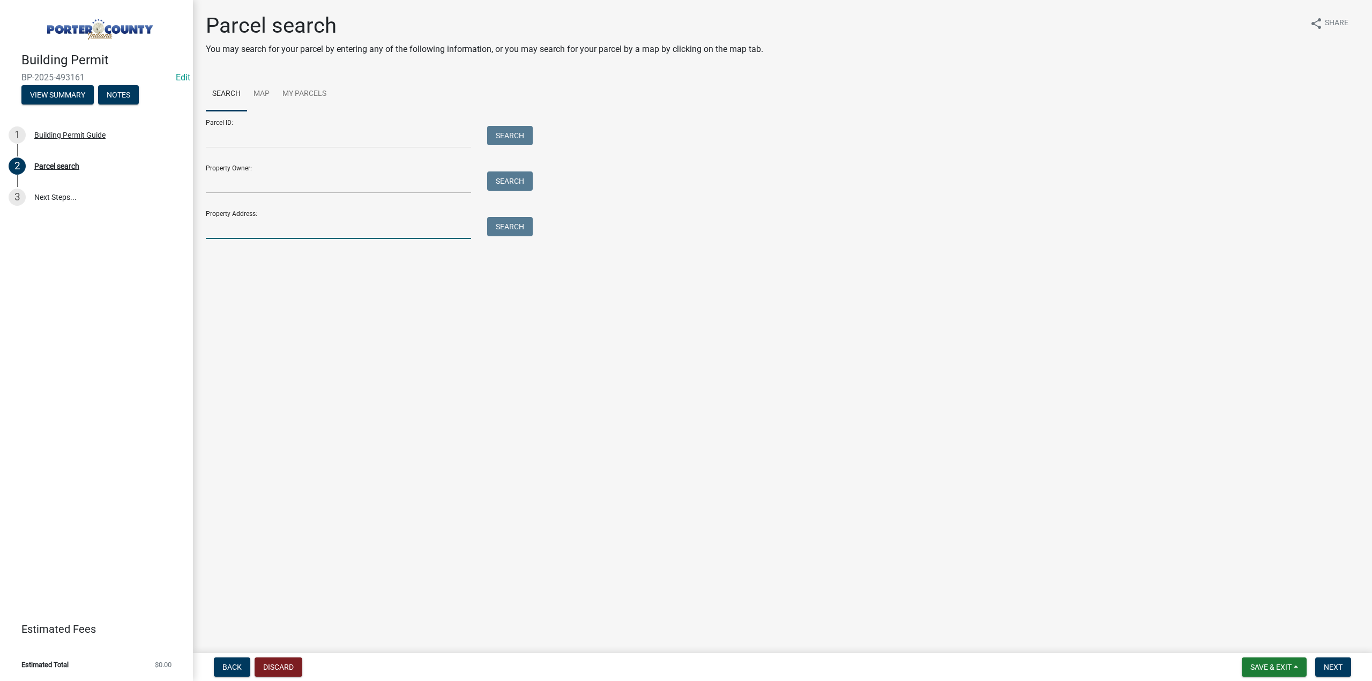
click at [249, 225] on input "Property Address:" at bounding box center [338, 228] width 265 height 22
type input "26 leva"
click at [504, 228] on button "Search" at bounding box center [510, 226] width 46 height 19
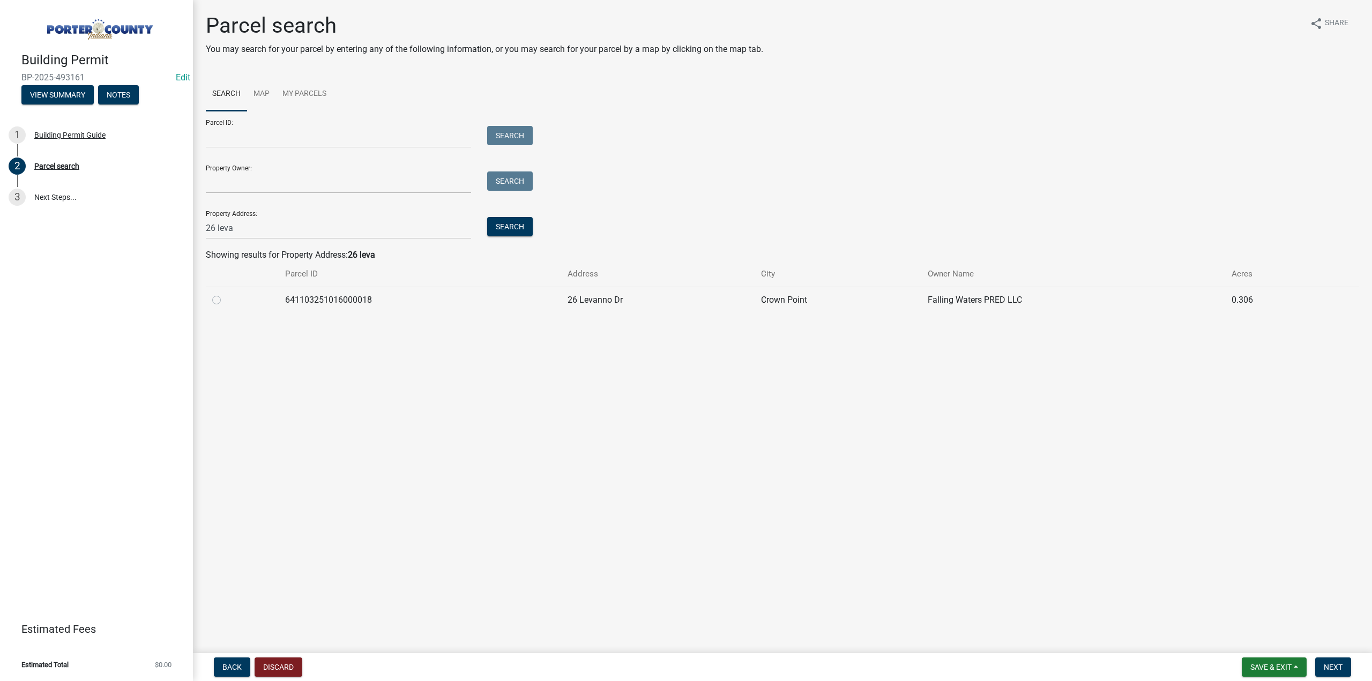
click at [225, 294] on label at bounding box center [225, 294] width 0 height 0
click at [225, 301] on input "radio" at bounding box center [228, 297] width 7 height 7
radio input "true"
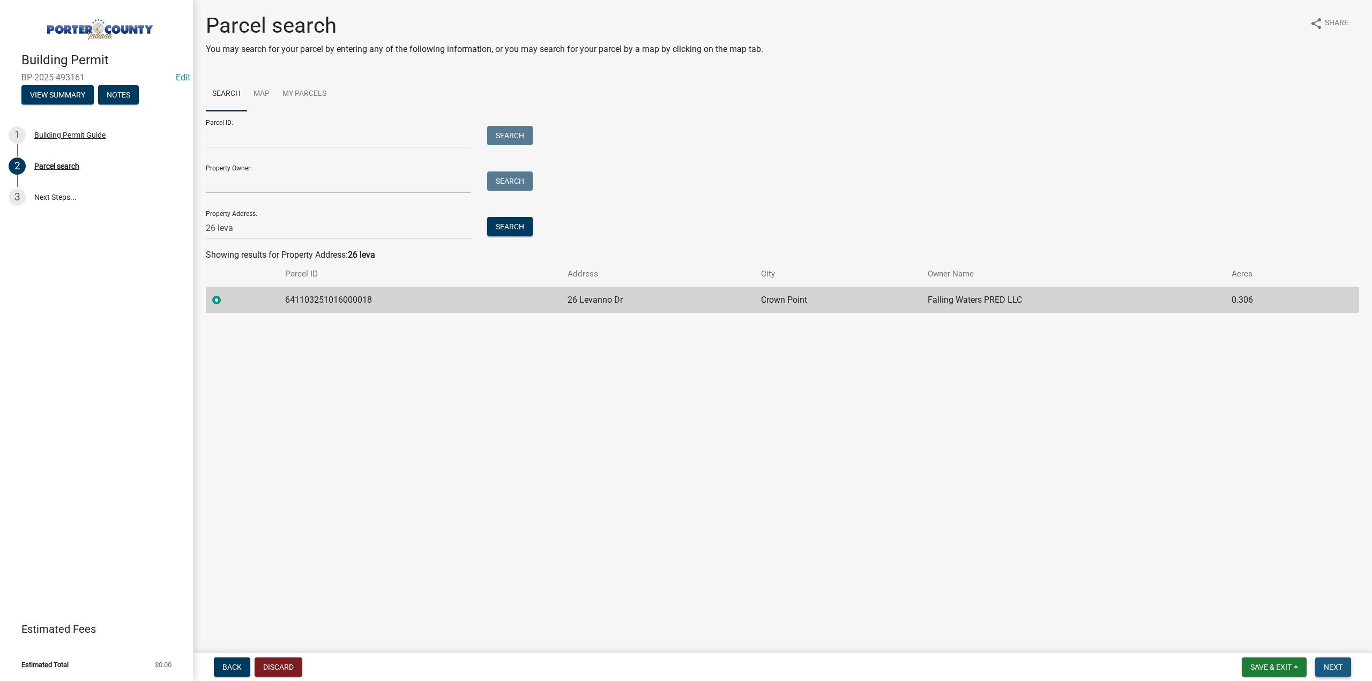
click at [1335, 663] on span "Next" at bounding box center [1333, 667] width 19 height 9
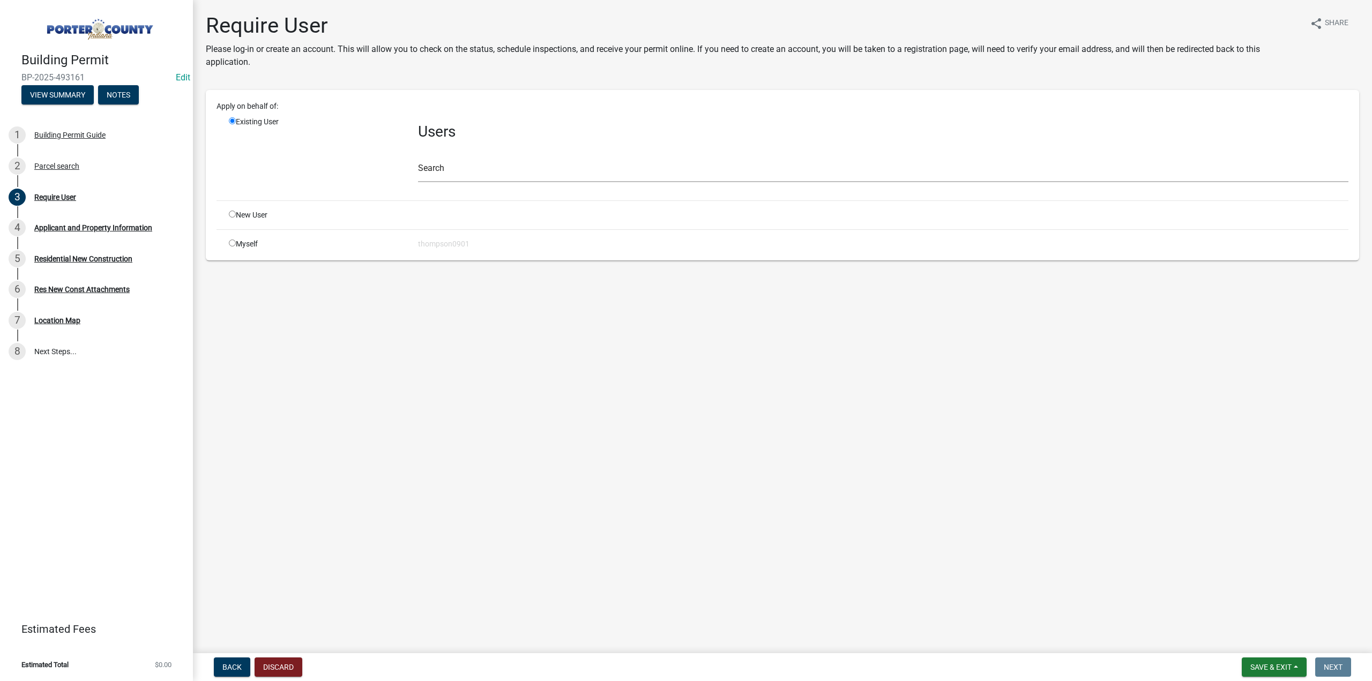
drag, startPoint x: 232, startPoint y: 242, endPoint x: 341, endPoint y: 418, distance: 206.8
click at [232, 242] on input "radio" at bounding box center [232, 243] width 7 height 7
radio input "true"
radio input "false"
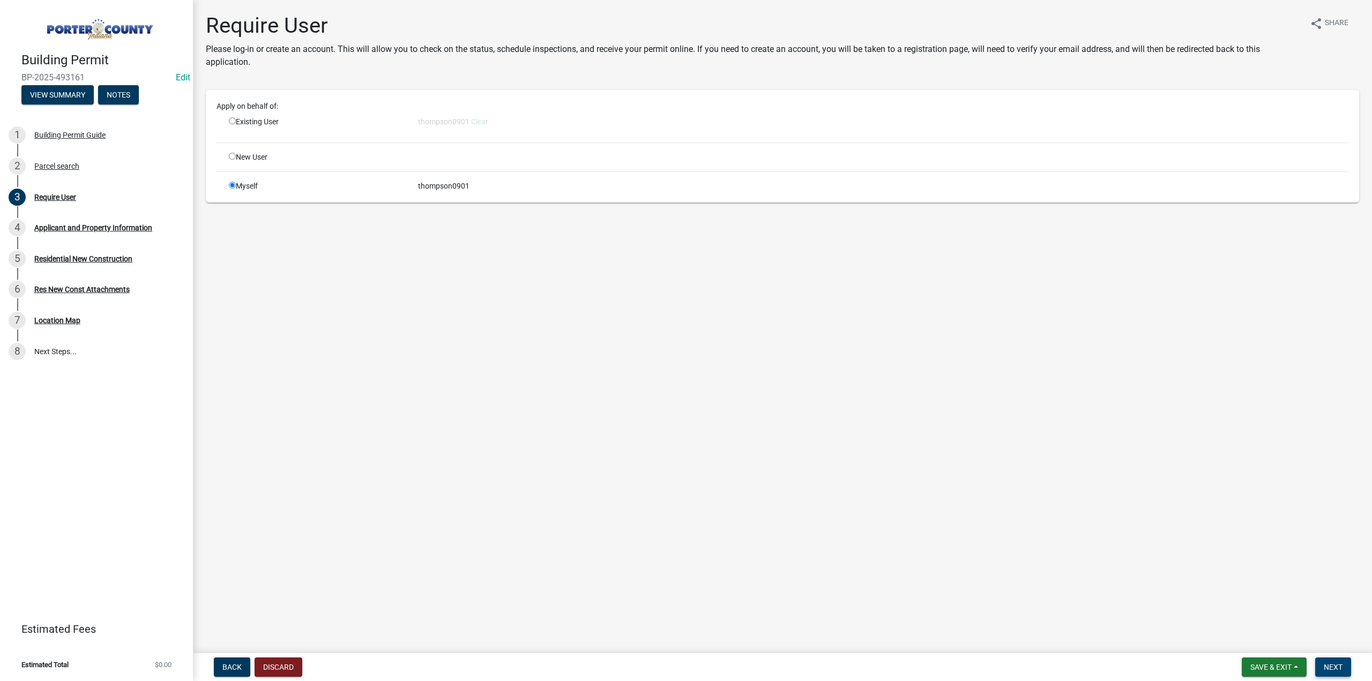
click at [1332, 668] on span "Next" at bounding box center [1333, 667] width 19 height 9
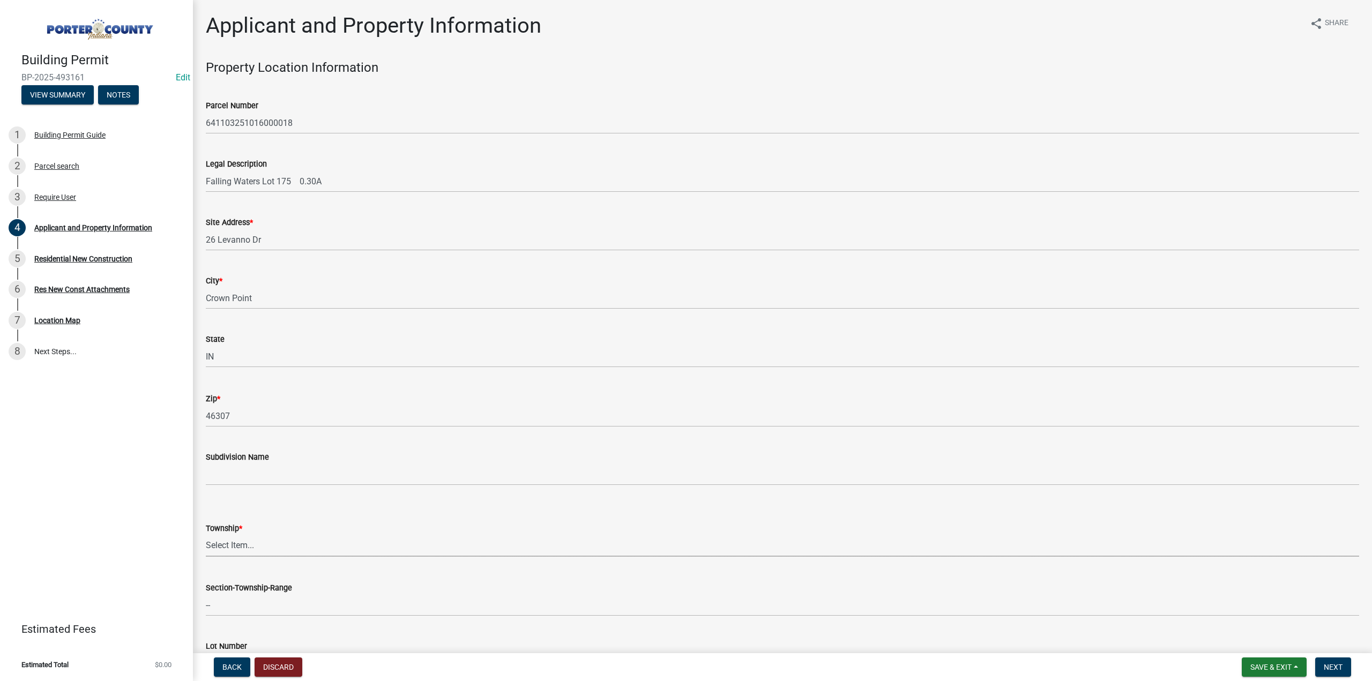
click at [251, 546] on select "Select Item... Boone Center Jackson Liberty Morgan Pine Pleasant Portage Porter…" at bounding box center [783, 546] width 1154 height 22
click at [206, 535] on select "Select Item... Boone Center Jackson Liberty Morgan Pine Pleasant Portage Porter…" at bounding box center [783, 546] width 1154 height 22
select select "eebc071e-620a-4db8-83e9-cb6b194c67e9"
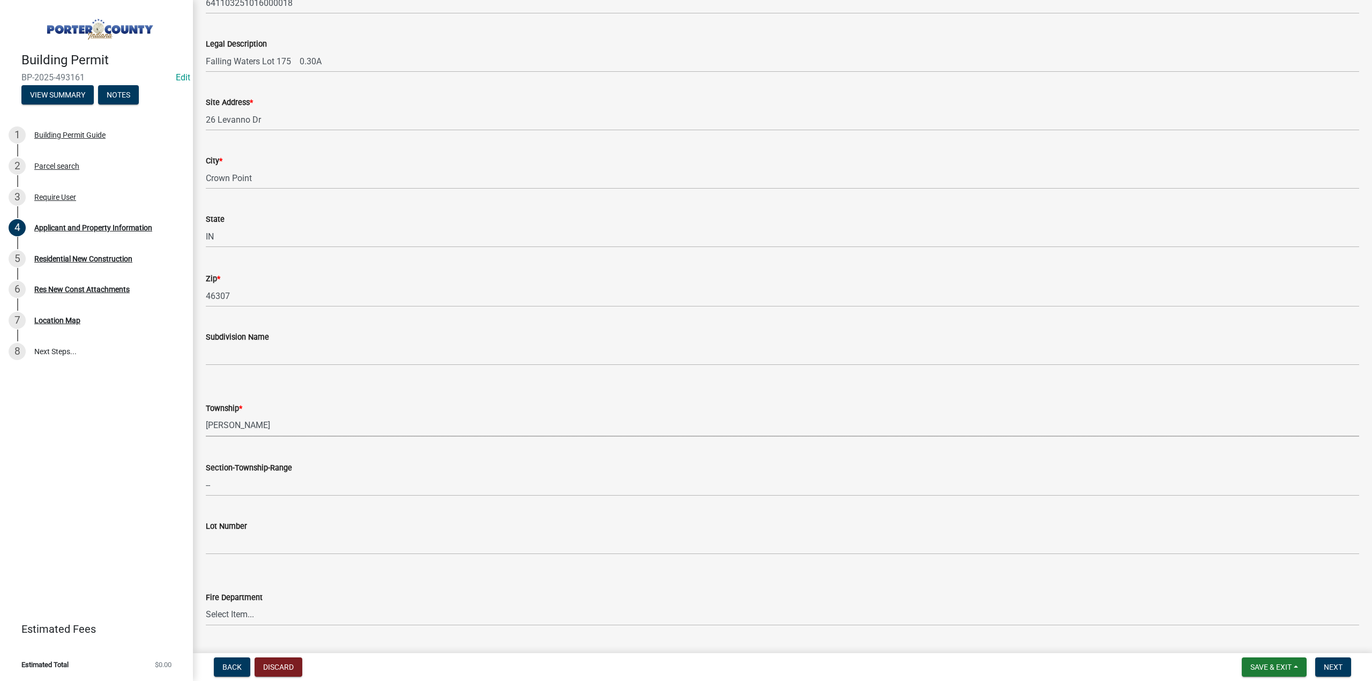
scroll to position [268, 0]
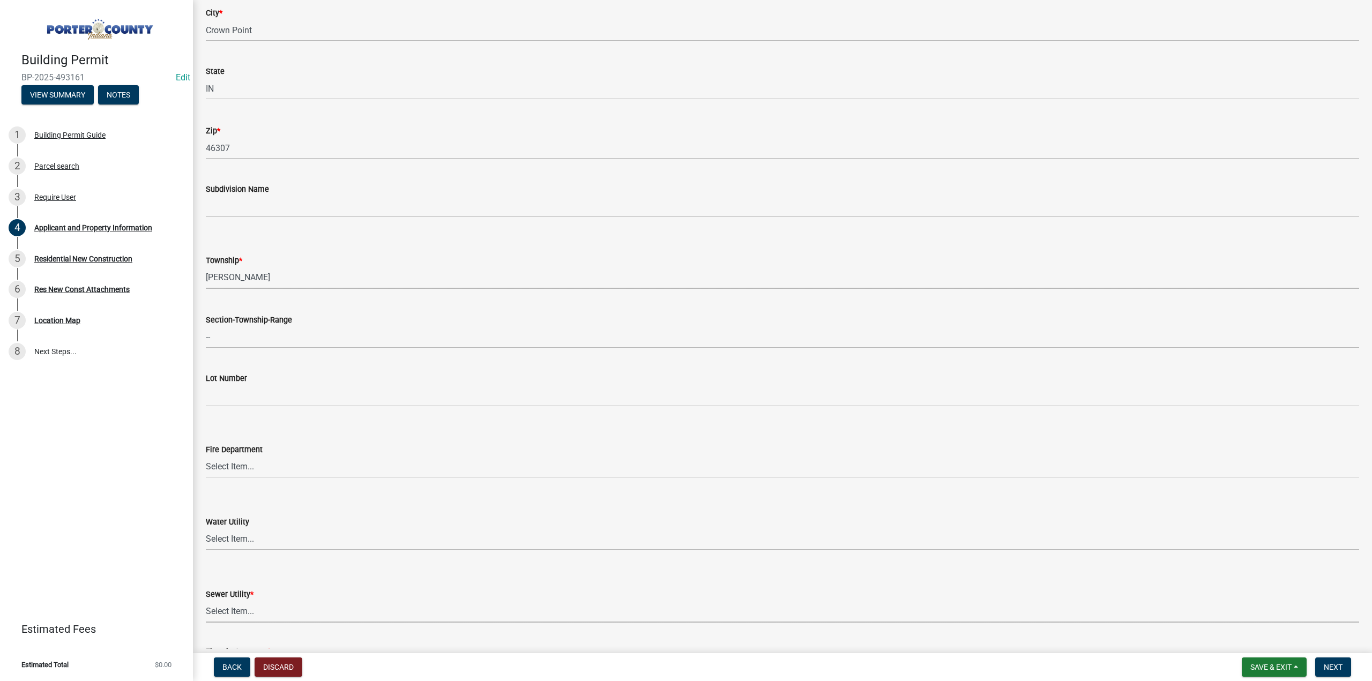
click at [264, 613] on select "Select Item... Aqua Indiana Inc Damon Run Falling Waters Lake Eliza - LEACD Nat…" at bounding box center [783, 612] width 1154 height 22
click at [206, 601] on select "Select Item... Aqua Indiana Inc Damon Run Falling Waters Lake Eliza - LEACD Nat…" at bounding box center [783, 612] width 1154 height 22
select select "c796f995-08fe-487b-a20e-70ab553361d3"
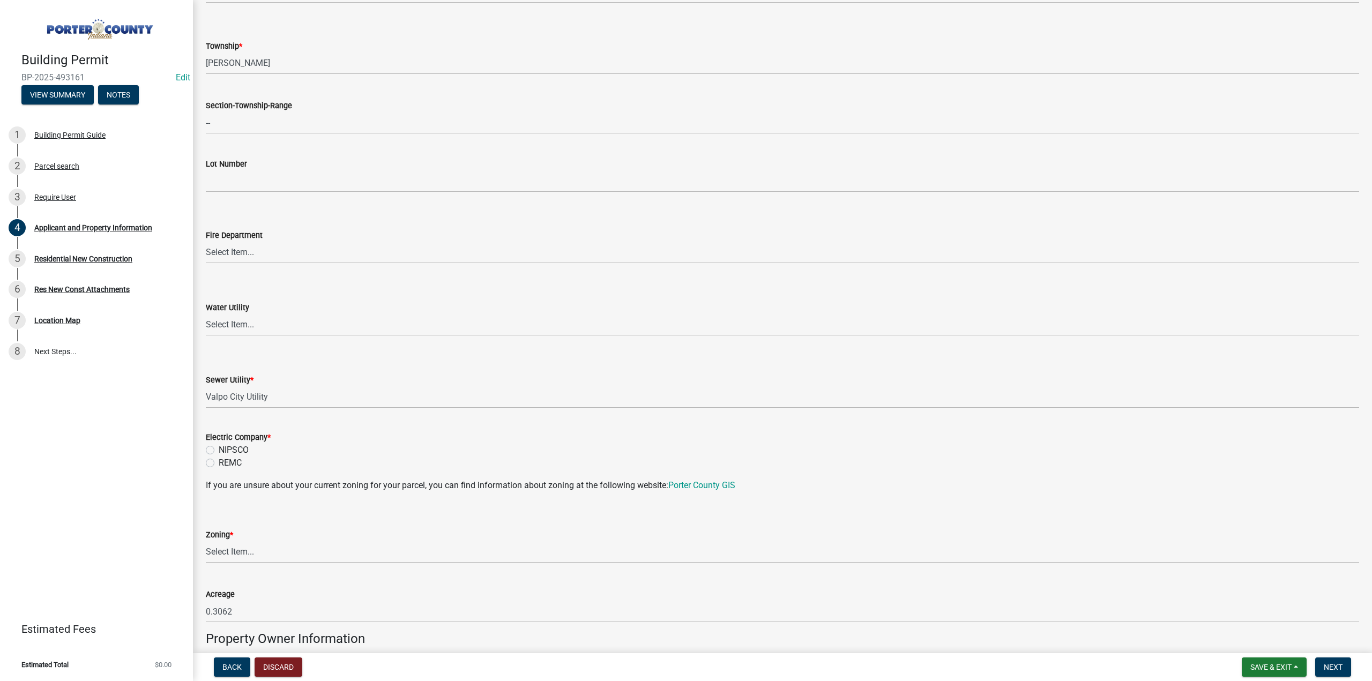
click at [219, 449] on label "NIPSCO" at bounding box center [234, 450] width 30 height 13
click at [219, 449] on input "NIPSCO" at bounding box center [222, 447] width 7 height 7
radio input "true"
click at [248, 556] on select "Select Item... A1 A2 CH CM CN I1 I2 I3 IN MP OT P1 P2 PUD R1 R2 R3 R4 RL RR" at bounding box center [783, 552] width 1154 height 22
click at [206, 541] on select "Select Item... A1 A2 CH CM CN I1 I2 I3 IN MP OT P1 P2 PUD R1 R2 R3 R4 RL RR" at bounding box center [783, 552] width 1154 height 22
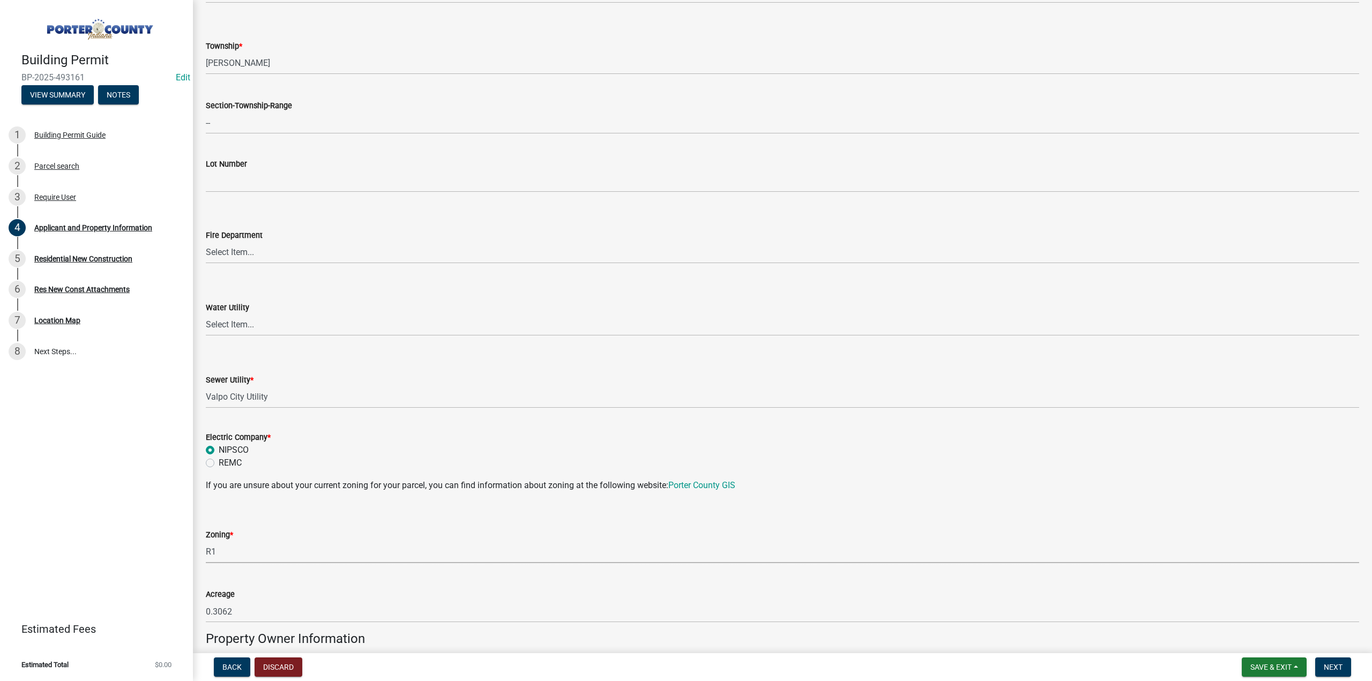
select select "e2d1b1d7-ccc9-456b-9e96-e16306515997"
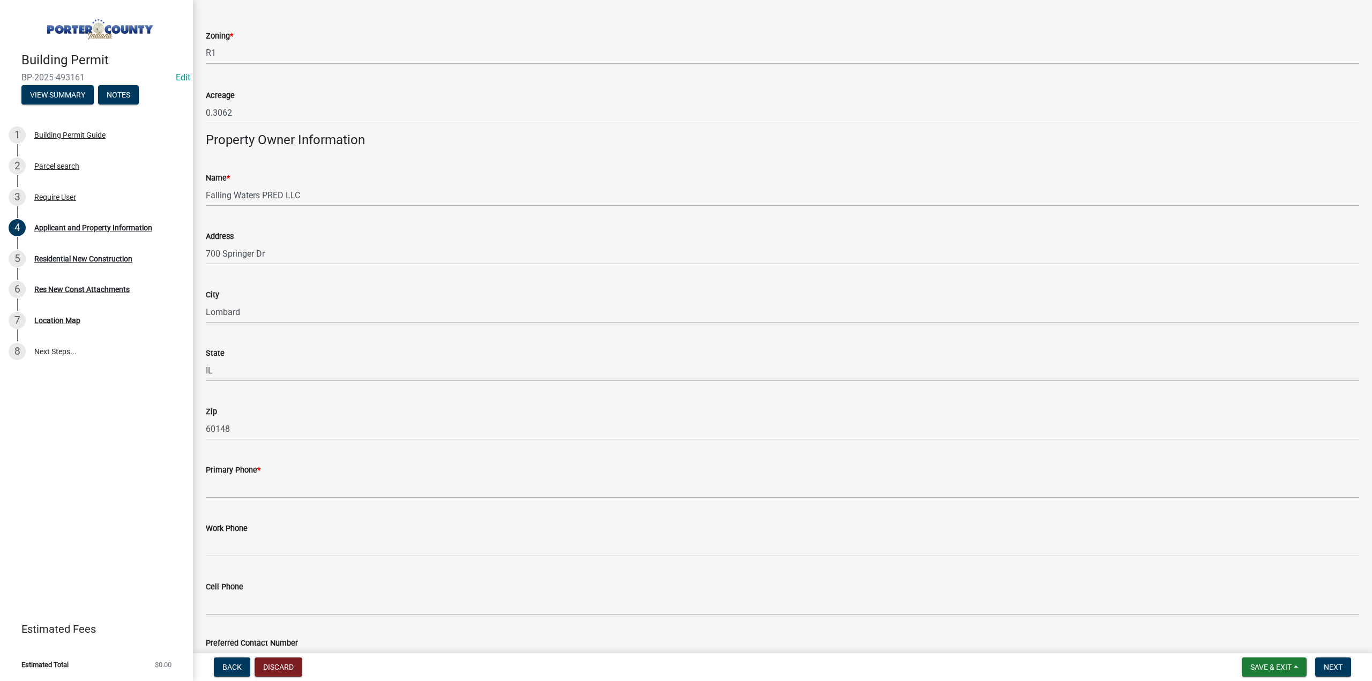
scroll to position [965, 0]
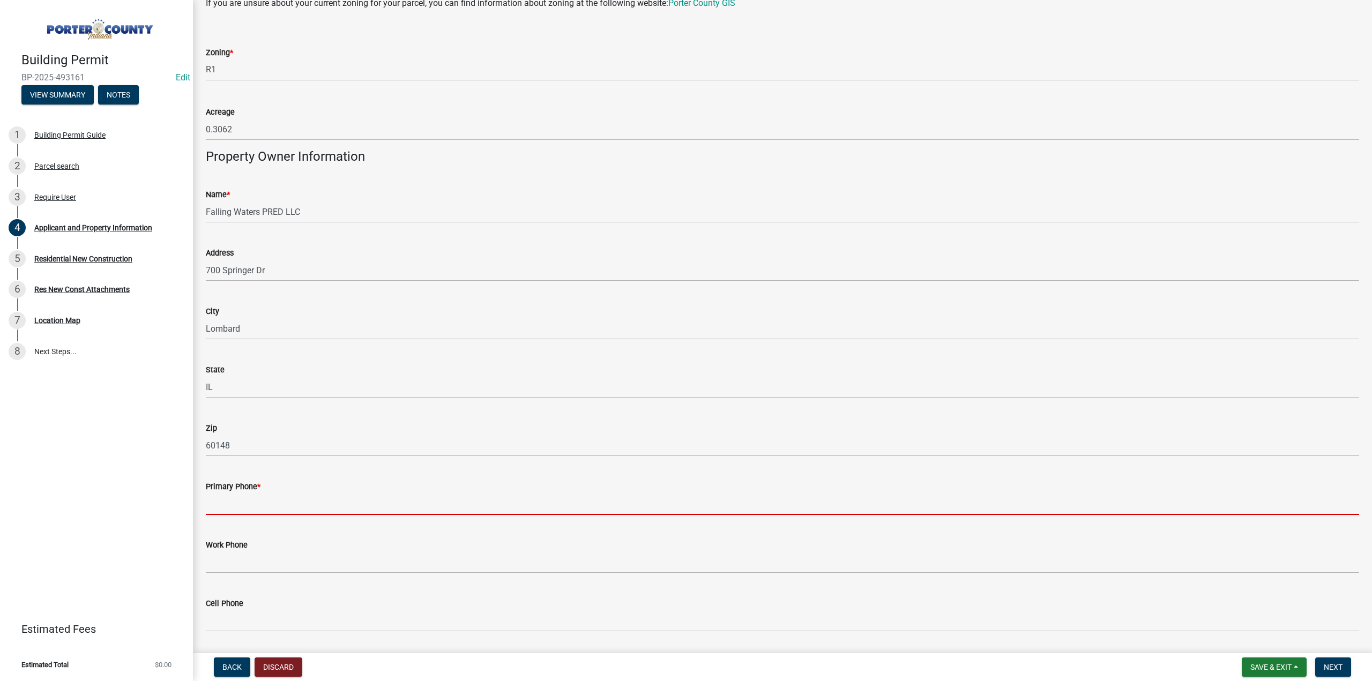
click at [252, 497] on input "Primary Phone *" at bounding box center [783, 504] width 1154 height 22
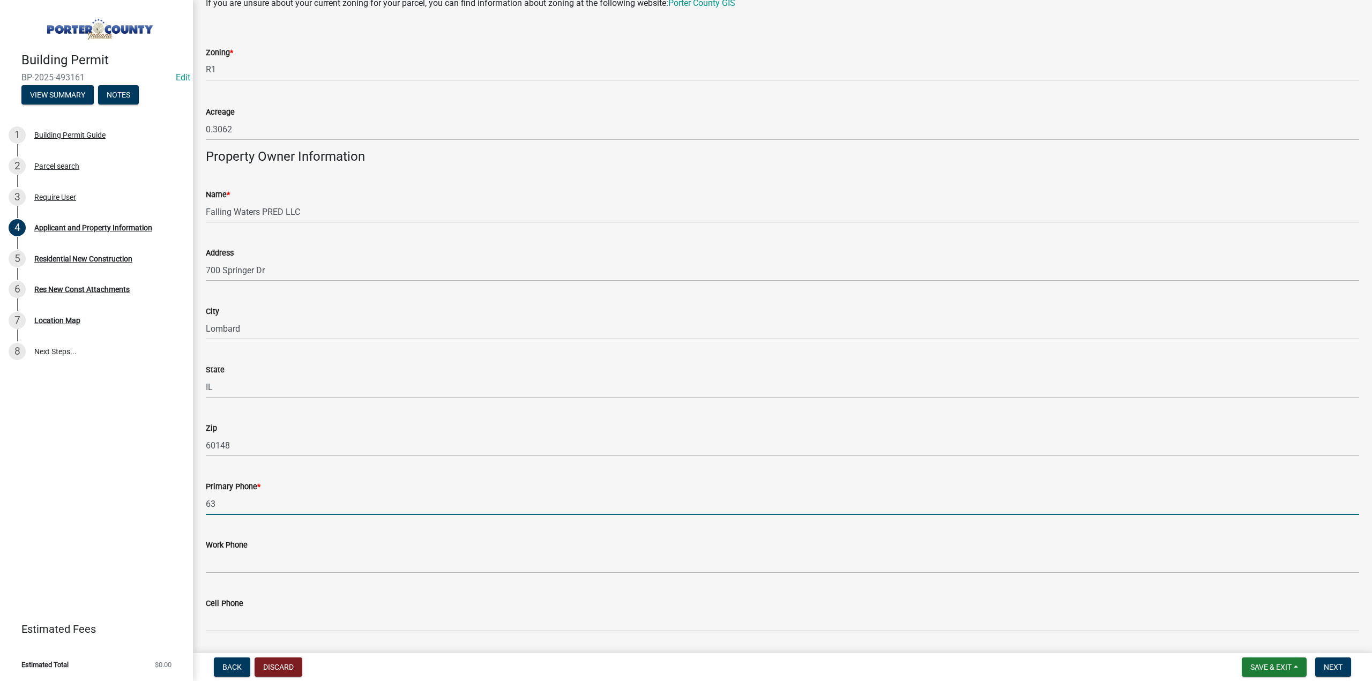
type input "630-925-1029"
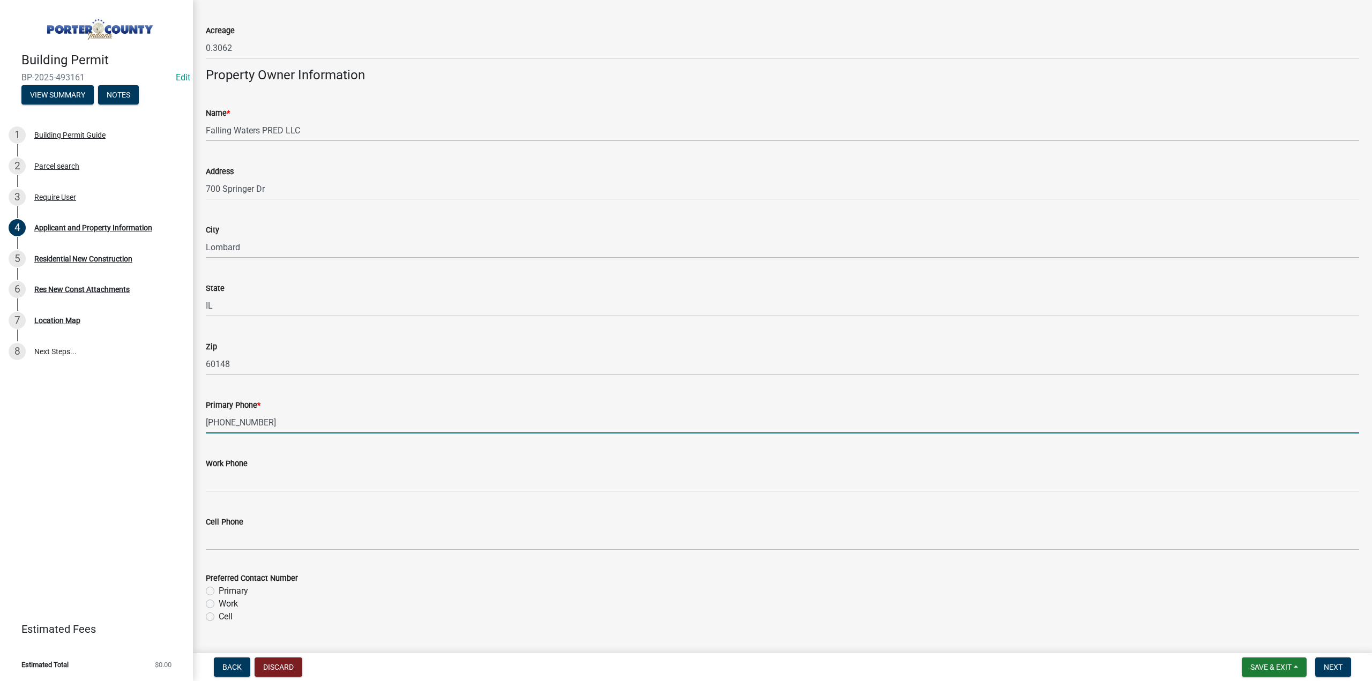
scroll to position [1126, 0]
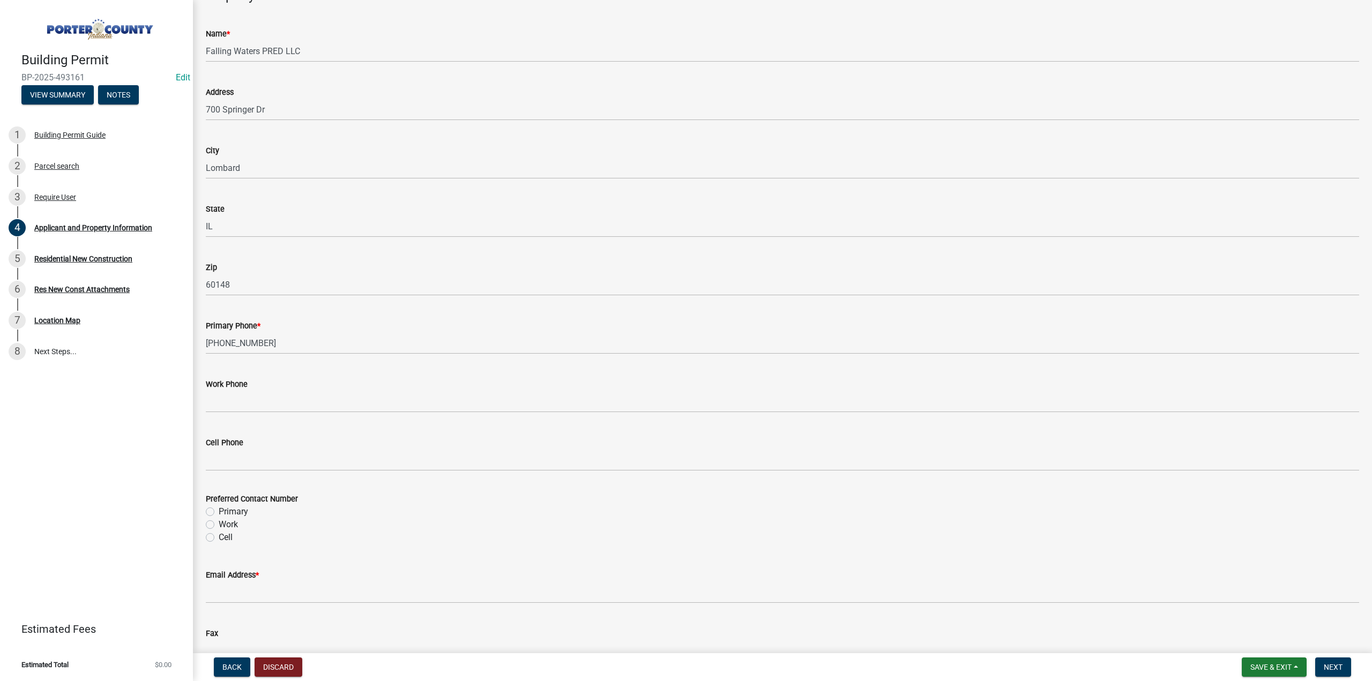
drag, startPoint x: 212, startPoint y: 510, endPoint x: 229, endPoint y: 579, distance: 71.2
click at [219, 511] on label "Primary" at bounding box center [233, 511] width 29 height 13
click at [219, 511] on input "Primary" at bounding box center [222, 508] width 7 height 7
radio input "true"
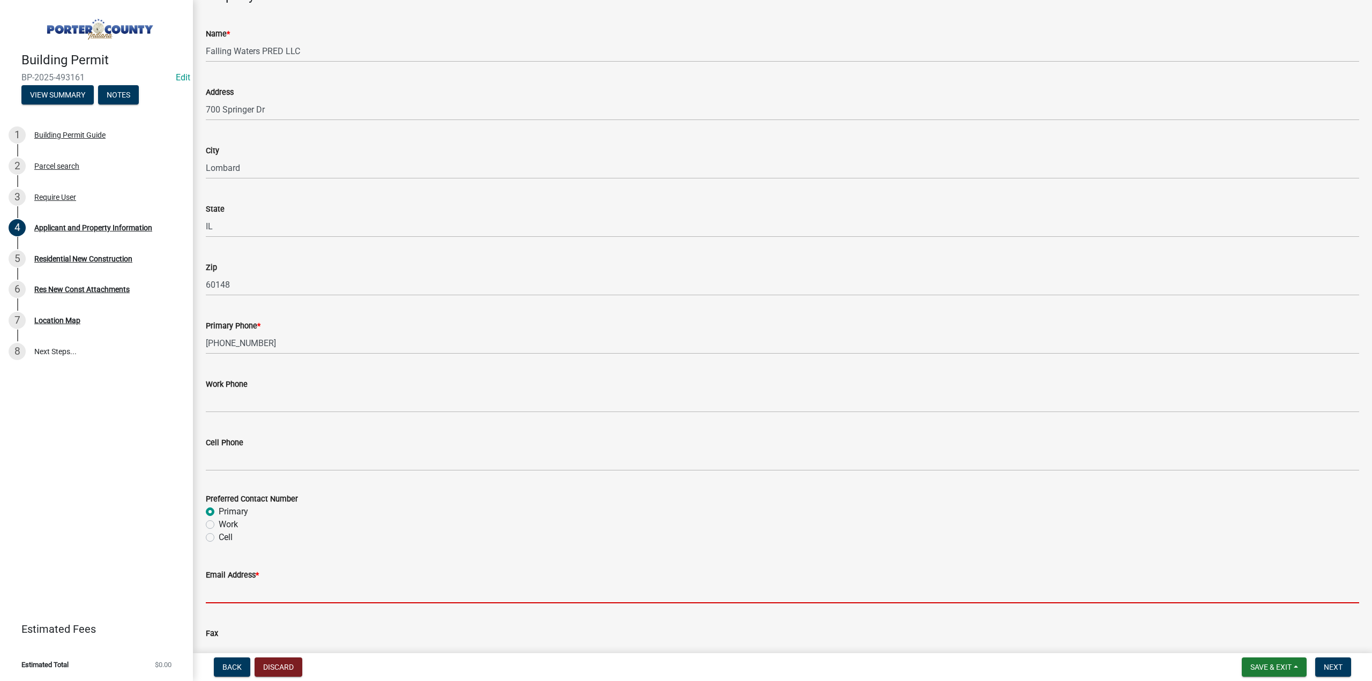
click at [236, 598] on input "Email Address *" at bounding box center [783, 593] width 1154 height 22
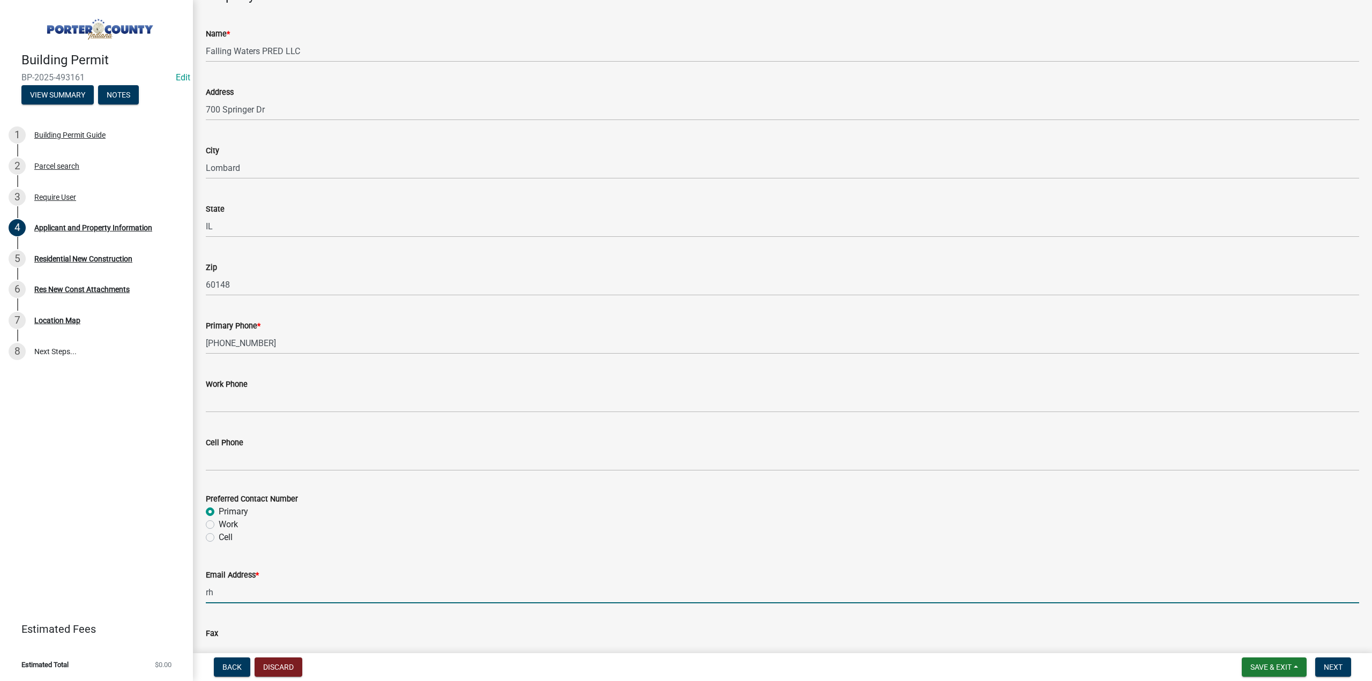
type input "rhuege@providencered.com"
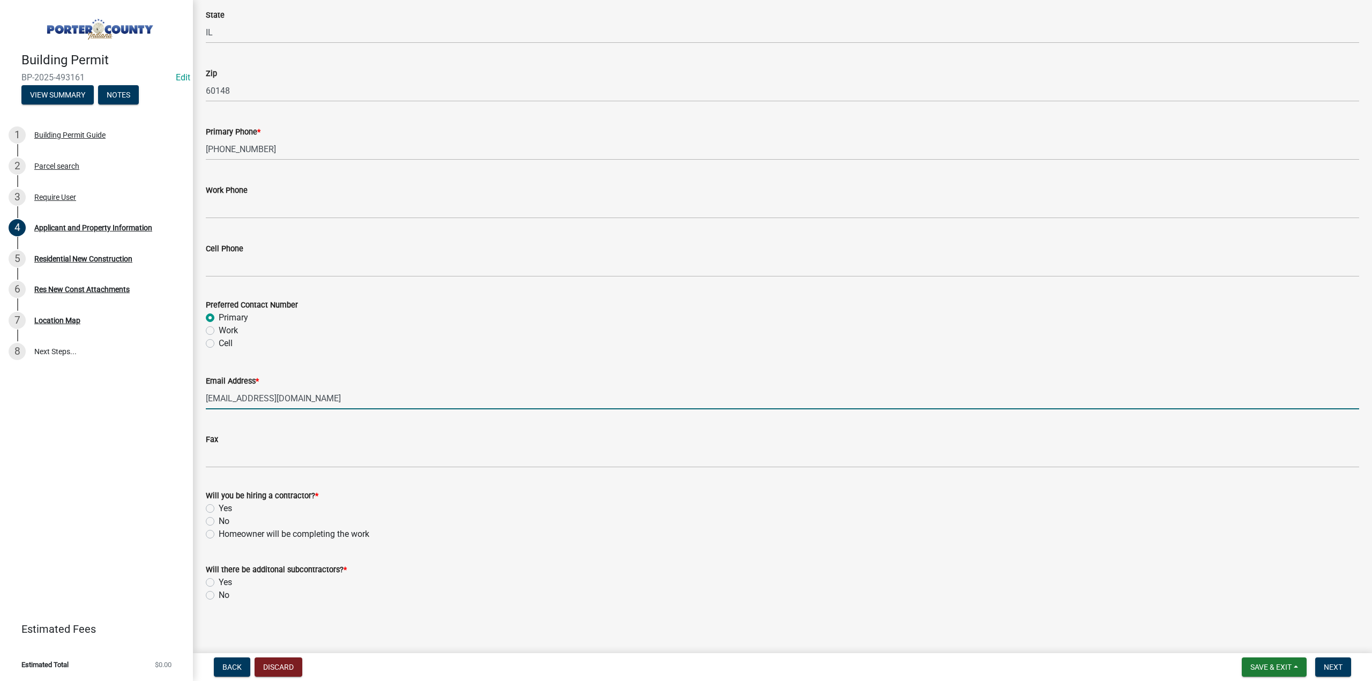
scroll to position [1323, 0]
click at [219, 502] on label "Yes" at bounding box center [225, 505] width 13 height 13
click at [219, 502] on input "Yes" at bounding box center [222, 502] width 7 height 7
radio input "true"
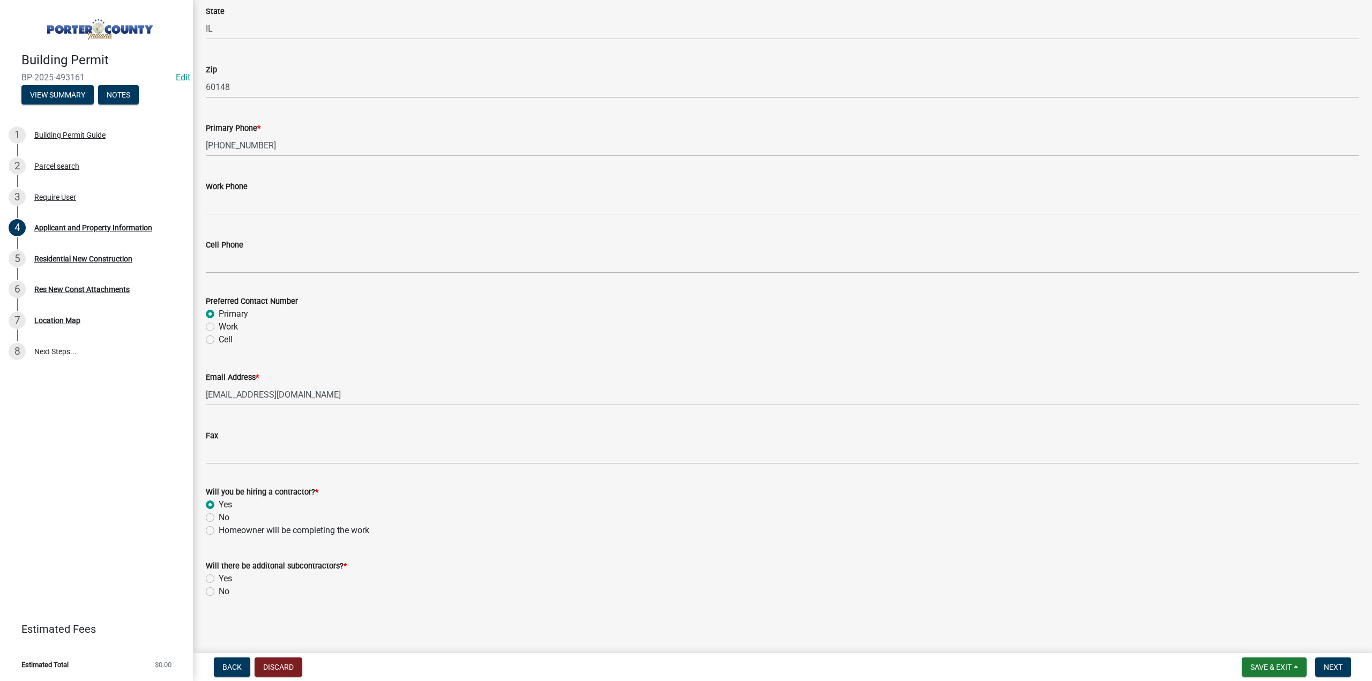
click at [219, 592] on label "No" at bounding box center [224, 591] width 11 height 13
click at [219, 592] on input "No" at bounding box center [222, 588] width 7 height 7
radio input "true"
click at [1327, 661] on button "Next" at bounding box center [1333, 667] width 36 height 19
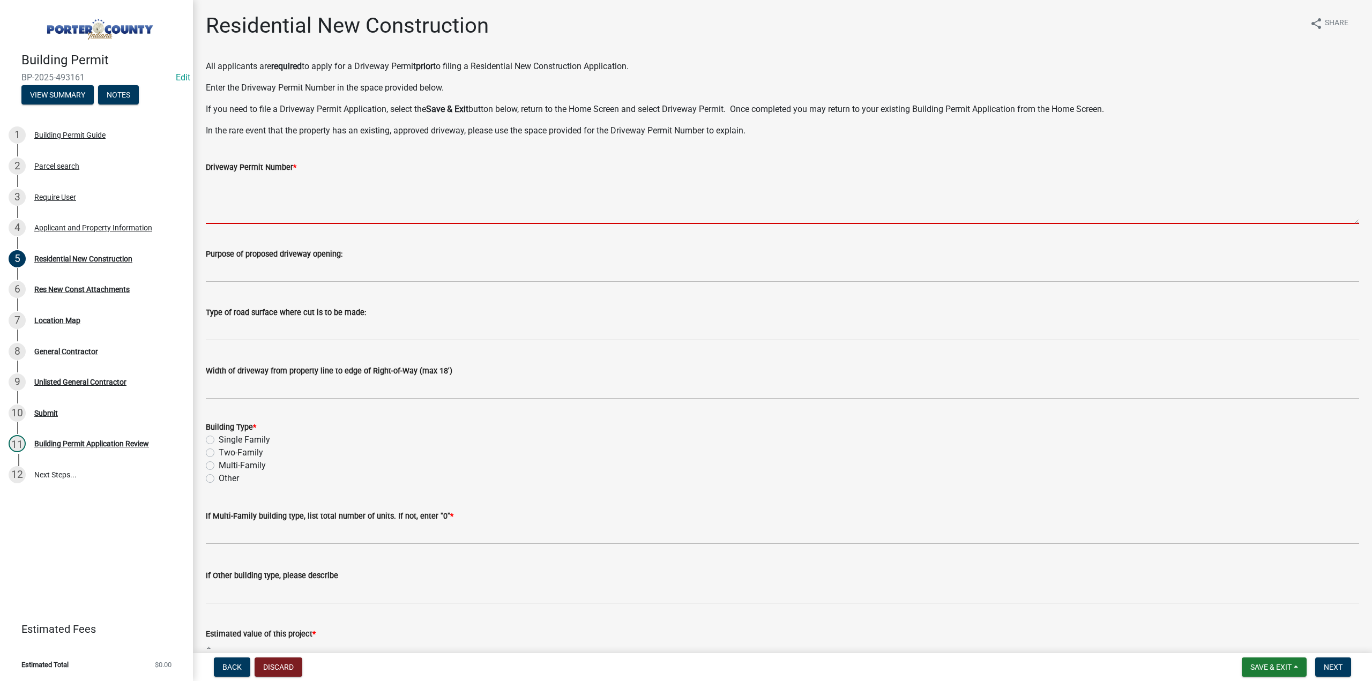
click at [257, 198] on textarea "Driveway Permit Number *" at bounding box center [783, 199] width 1154 height 50
paste textarea "25-D-493162"
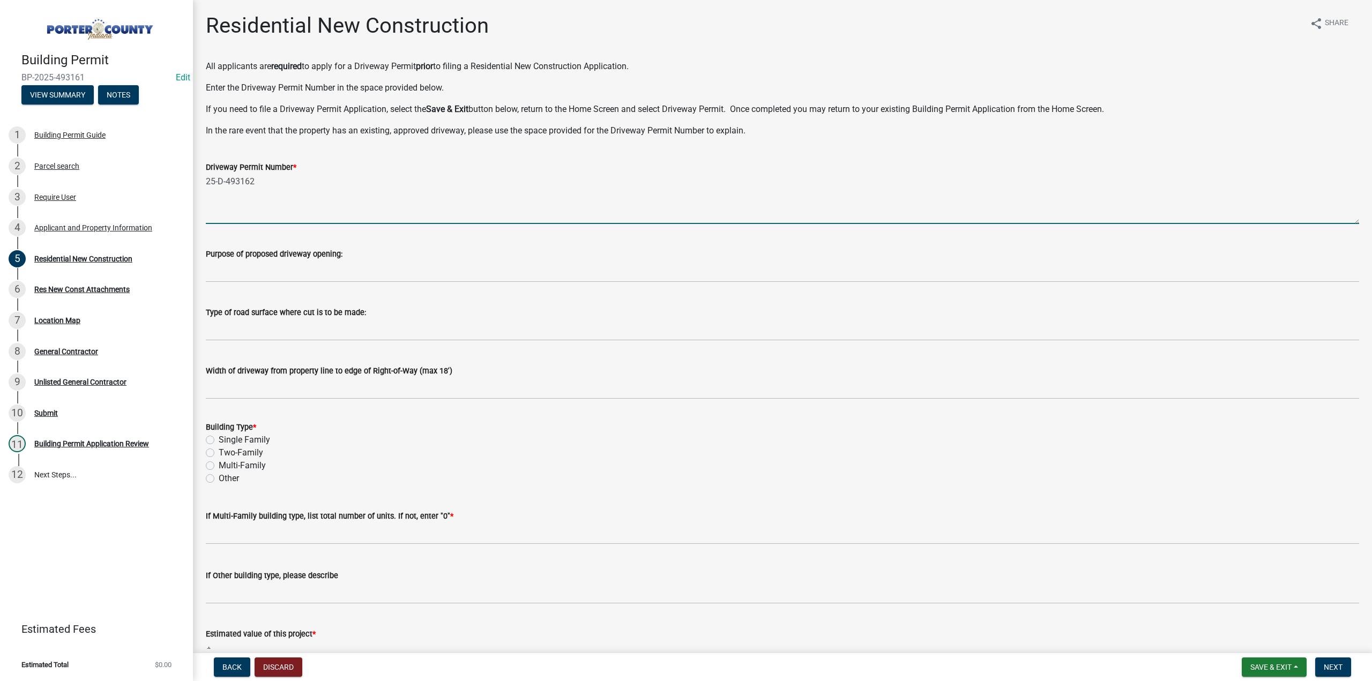
type textarea "25-D-493162"
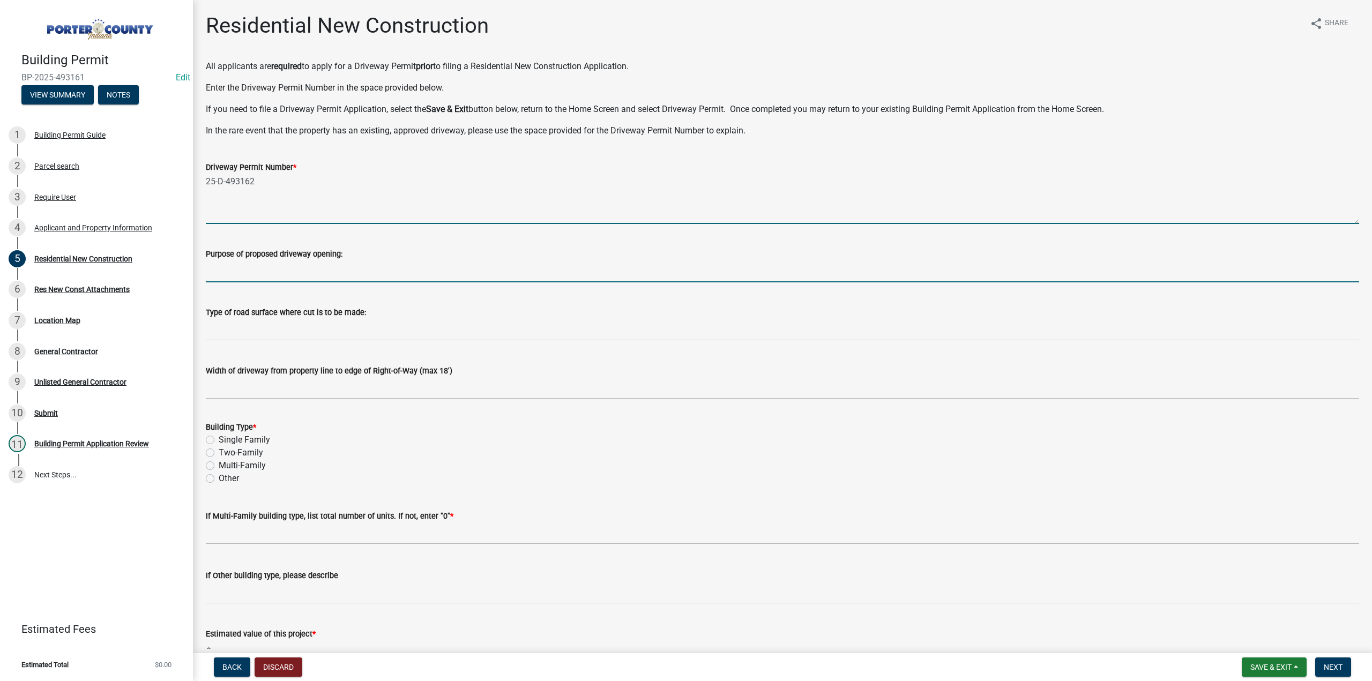
click at [286, 274] on input "Purpose of proposed driveway opening:" at bounding box center [783, 272] width 1154 height 22
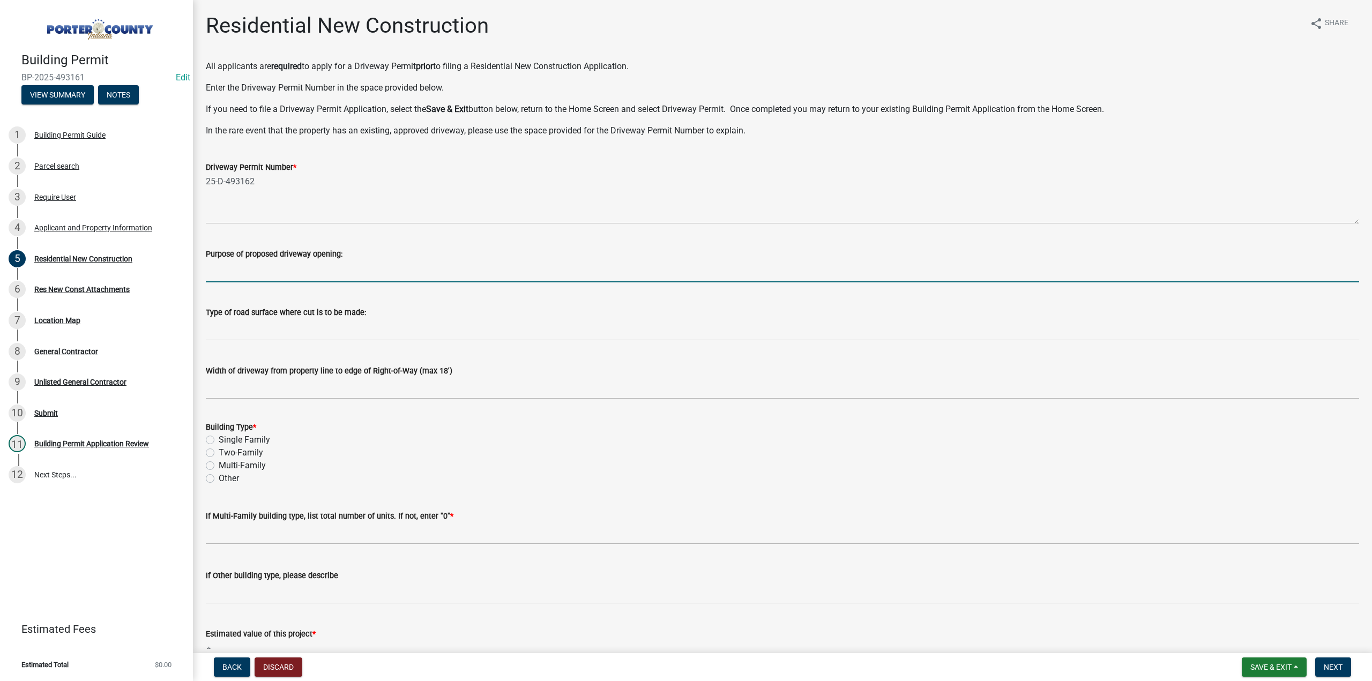
type input "Access ROW"
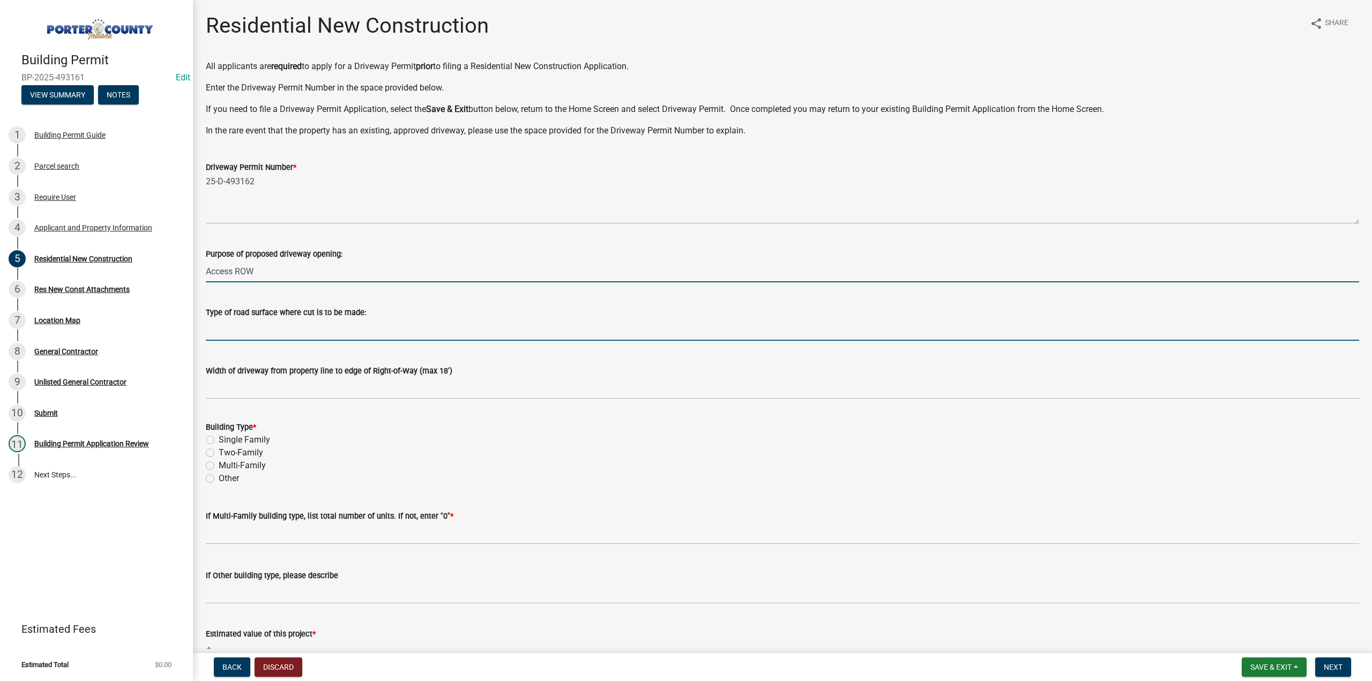
drag, startPoint x: 279, startPoint y: 332, endPoint x: 282, endPoint y: 340, distance: 9.2
click at [279, 332] on input "Type of road surface where cut is to be made:" at bounding box center [783, 330] width 1154 height 22
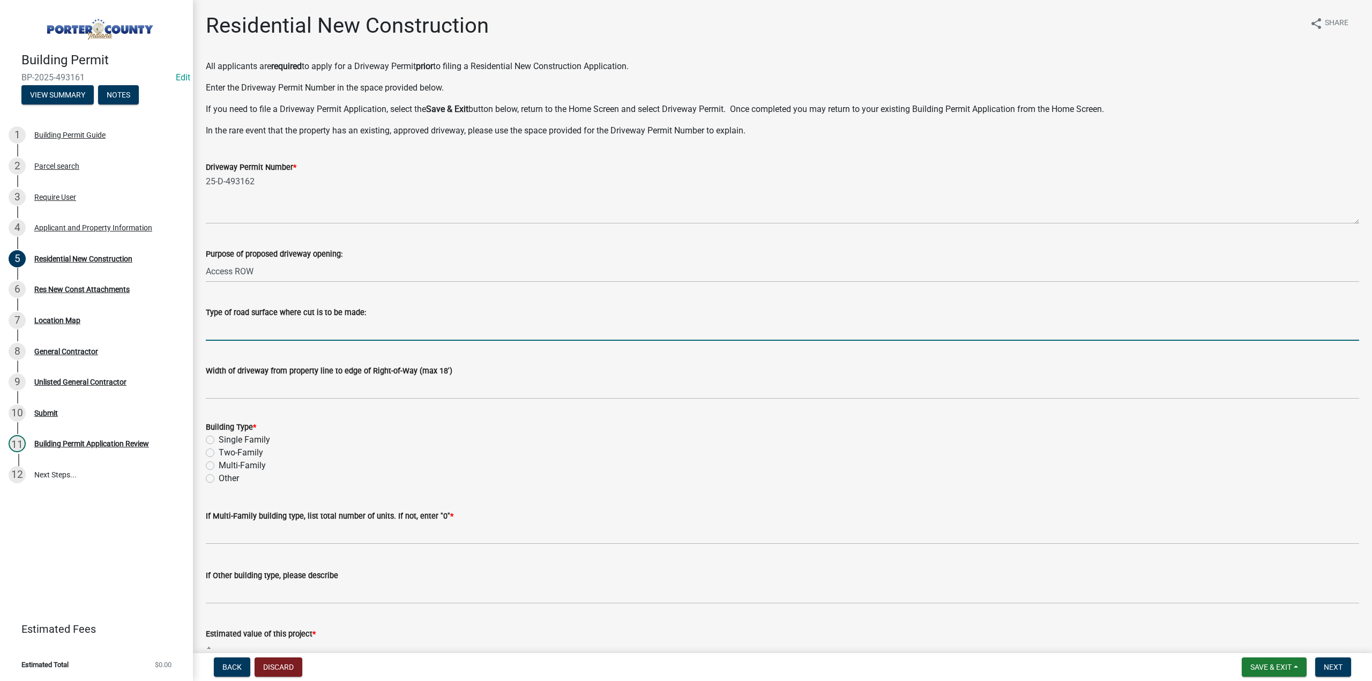
type input "ROW"
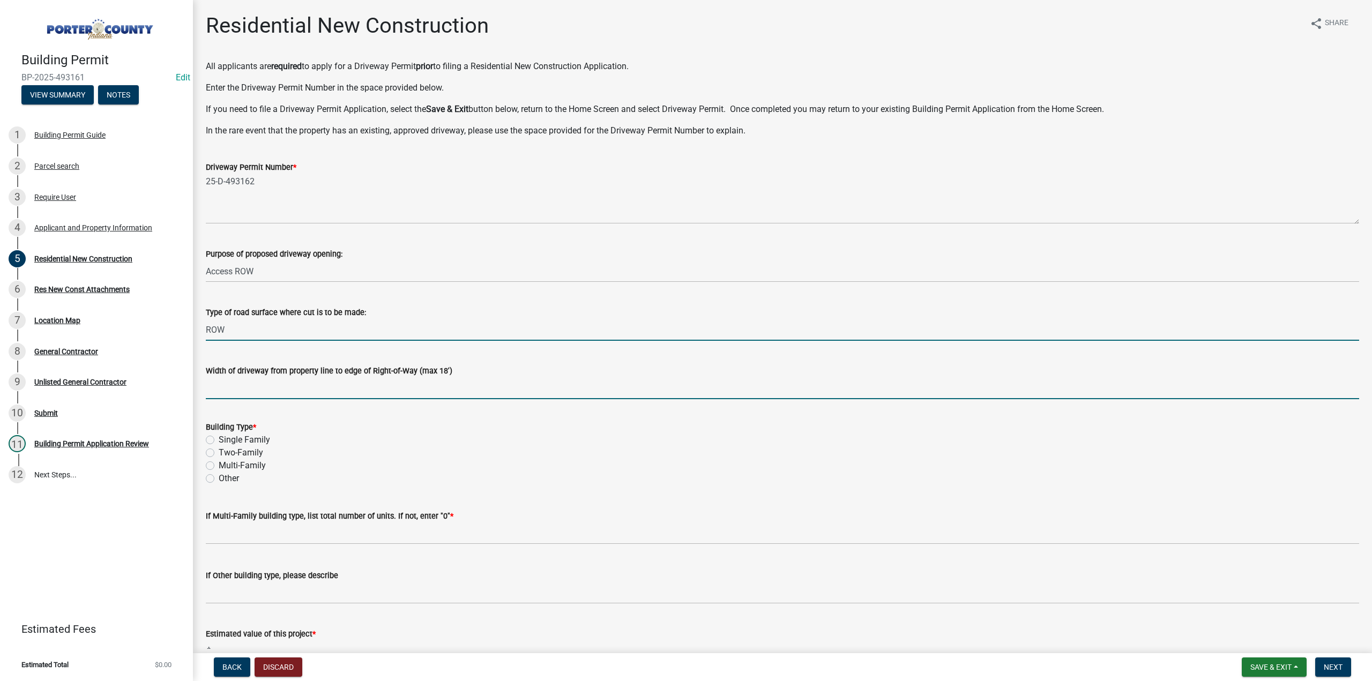
click at [288, 390] on input "Width of driveway from property line to edge of Right-of-Way (max 18')" at bounding box center [783, 388] width 1154 height 22
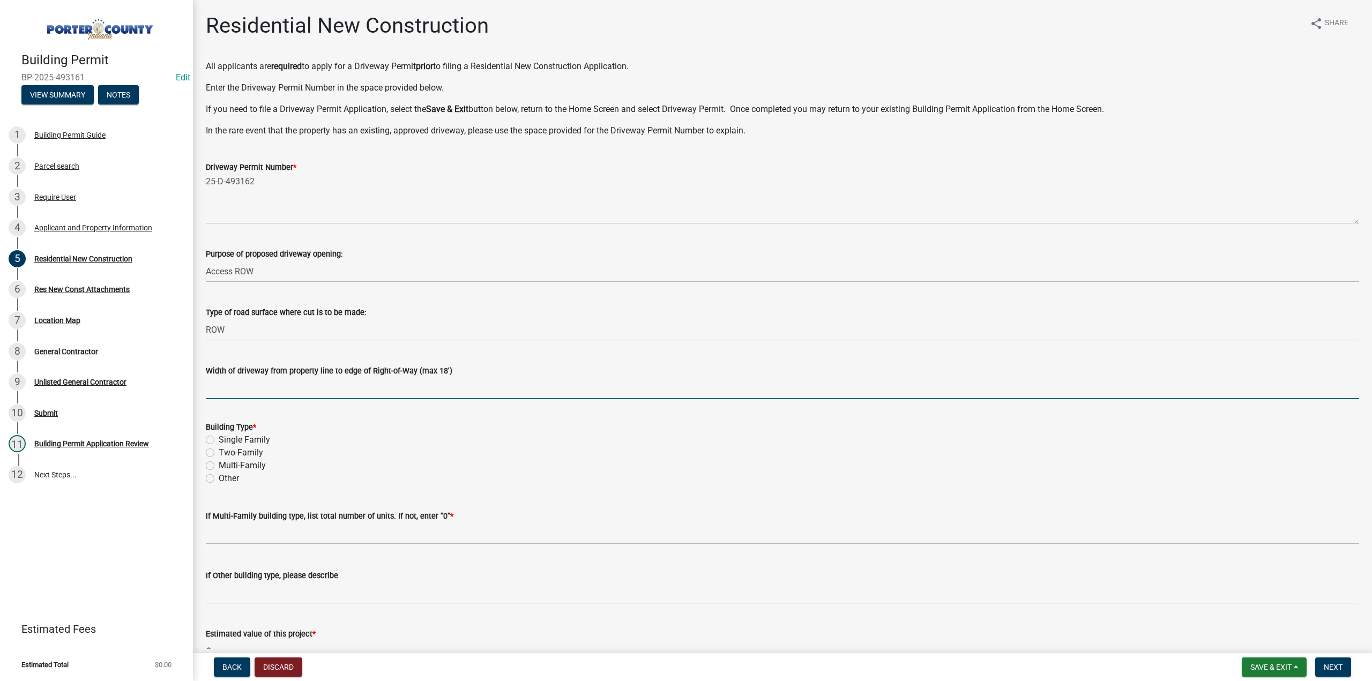
type input "0"
type input "20'"
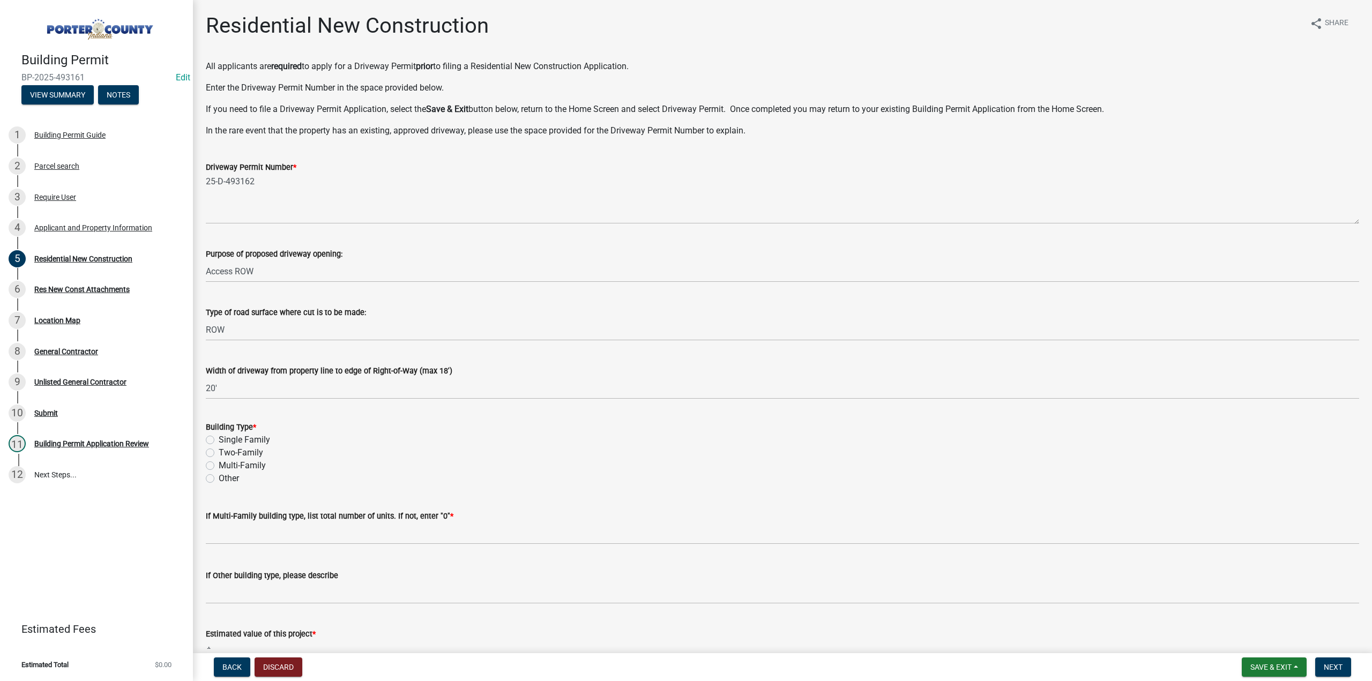
click at [219, 440] on label "Single Family" at bounding box center [244, 440] width 51 height 13
click at [219, 440] on input "Single Family" at bounding box center [222, 437] width 7 height 7
radio input "true"
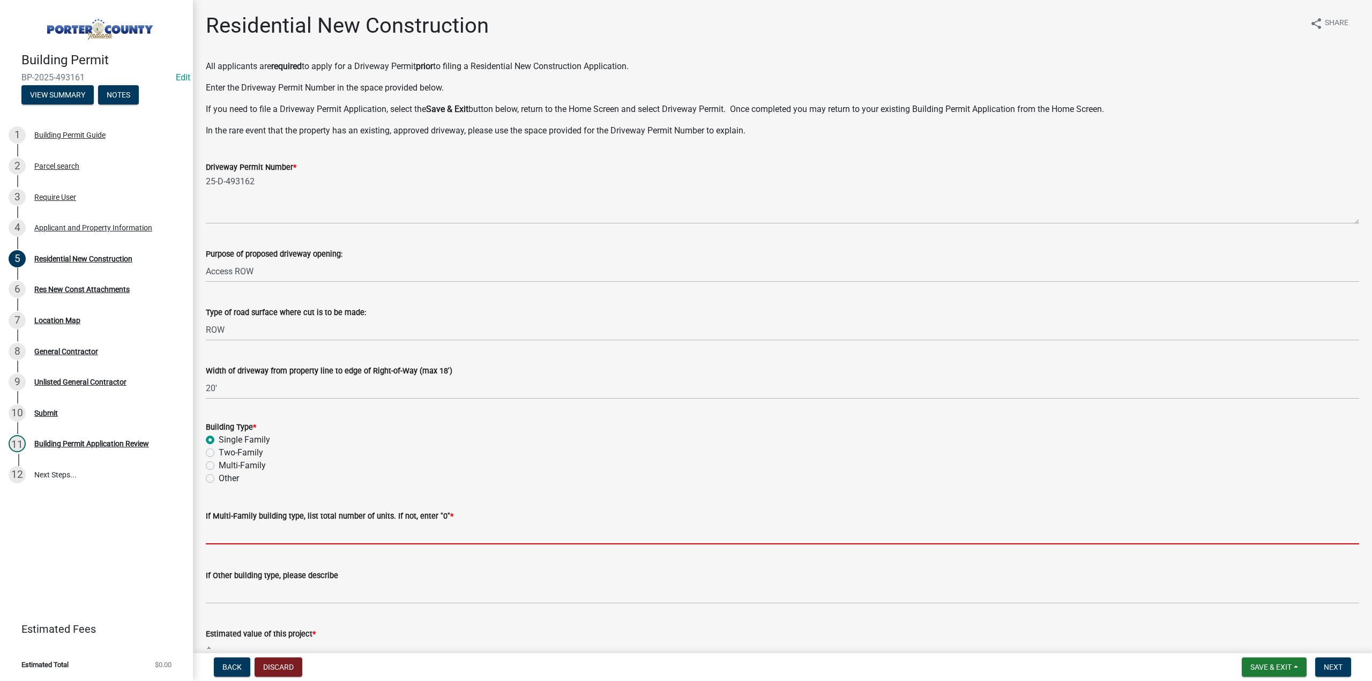
click at [259, 533] on input "text" at bounding box center [783, 534] width 1154 height 22
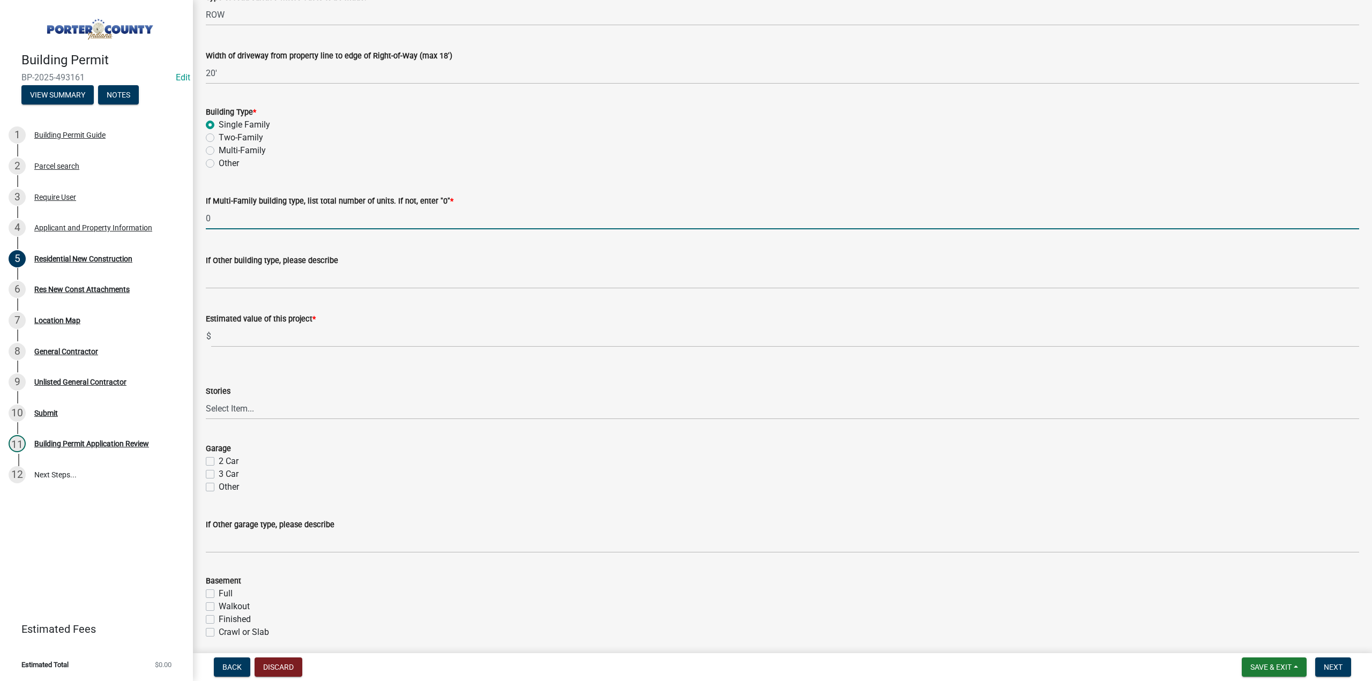
scroll to position [322, 0]
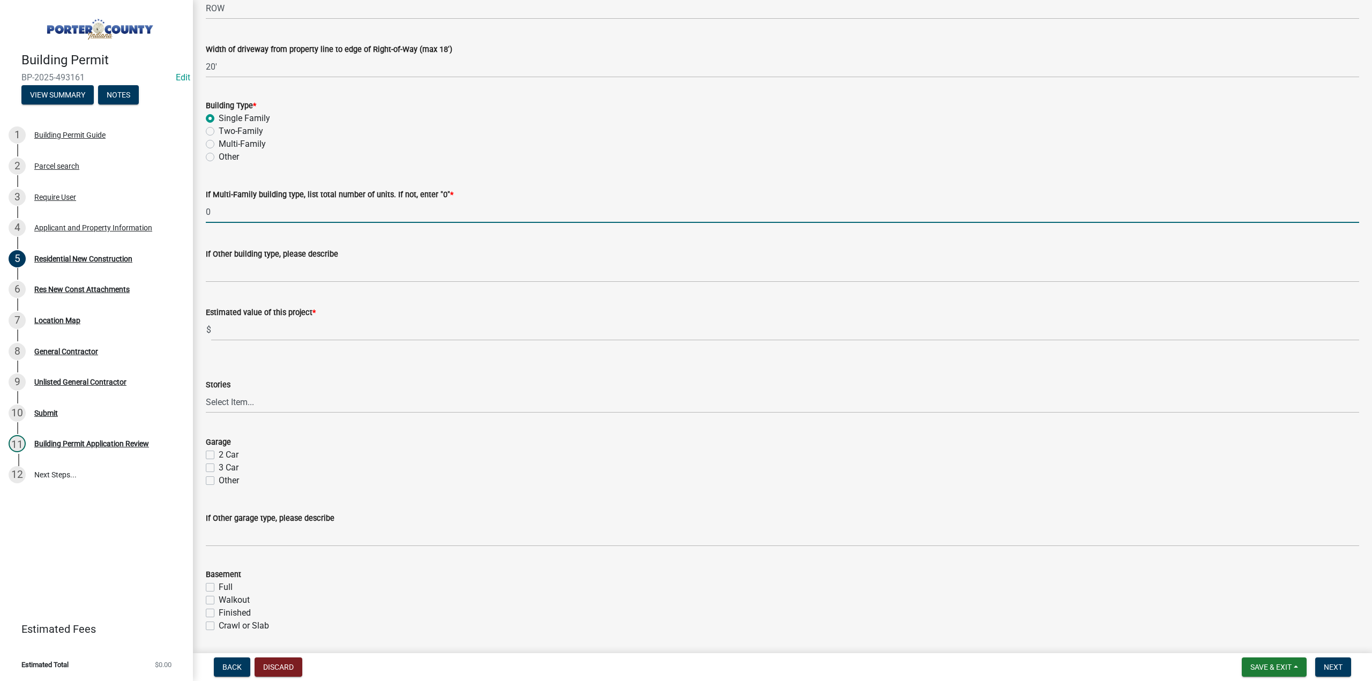
type input "0"
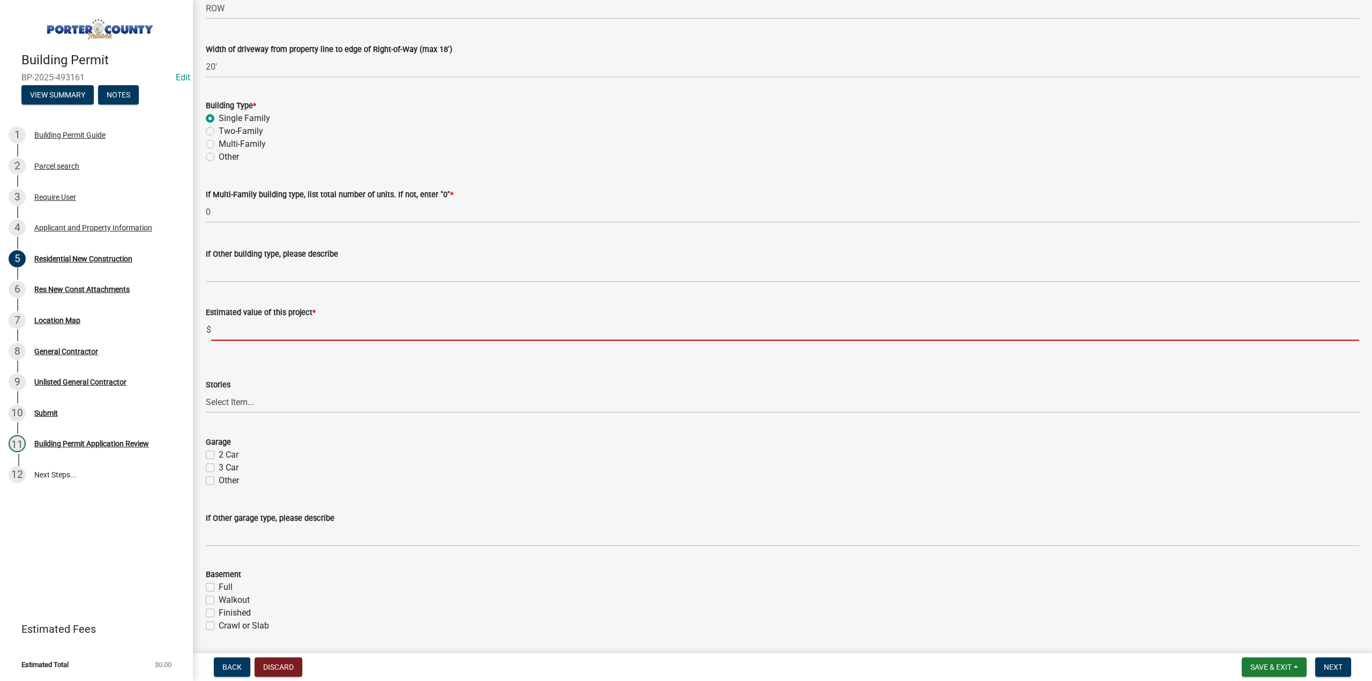
drag, startPoint x: 256, startPoint y: 332, endPoint x: 258, endPoint y: 340, distance: 8.7
click at [256, 332] on input "text" at bounding box center [785, 330] width 1148 height 22
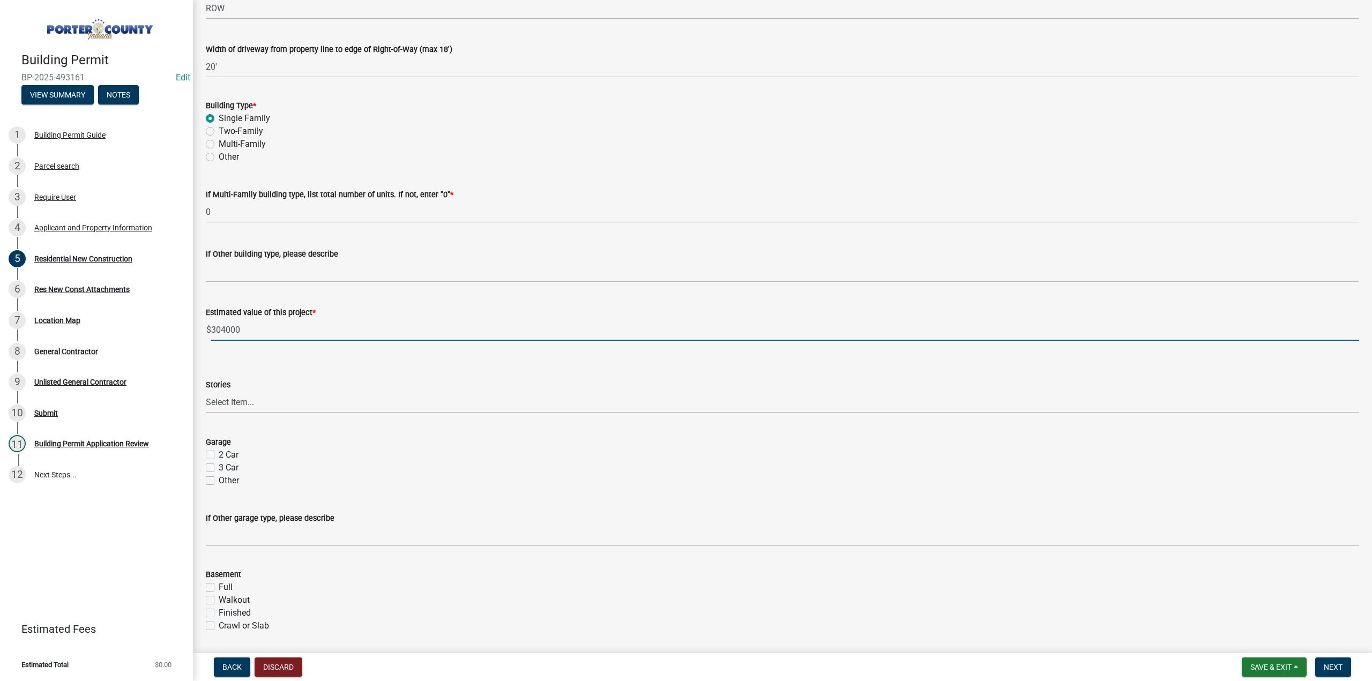
type input "304000"
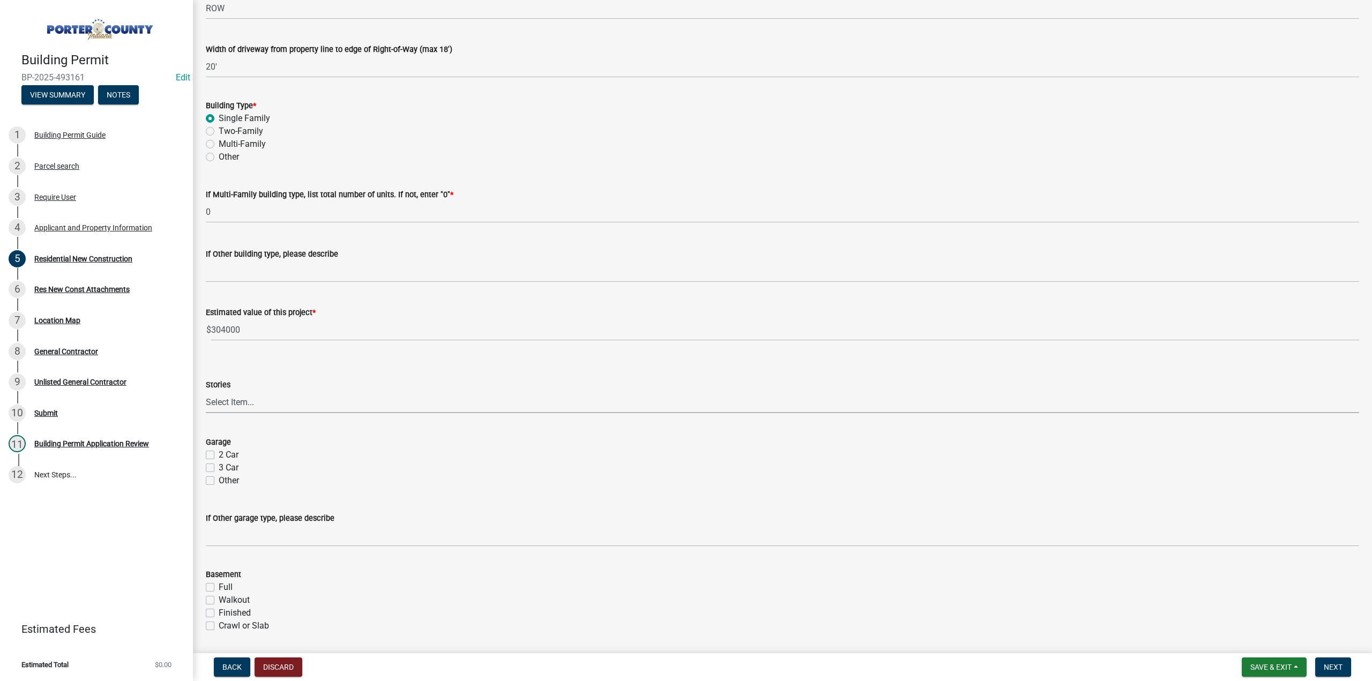
click at [265, 403] on select "Select Item... Ranch 1 1/2 Story 2 Story 2 1/2 Story 3 Story 3 1/2 Story Other" at bounding box center [783, 402] width 1154 height 22
click at [206, 391] on select "Select Item... Ranch 1 1/2 Story 2 Story 2 1/2 Story 3 Story 3 1/2 Story Other" at bounding box center [783, 402] width 1154 height 22
select select "9e518564-4428-4eb4-941b-0b1ac8082854"
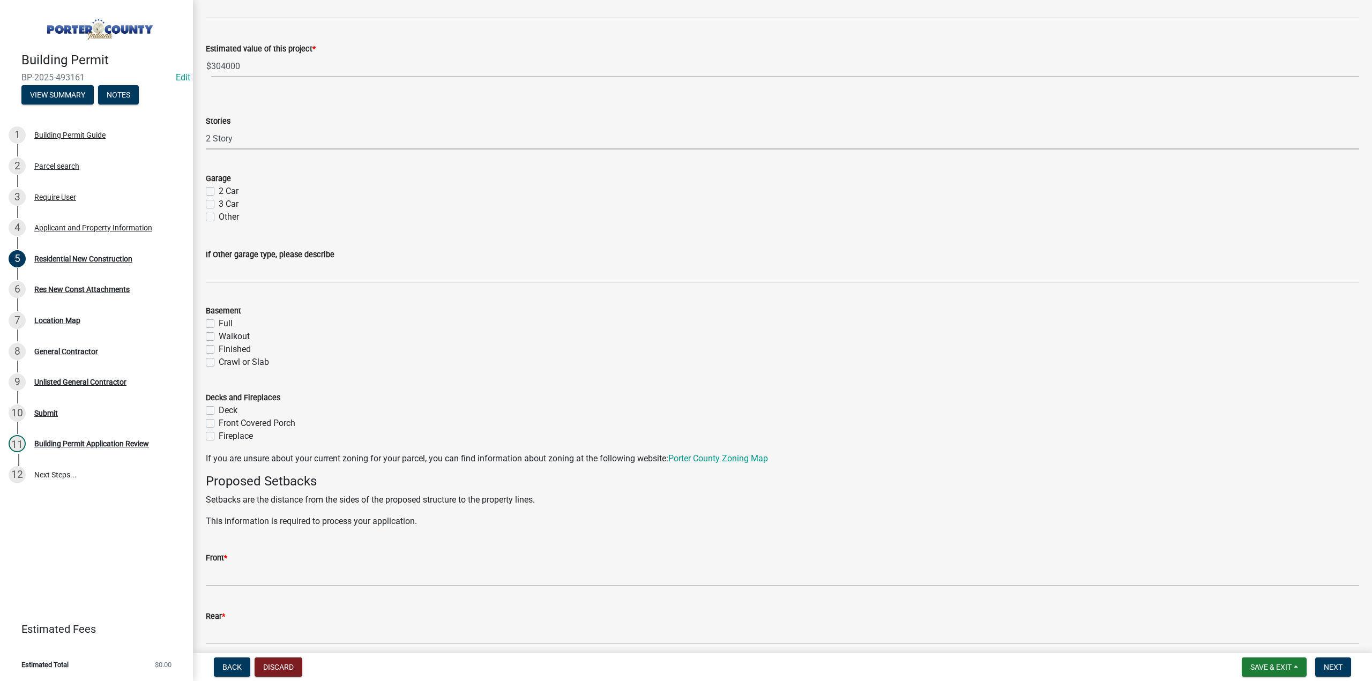
scroll to position [590, 0]
click at [219, 318] on label "Full" at bounding box center [226, 319] width 14 height 13
click at [219, 318] on input "Full" at bounding box center [222, 316] width 7 height 7
checkbox input "true"
checkbox input "false"
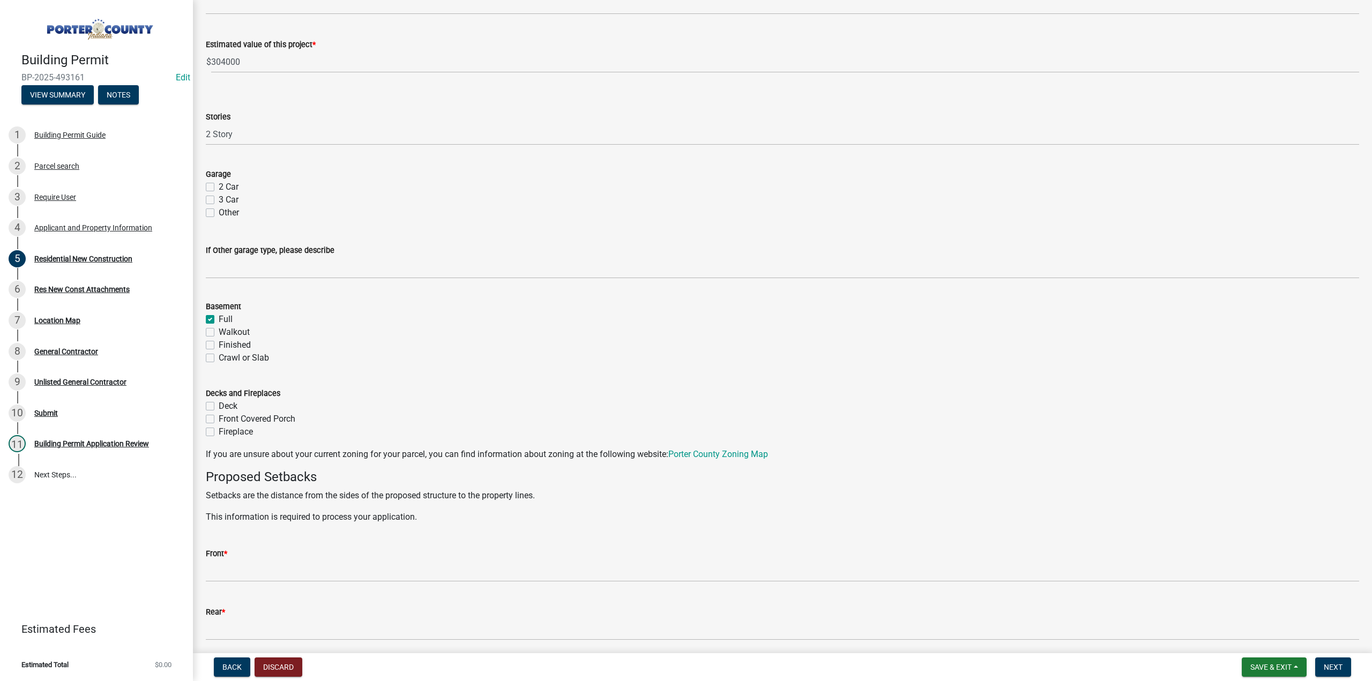
checkbox input "false"
click at [219, 434] on label "Fireplace" at bounding box center [236, 432] width 34 height 13
click at [219, 433] on input "Fireplace" at bounding box center [222, 429] width 7 height 7
checkbox input "true"
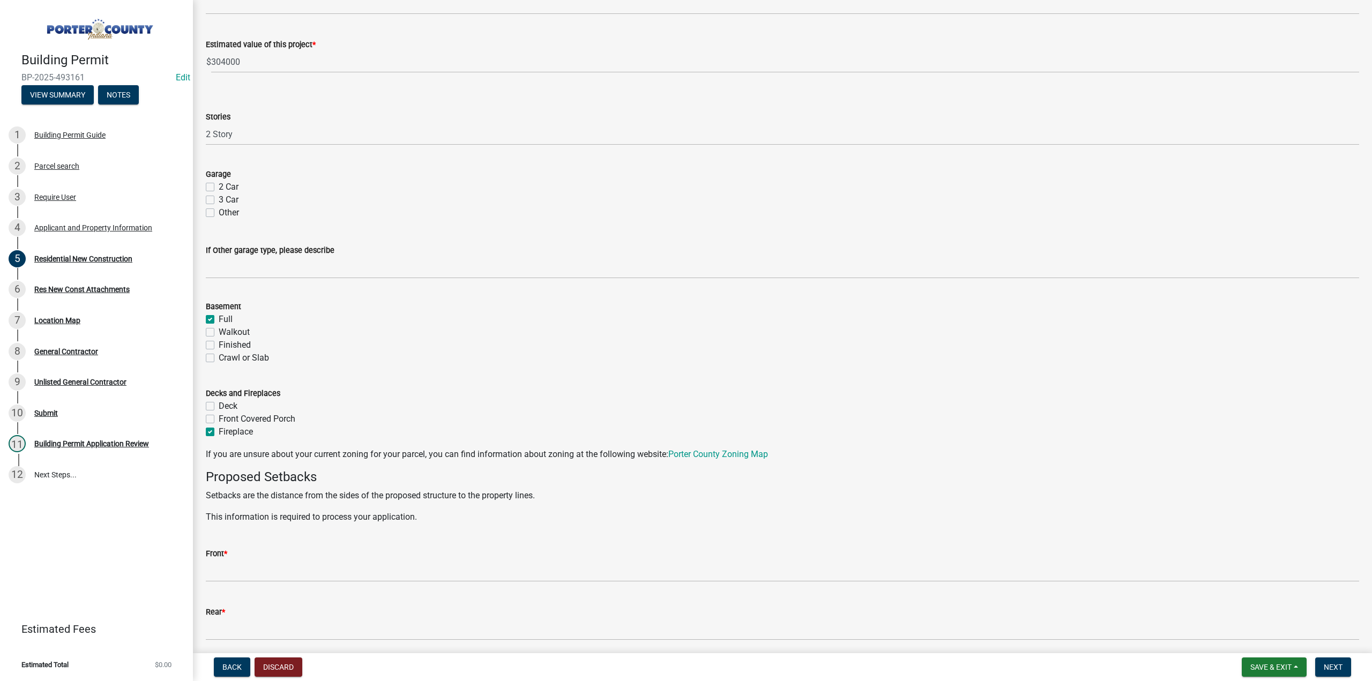
checkbox input "false"
checkbox input "true"
click at [278, 566] on input "Front *" at bounding box center [783, 571] width 1154 height 22
type input "31"
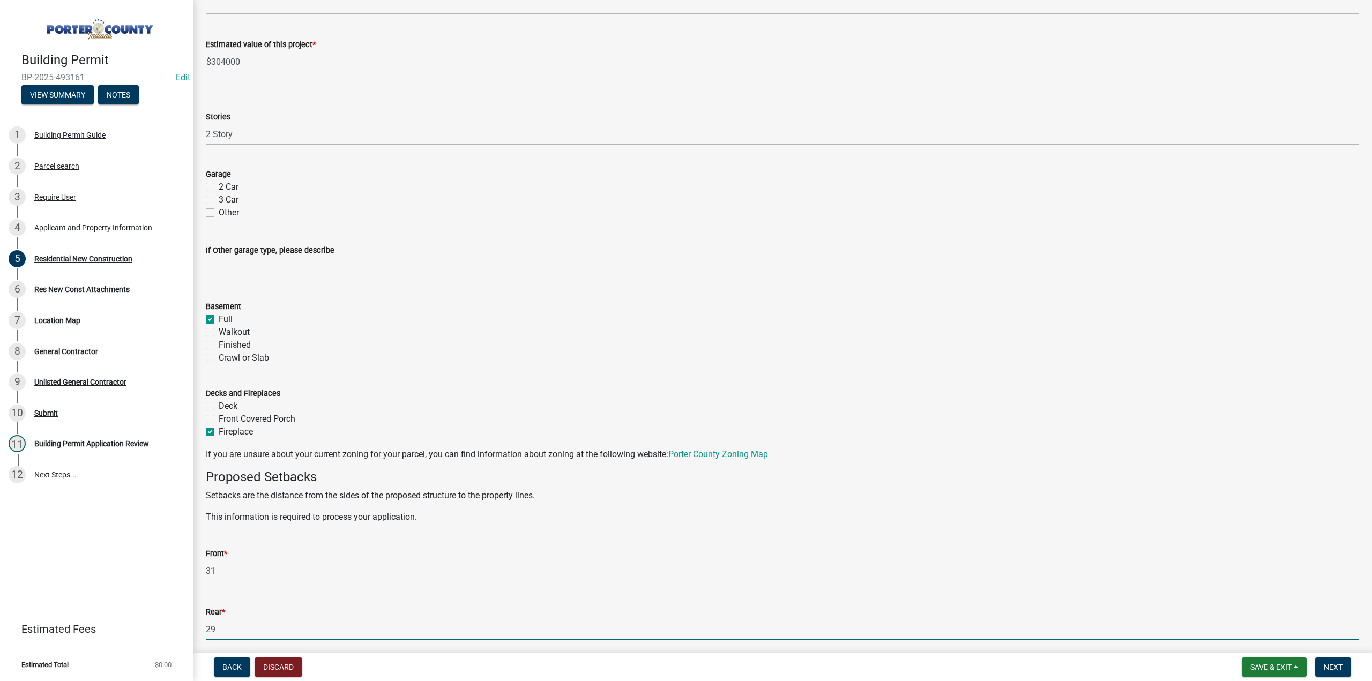
type input "29"
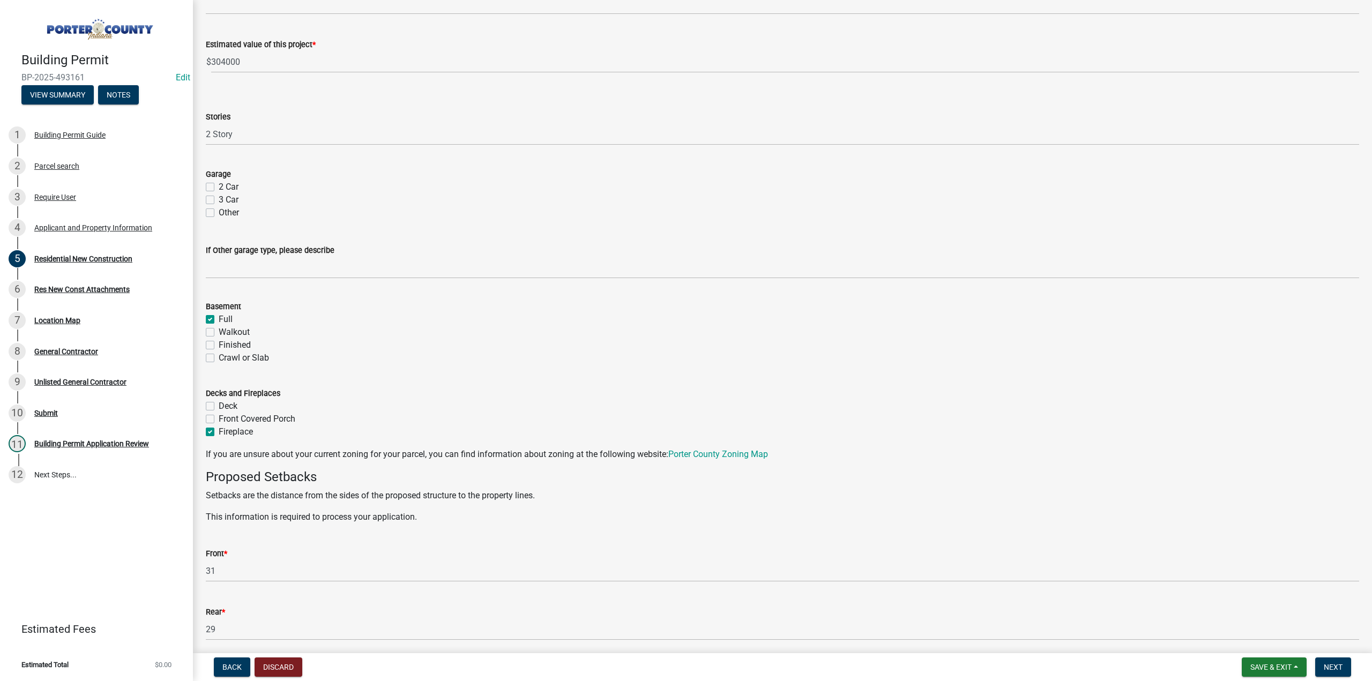
scroll to position [953, 0]
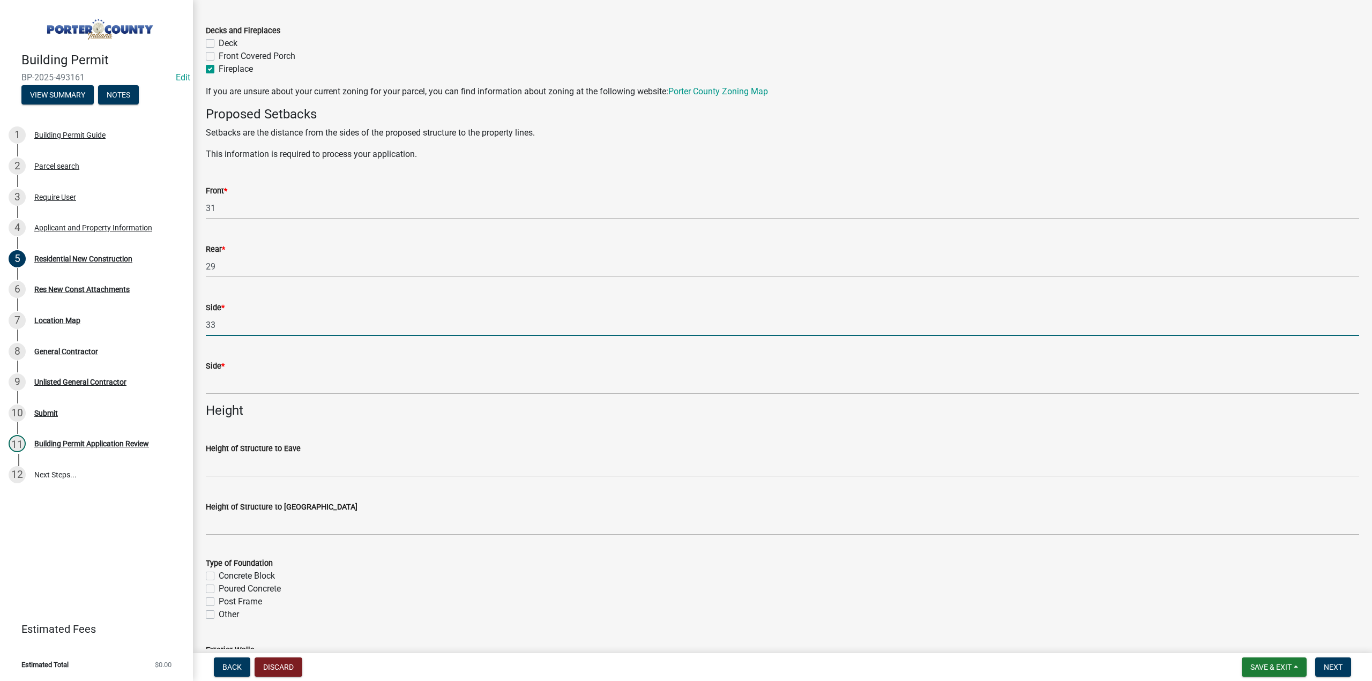
type input "33"
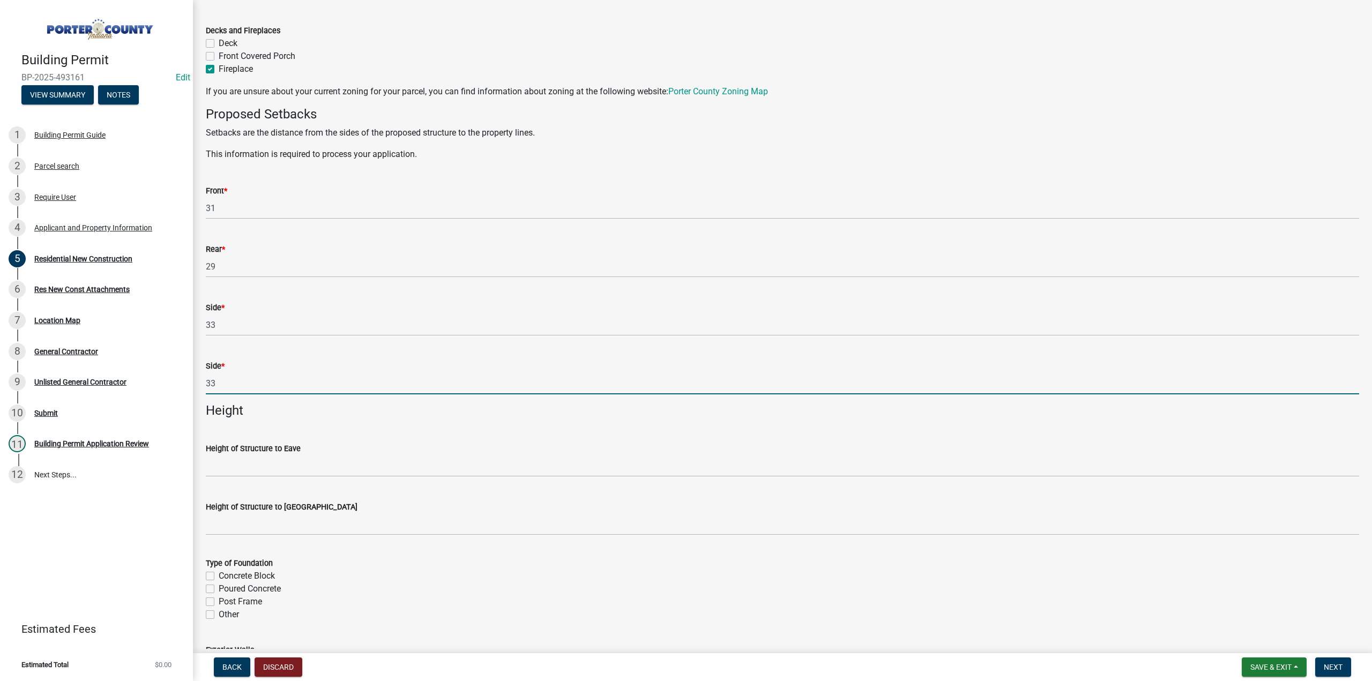
type input "33"
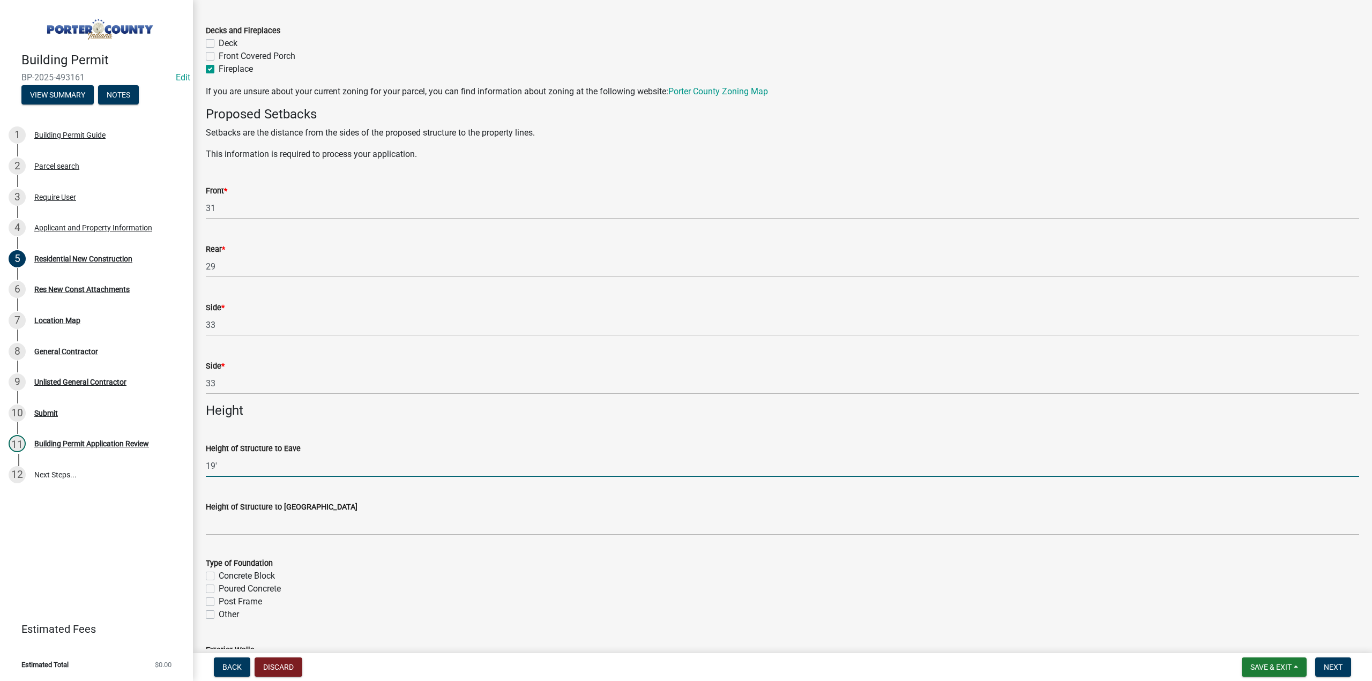
type input "19'"
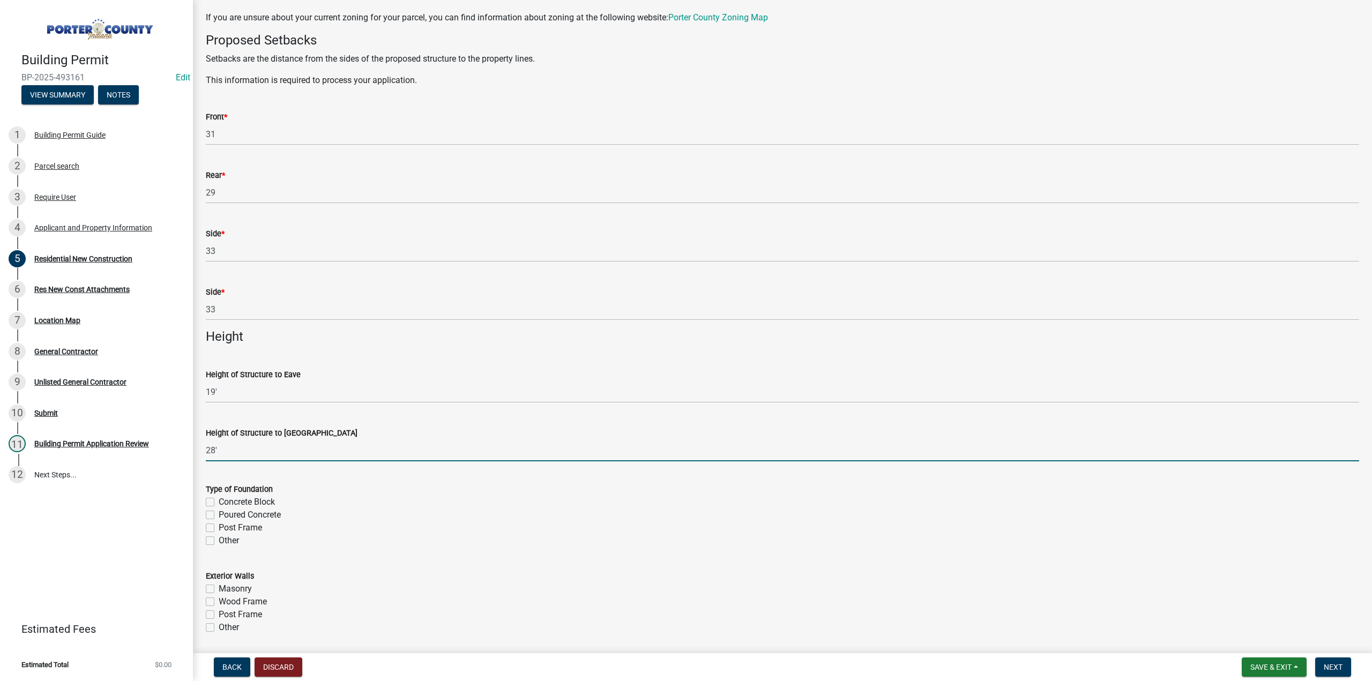
scroll to position [1113, 0]
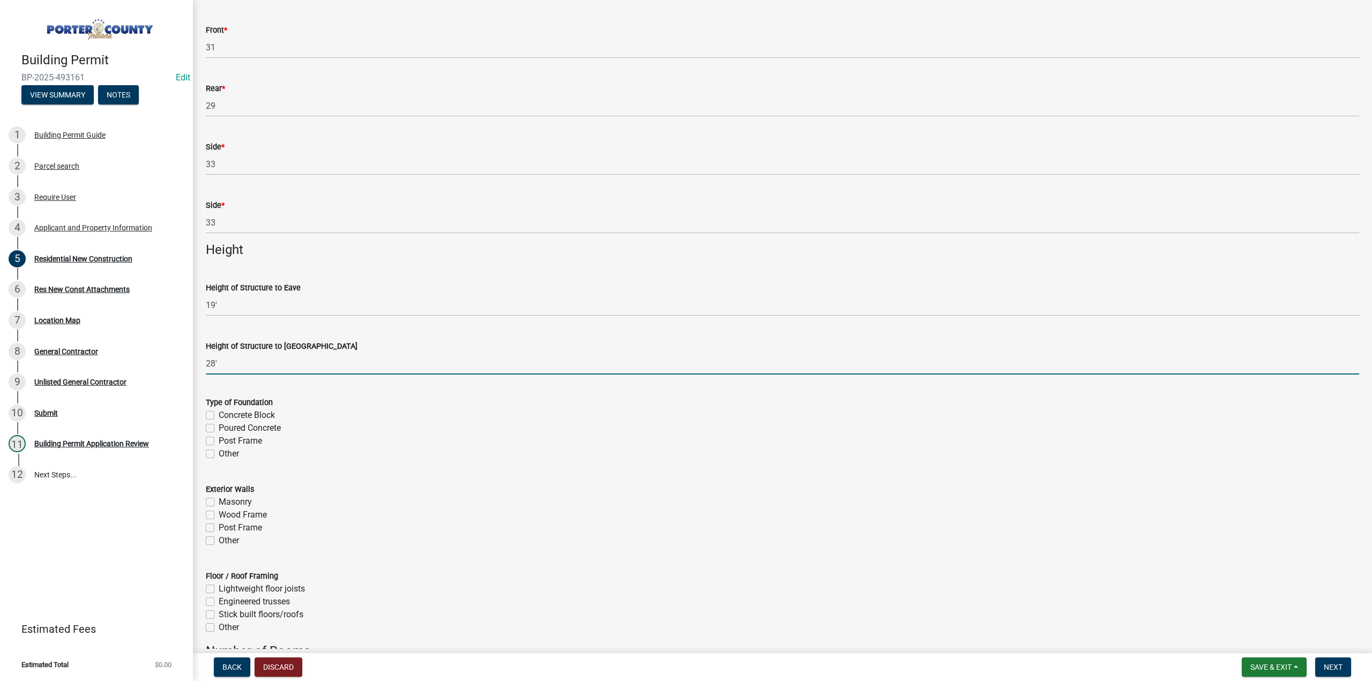
type input "28'"
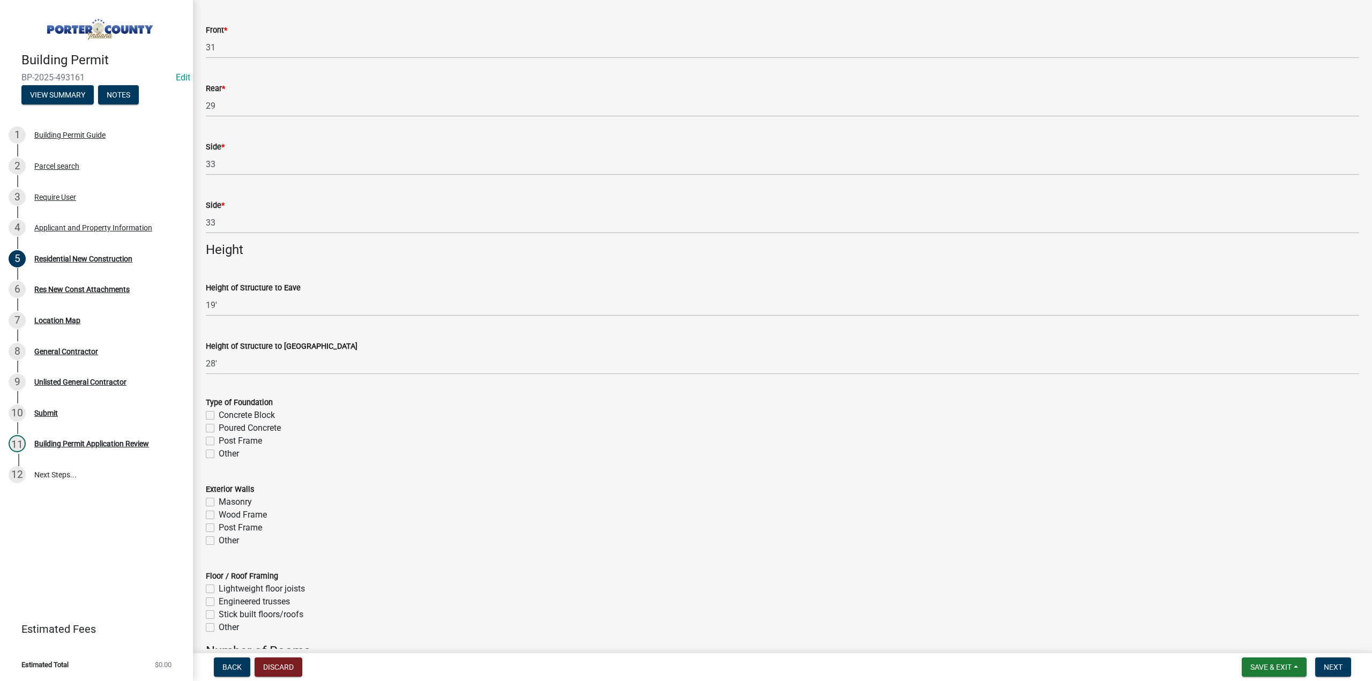
click at [219, 427] on label "Poured Concrete" at bounding box center [250, 428] width 62 height 13
click at [219, 427] on input "Poured Concrete" at bounding box center [222, 425] width 7 height 7
checkbox input "true"
checkbox input "false"
checkbox input "true"
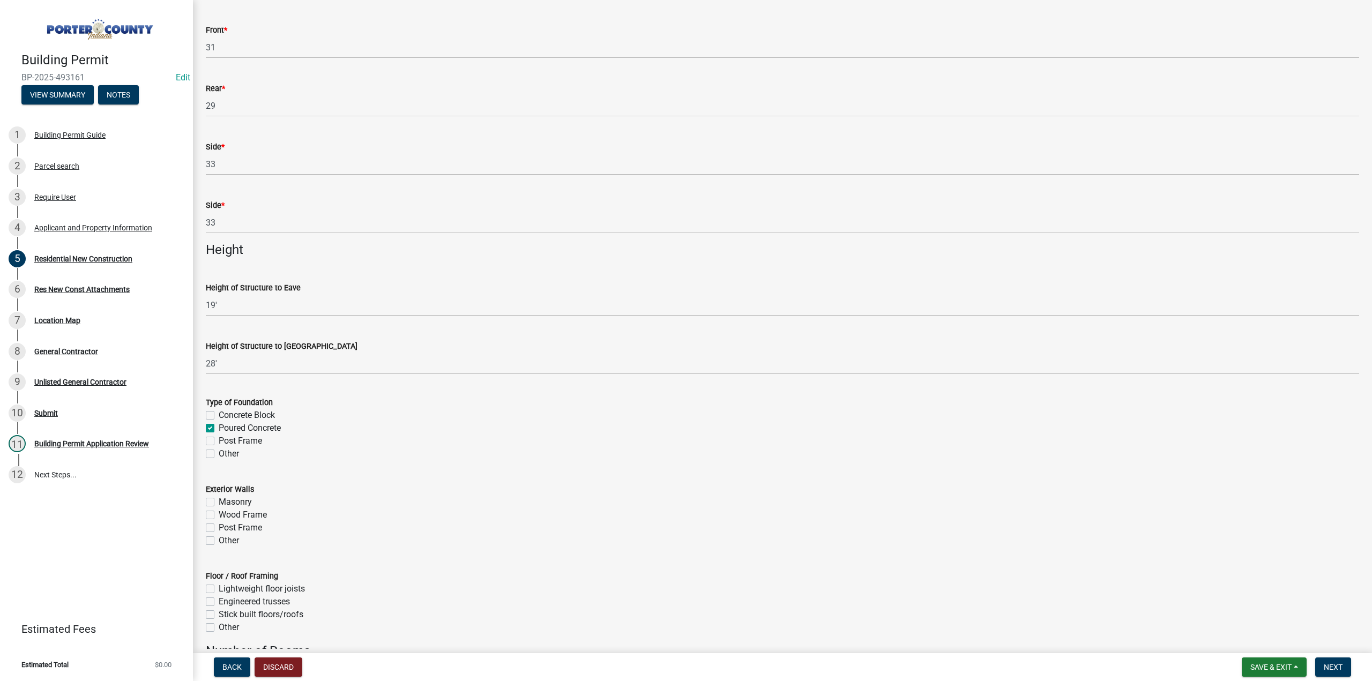
checkbox input "false"
click at [203, 516] on div "Exterior Walls Masonry Wood Frame Post Frame Other" at bounding box center [783, 508] width 1170 height 77
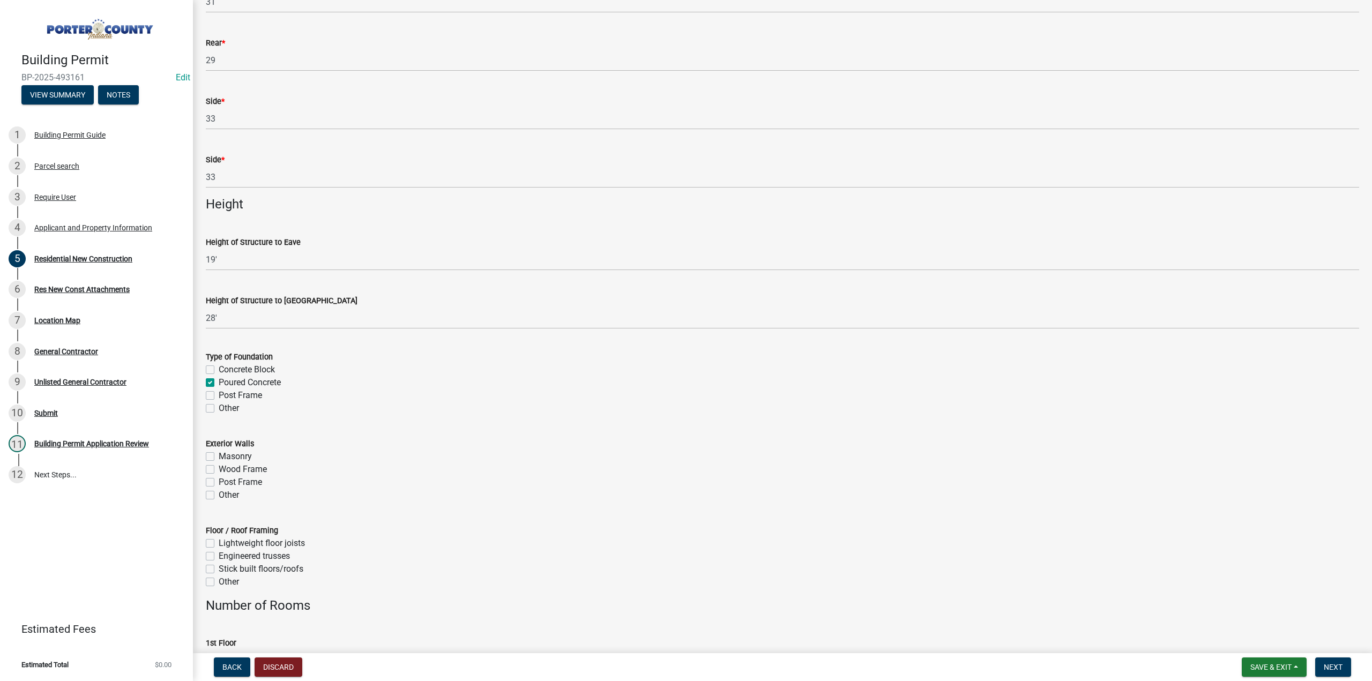
scroll to position [1274, 0]
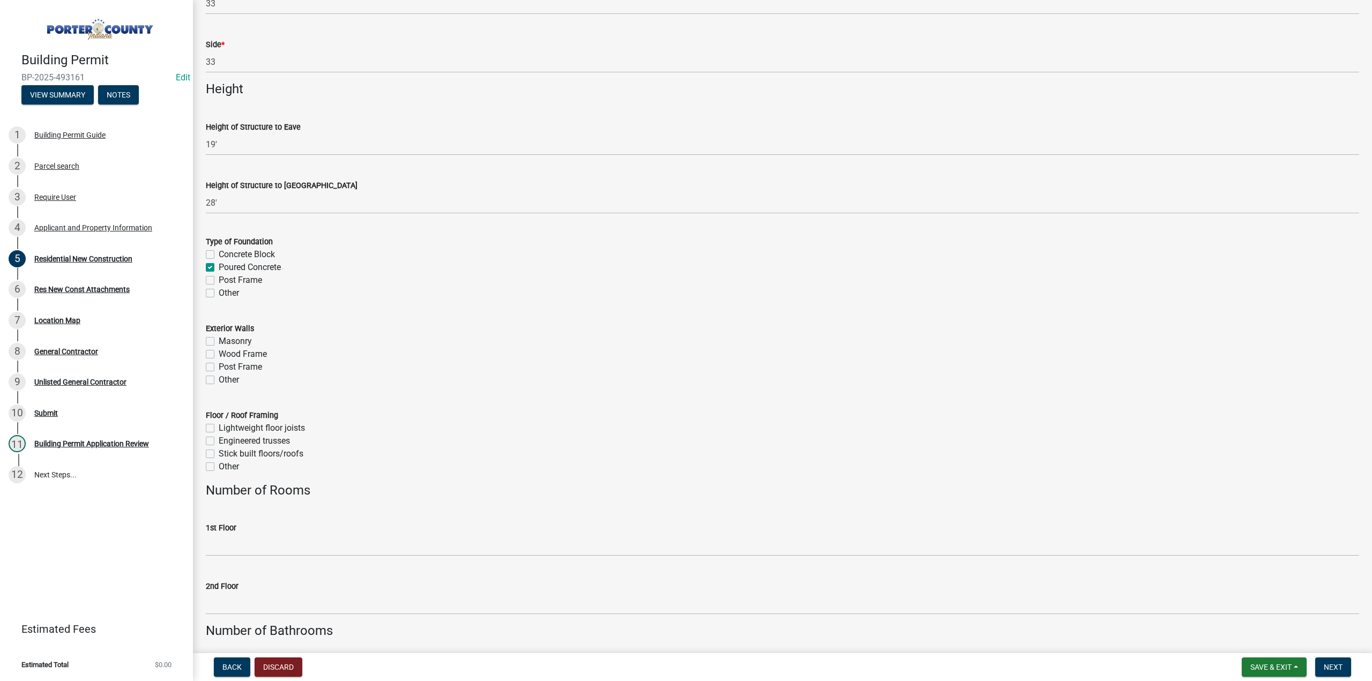
click at [219, 454] on label "Stick built floors/roofs" at bounding box center [261, 454] width 85 height 13
click at [219, 454] on input "Stick built floors/roofs" at bounding box center [222, 451] width 7 height 7
checkbox input "true"
checkbox input "false"
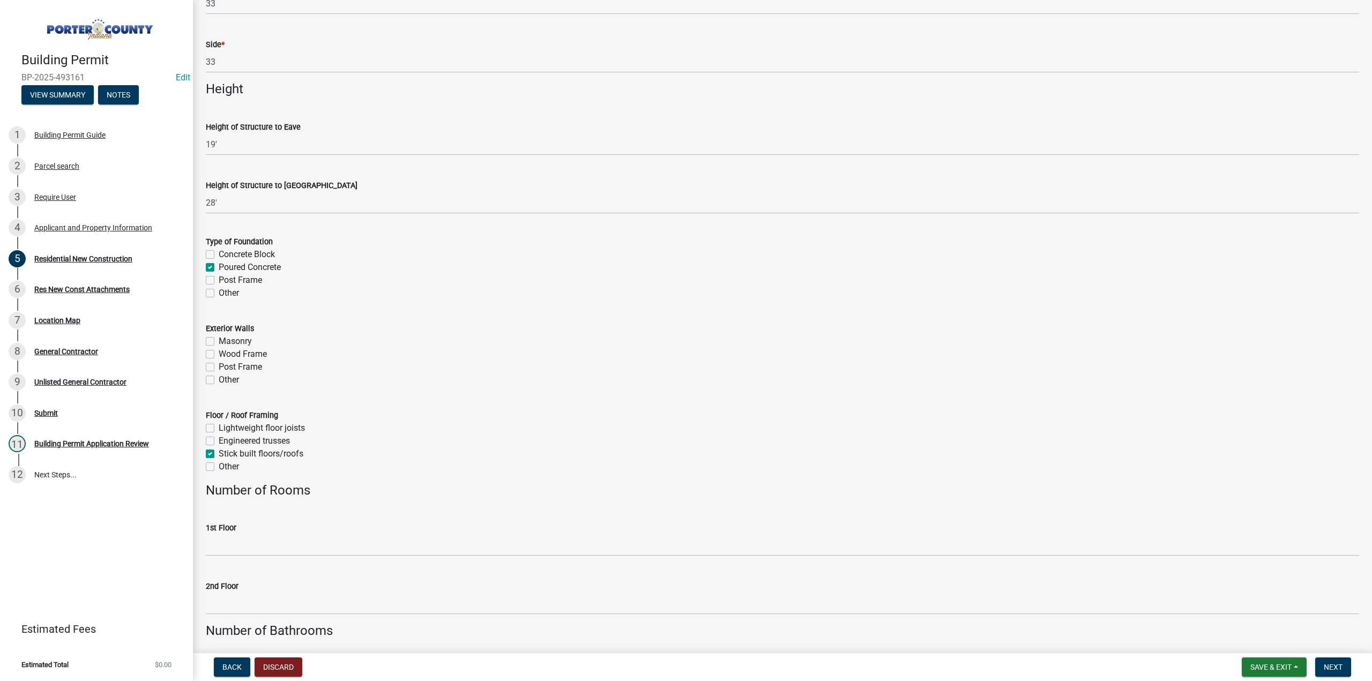
checkbox input "true"
checkbox input "false"
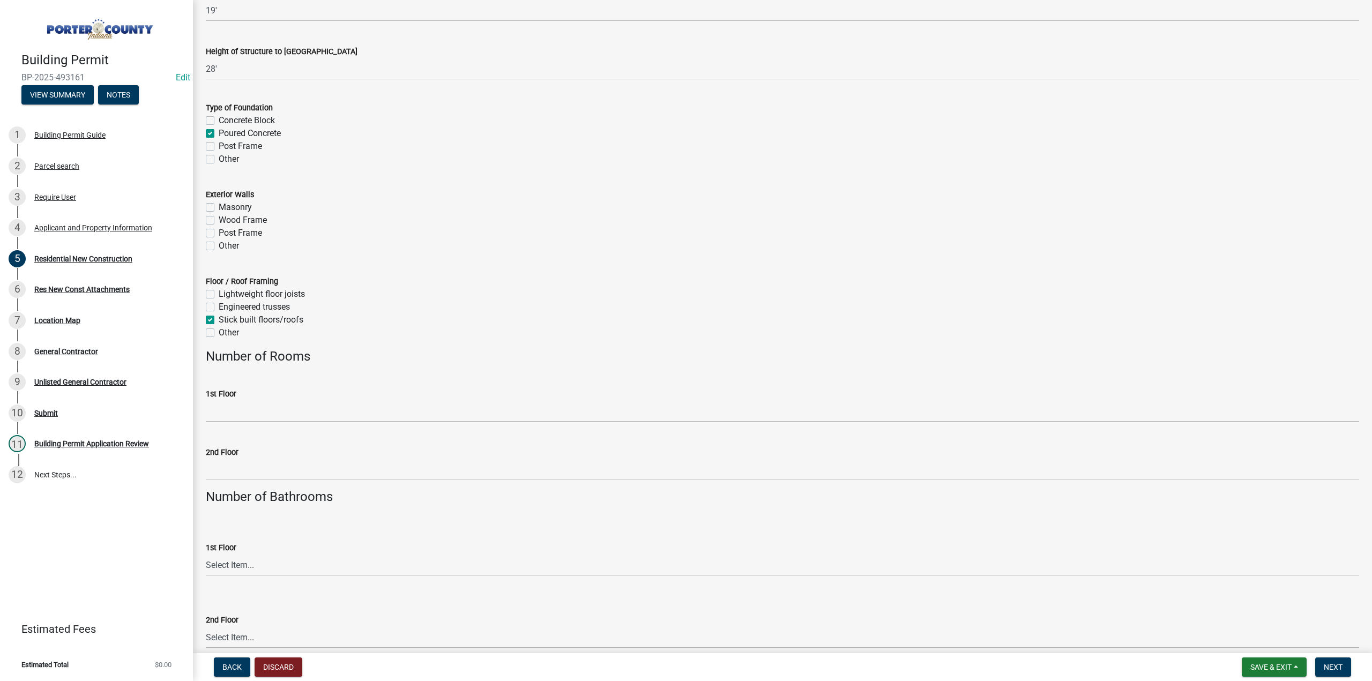
scroll to position [1435, 0]
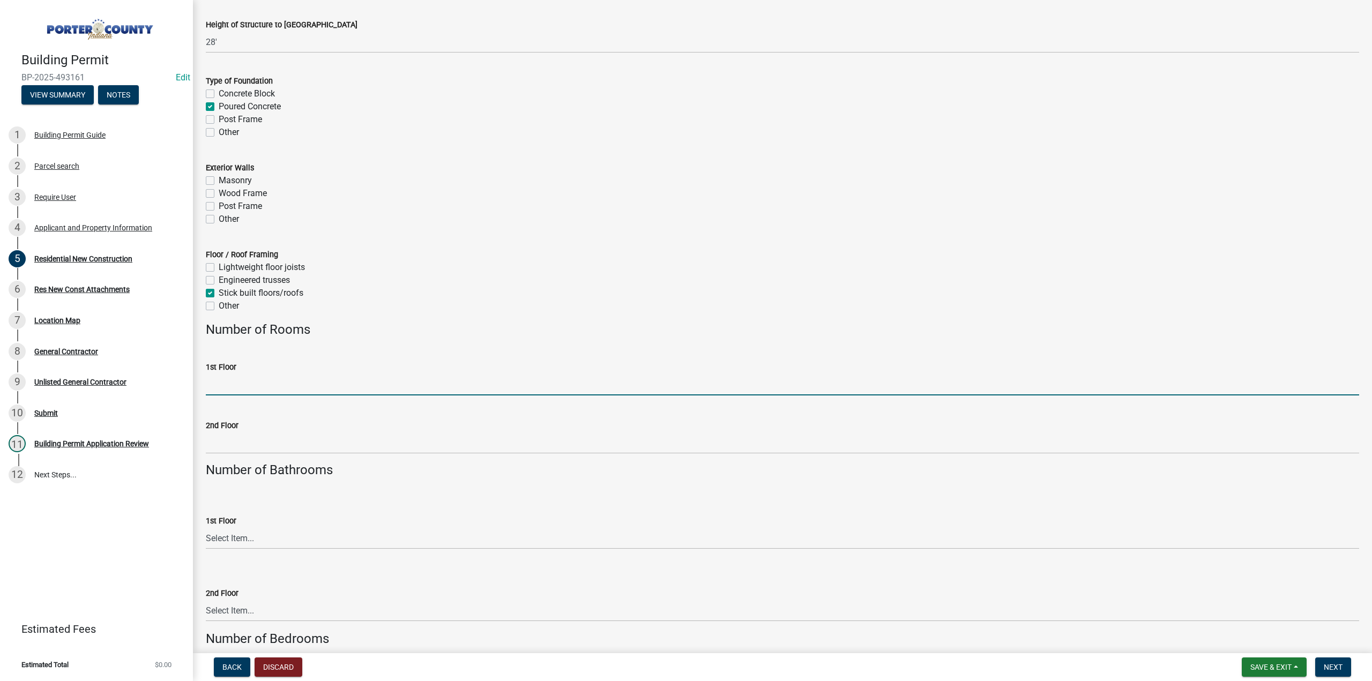
click at [244, 384] on input "1st Floor" at bounding box center [783, 385] width 1154 height 22
type input "5"
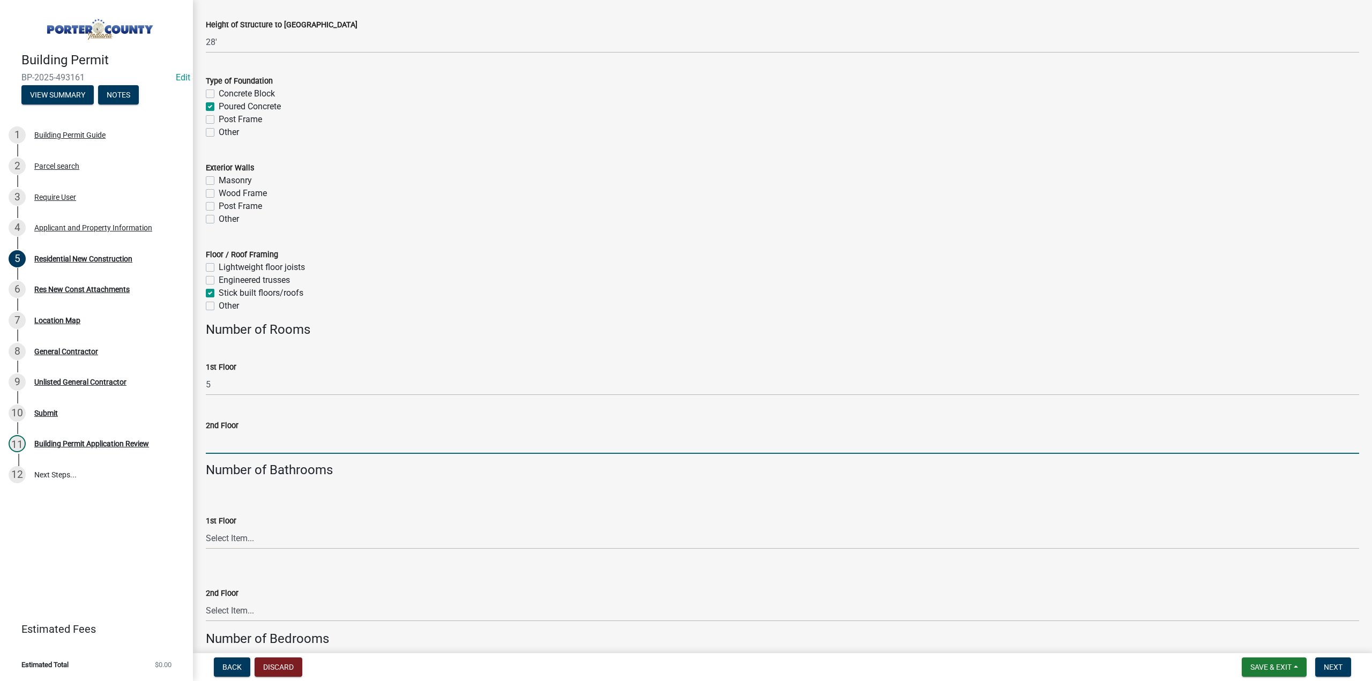
click at [232, 438] on input "2nd Floor" at bounding box center [783, 443] width 1154 height 22
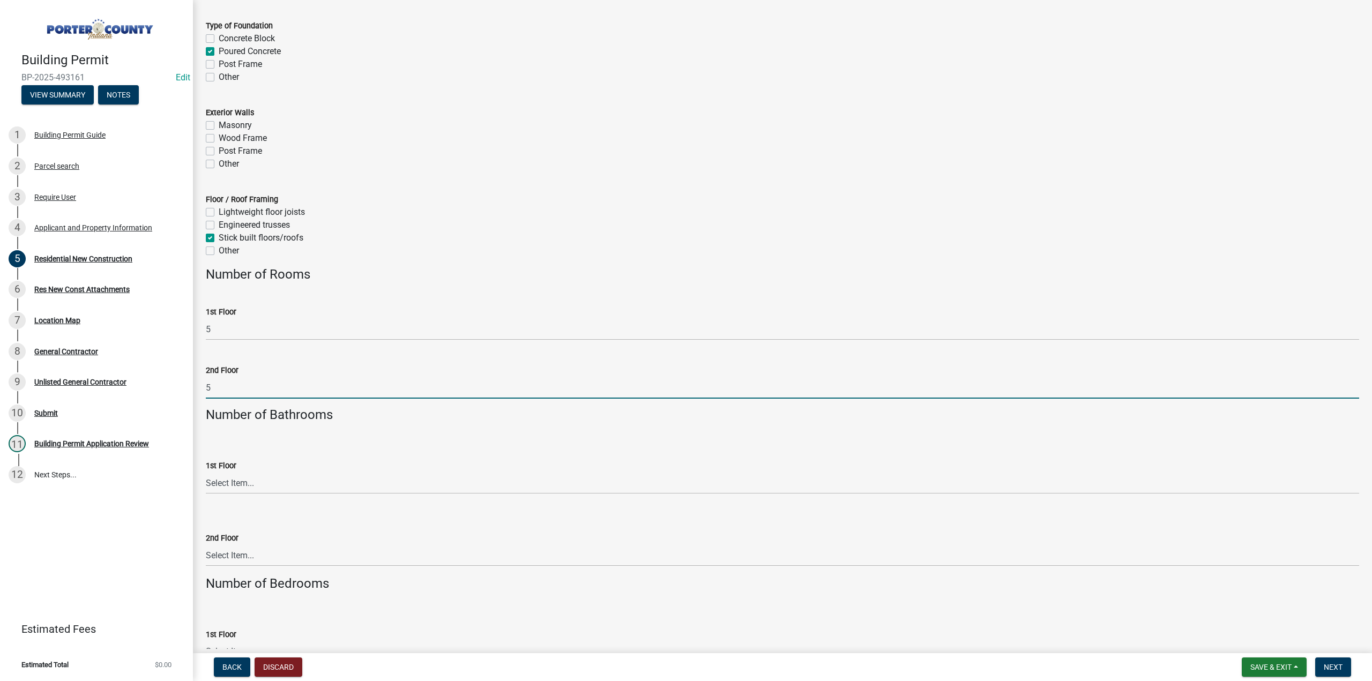
scroll to position [1596, 0]
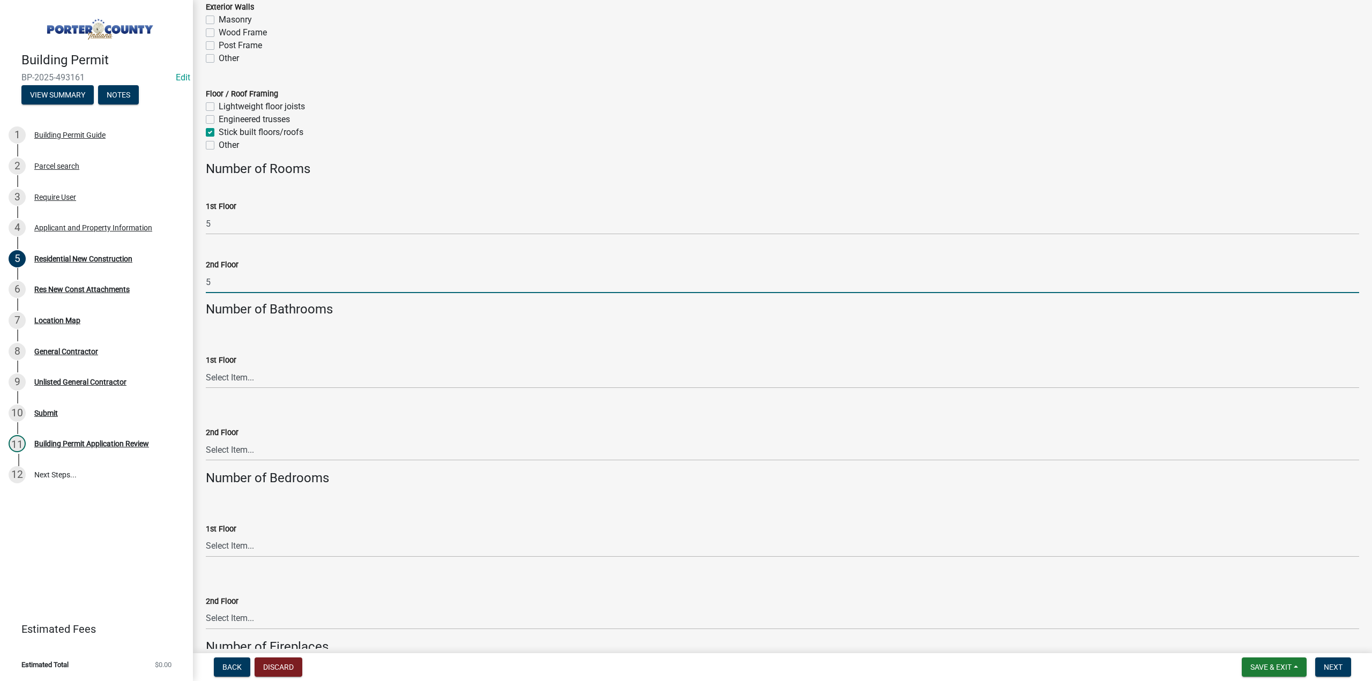
type input "5"
click at [246, 381] on select "Select Item... 0 .5 1 1.5 2 2.5 3 3.5 4 4.5 5 5.5 6+" at bounding box center [783, 378] width 1154 height 22
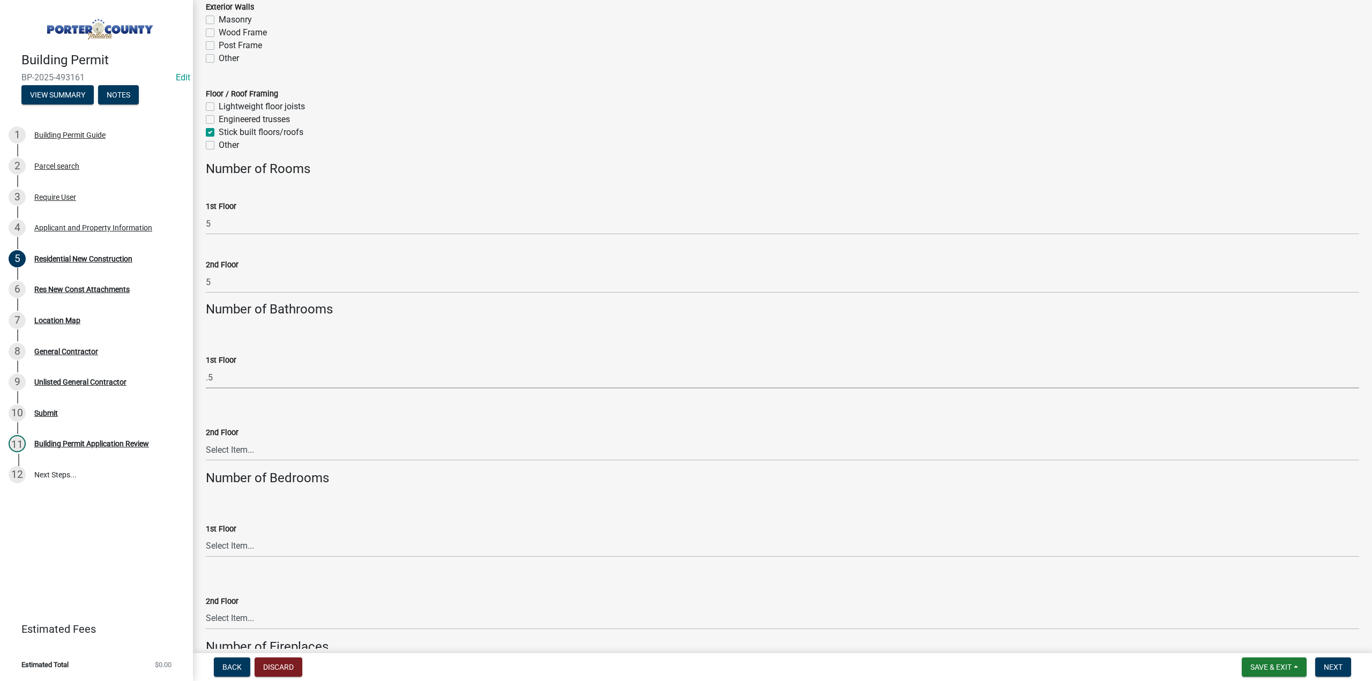
click at [206, 367] on select "Select Item... 0 .5 1 1.5 2 2.5 3 3.5 4 4.5 5 5.5 6+" at bounding box center [783, 378] width 1154 height 22
select select "785cad32-1873-4672-a03b-bc5f46564cd6"
click at [229, 447] on select "Select Item... 0 .5 1 1.5 2 2.5 3 3.5 4 4.5 5 5.5 6+" at bounding box center [783, 450] width 1154 height 22
click at [206, 439] on select "Select Item... 0 .5 1 1.5 2 2.5 3 3.5 4 4.5 5 5.5 6+" at bounding box center [783, 450] width 1154 height 22
select select "b5a5c90e-8d72-4ffd-8079-af89c218e1ea"
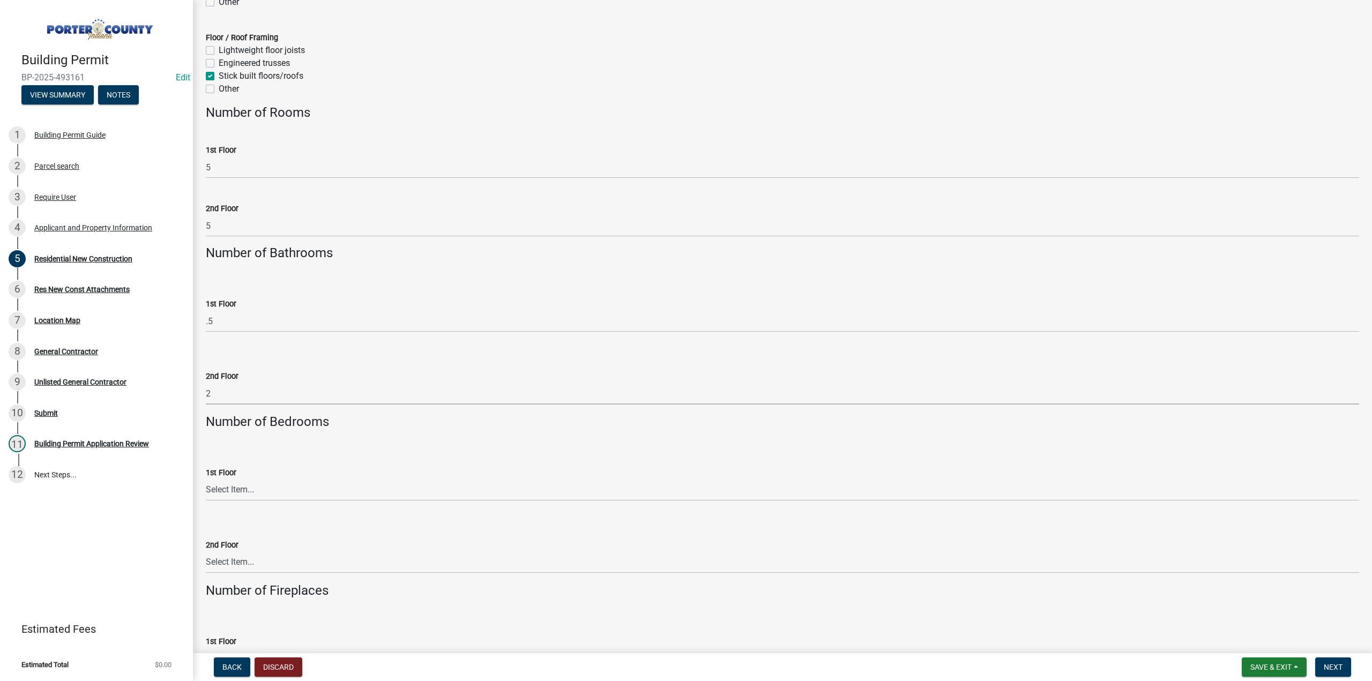
scroll to position [1757, 0]
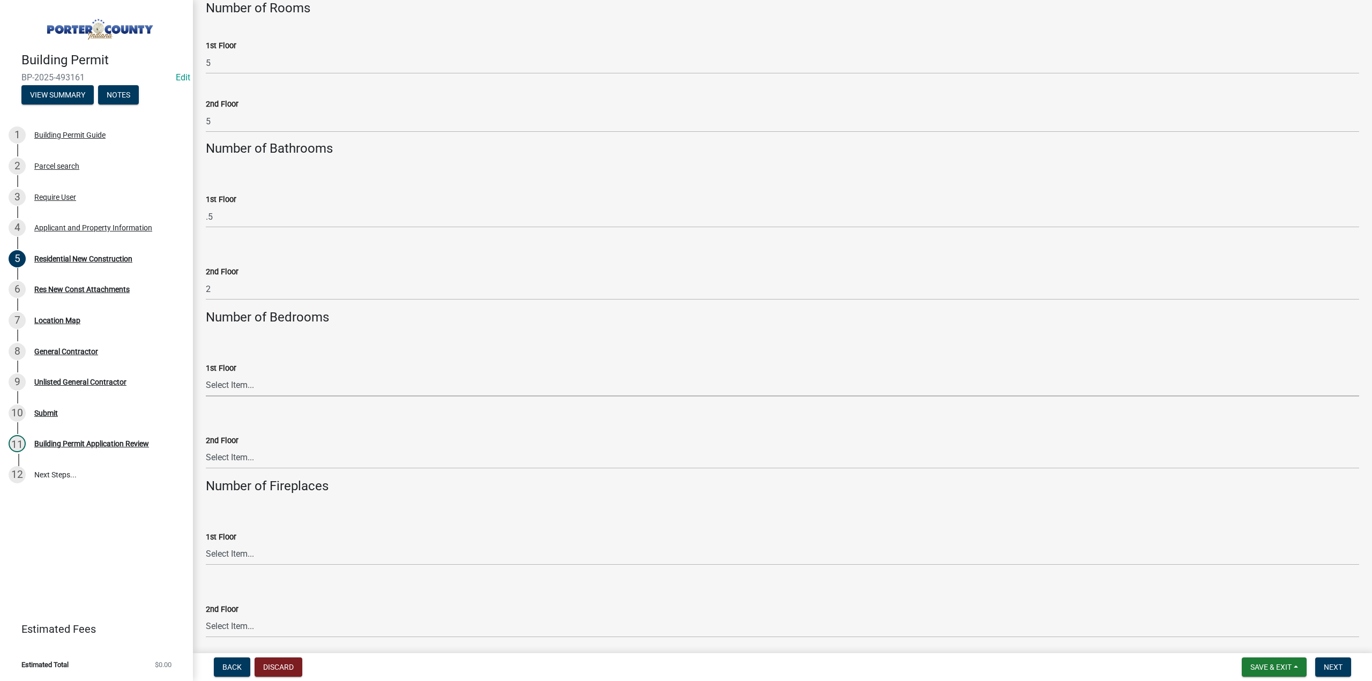
click at [241, 382] on select "Select Item... 0 1 2 3 4 5 6+" at bounding box center [783, 386] width 1154 height 22
click at [206, 375] on select "Select Item... 0 1 2 3 4 5 6+" at bounding box center [783, 386] width 1154 height 22
select select "bc1034c9-9a5f-4372-bced-1af0bc4c05e7"
click at [237, 462] on select "Select Item... 0 1 1.5 2 2.5 3 3.5 4 4.5 5 5.5 6+" at bounding box center [783, 458] width 1154 height 22
click at [206, 447] on select "Select Item... 0 1 1.5 2 2.5 3 3.5 4 4.5 5 5.5 6+" at bounding box center [783, 458] width 1154 height 22
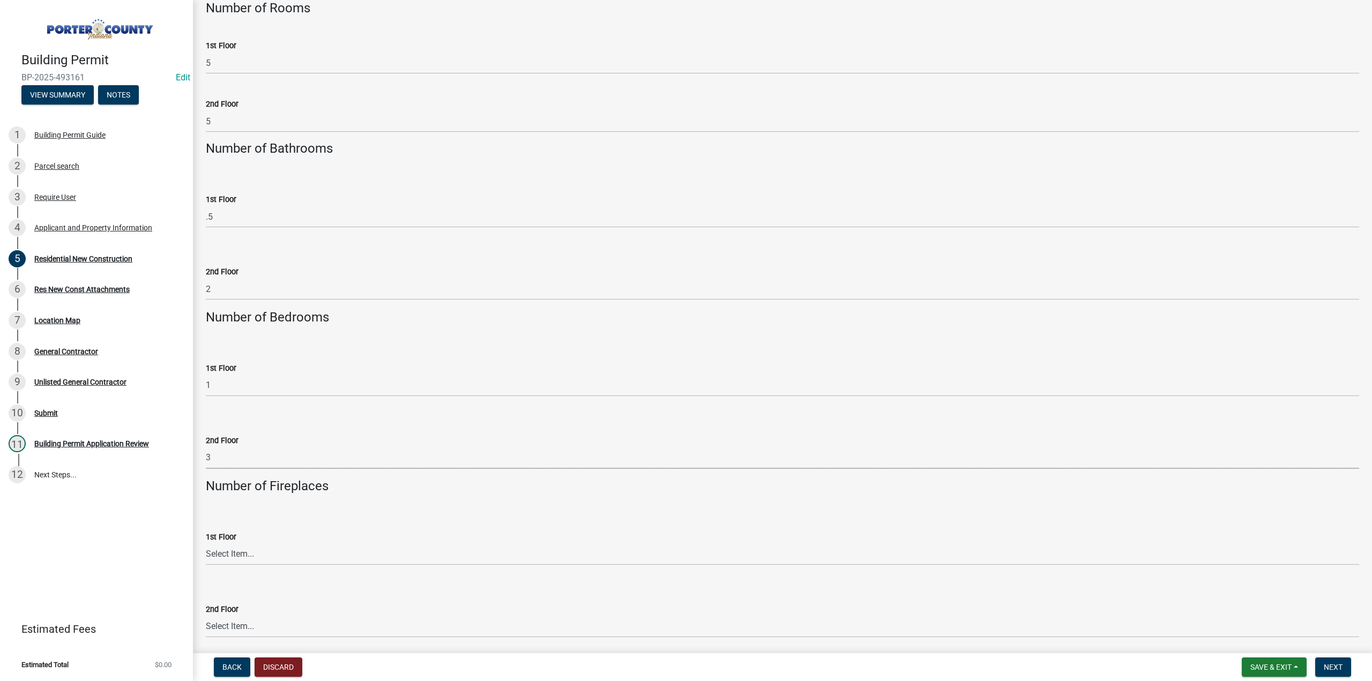
select select "7ba8615f-7d0b-4559-8263-a59f3bb0b80e"
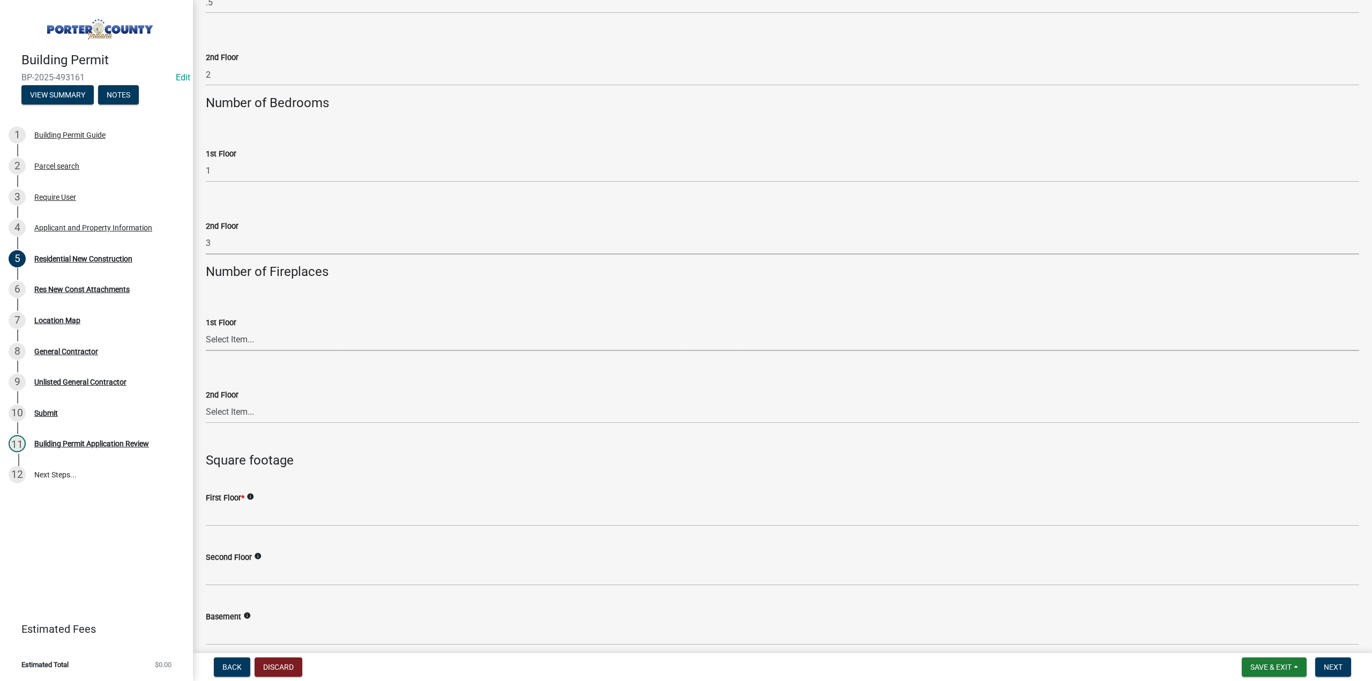
click at [248, 339] on select "Select Item... 0 1 2 3 4 5 6+" at bounding box center [783, 340] width 1154 height 22
click at [206, 329] on select "Select Item... 0 1 2 3 4 5 6+" at bounding box center [783, 340] width 1154 height 22
select select "a7554658-1ff0-4ba4-86bb-30b1109b1a56"
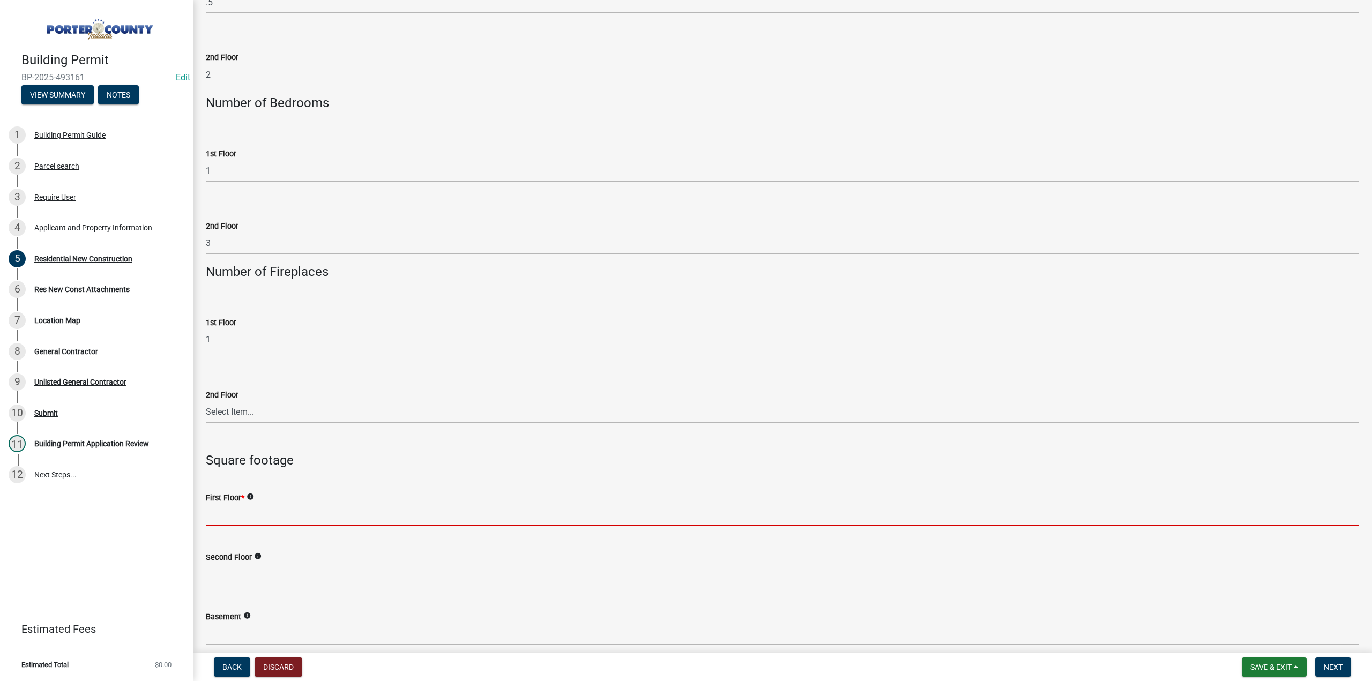
click at [302, 510] on input "text" at bounding box center [783, 515] width 1154 height 22
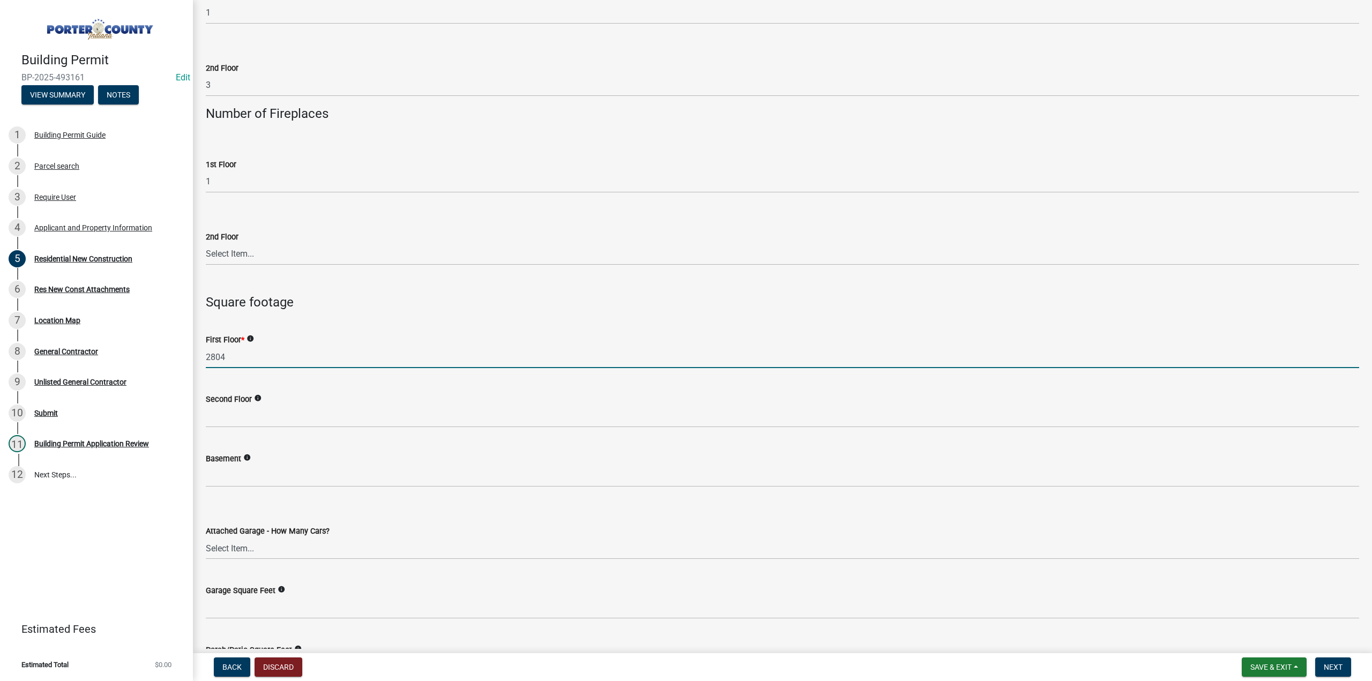
scroll to position [2132, 0]
type input "2804"
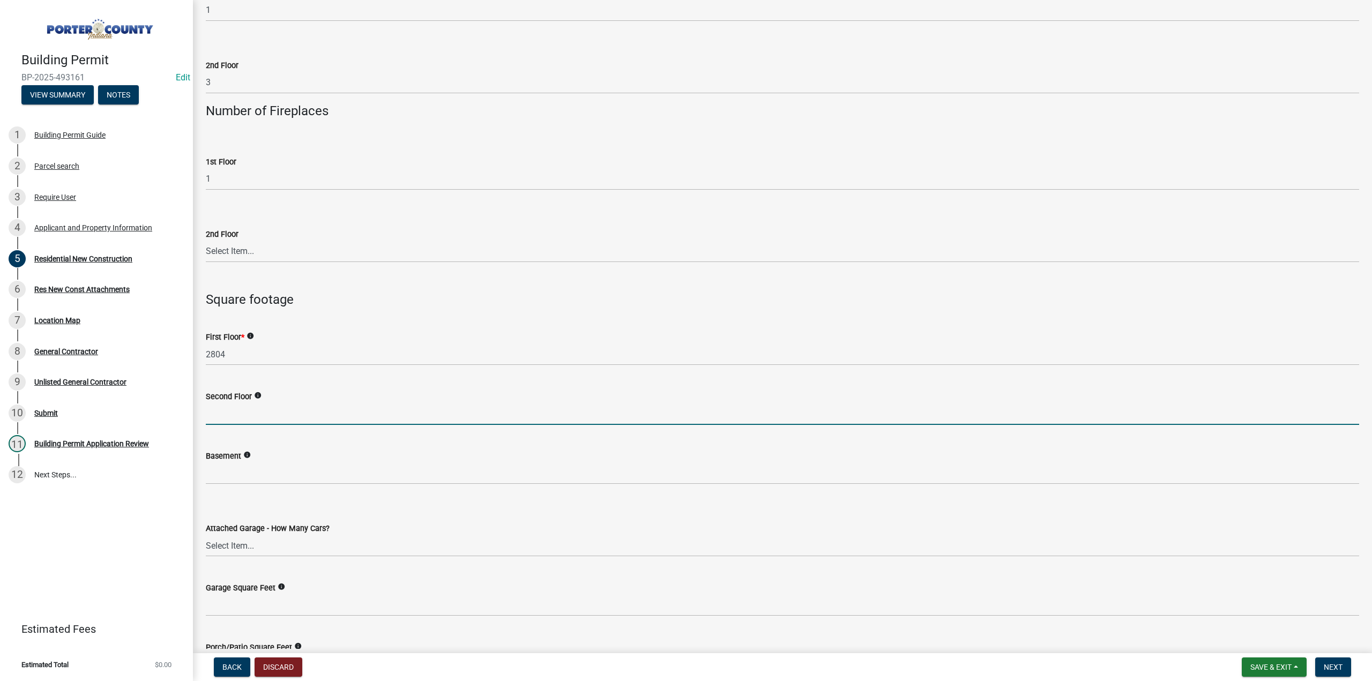
click at [275, 410] on input "text" at bounding box center [783, 414] width 1154 height 22
type input "1406"
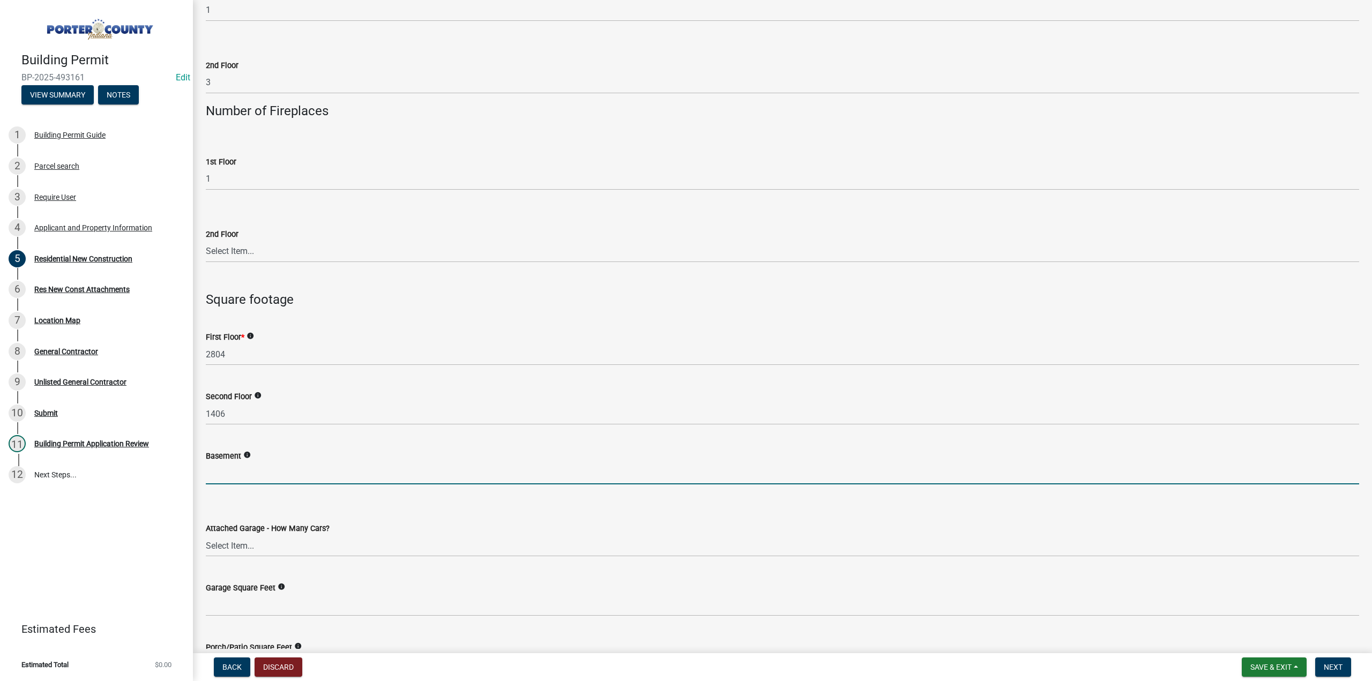
click at [227, 478] on input "text" at bounding box center [783, 474] width 1154 height 22
type input "993"
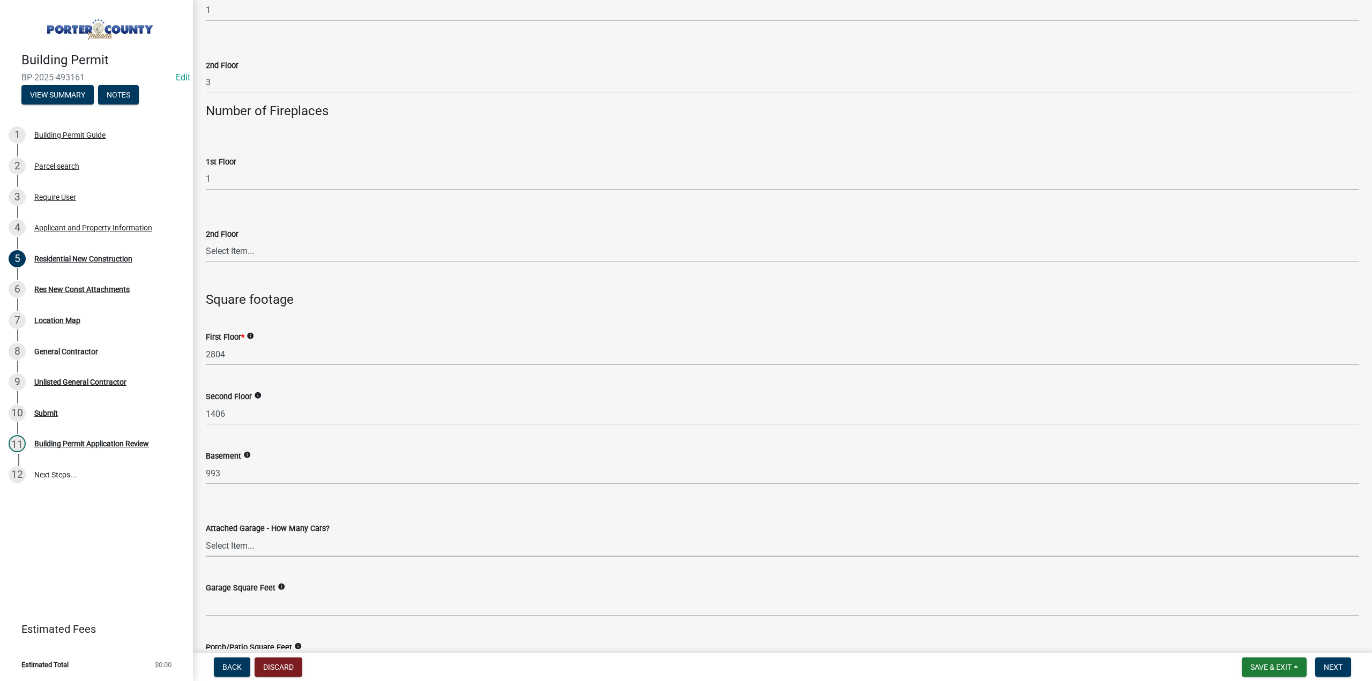
click at [233, 544] on select "Select Item... N/A 1 2 3 4 5 6+" at bounding box center [783, 546] width 1154 height 22
click at [206, 535] on select "Select Item... N/A 1 2 3 4 5 6+" at bounding box center [783, 546] width 1154 height 22
select select "7427f001-d34c-4c58-bf3c-f60178144653"
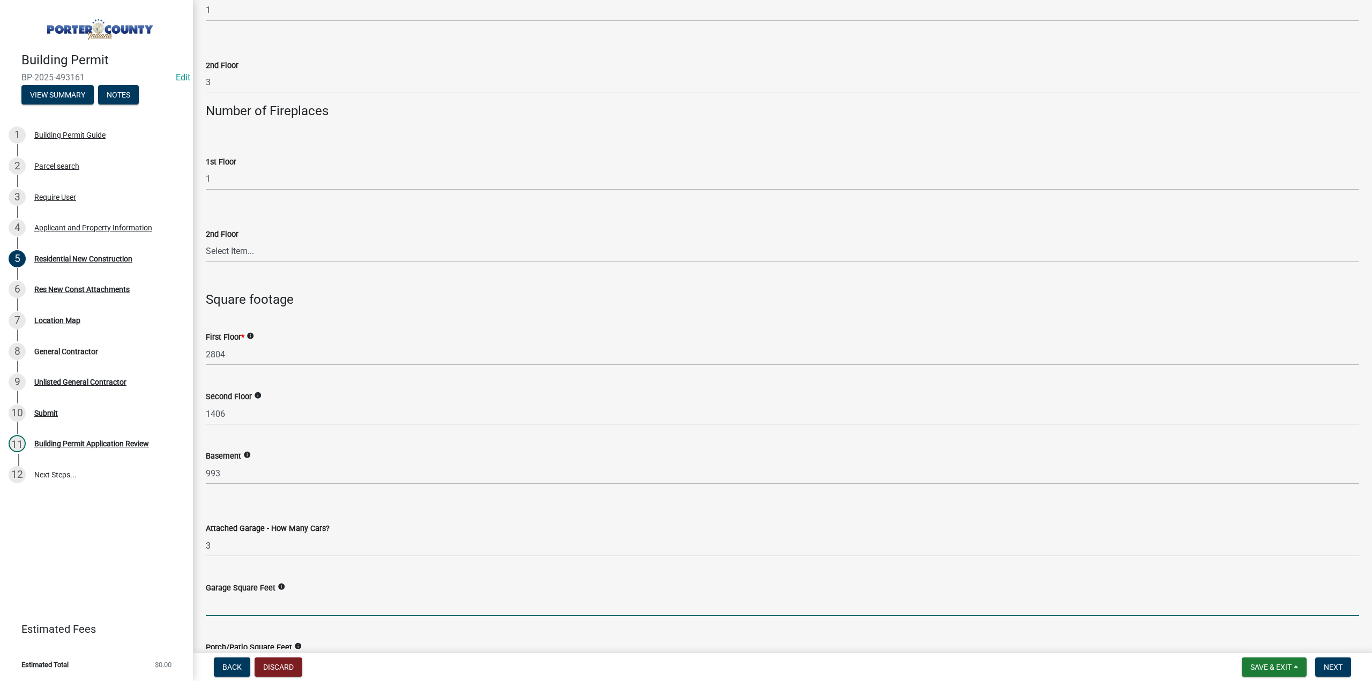
click at [240, 597] on input "text" at bounding box center [783, 605] width 1154 height 22
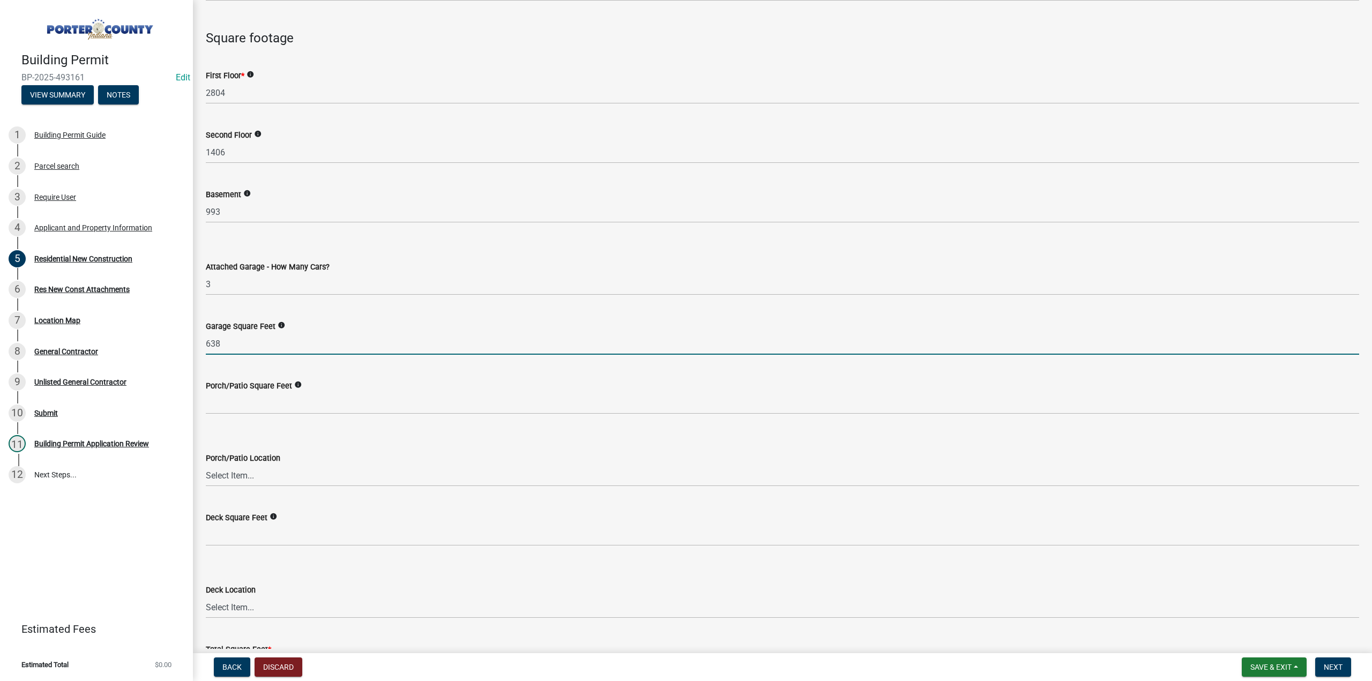
scroll to position [2400, 0]
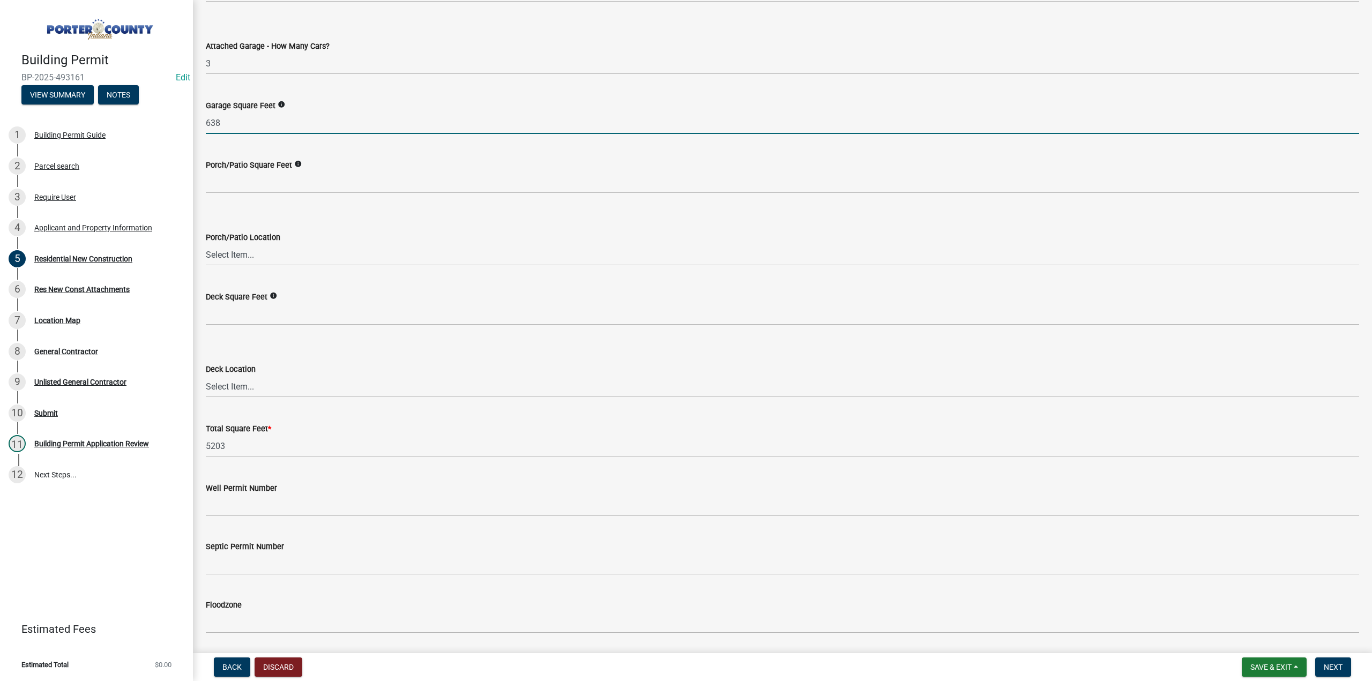
type input "638"
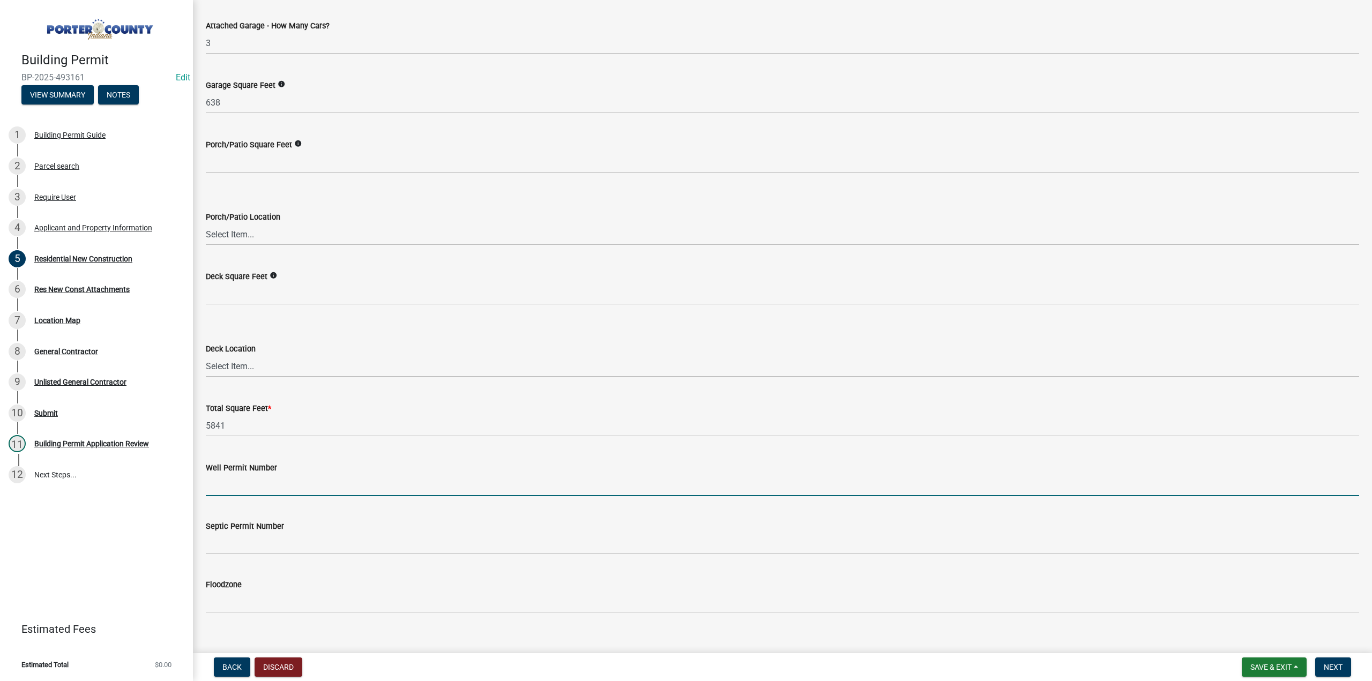
scroll to position [2649, 0]
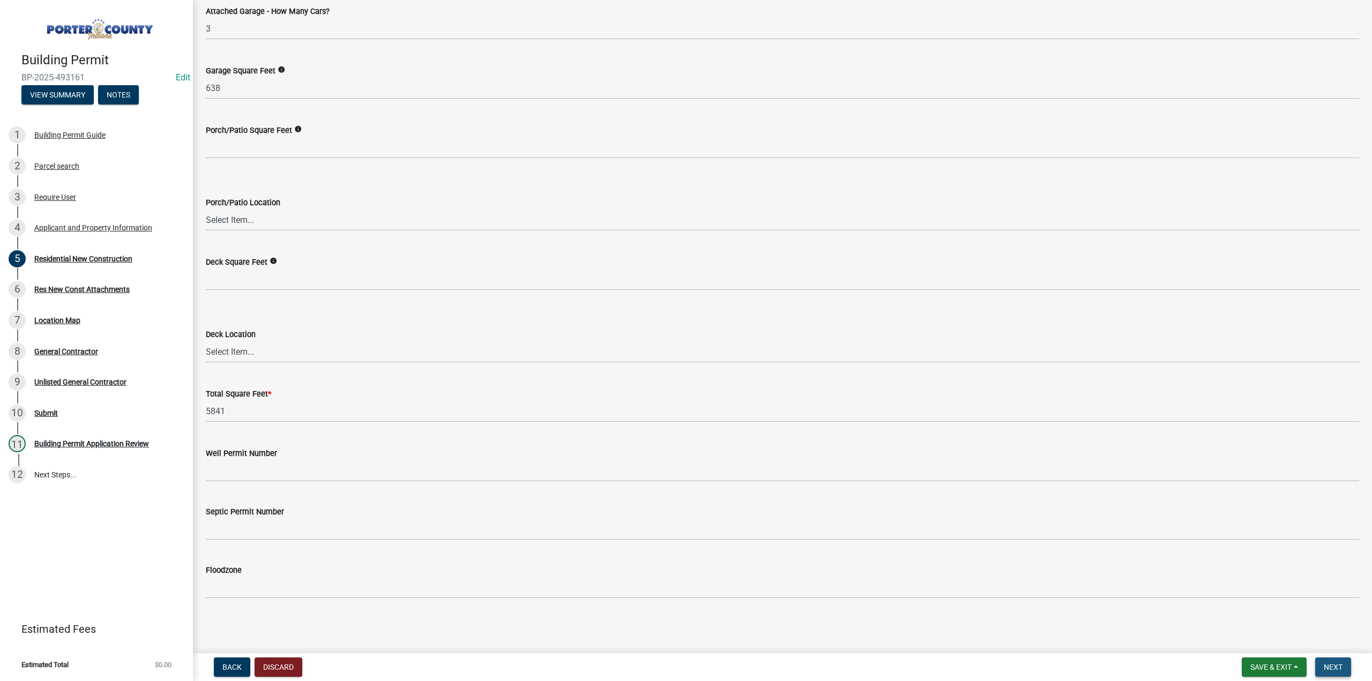
click at [1329, 672] on button "Next" at bounding box center [1333, 667] width 36 height 19
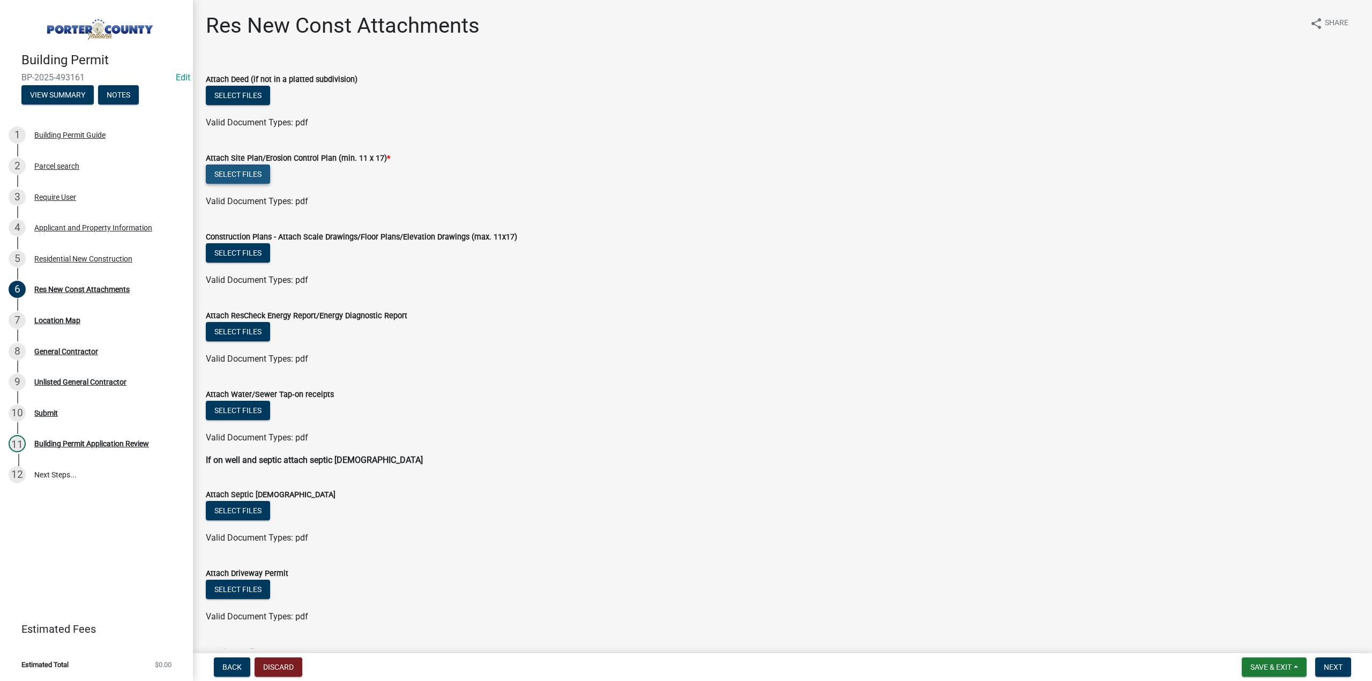
click at [255, 175] on button "Select files" at bounding box center [238, 174] width 64 height 19
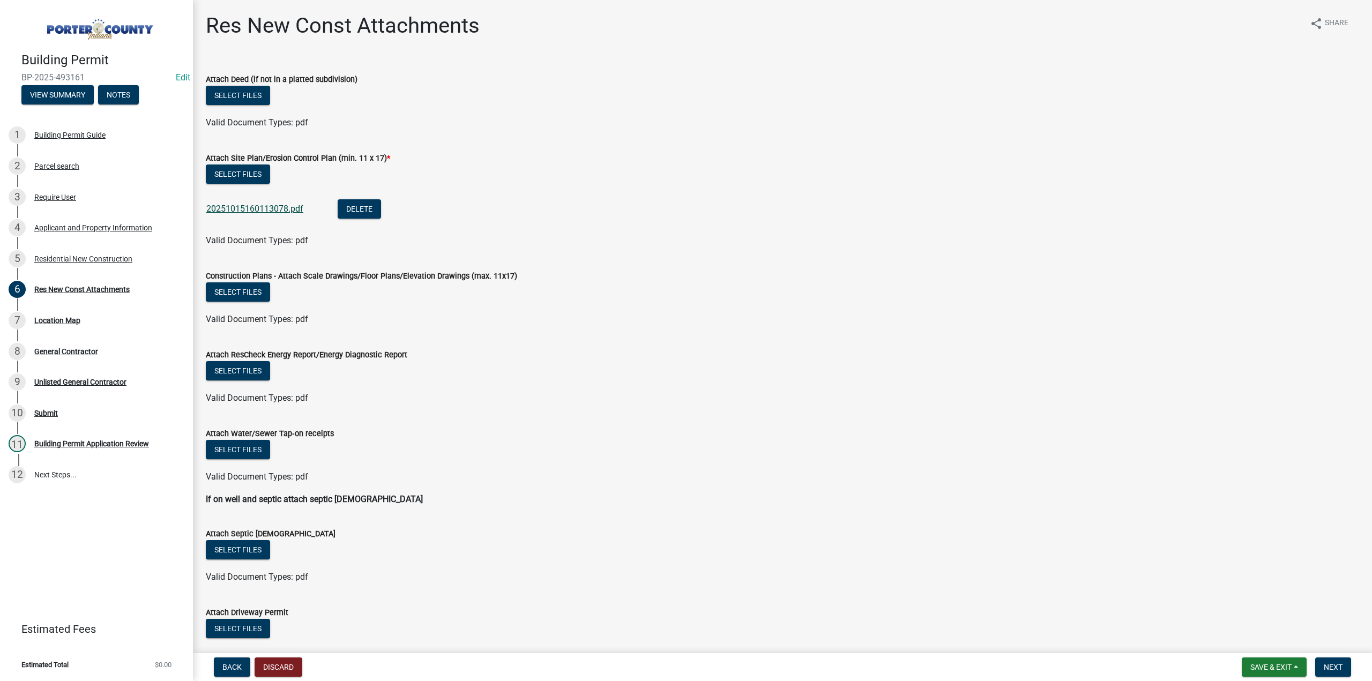
click at [287, 206] on link "20251015160113078.pdf" at bounding box center [254, 209] width 97 height 10
click at [244, 293] on button "Select files" at bounding box center [238, 291] width 64 height 19
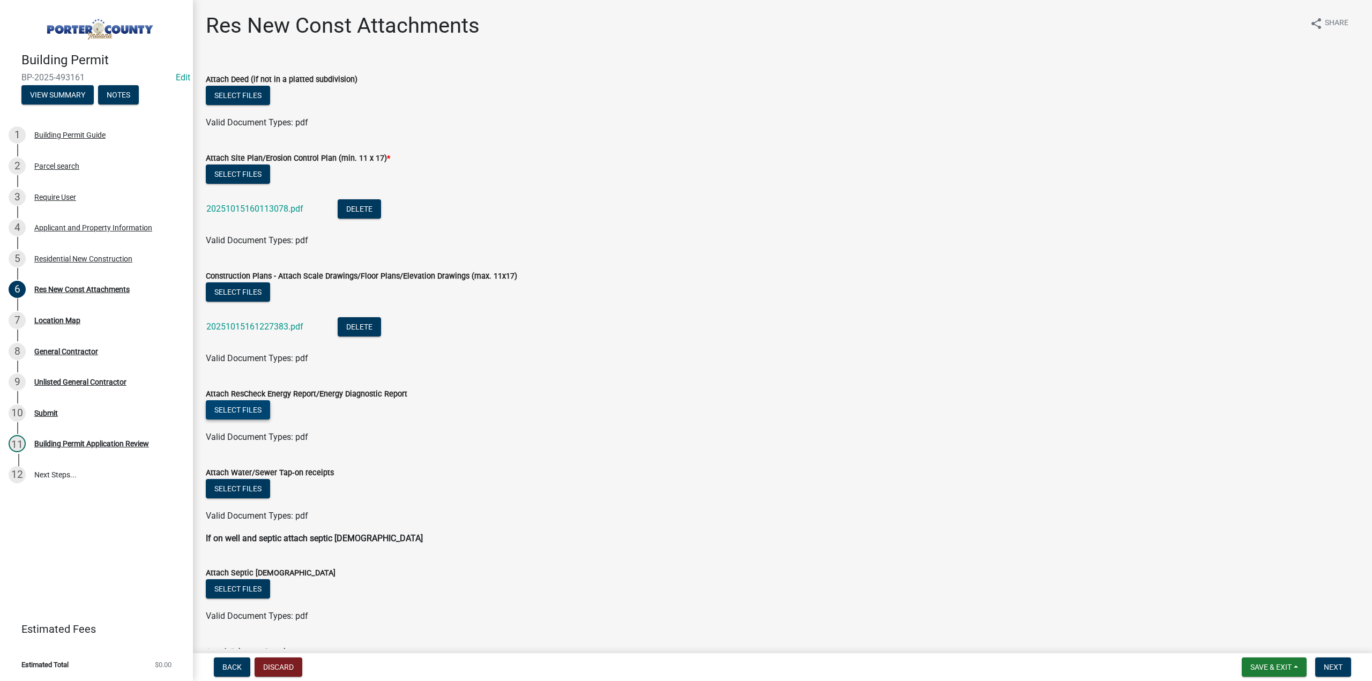
click at [250, 410] on button "Select files" at bounding box center [238, 409] width 64 height 19
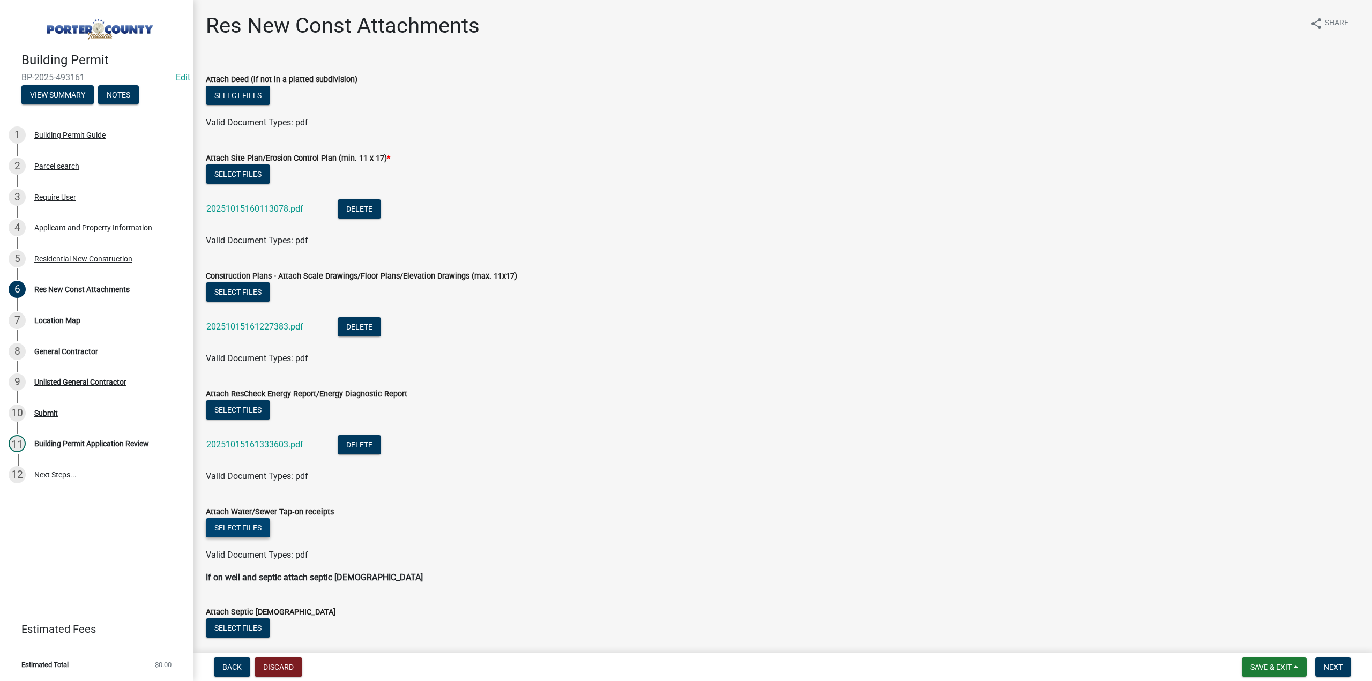
click at [229, 520] on button "Select files" at bounding box center [238, 527] width 64 height 19
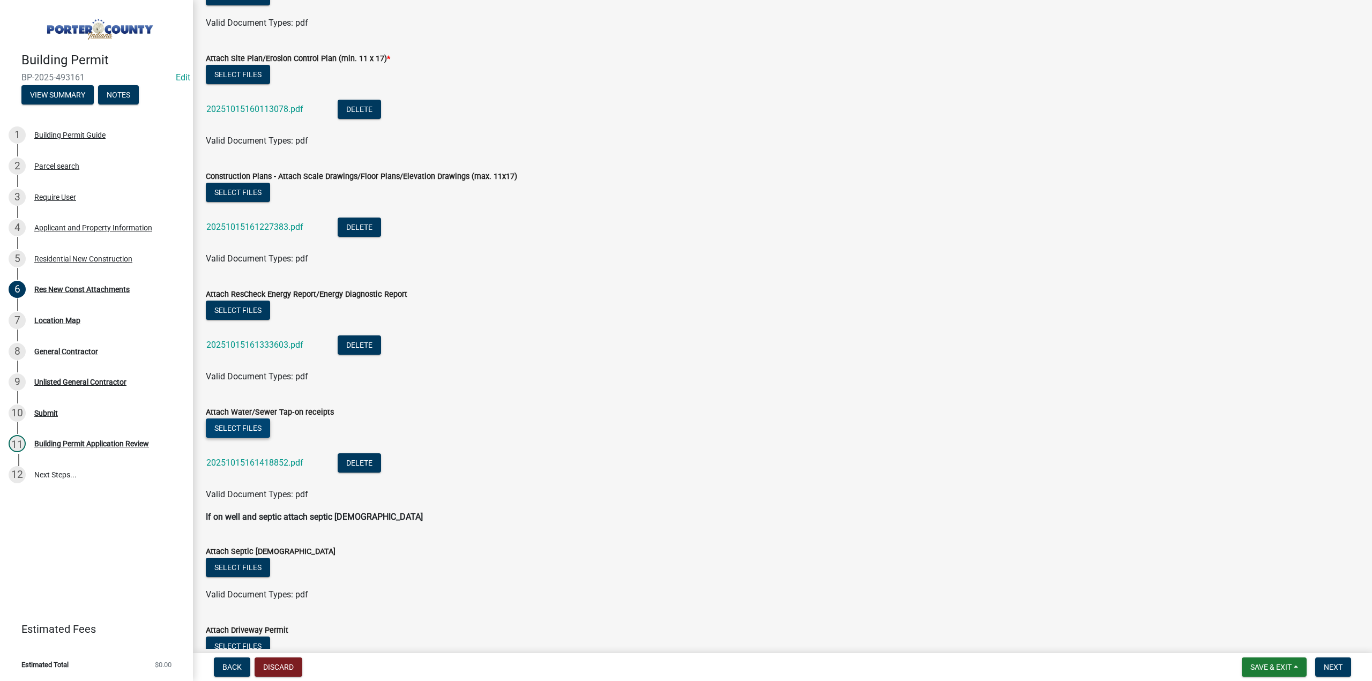
scroll to position [261, 0]
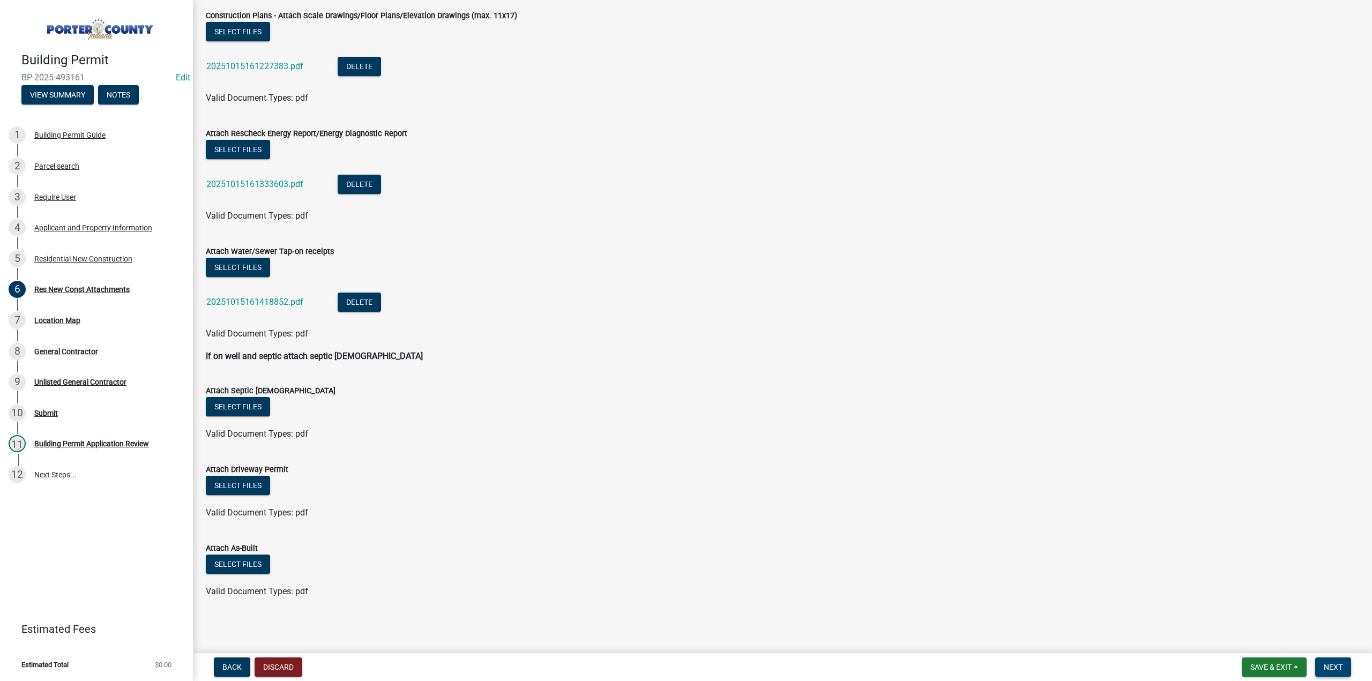
click at [1336, 665] on span "Next" at bounding box center [1333, 667] width 19 height 9
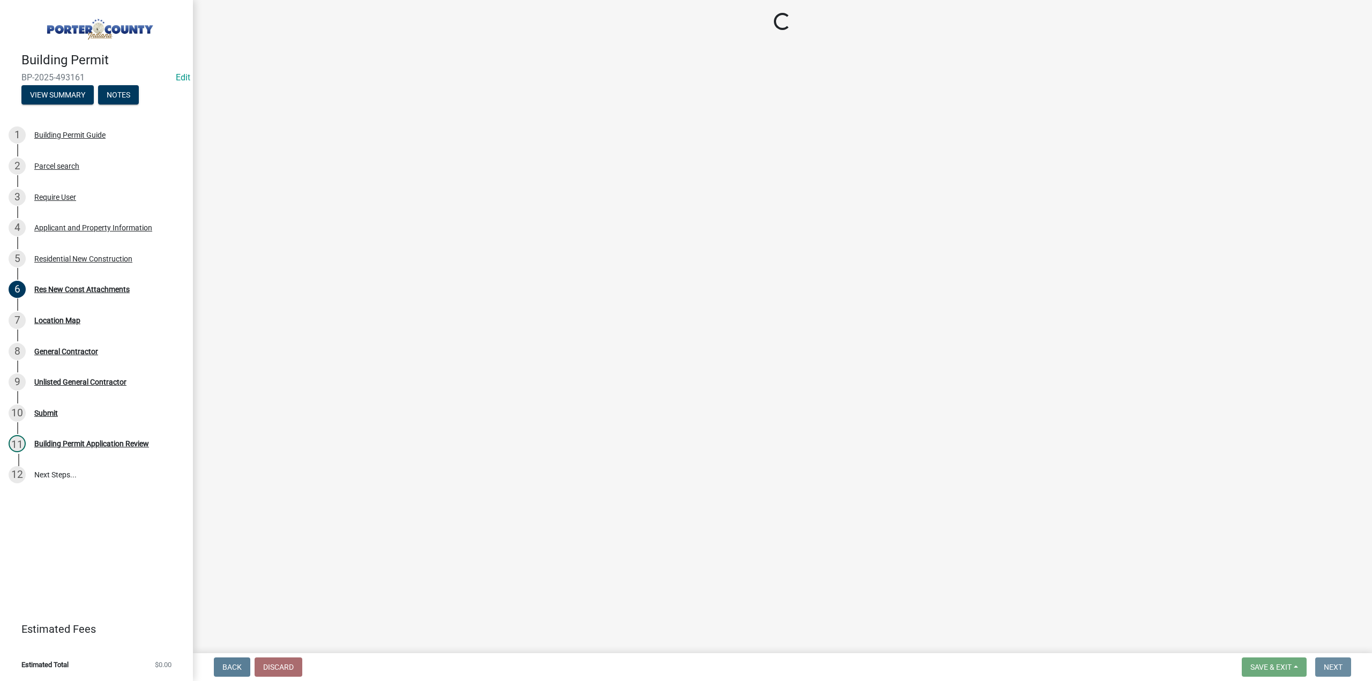
scroll to position [0, 0]
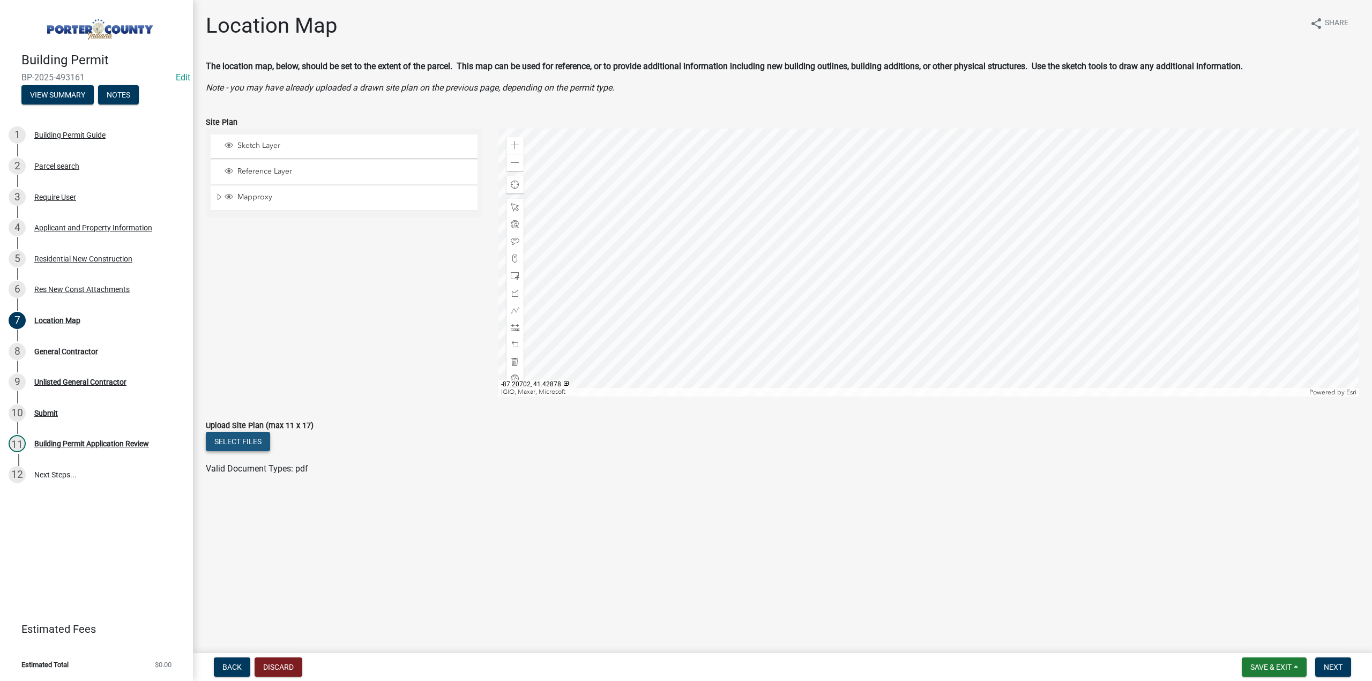
click at [227, 444] on button "Select files" at bounding box center [238, 441] width 64 height 19
click at [273, 477] on link "20251015160113078.pdf" at bounding box center [254, 476] width 97 height 10
click at [1335, 663] on span "Next" at bounding box center [1333, 667] width 19 height 9
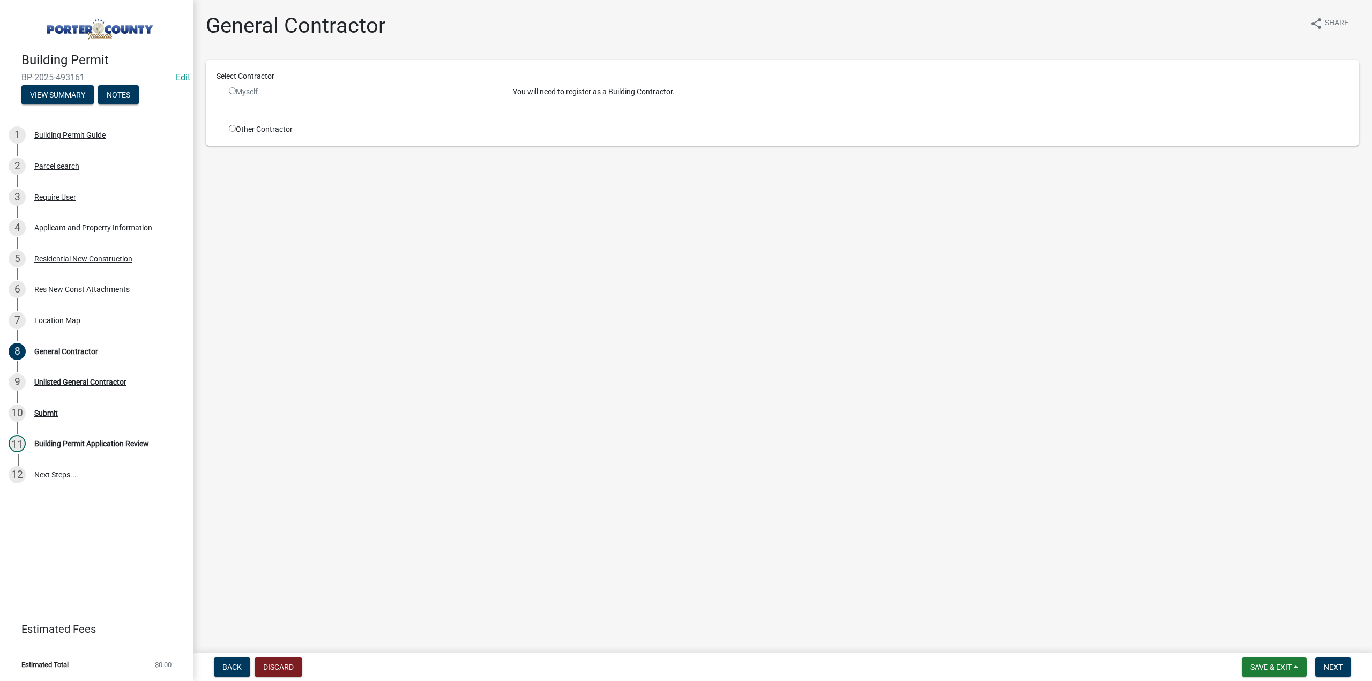
click at [232, 129] on input "radio" at bounding box center [232, 128] width 7 height 7
radio input "true"
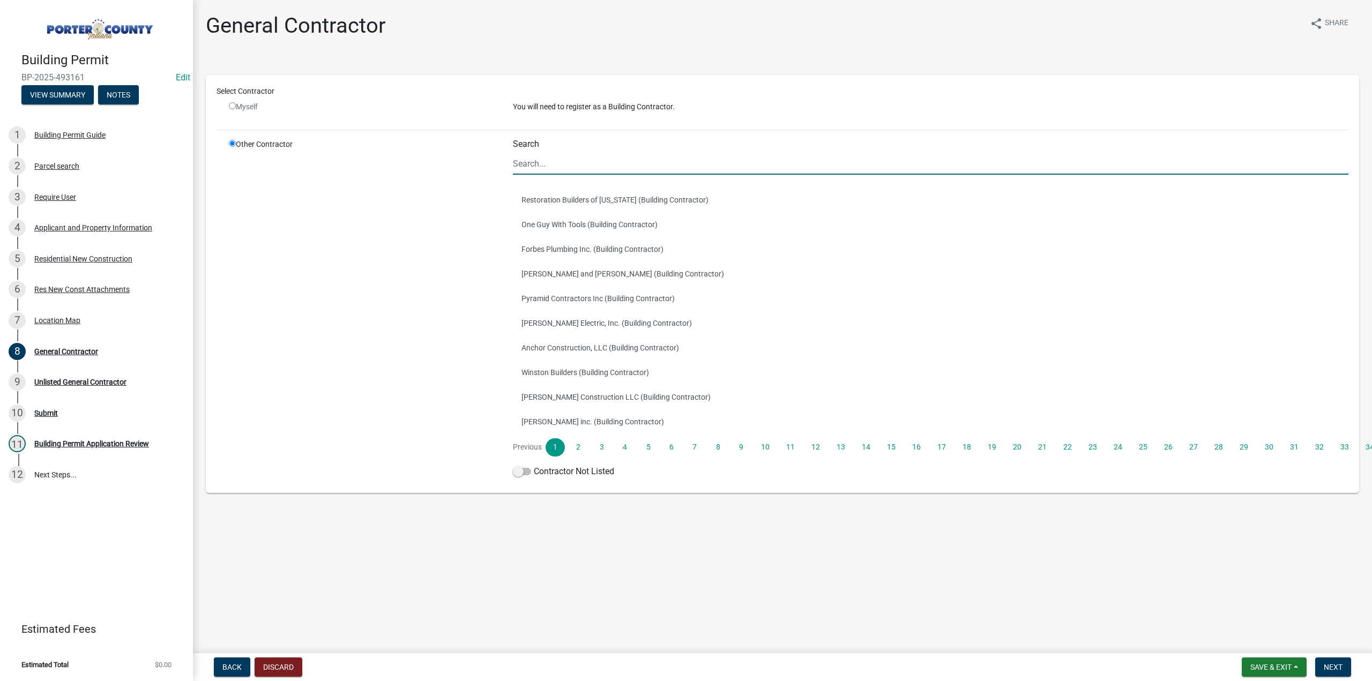
click at [584, 165] on input "Search" at bounding box center [931, 164] width 836 height 22
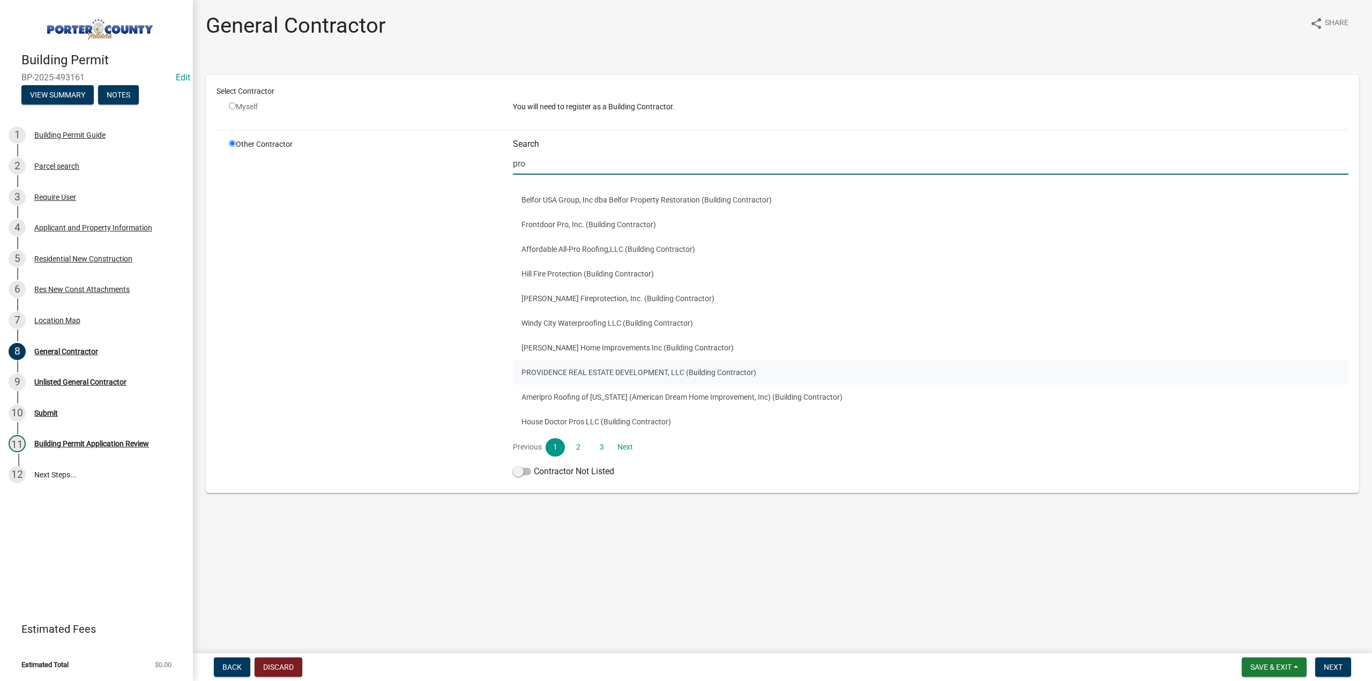
type input "pro"
drag, startPoint x: 629, startPoint y: 376, endPoint x: 634, endPoint y: 384, distance: 9.1
click at [629, 376] on button "PROVIDENCE REAL ESTATE DEVELOPMENT, LLC (Building Contractor)" at bounding box center [931, 372] width 836 height 25
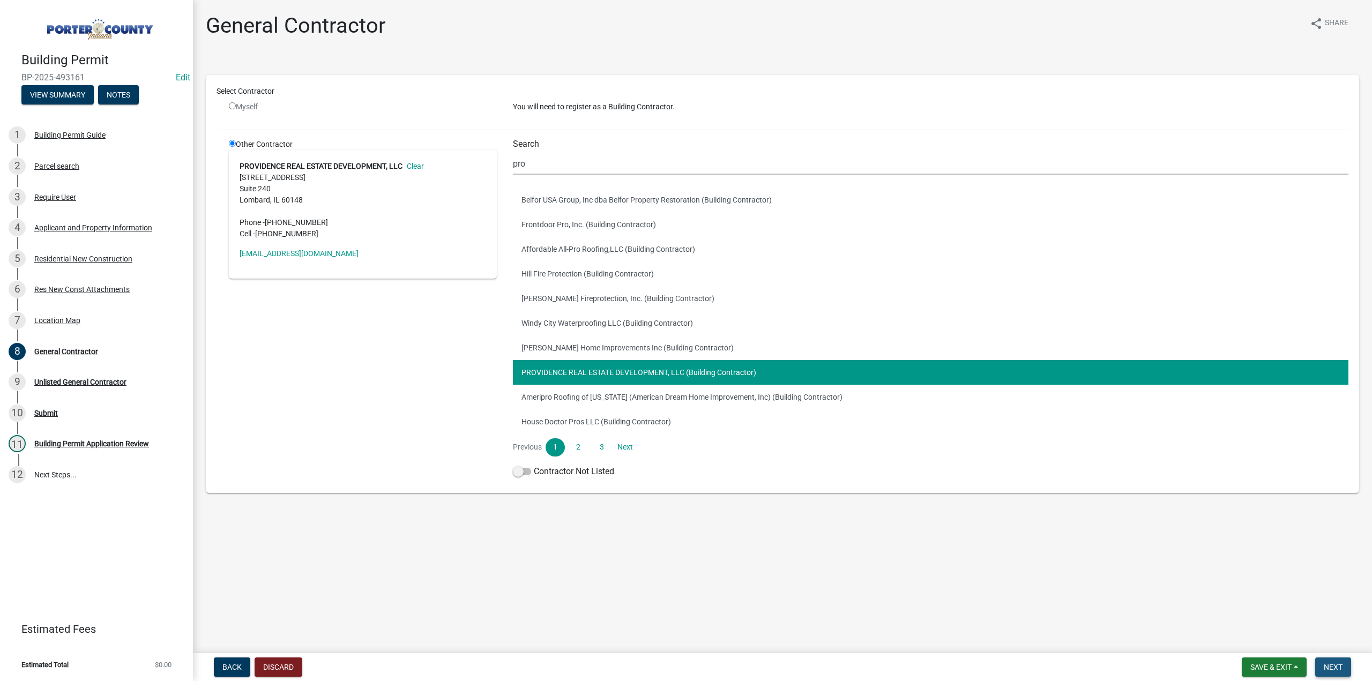
click at [1332, 670] on span "Next" at bounding box center [1333, 667] width 19 height 9
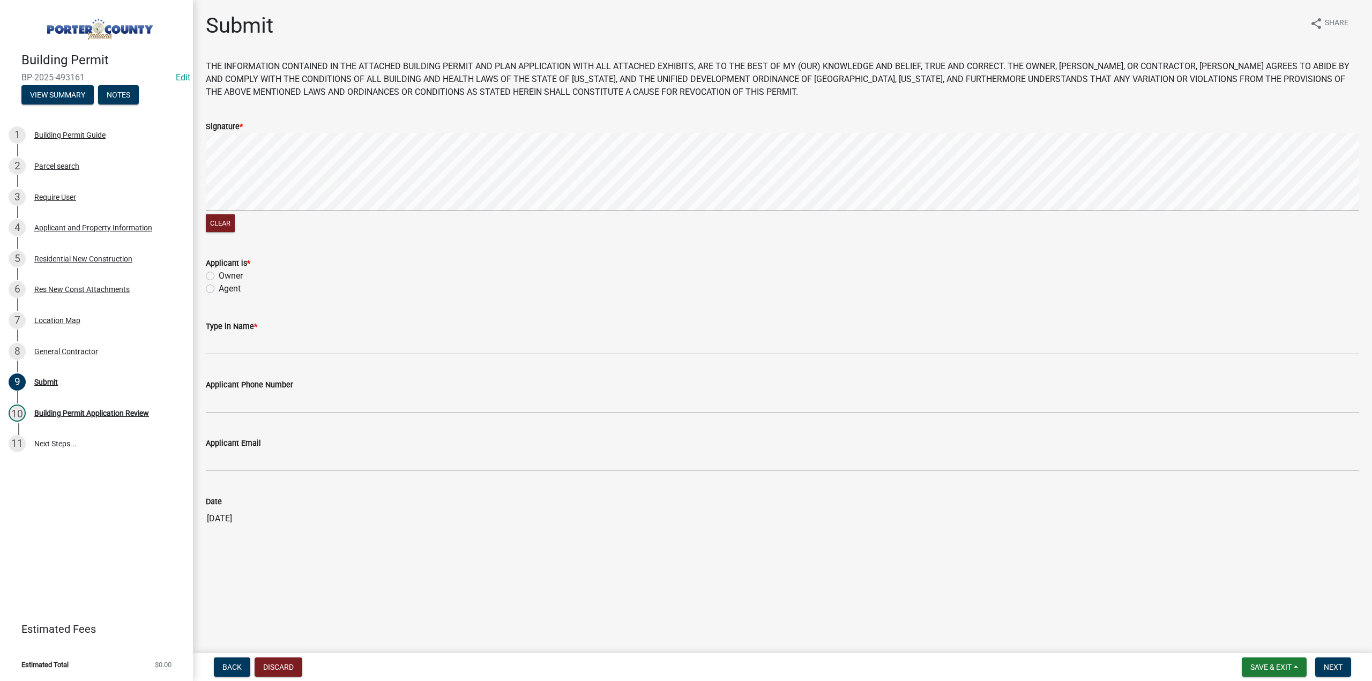
click at [219, 289] on label "Agent" at bounding box center [230, 288] width 22 height 13
click at [219, 289] on input "Agent" at bounding box center [222, 285] width 7 height 7
radio input "true"
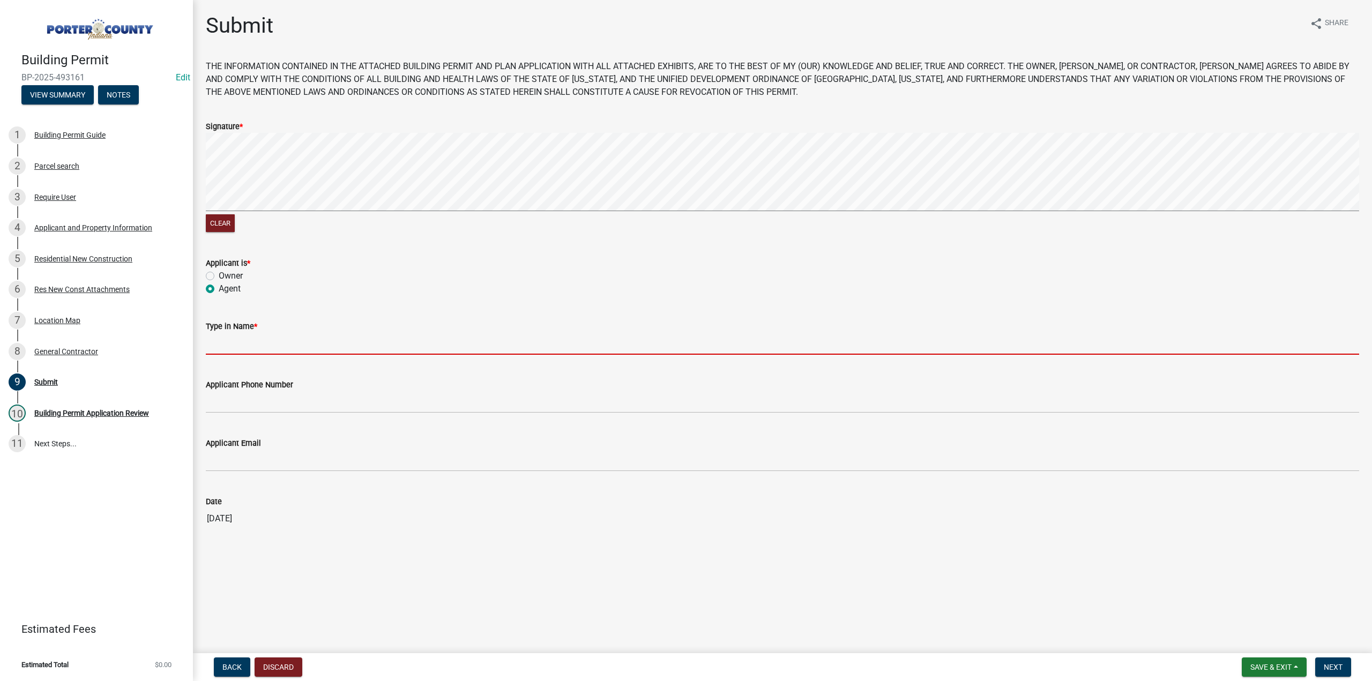
click at [251, 348] on input "Type in Name *" at bounding box center [783, 344] width 1154 height 22
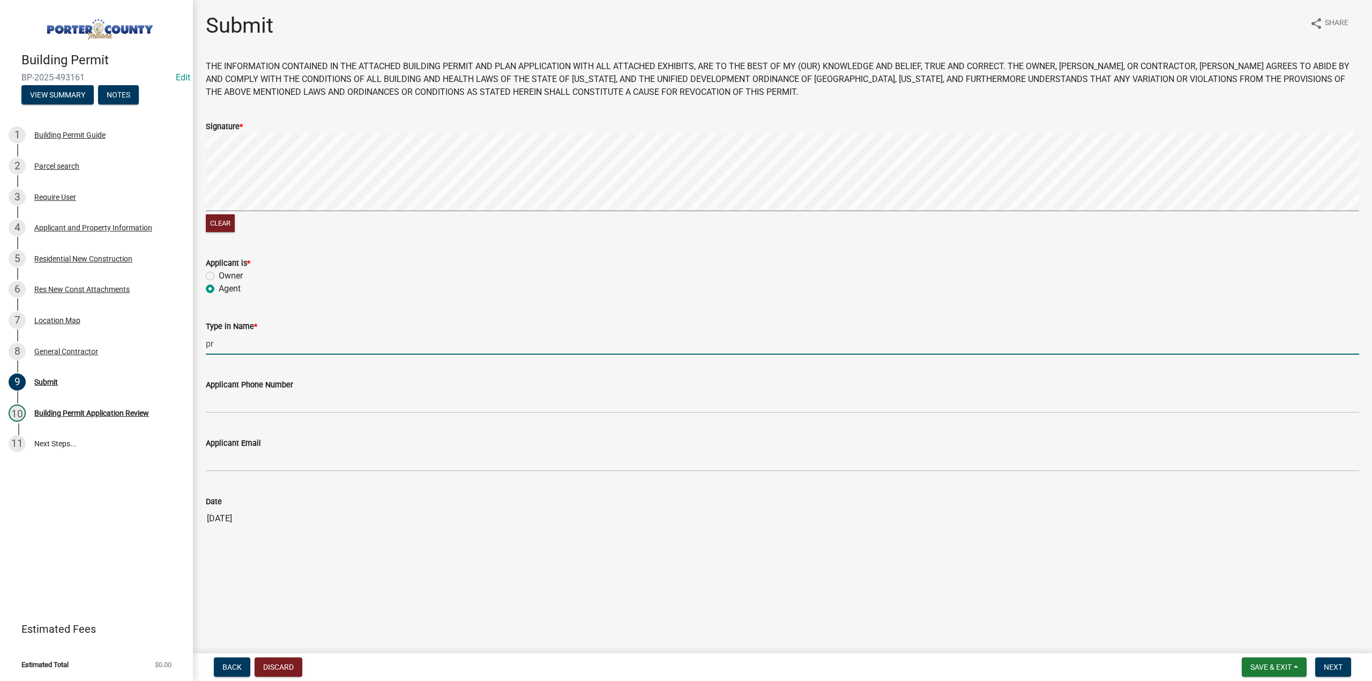
type input "p"
type input "John Carroll"
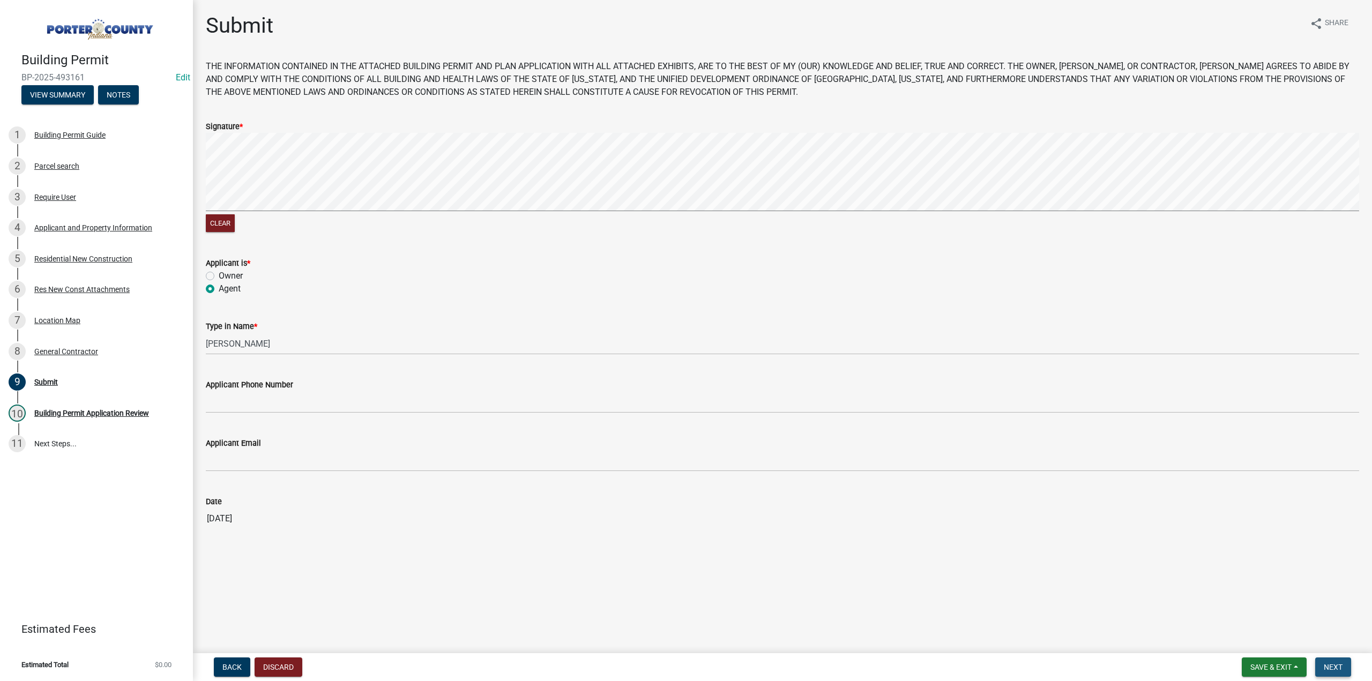
click at [1332, 670] on span "Next" at bounding box center [1333, 667] width 19 height 9
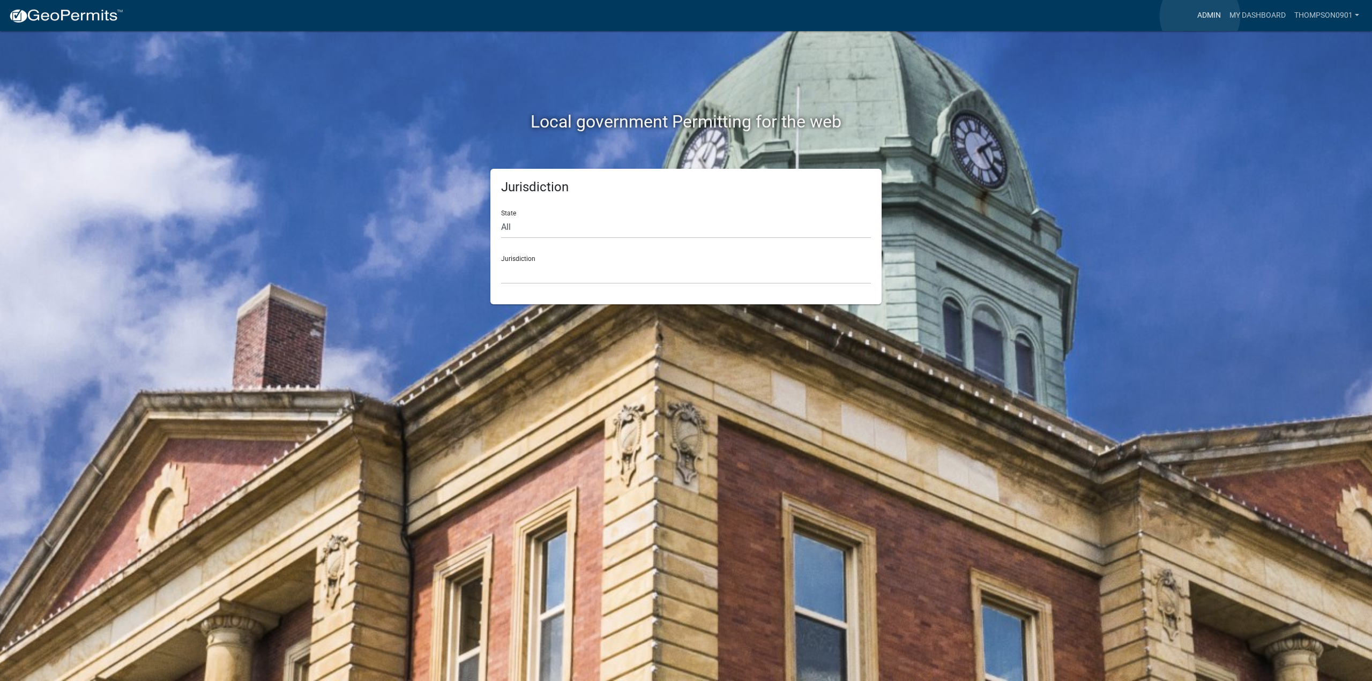
click at [1200, 16] on link "Admin" at bounding box center [1209, 15] width 32 height 20
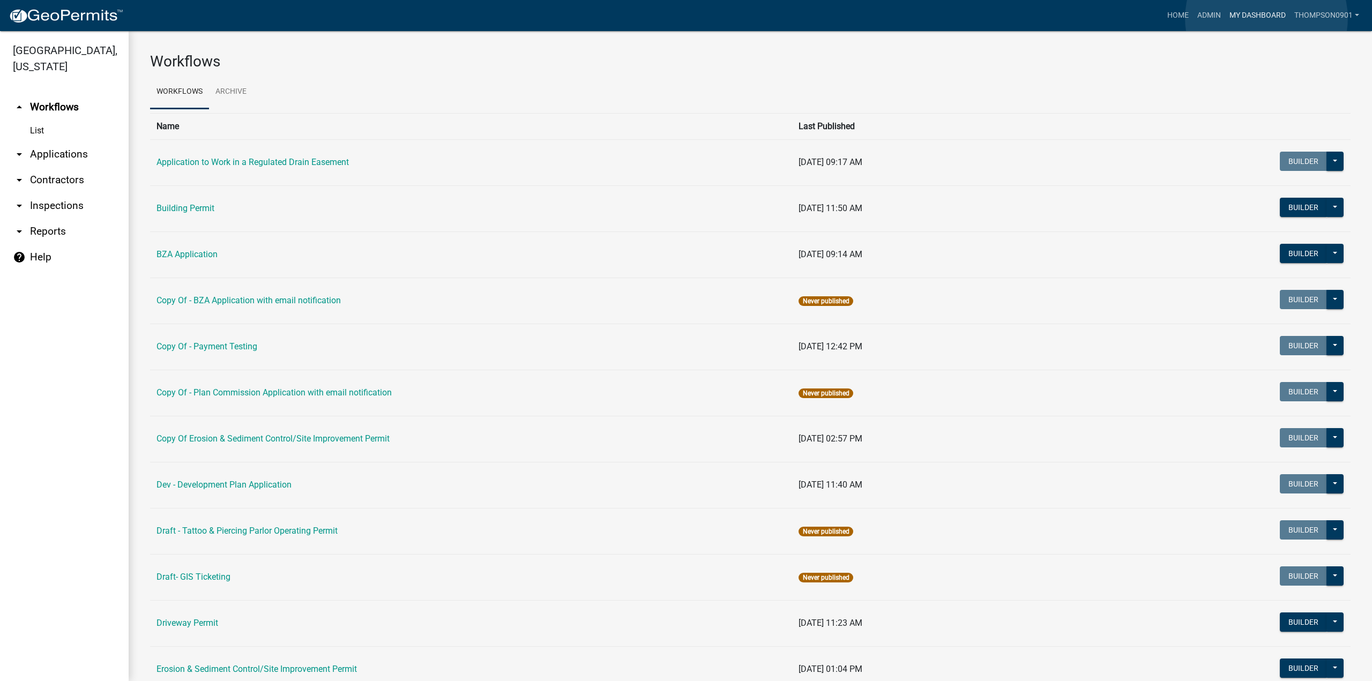
click at [1267, 18] on link "My Dashboard" at bounding box center [1257, 15] width 65 height 20
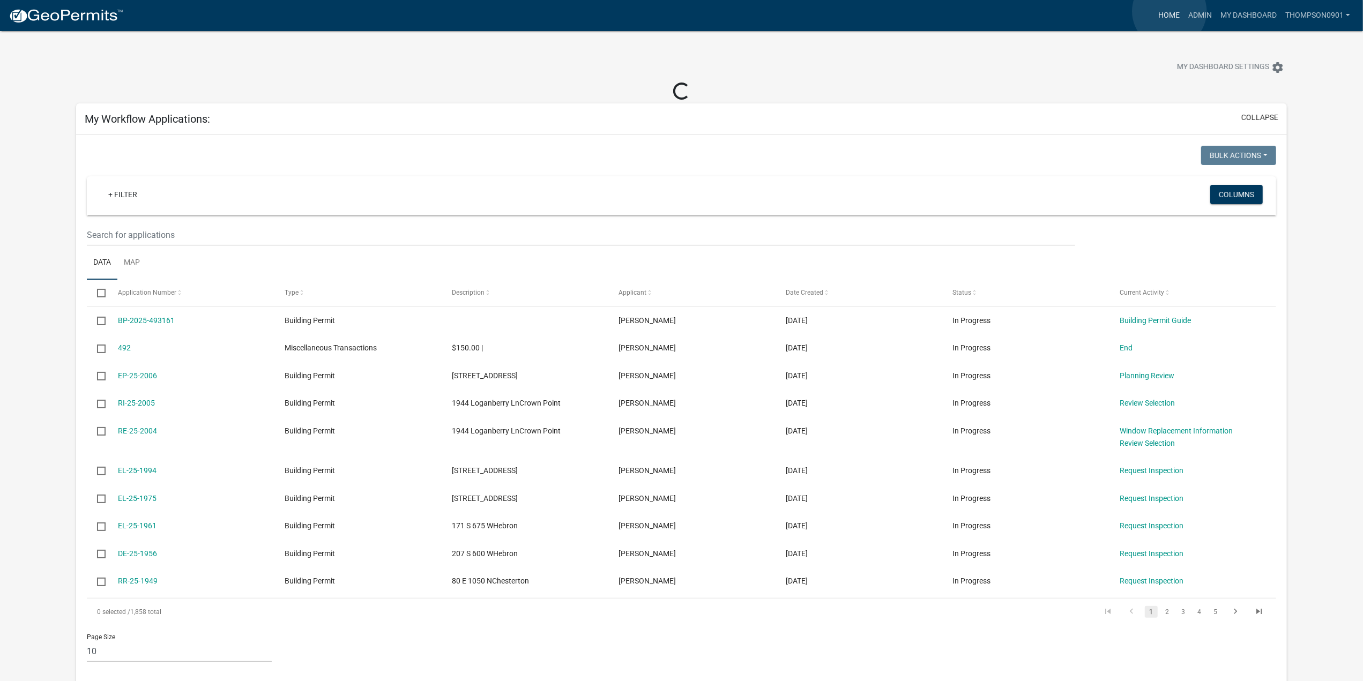
click at [1170, 11] on link "Home" at bounding box center [1169, 15] width 30 height 20
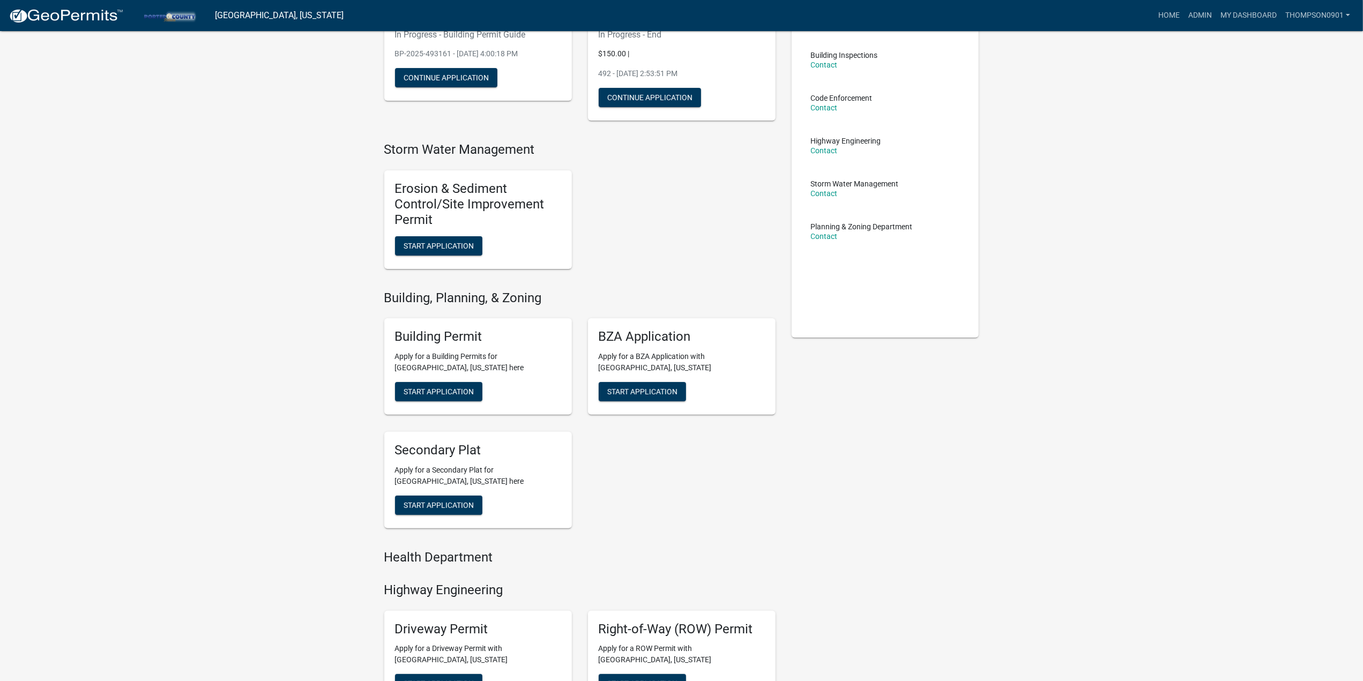
scroll to position [214, 0]
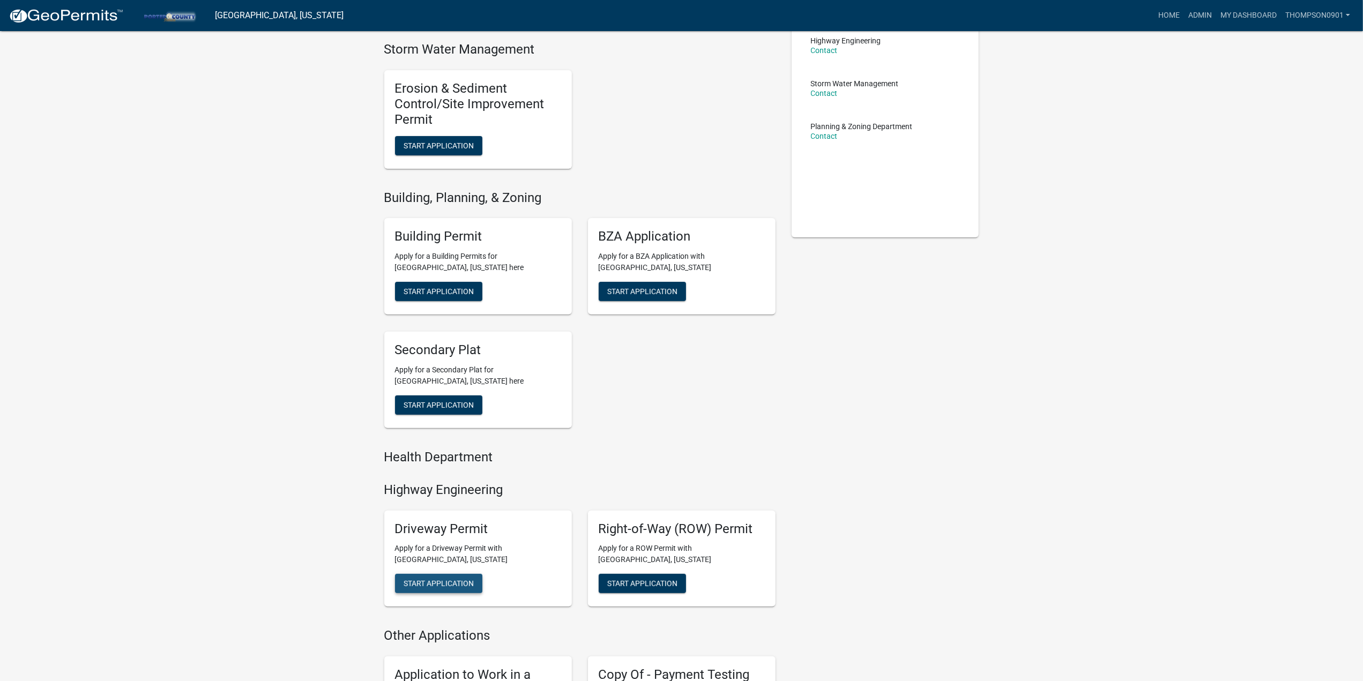
click at [415, 580] on span "Start Application" at bounding box center [439, 583] width 70 height 9
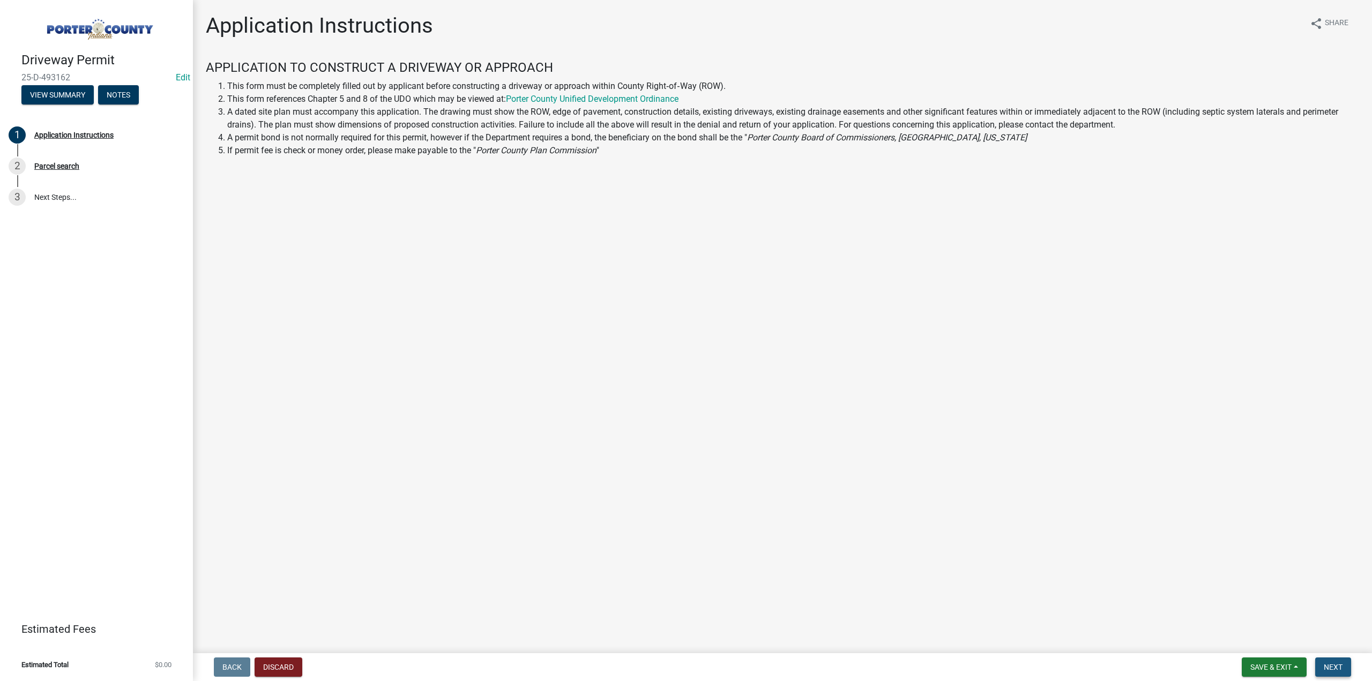
click at [1327, 665] on span "Next" at bounding box center [1333, 667] width 19 height 9
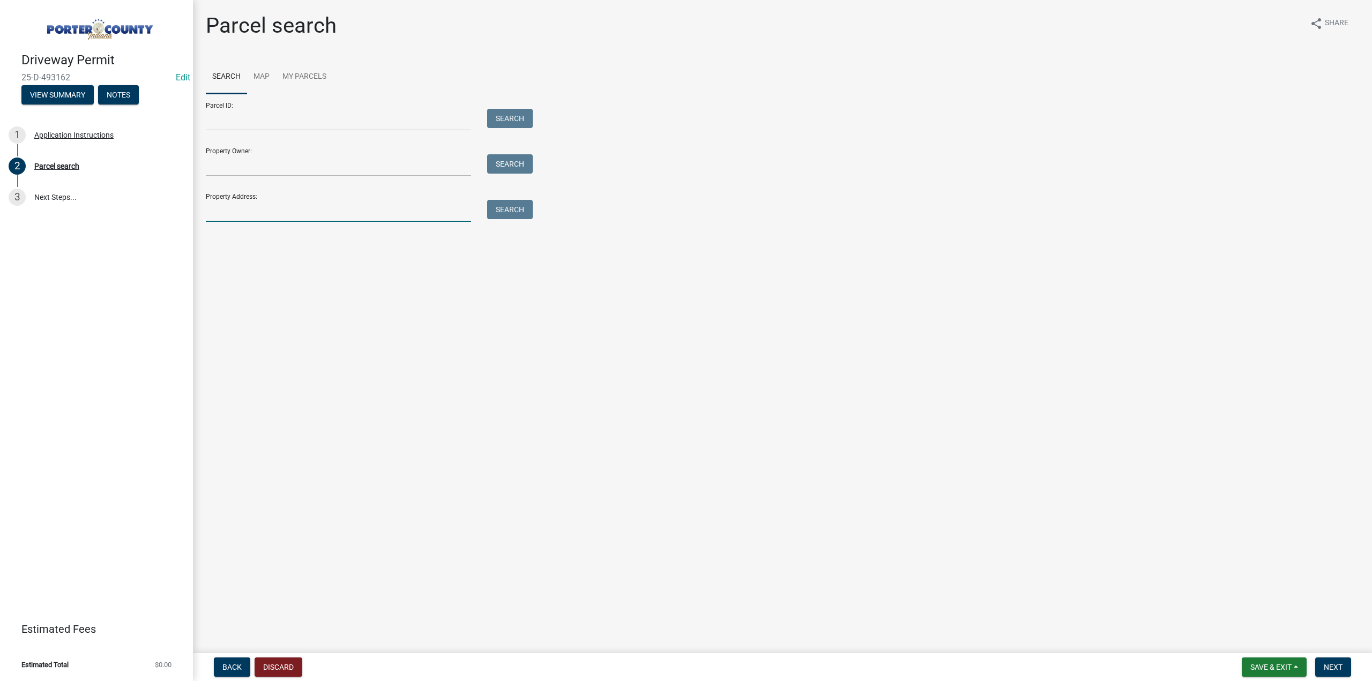
click at [234, 212] on input "Property Address:" at bounding box center [338, 211] width 265 height 22
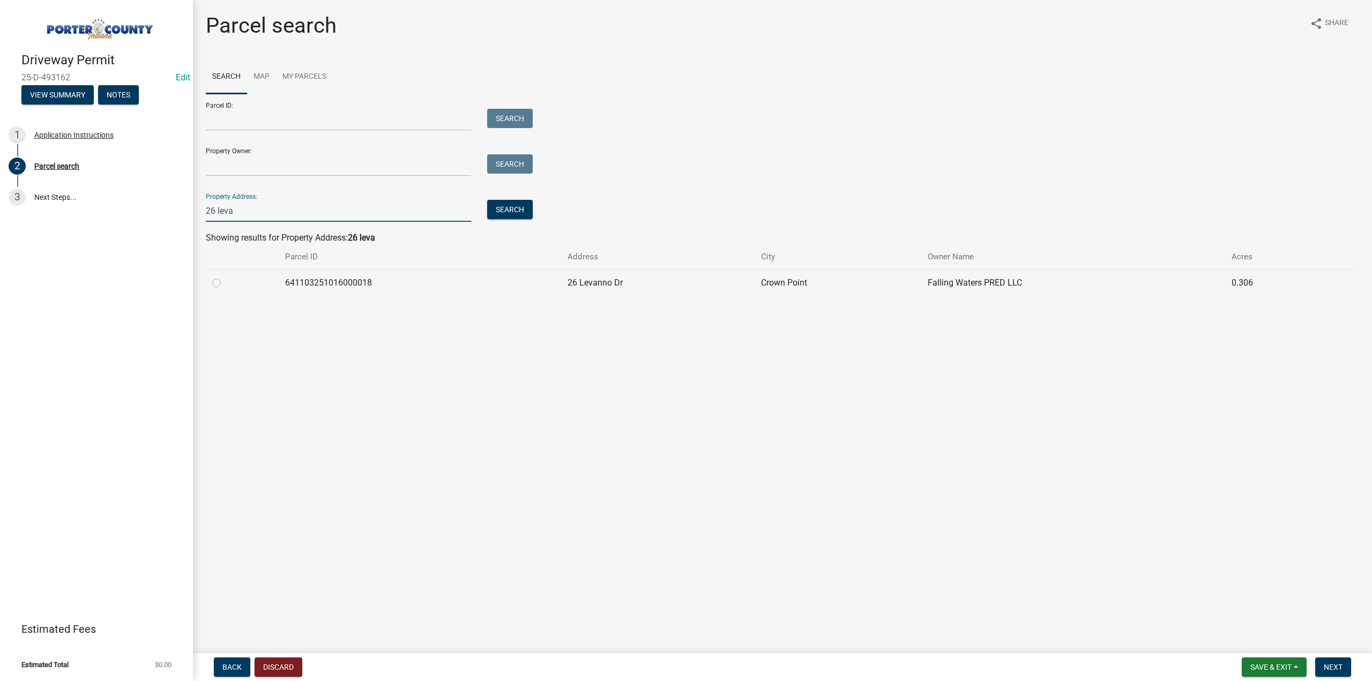
type input "26 leva"
click at [225, 277] on label at bounding box center [225, 277] width 0 height 0
click at [225, 284] on input "radio" at bounding box center [228, 280] width 7 height 7
radio input "true"
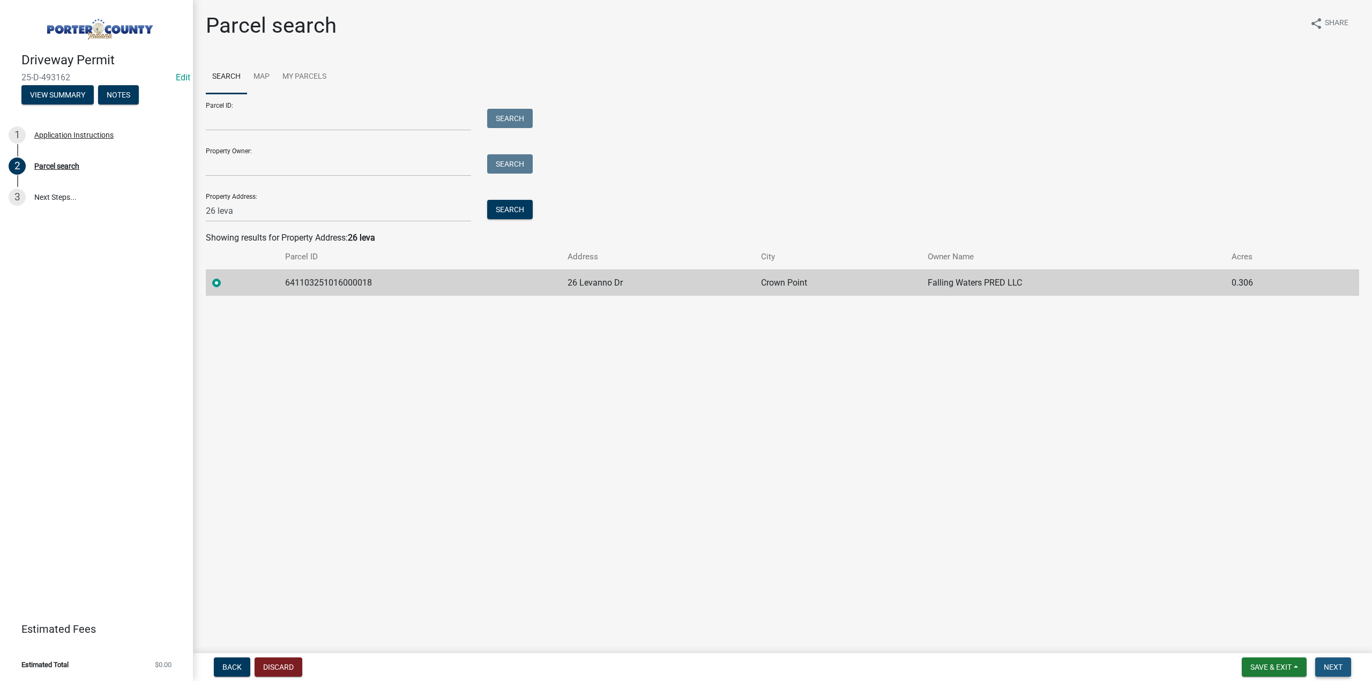
click at [1338, 667] on span "Next" at bounding box center [1333, 667] width 19 height 9
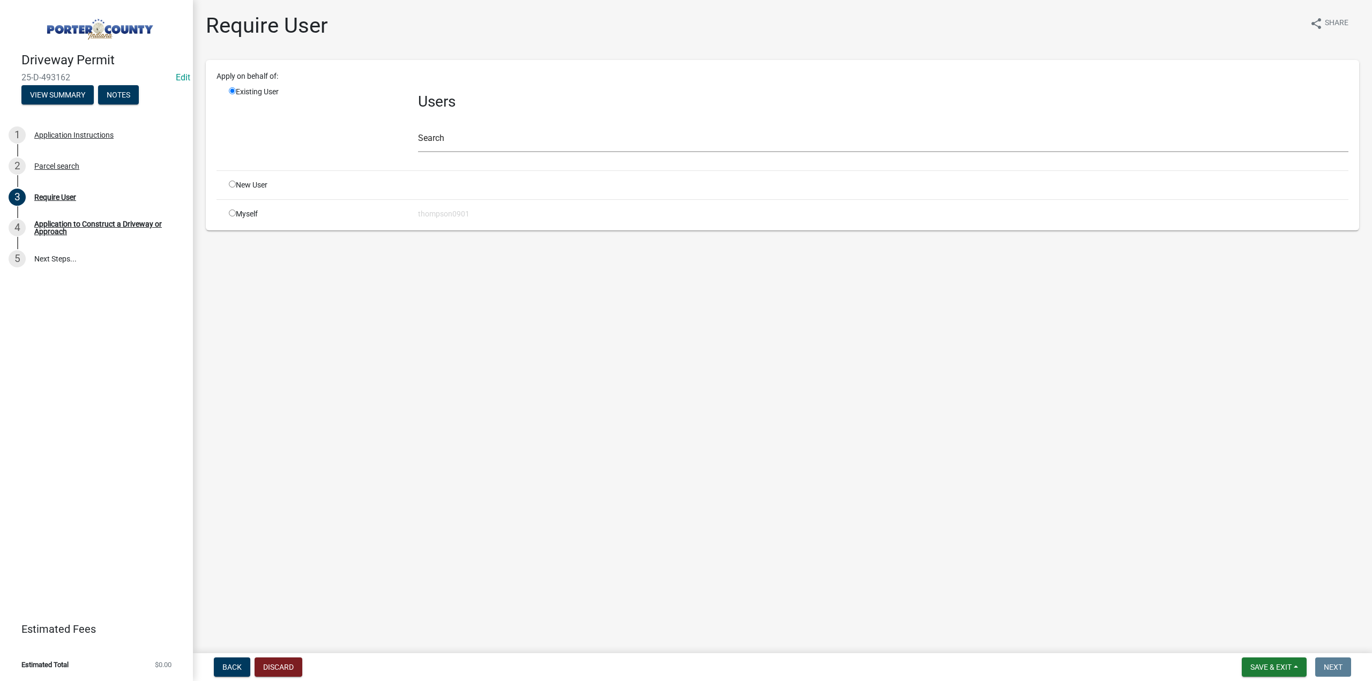
drag, startPoint x: 232, startPoint y: 212, endPoint x: 244, endPoint y: 228, distance: 20.3
click at [232, 213] on input "radio" at bounding box center [232, 213] width 7 height 7
radio input "true"
radio input "false"
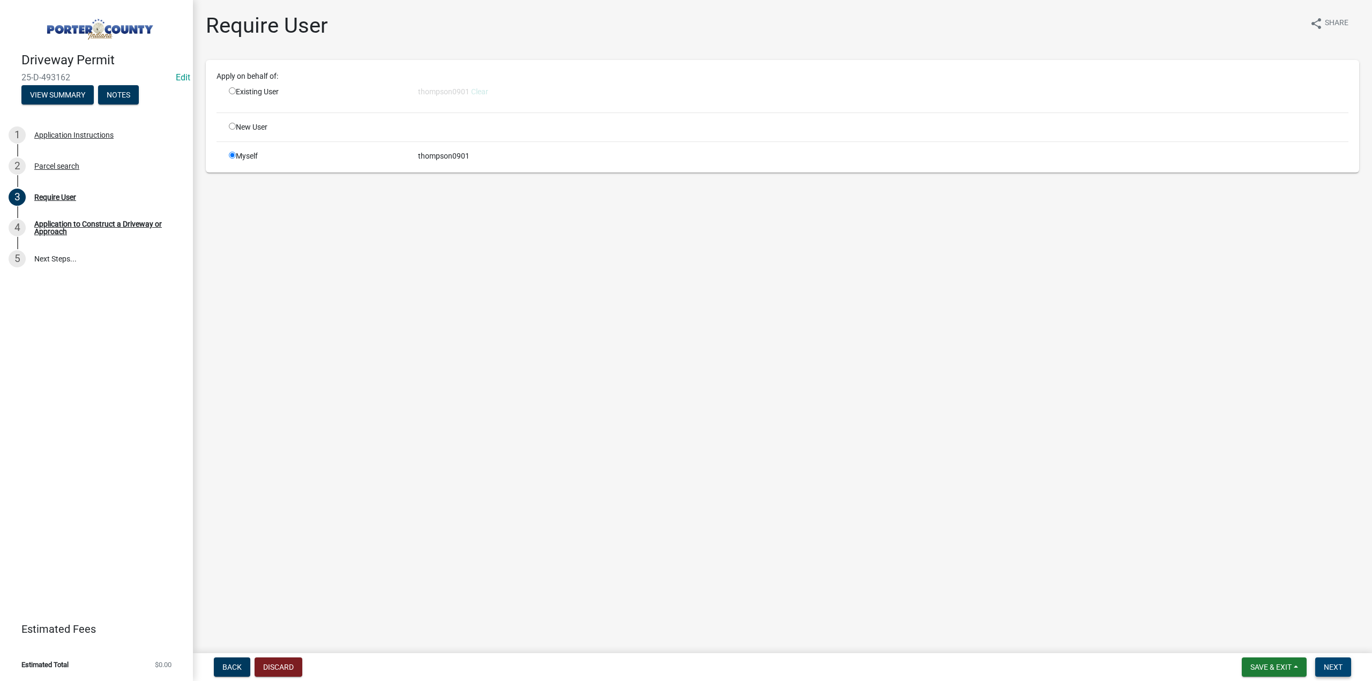
click at [1343, 666] on button "Next" at bounding box center [1333, 667] width 36 height 19
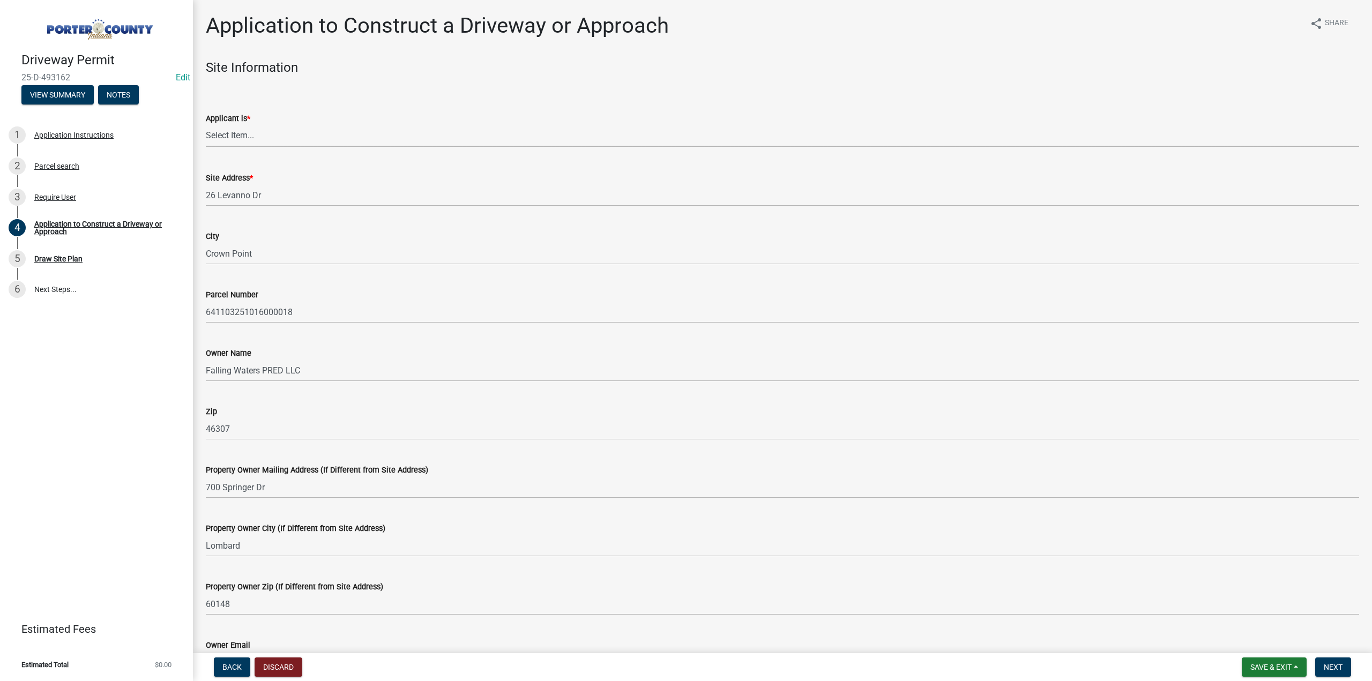
click at [241, 130] on select "Select Item... Owner Contractor" at bounding box center [783, 136] width 1154 height 22
click at [206, 125] on select "Select Item... Owner Contractor" at bounding box center [783, 136] width 1154 height 22
select select "3b60141c-57a3-479f-8c5a-1828030bf254"
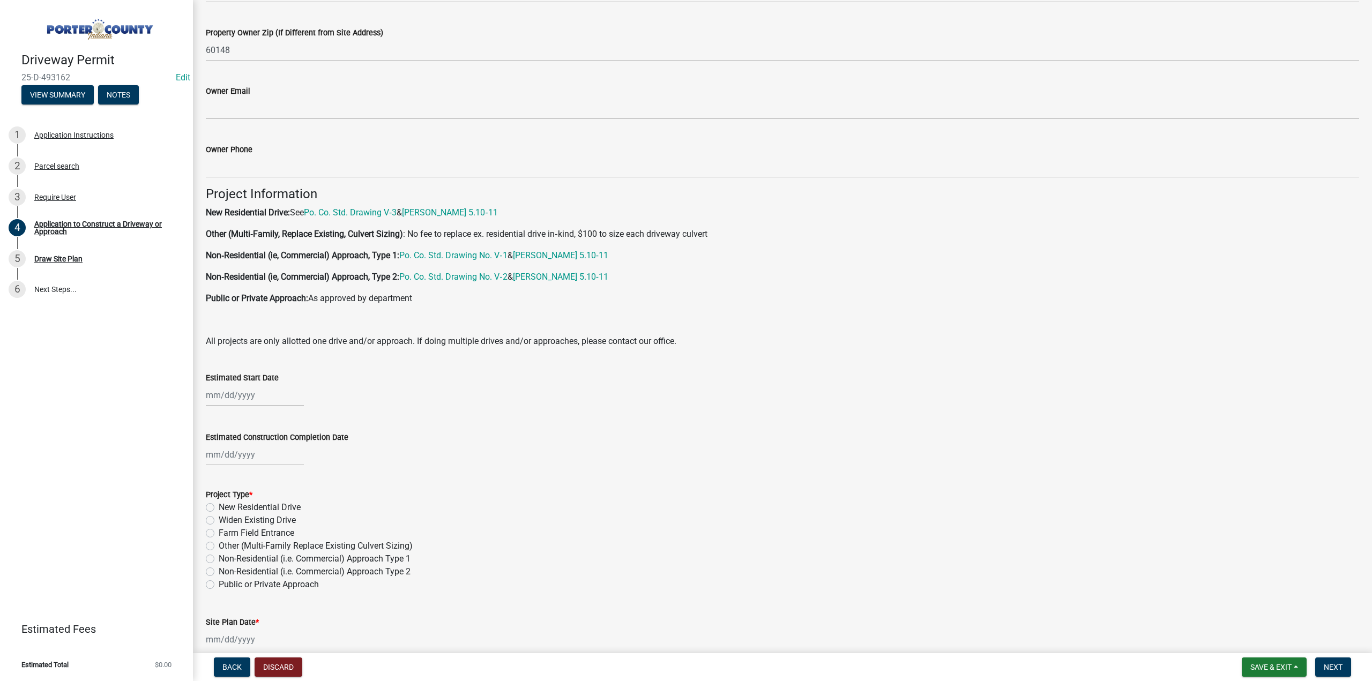
scroll to position [643, 0]
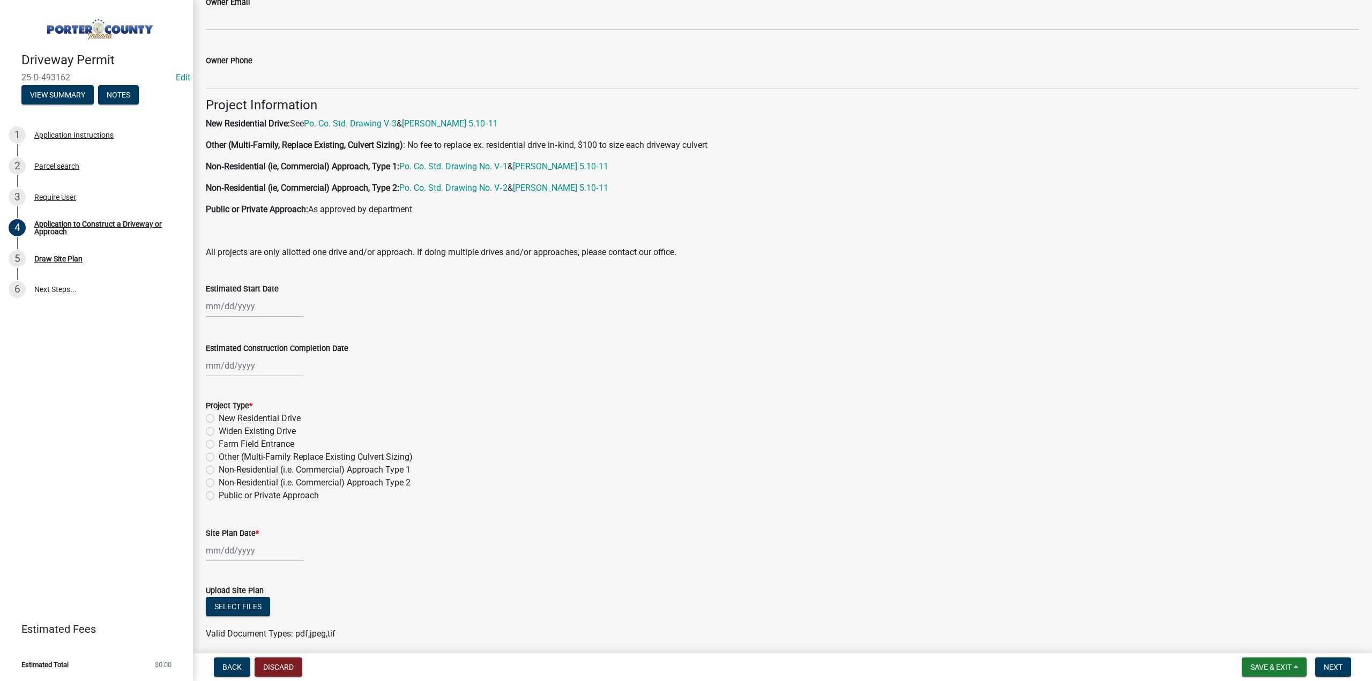
click at [249, 307] on div at bounding box center [255, 306] width 98 height 22
select select "10"
select select "2025"
drag, startPoint x: 623, startPoint y: 330, endPoint x: 535, endPoint y: 343, distance: 88.8
click at [623, 330] on div "Estimated Construction Completion Date" at bounding box center [783, 352] width 1154 height 50
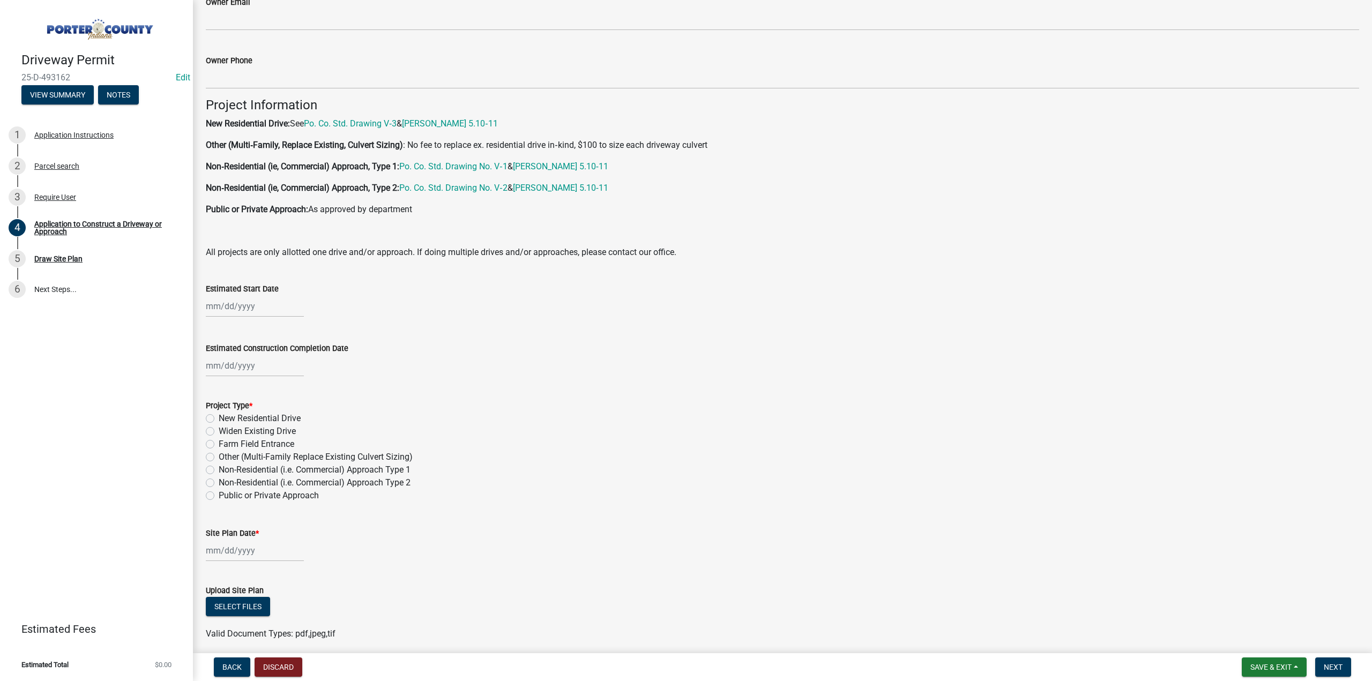
select select "10"
select select "2025"
click at [233, 308] on div "Jan Feb Mar Apr May Jun Jul Aug Sep Oct Nov Dec 1525 1526 1527 1528 1529 1530 1…" at bounding box center [255, 306] width 98 height 22
click at [251, 396] on div "15" at bounding box center [250, 397] width 17 height 17
type input "10/15/2025"
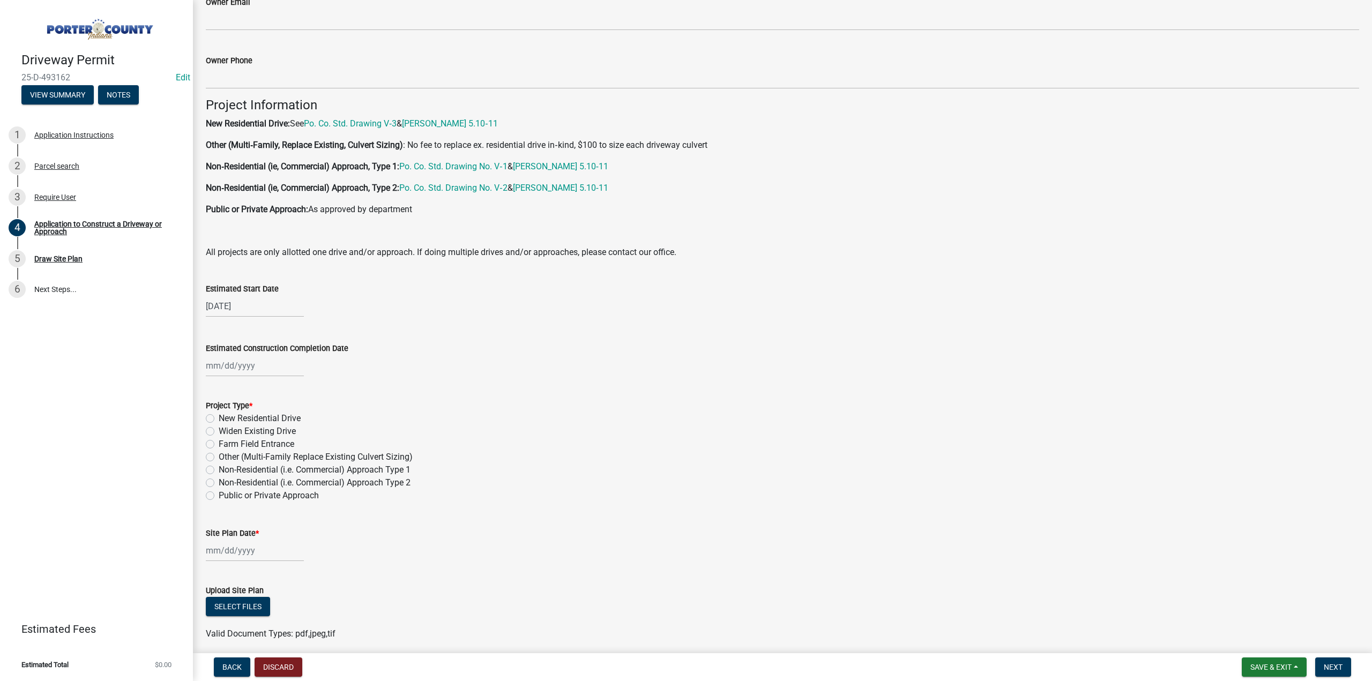
select select "10"
select select "2025"
click at [251, 368] on div "Jan Feb Mar Apr May Jun Jul Aug Sep Oct Nov Dec 1525 1526 1527 1528 1529 1530 1…" at bounding box center [255, 366] width 98 height 22
type input "09/30/2027"
click at [273, 388] on select "1525 1526 1527 1528 1529 1530 1531 1532 1533 1534 1535 1536 1537 1538 1539 1540…" at bounding box center [290, 389] width 39 height 16
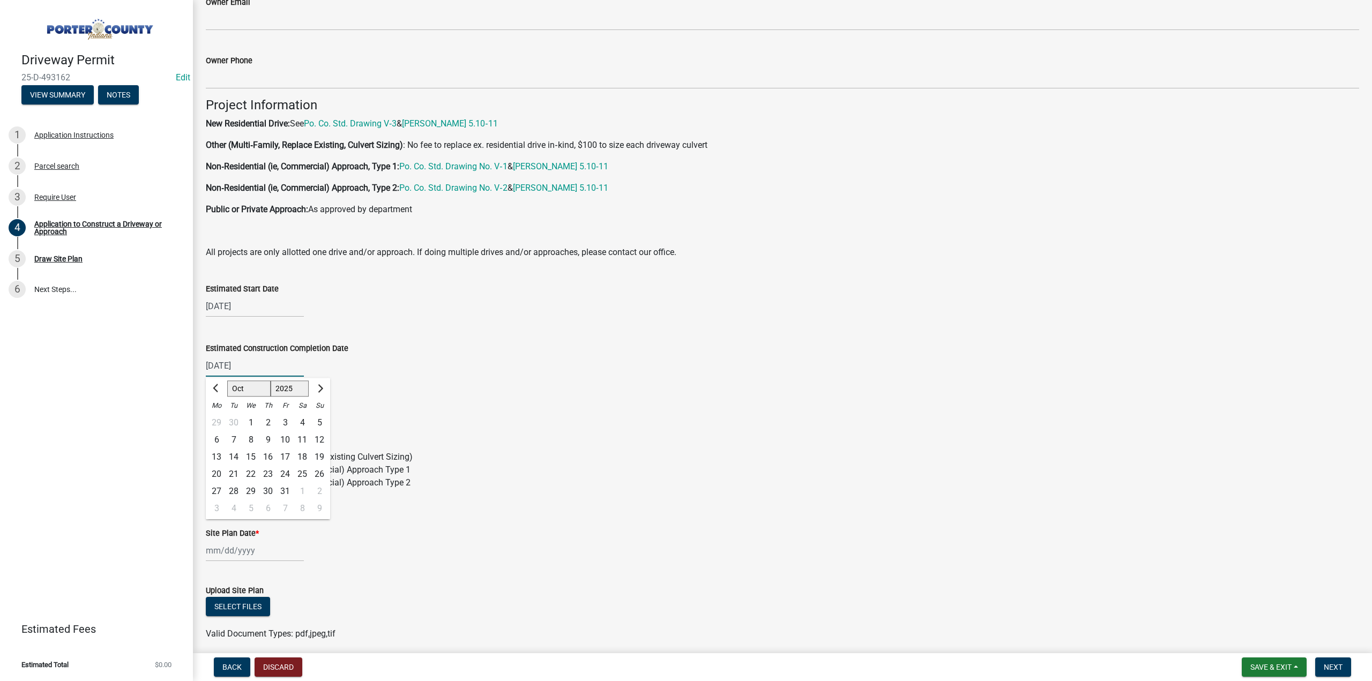
select select "2027"
click at [271, 381] on select "1525 1526 1527 1528 1529 1530 1531 1532 1533 1534 1535 1536 1537 1538 1539 1540…" at bounding box center [290, 389] width 39 height 16
click at [284, 456] on div "15" at bounding box center [285, 457] width 17 height 17
type input "10/15/2027"
click at [219, 418] on label "New Residential Drive" at bounding box center [260, 418] width 82 height 13
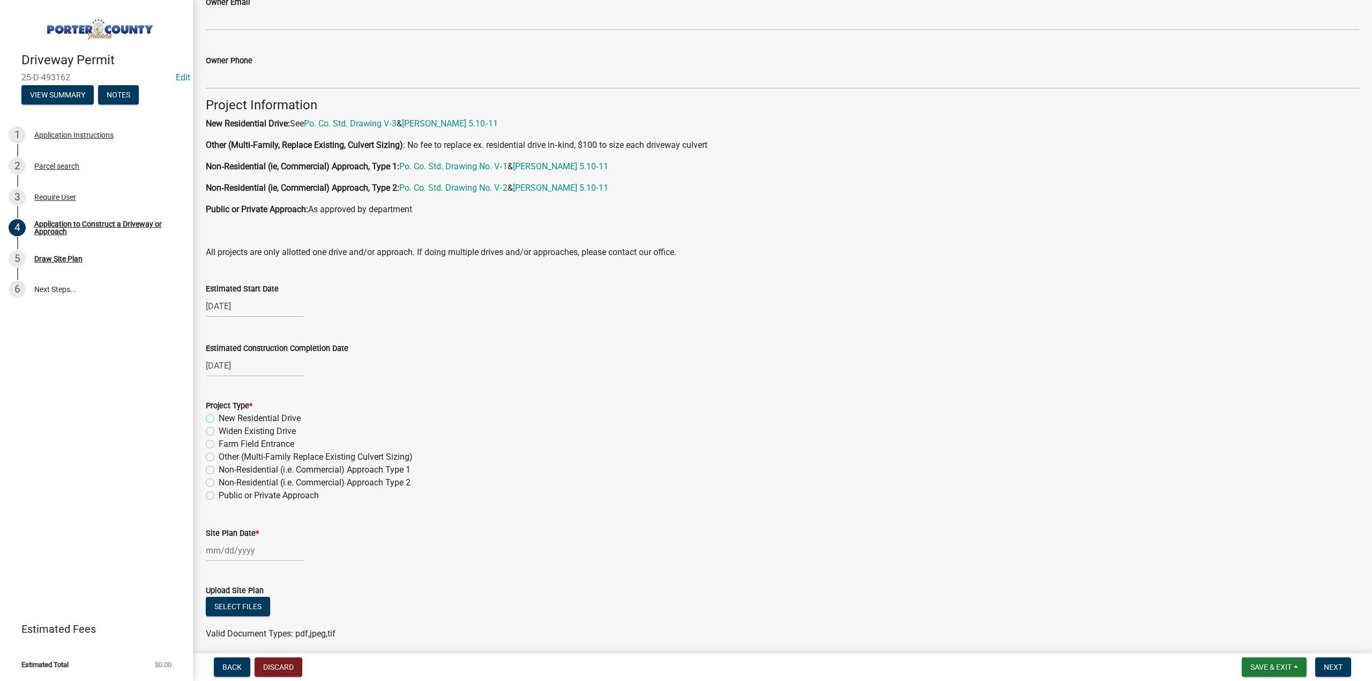
click at [219, 418] on input "New Residential Drive" at bounding box center [222, 415] width 7 height 7
radio input "true"
select select "10"
select select "2025"
click at [251, 553] on div "Jan Feb Mar Apr May Jun Jul Aug Sep Oct Nov Dec 1525 1526 1527 1528 1529 1530 1…" at bounding box center [255, 551] width 98 height 22
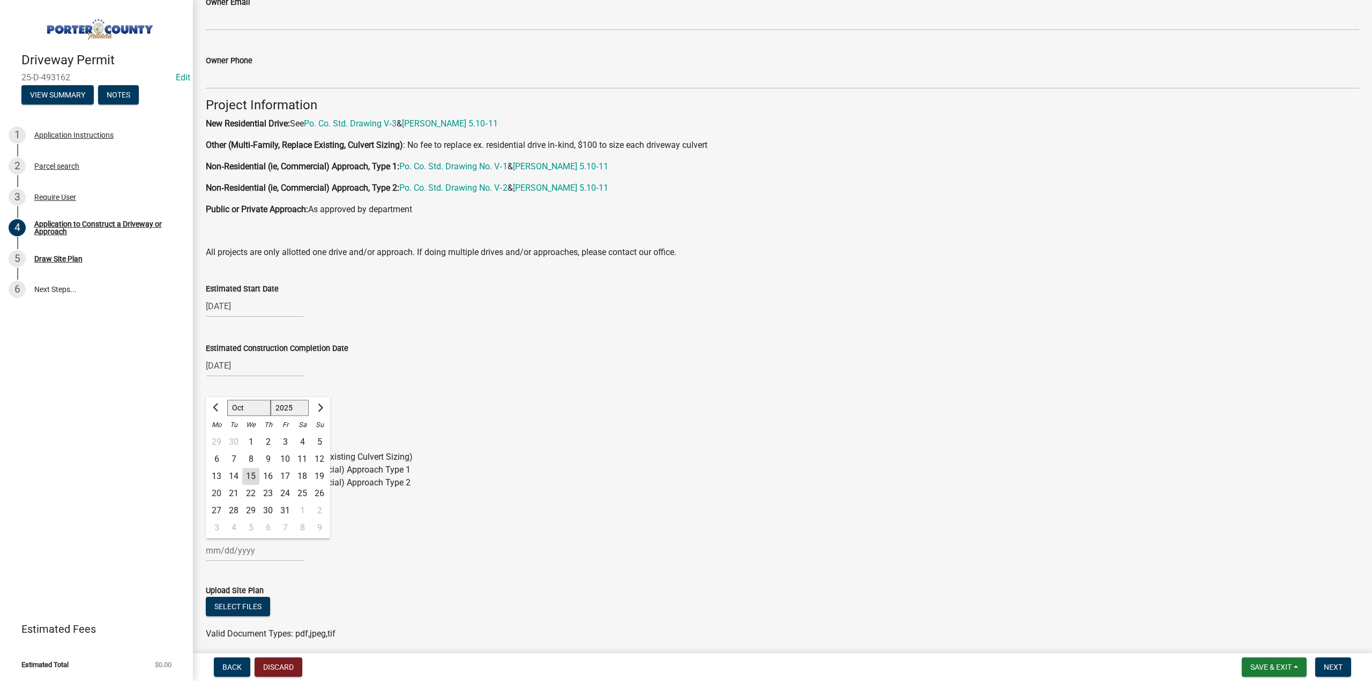
click at [246, 407] on select "Jan Feb Mar Apr May Jun Jul Aug Sep Oct Nov Dec" at bounding box center [248, 408] width 43 height 16
select select "8"
click at [227, 400] on select "Jan Feb Mar Apr May Jun Jul Aug Sep Oct Nov Dec" at bounding box center [248, 408] width 43 height 16
click at [217, 460] on div "4" at bounding box center [216, 459] width 17 height 17
type input "08/04/2025"
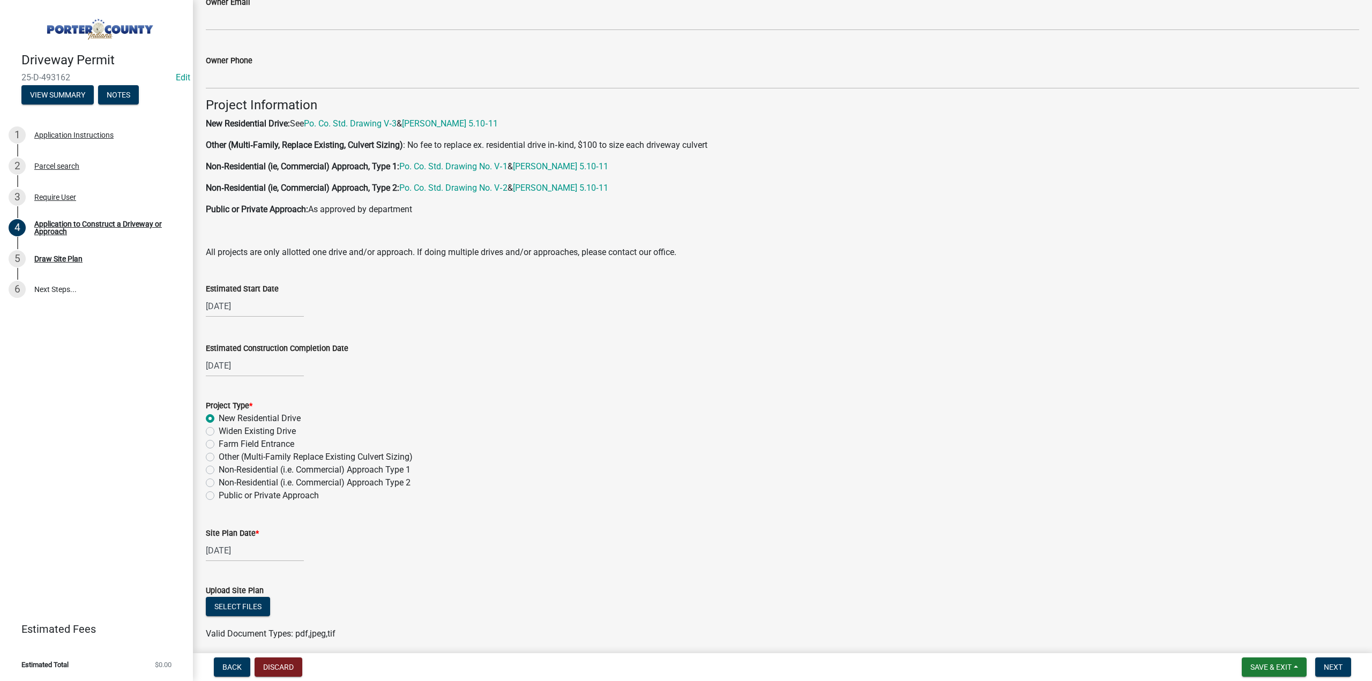
click at [239, 549] on div "08/04/2025" at bounding box center [255, 551] width 98 height 22
select select "8"
select select "2025"
click at [268, 462] on div "7" at bounding box center [267, 459] width 17 height 17
type input "08/07/2025"
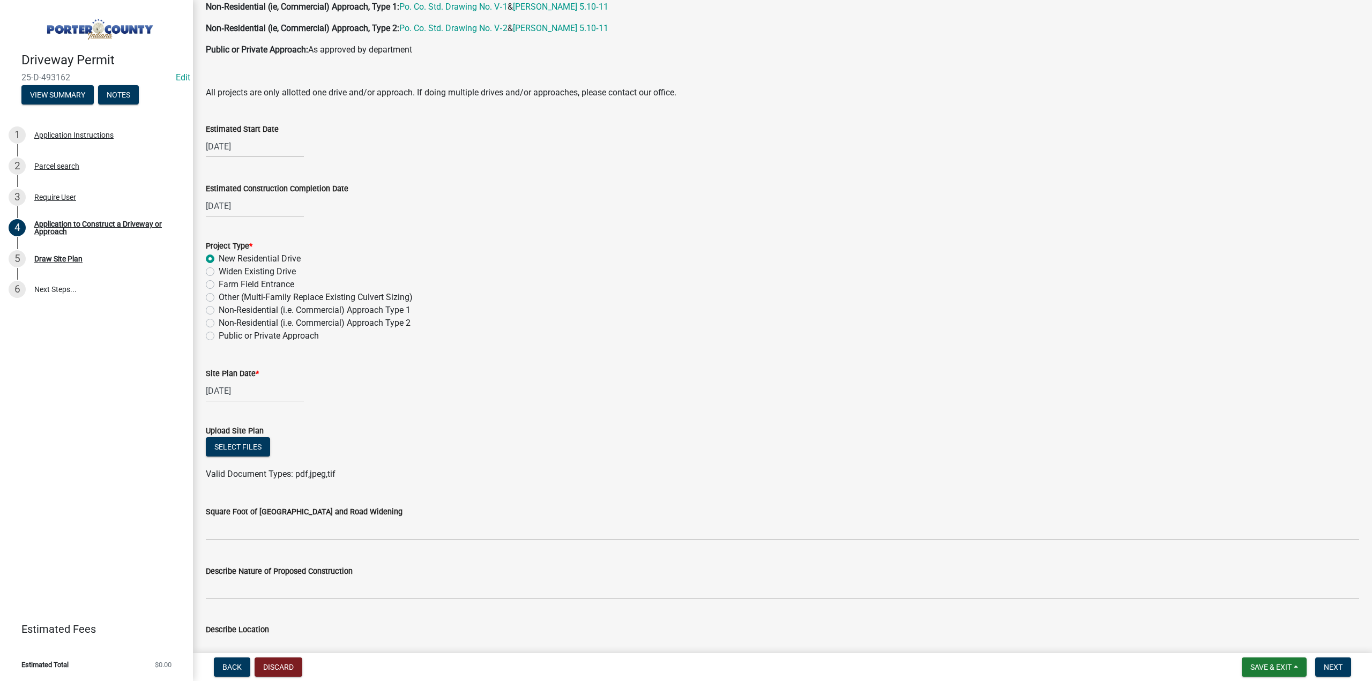
scroll to position [804, 0]
click at [244, 447] on button "Select files" at bounding box center [238, 445] width 64 height 19
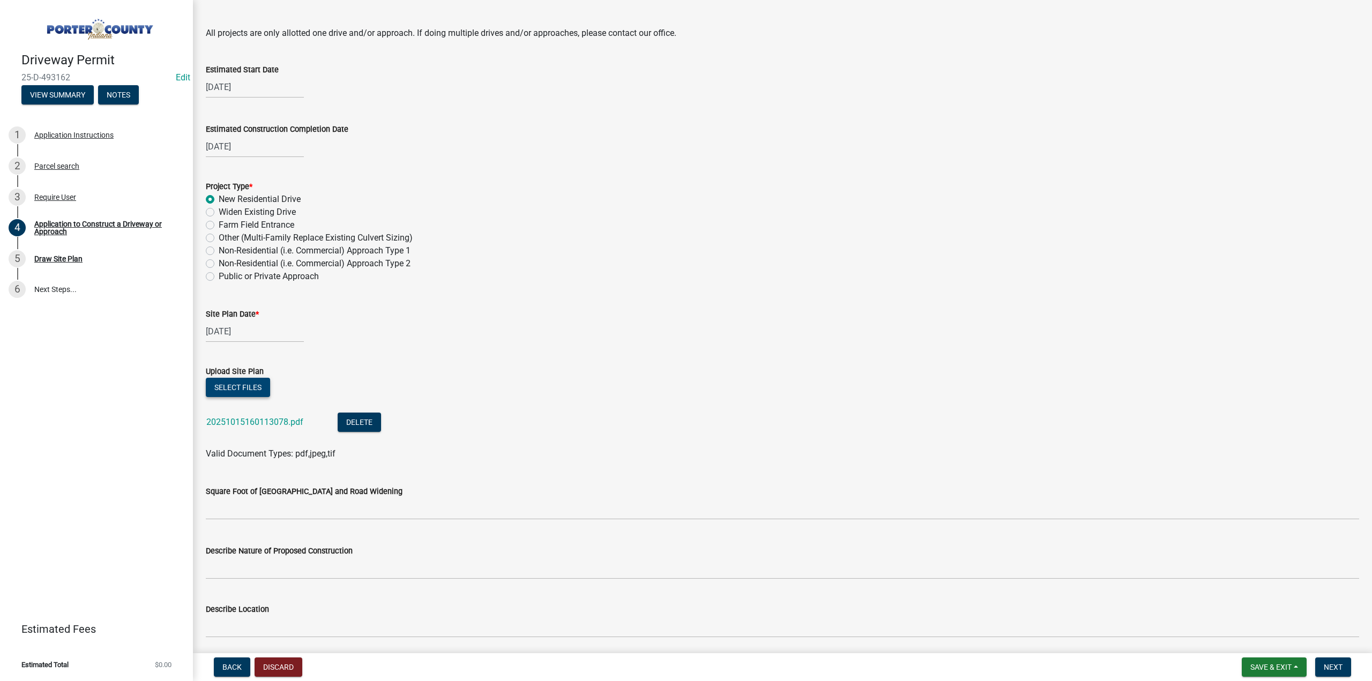
scroll to position [901, 0]
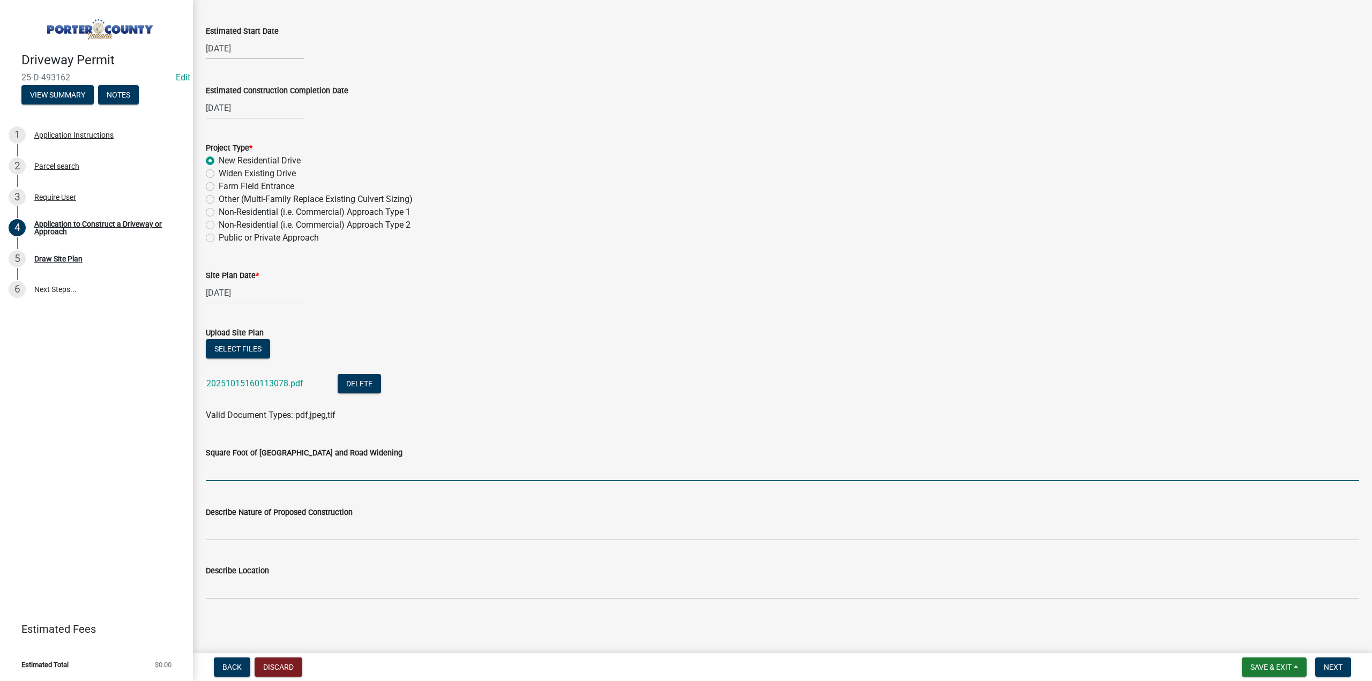
click at [324, 467] on input "text" at bounding box center [783, 470] width 1154 height 22
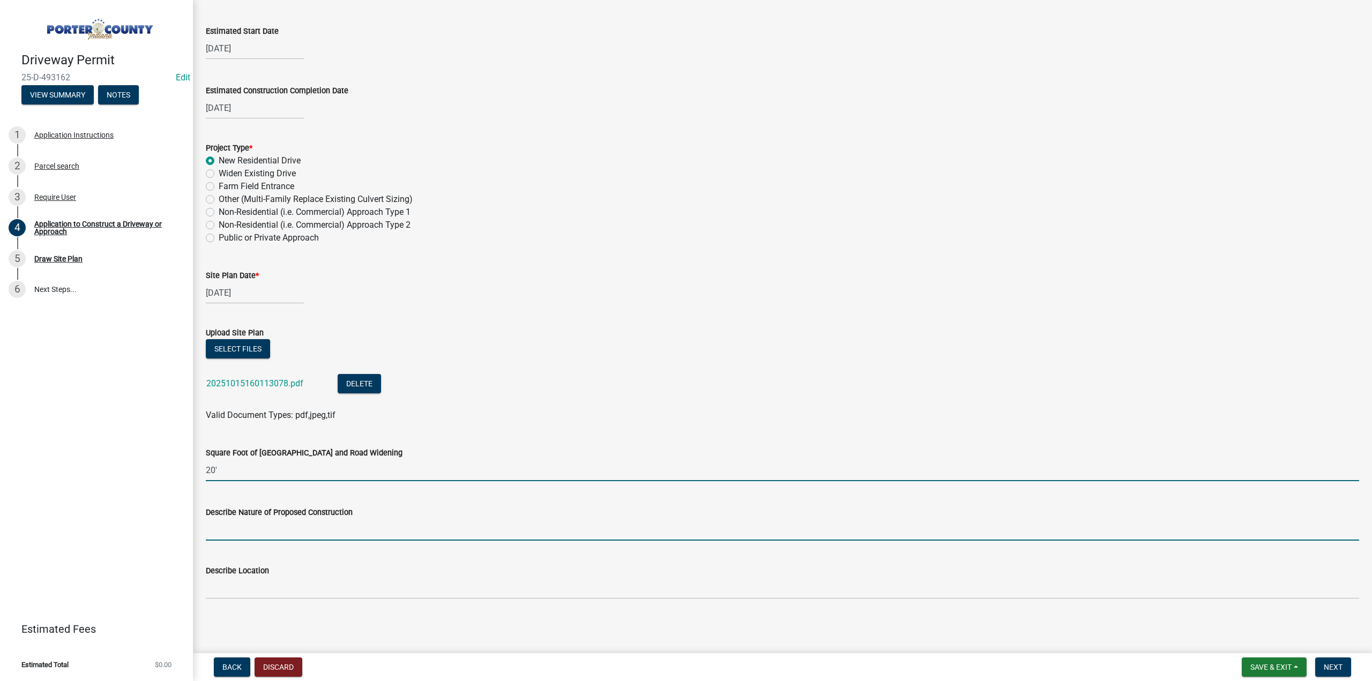
type input "20"
click at [333, 525] on input "Describe Nature of Proposed Construction" at bounding box center [783, 530] width 1154 height 22
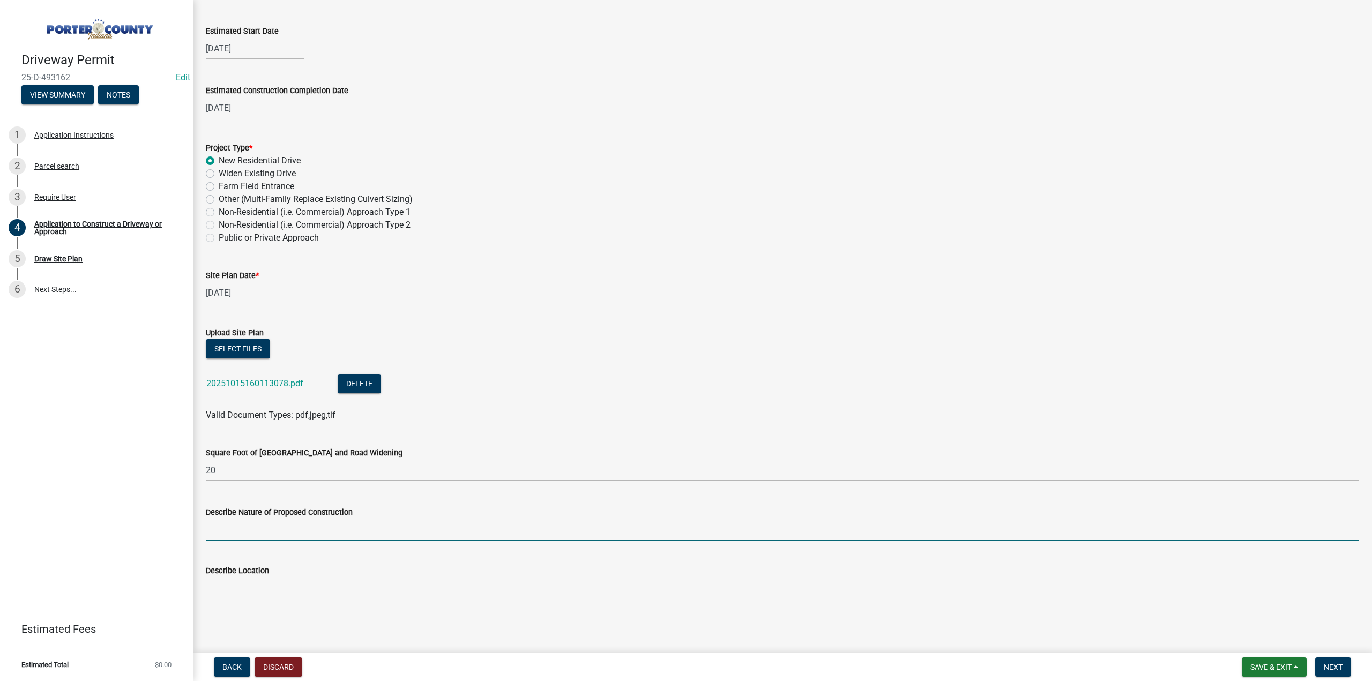
type input "Access ROW"
click at [255, 587] on input "Describe Location" at bounding box center [783, 588] width 1154 height 22
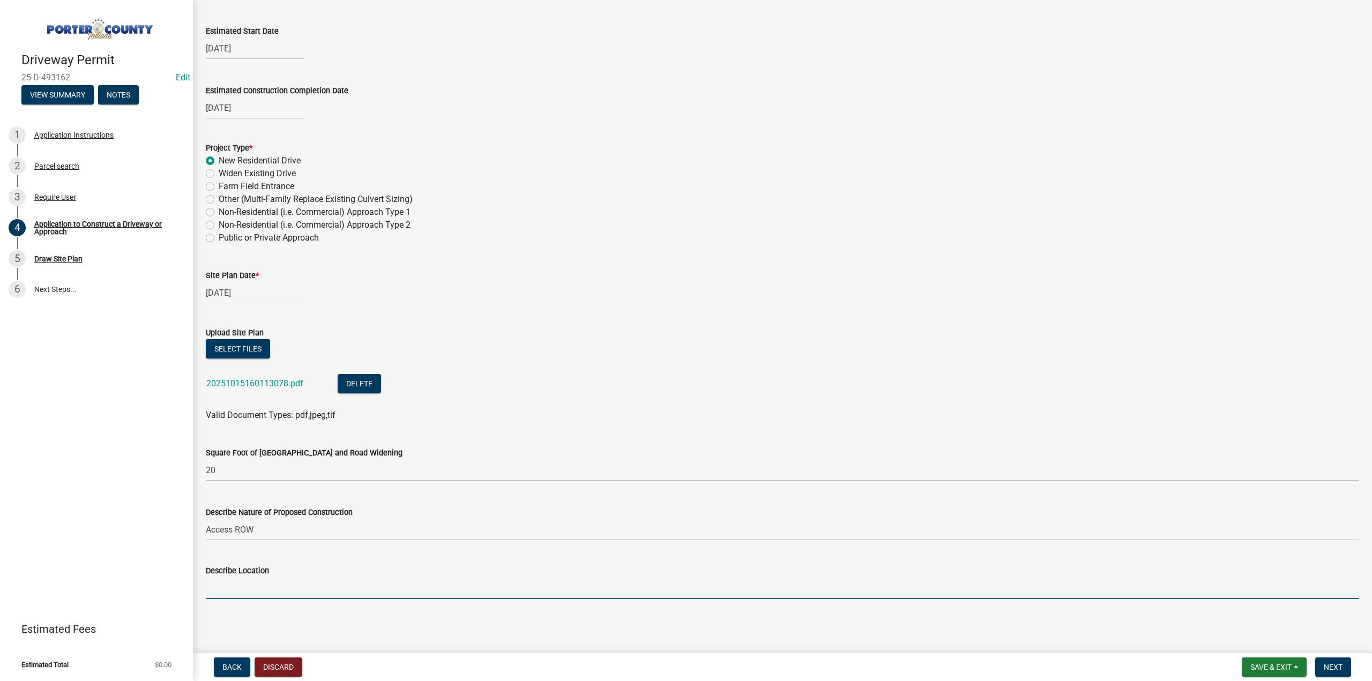
type input "ROW"
click at [1336, 665] on span "Next" at bounding box center [1333, 667] width 19 height 9
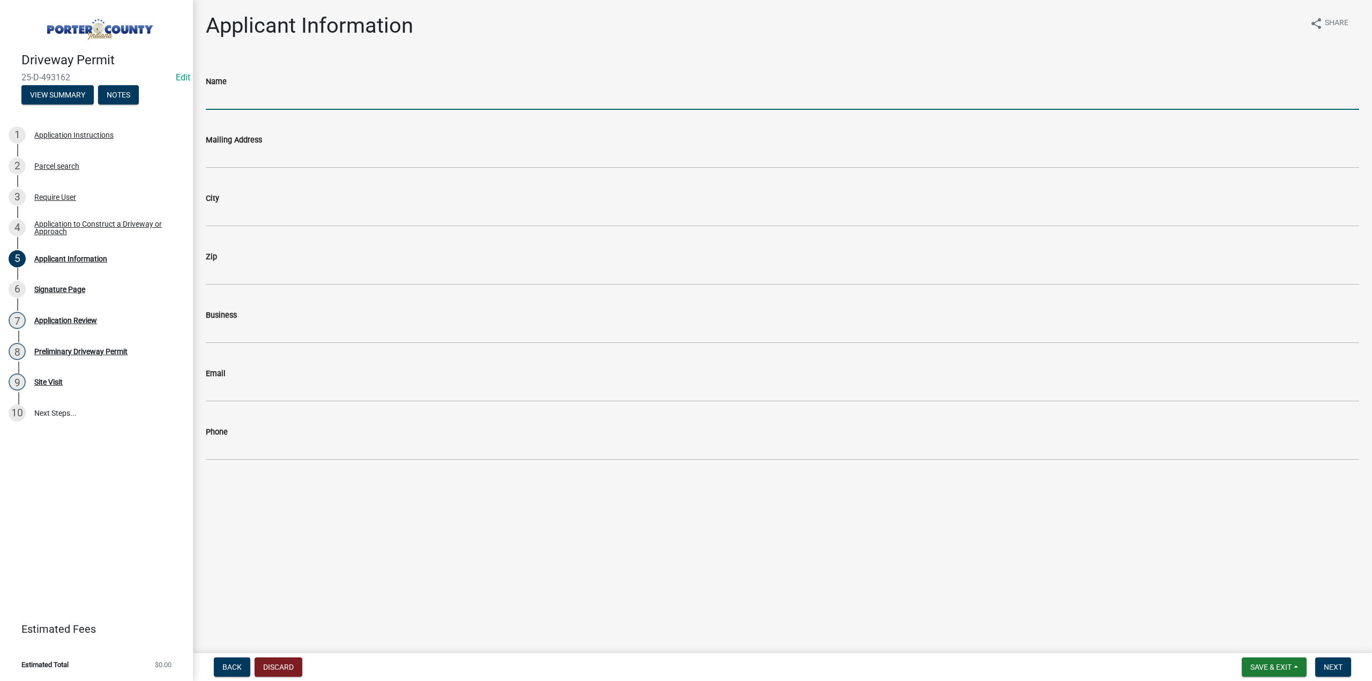
click at [251, 93] on input "Name" at bounding box center [783, 99] width 1154 height 22
type input "Providence Real Estate Development LLC"
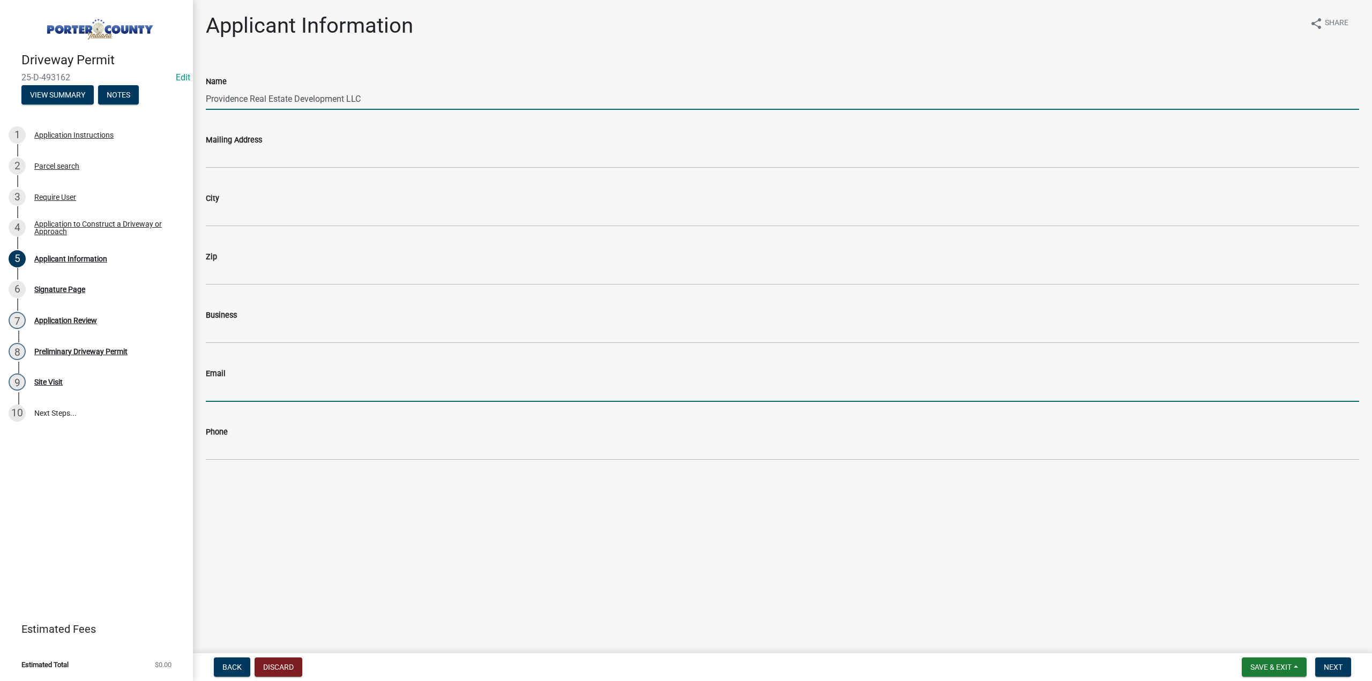
click at [278, 382] on input "Email" at bounding box center [783, 391] width 1154 height 22
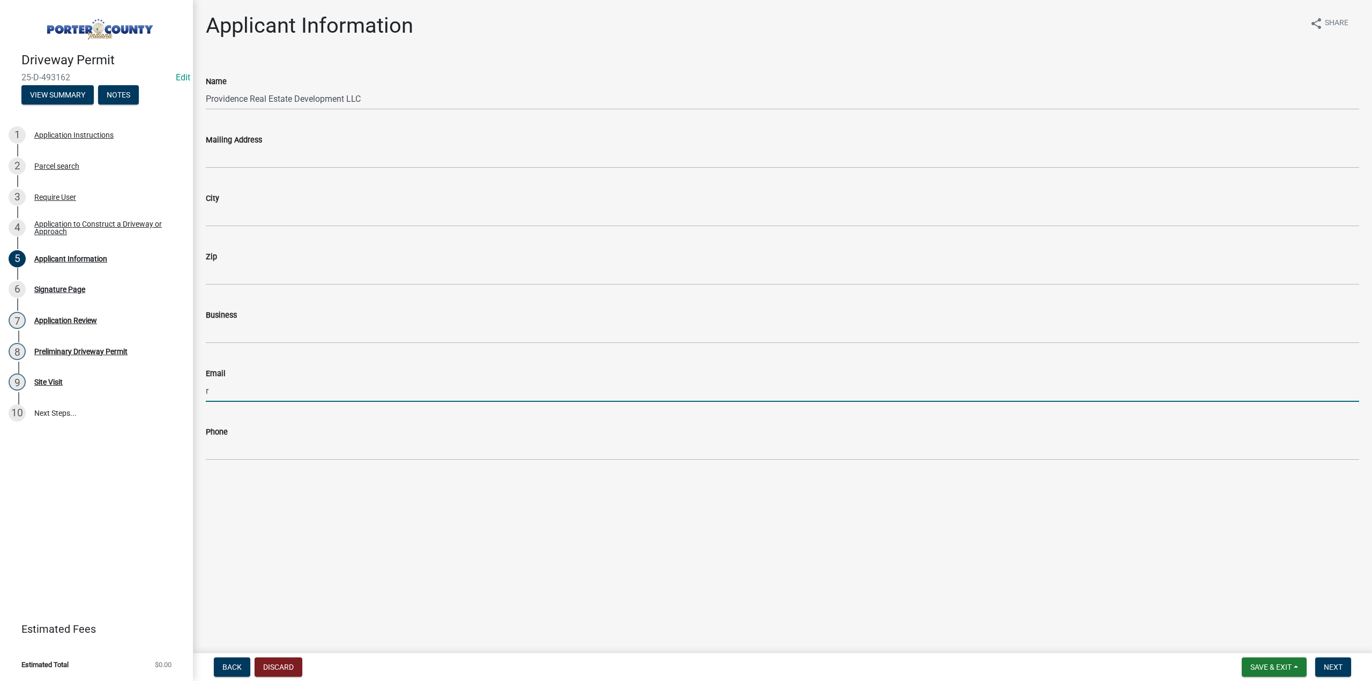
type input "rhuege@providencered.com"
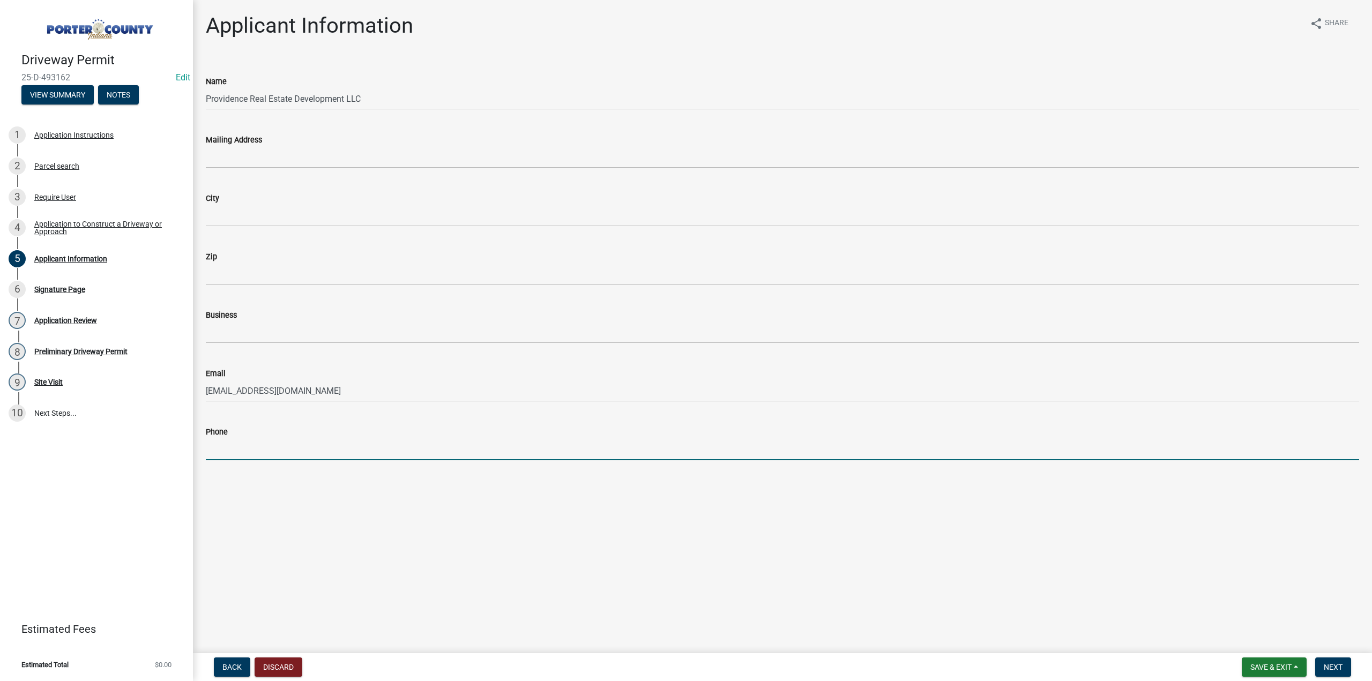
click at [285, 447] on input "Phone" at bounding box center [783, 449] width 1154 height 22
type input "630-925-1029"
click at [1340, 666] on span "Next" at bounding box center [1333, 667] width 19 height 9
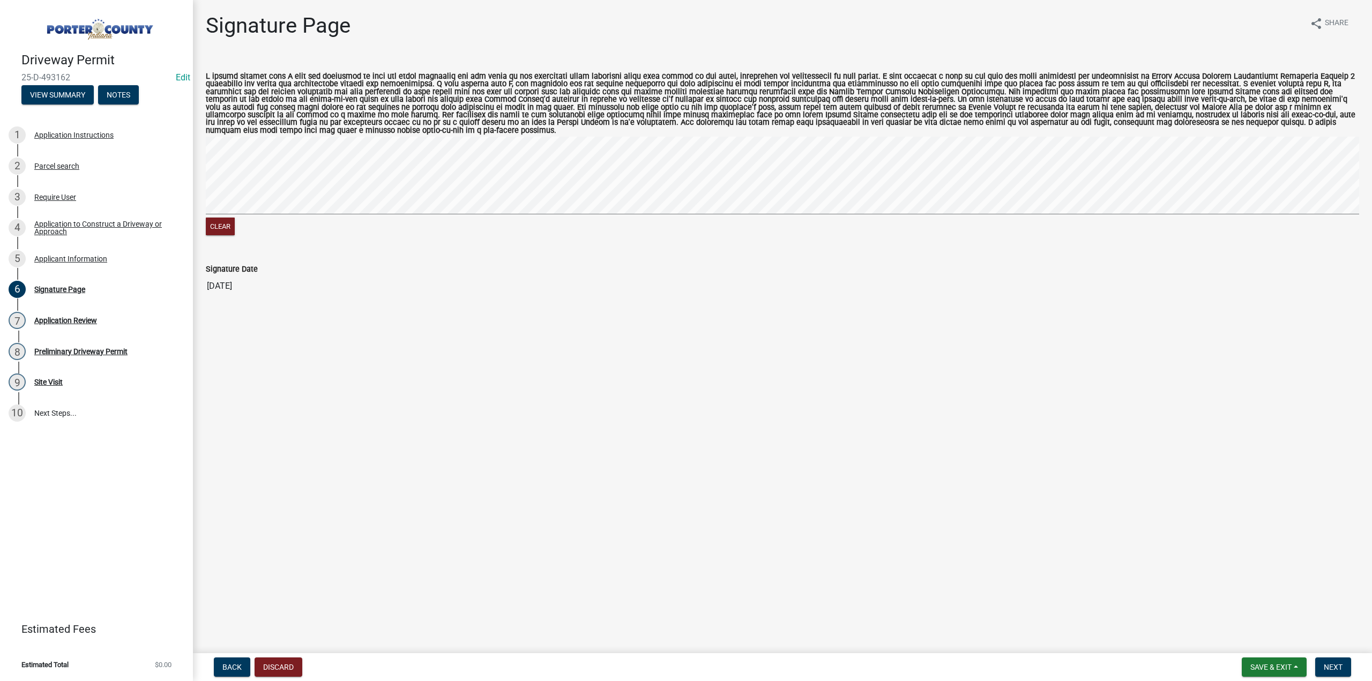
click at [1354, 673] on form "Save & Exit Save Save & Exit Next" at bounding box center [1297, 667] width 118 height 19
click at [1331, 668] on span "Next" at bounding box center [1333, 667] width 19 height 9
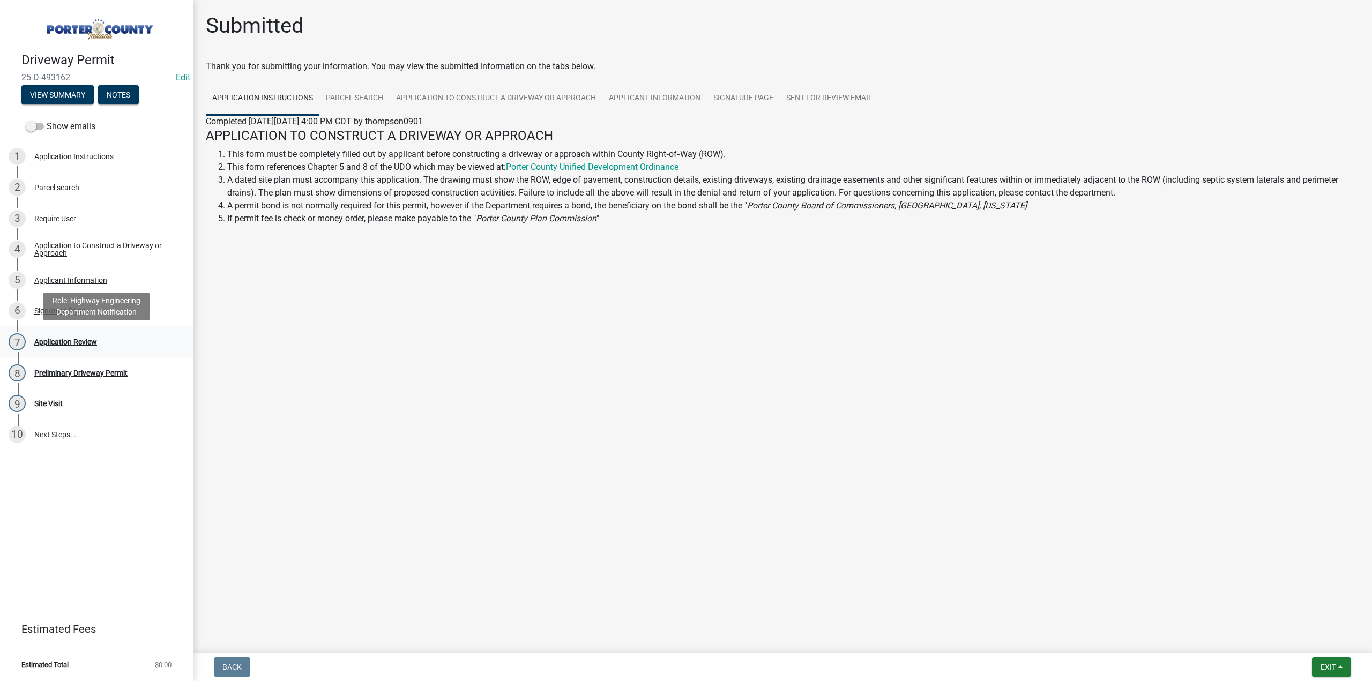
click at [79, 341] on div "Application Review" at bounding box center [65, 342] width 63 height 8
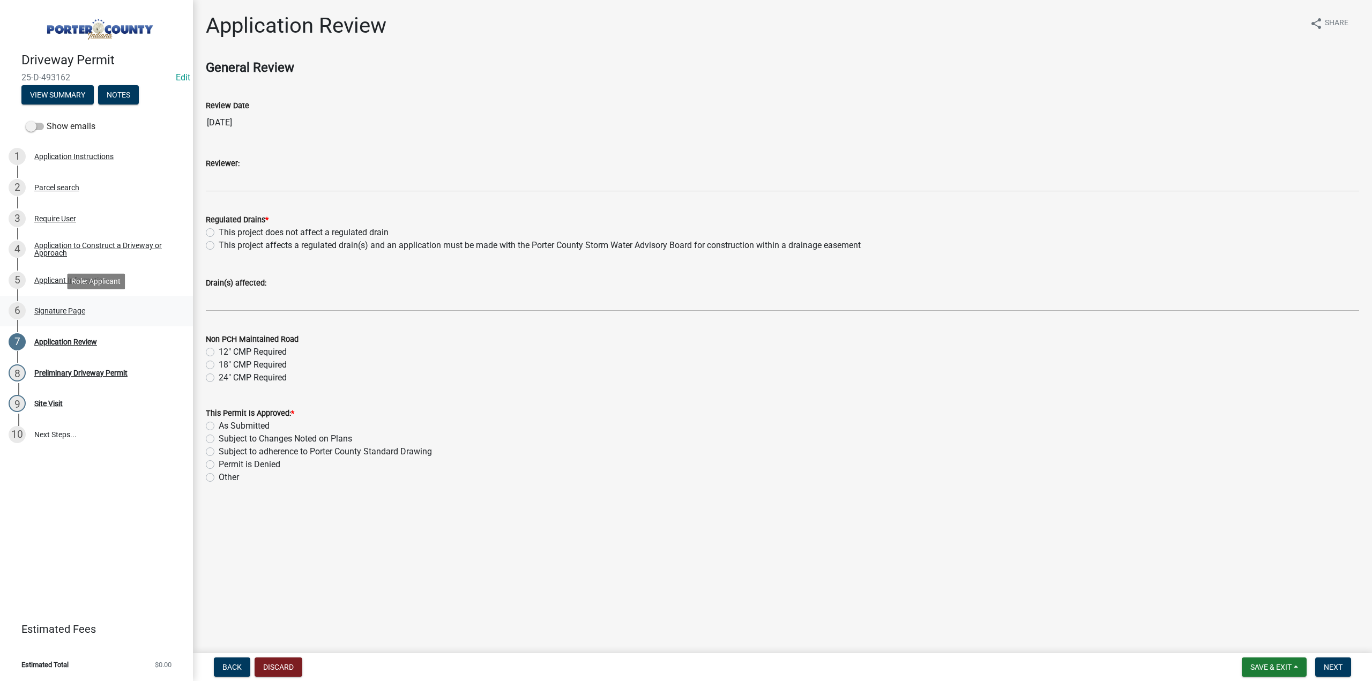
click at [85, 311] on div "Signature Page" at bounding box center [59, 311] width 51 height 8
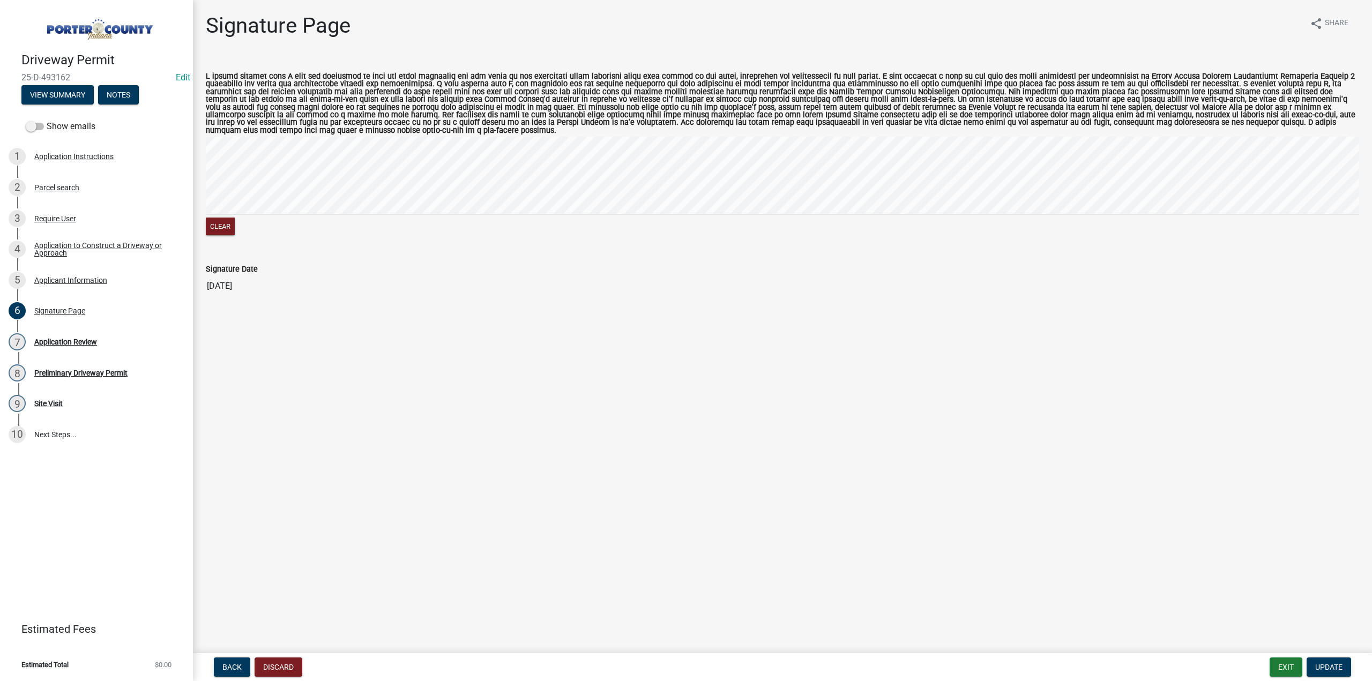
drag, startPoint x: 86, startPoint y: 72, endPoint x: 39, endPoint y: 68, distance: 47.4
click at [39, 68] on div "Driveway Permit 25-D-493162 Edit View Summary Notes" at bounding box center [97, 75] width 176 height 63
copy span "25-D-493162"
click at [1275, 665] on button "Exit" at bounding box center [1286, 667] width 33 height 19
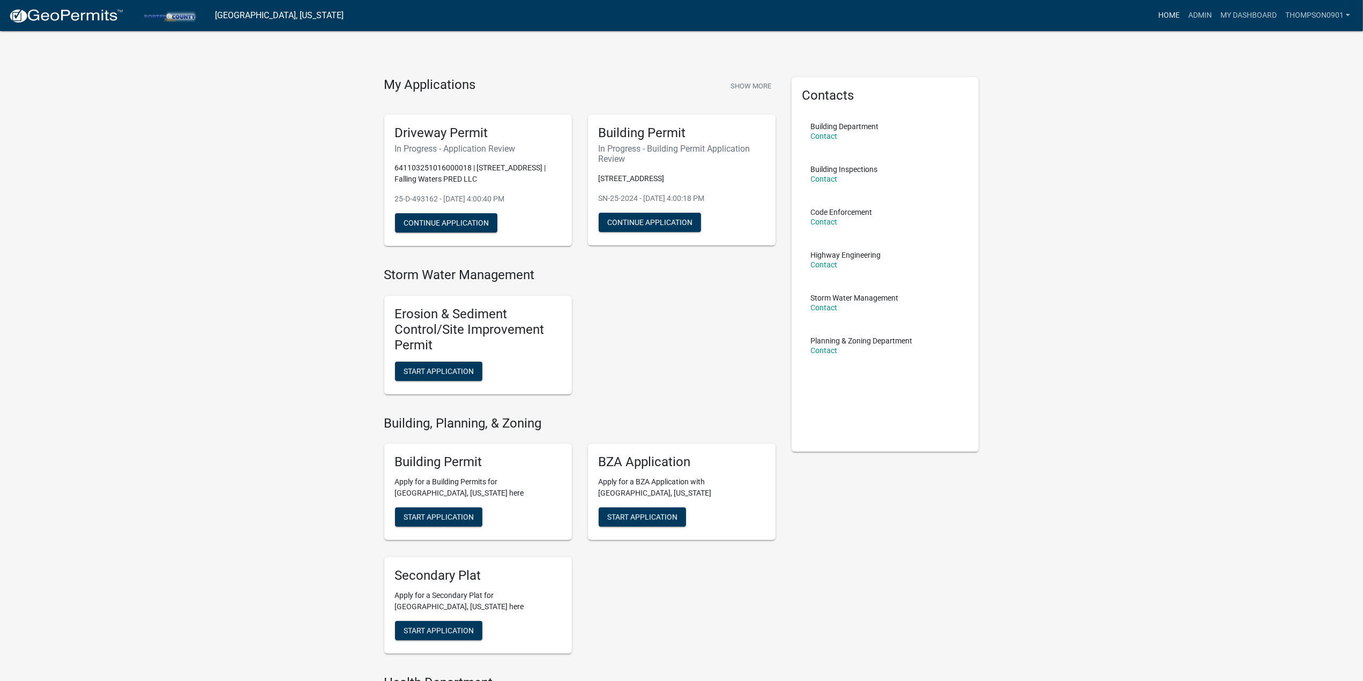
click at [1164, 13] on link "Home" at bounding box center [1169, 15] width 30 height 20
click at [1203, 10] on link "Admin" at bounding box center [1200, 15] width 32 height 20
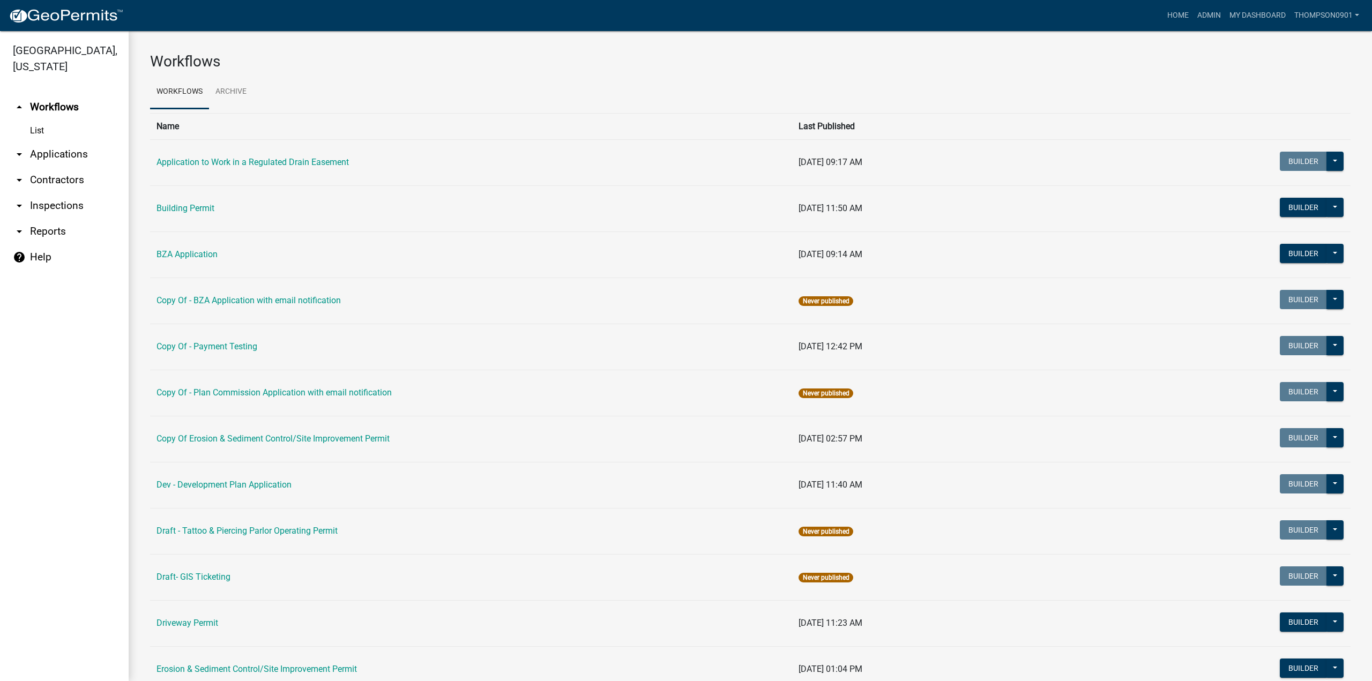
click at [75, 142] on link "arrow_drop_down Applications" at bounding box center [64, 155] width 129 height 26
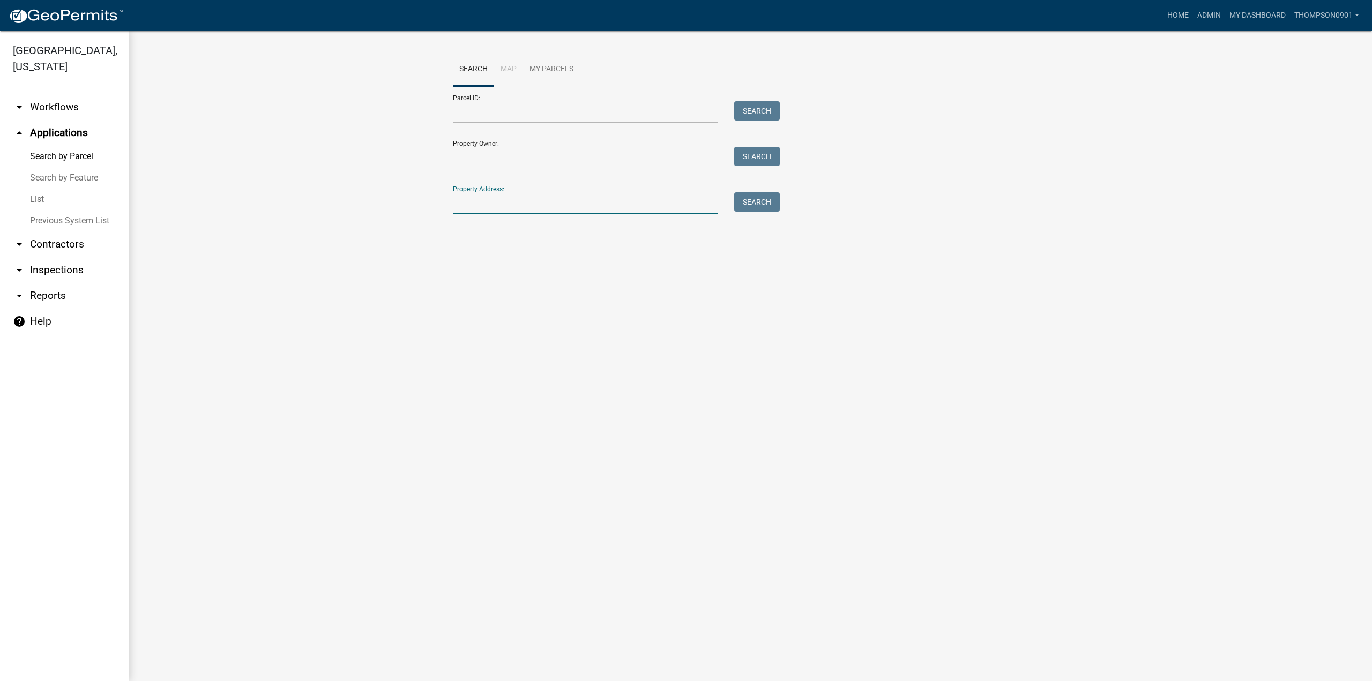
click at [480, 199] on input "Property Address:" at bounding box center [585, 203] width 265 height 22
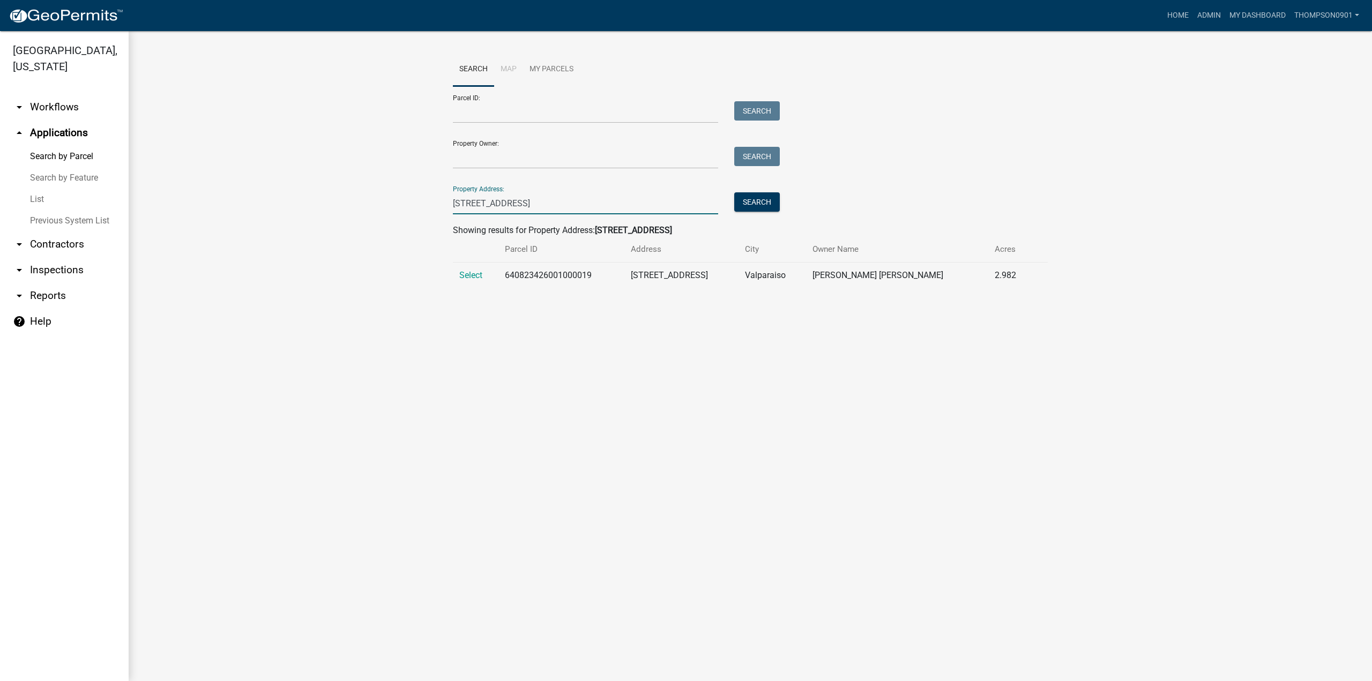
type input "622 us hwy 30"
click at [483, 275] on td "Select" at bounding box center [476, 276] width 46 height 26
click at [471, 273] on span "Select" at bounding box center [470, 275] width 23 height 10
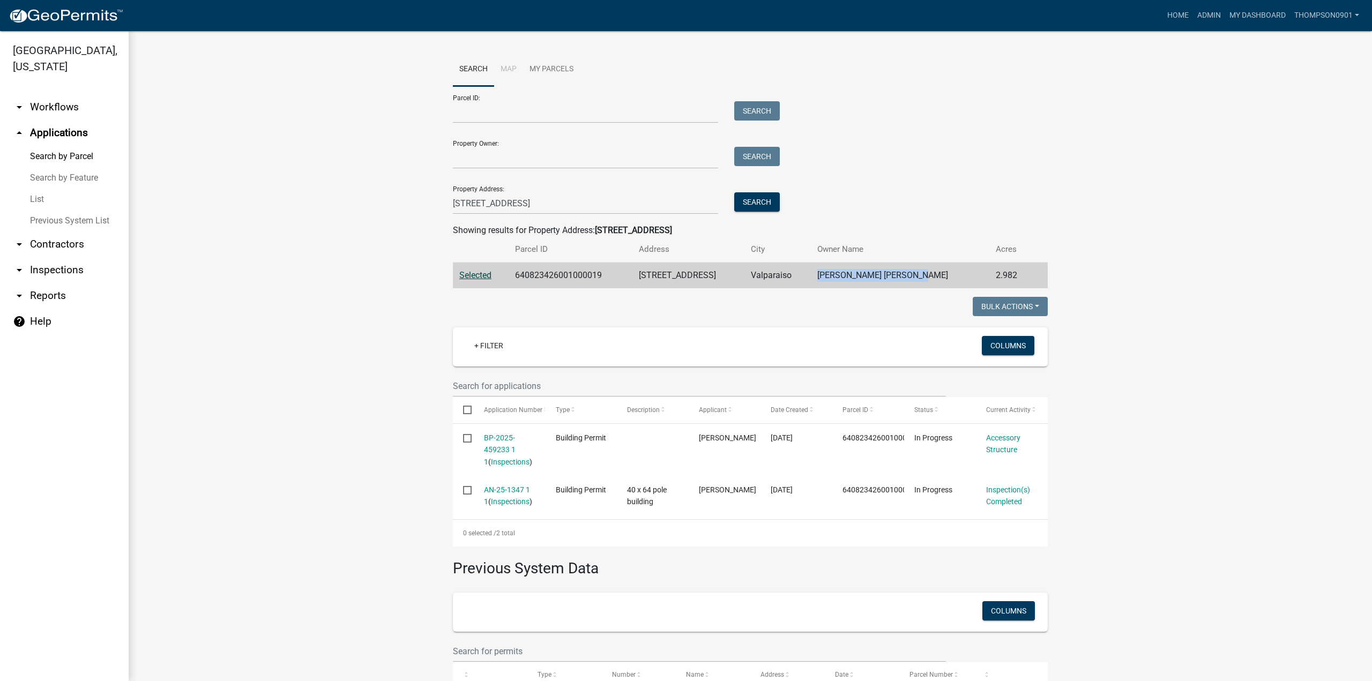
drag, startPoint x: 940, startPoint y: 277, endPoint x: 834, endPoint y: 281, distance: 105.7
click at [834, 281] on td "Vlahos Evangelos George" at bounding box center [900, 276] width 178 height 26
copy td "Vlahos Evangelos George"
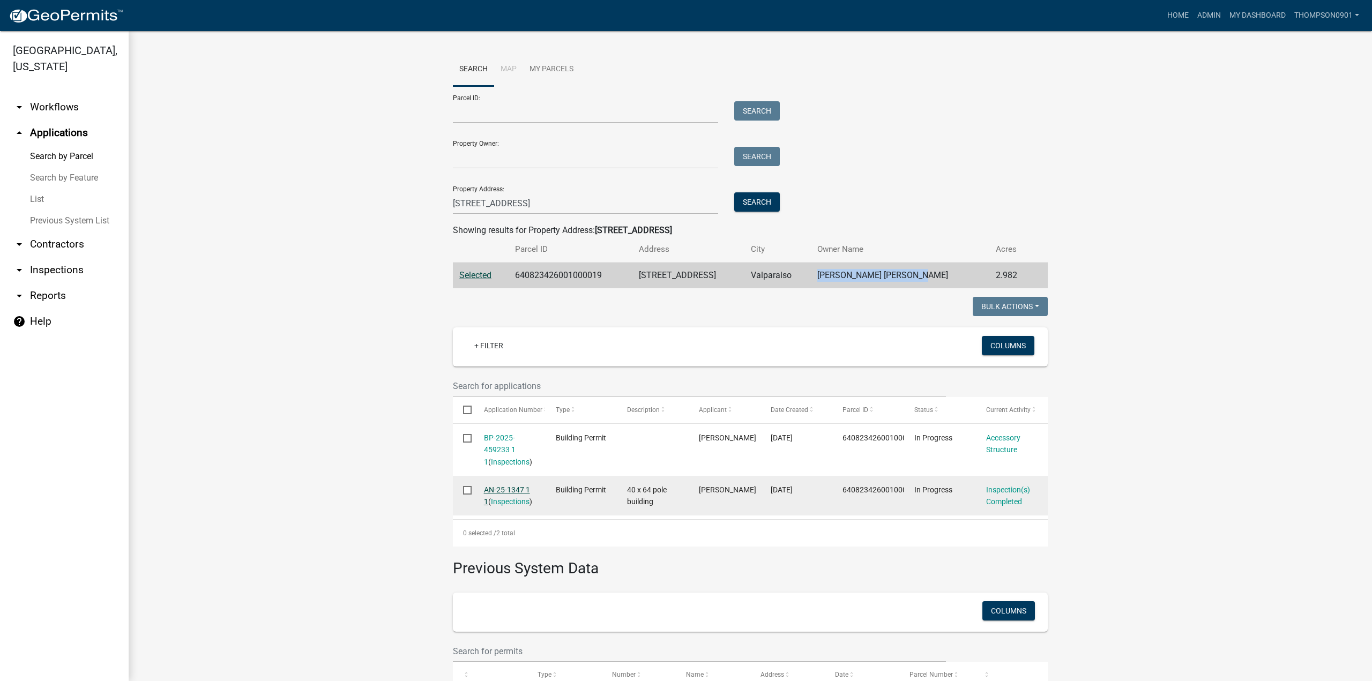
click at [505, 489] on link "AN-25-1347 1 1" at bounding box center [507, 496] width 46 height 21
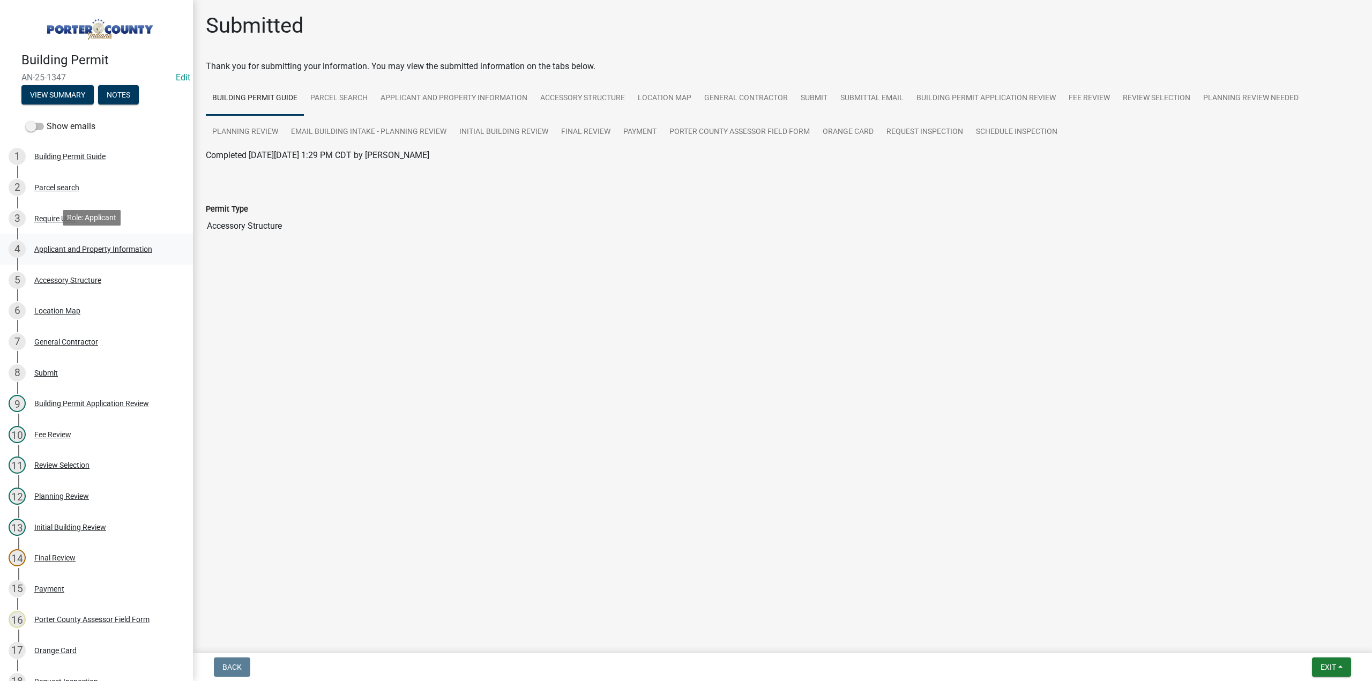
click at [66, 246] on div "Applicant and Property Information" at bounding box center [93, 250] width 118 height 8
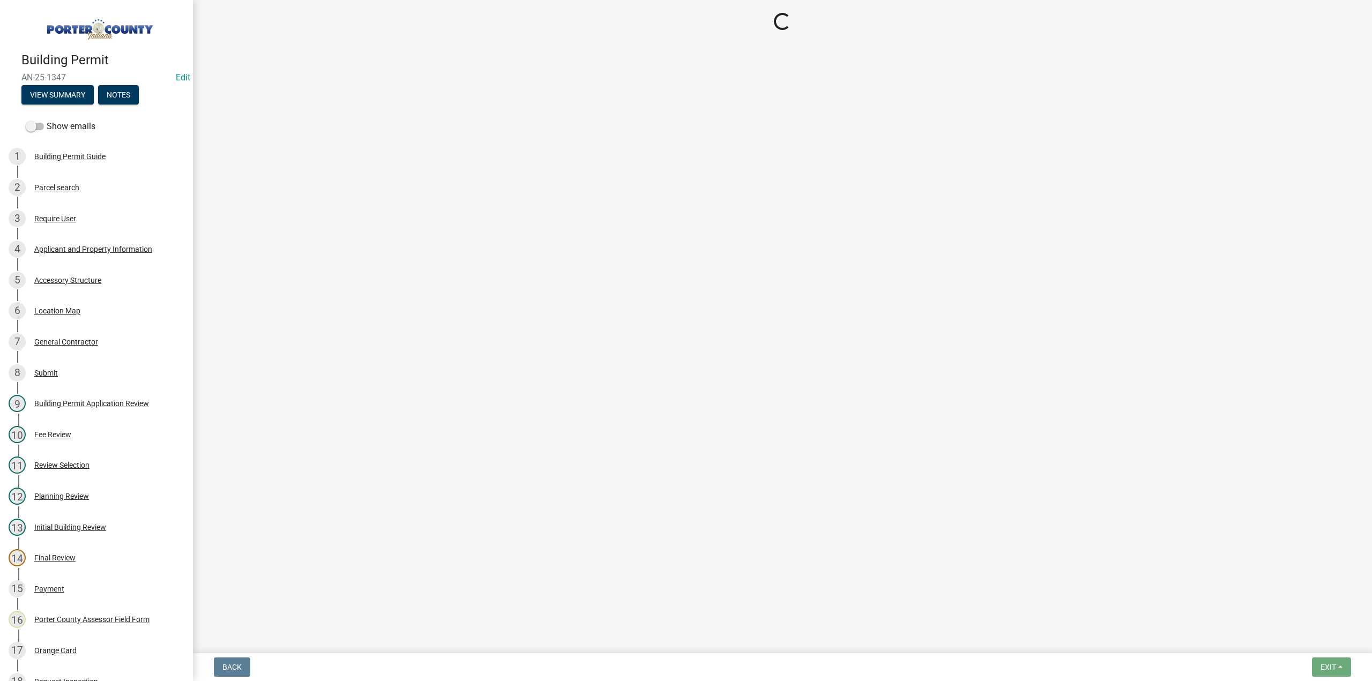
select select "4e6cbcac-7d48-4f78-b019-902ed53214cd"
select select "ea6751d4-6bf7-4a16-89ee-f7801ab82aa1"
select select "92efe679-05f4-414a-9426-51627fba5de6"
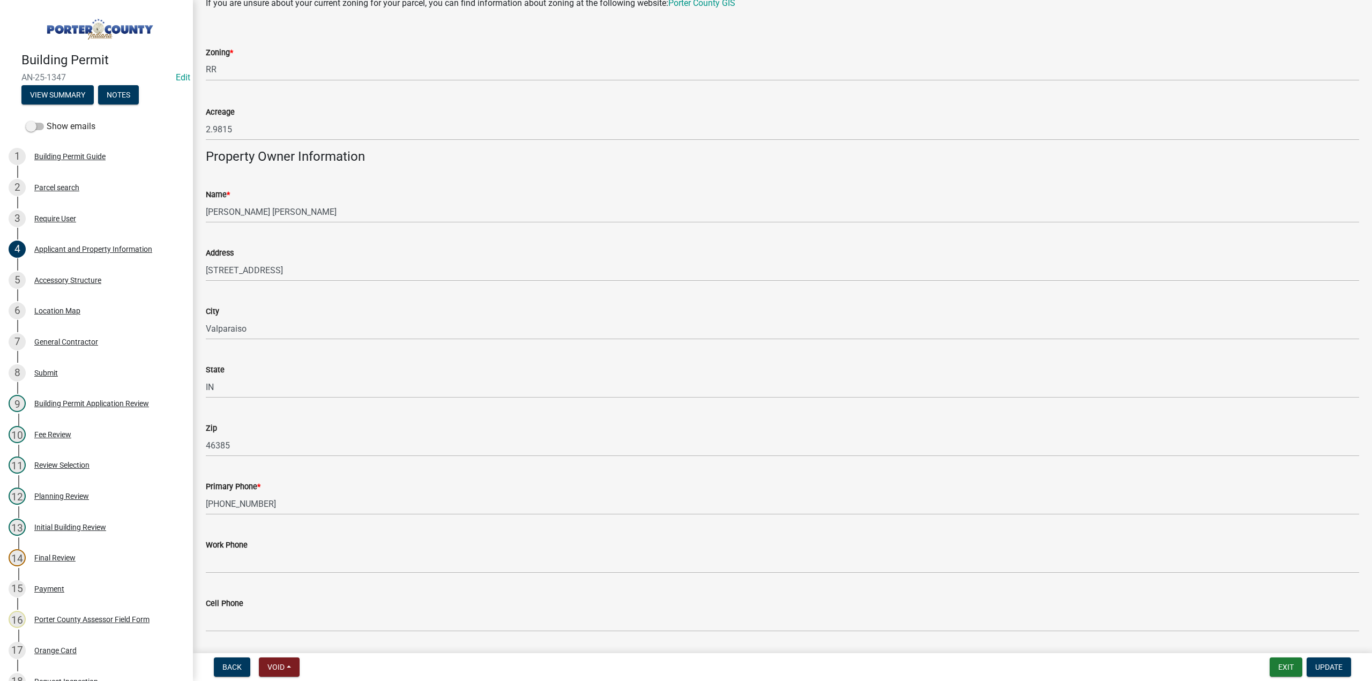
scroll to position [1179, 0]
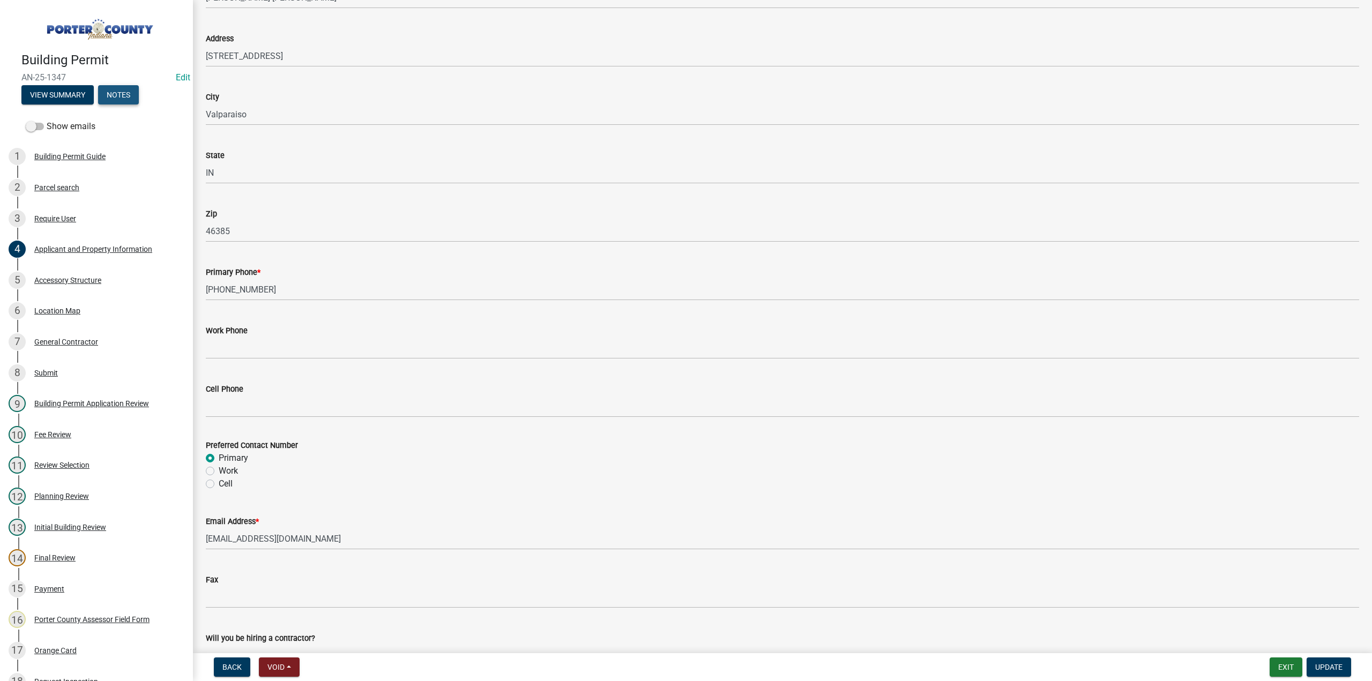
click at [113, 92] on button "Notes" at bounding box center [118, 94] width 41 height 19
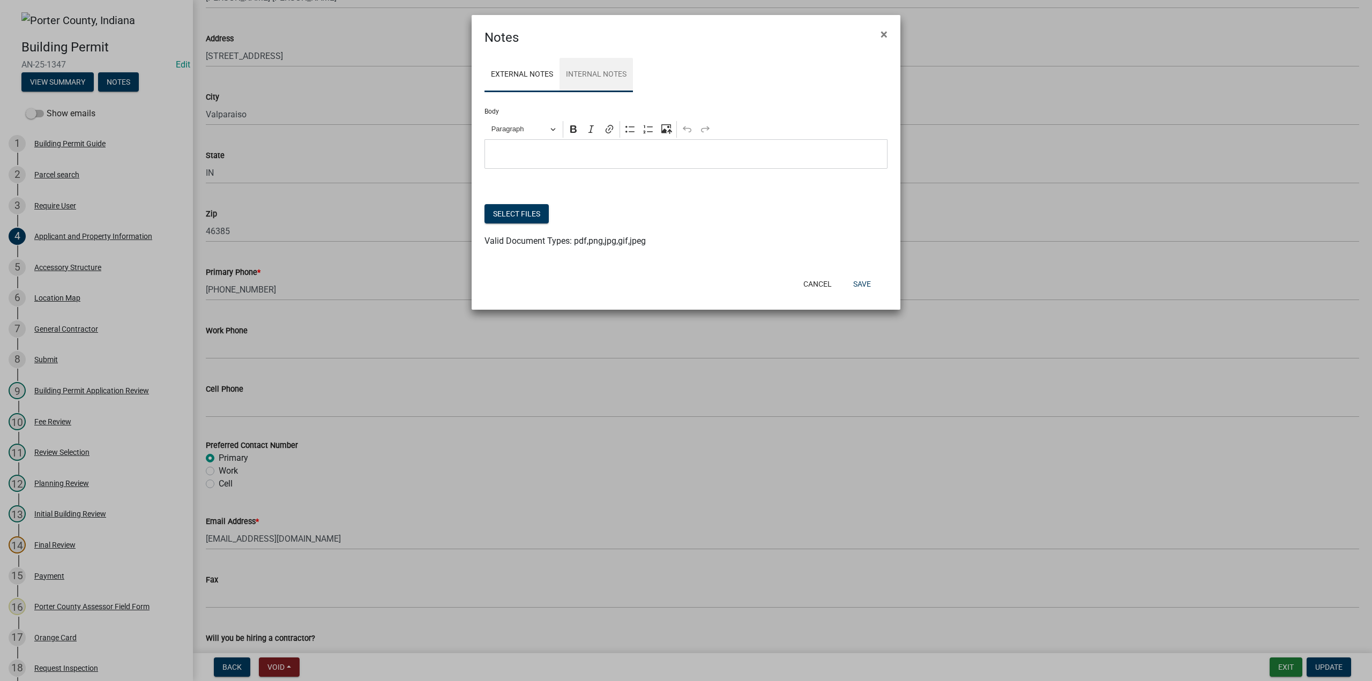
click at [584, 65] on link "Internal Notes" at bounding box center [596, 75] width 73 height 34
click at [521, 66] on link "External Notes" at bounding box center [522, 75] width 75 height 34
click at [881, 31] on span "×" at bounding box center [884, 34] width 7 height 15
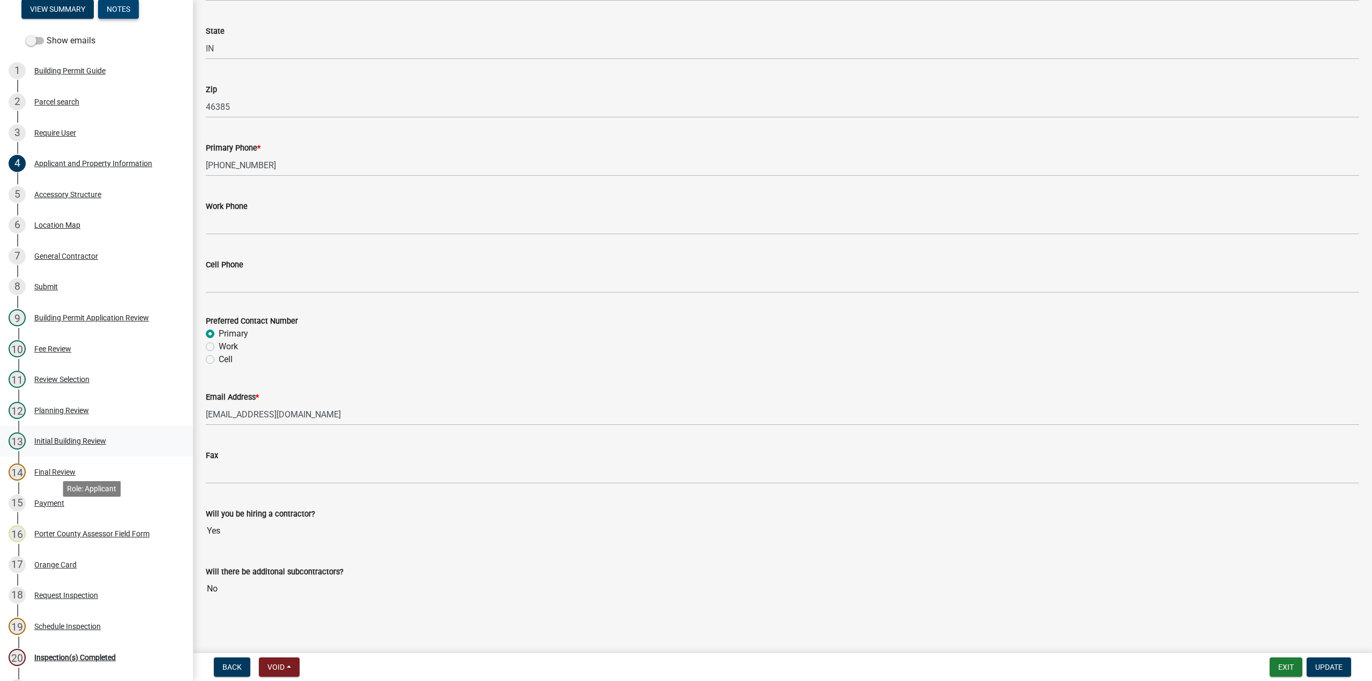
scroll to position [4, 0]
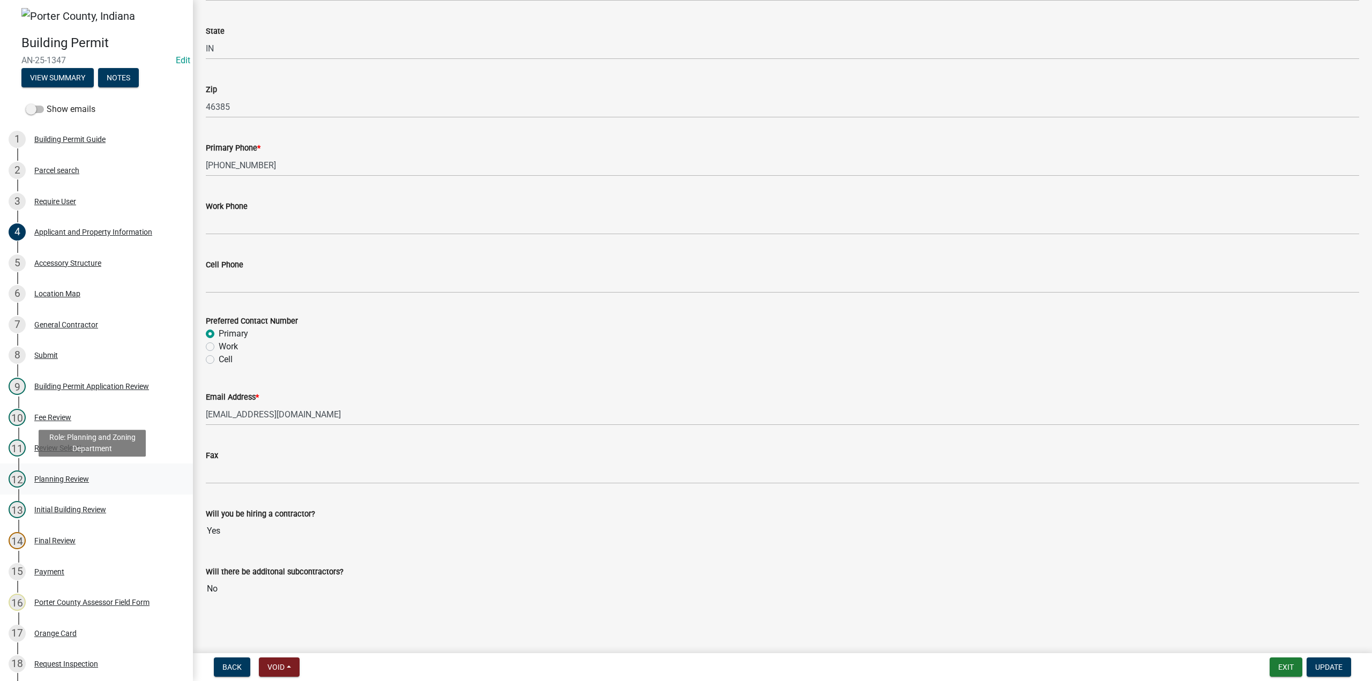
click at [84, 475] on div "Planning Review" at bounding box center [61, 479] width 55 height 8
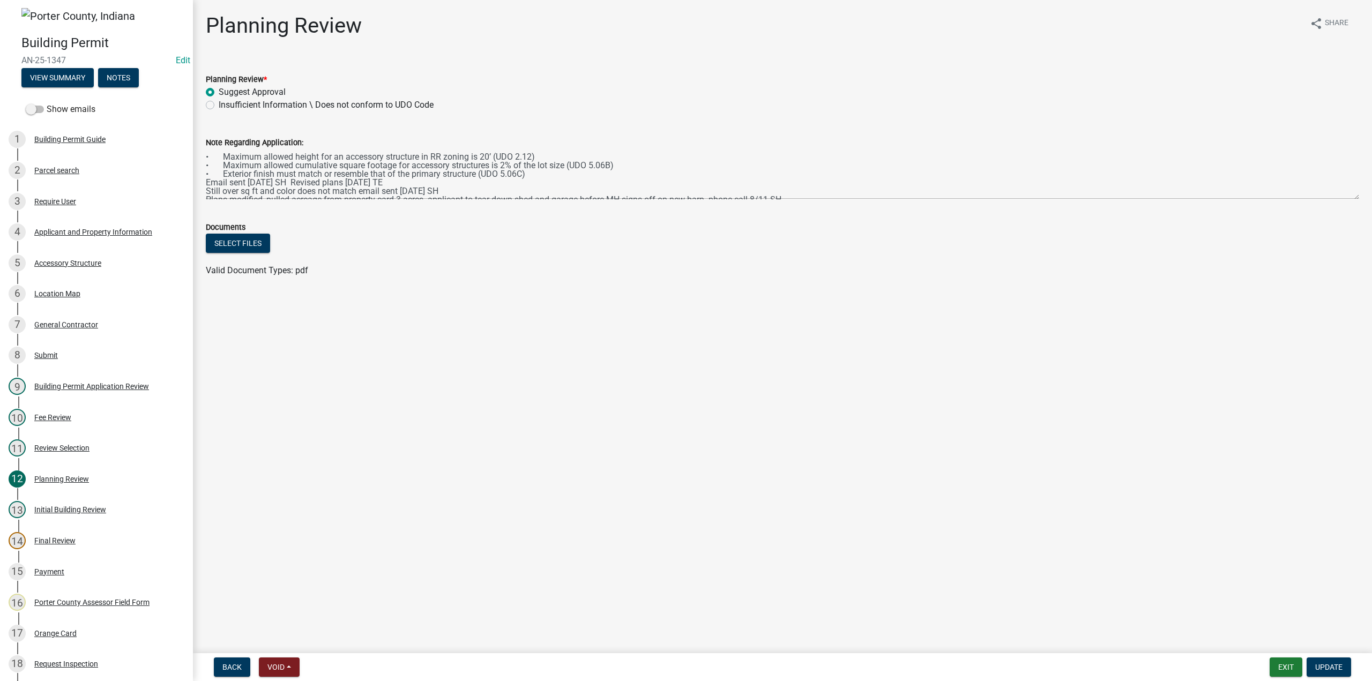
scroll to position [9, 0]
click at [51, 262] on div "Accessory Structure" at bounding box center [67, 263] width 67 height 8
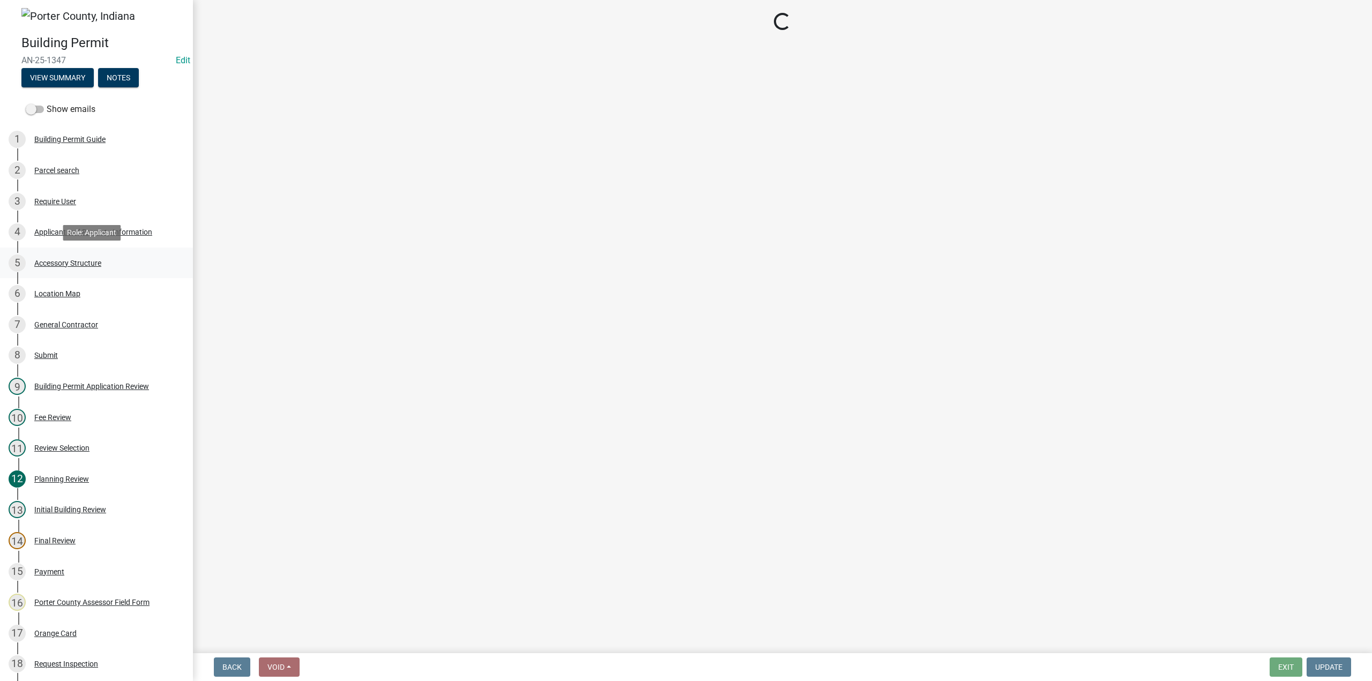
select select "de31ad38-eab4-417a-a8ac-eccf8406b967"
select select "968dc824-c675-4889-9261-eecf15873776"
select select "3cff20c0-3f0c-46d5-8ea1-4d56f0396f42"
select select "d63a0ebc-b44d-481d-ab70-ec75eba29316"
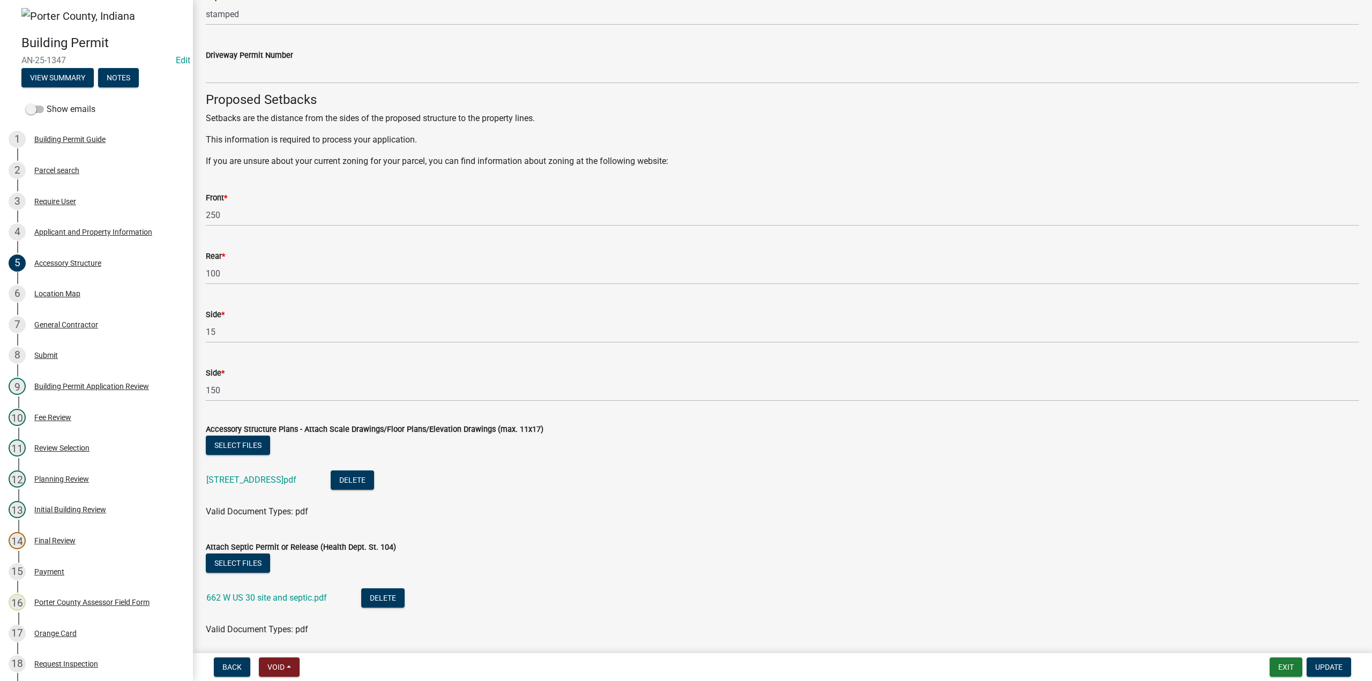
scroll to position [1699, 0]
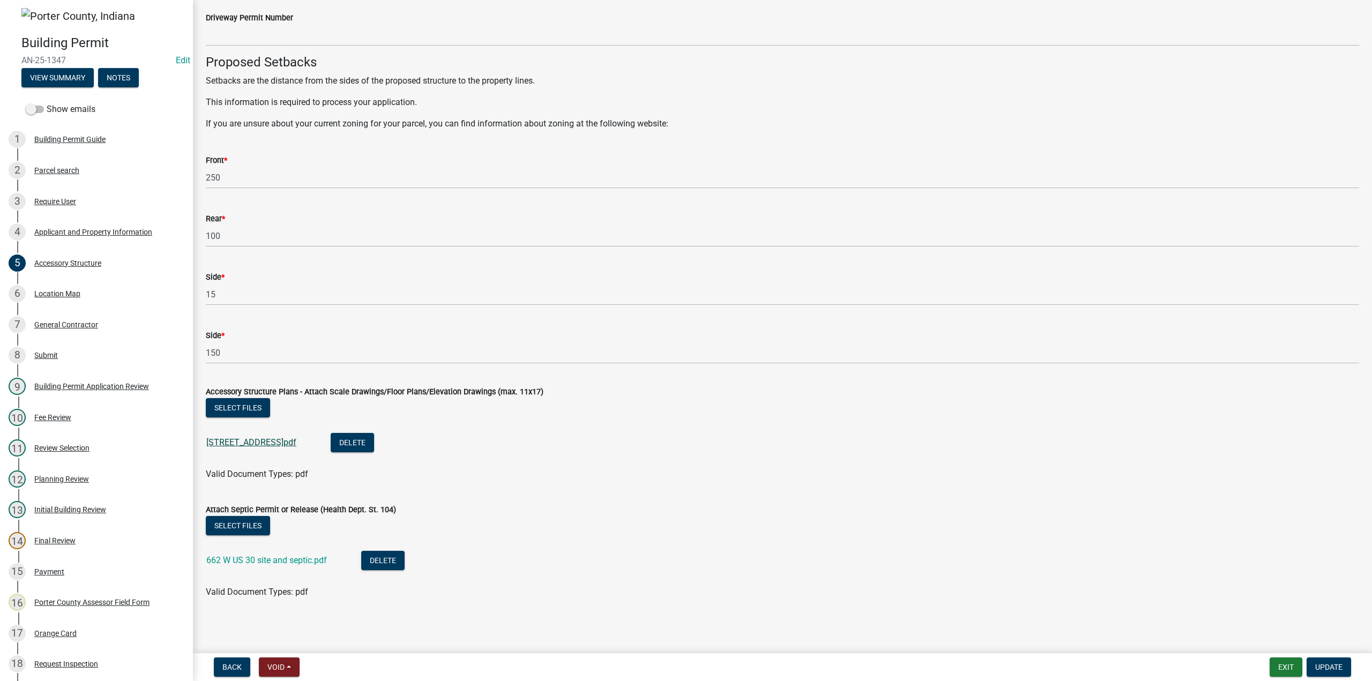
click at [296, 443] on link "622 Us Hwy 30 Building Revised.pdf" at bounding box center [251, 442] width 90 height 10
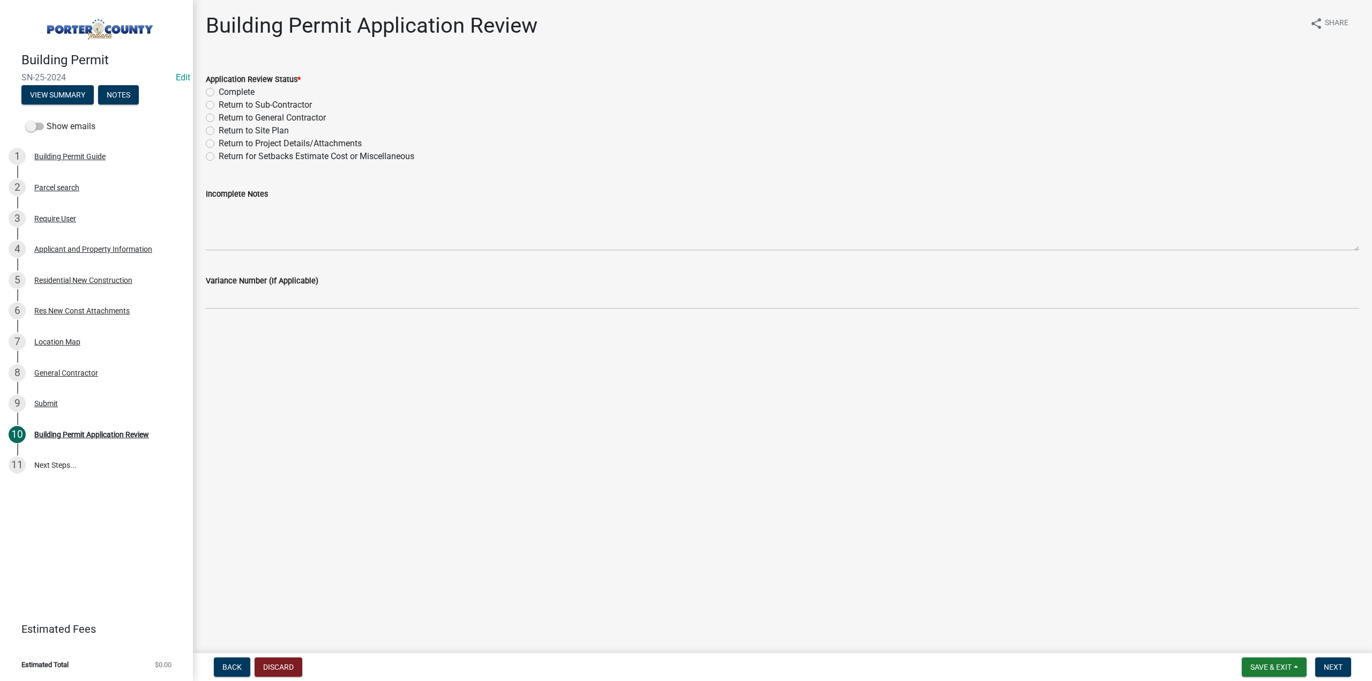
click at [219, 92] on label "Complete" at bounding box center [237, 92] width 36 height 13
click at [219, 92] on input "Complete" at bounding box center [222, 89] width 7 height 7
radio input "true"
click at [1337, 667] on span "Next" at bounding box center [1333, 667] width 19 height 9
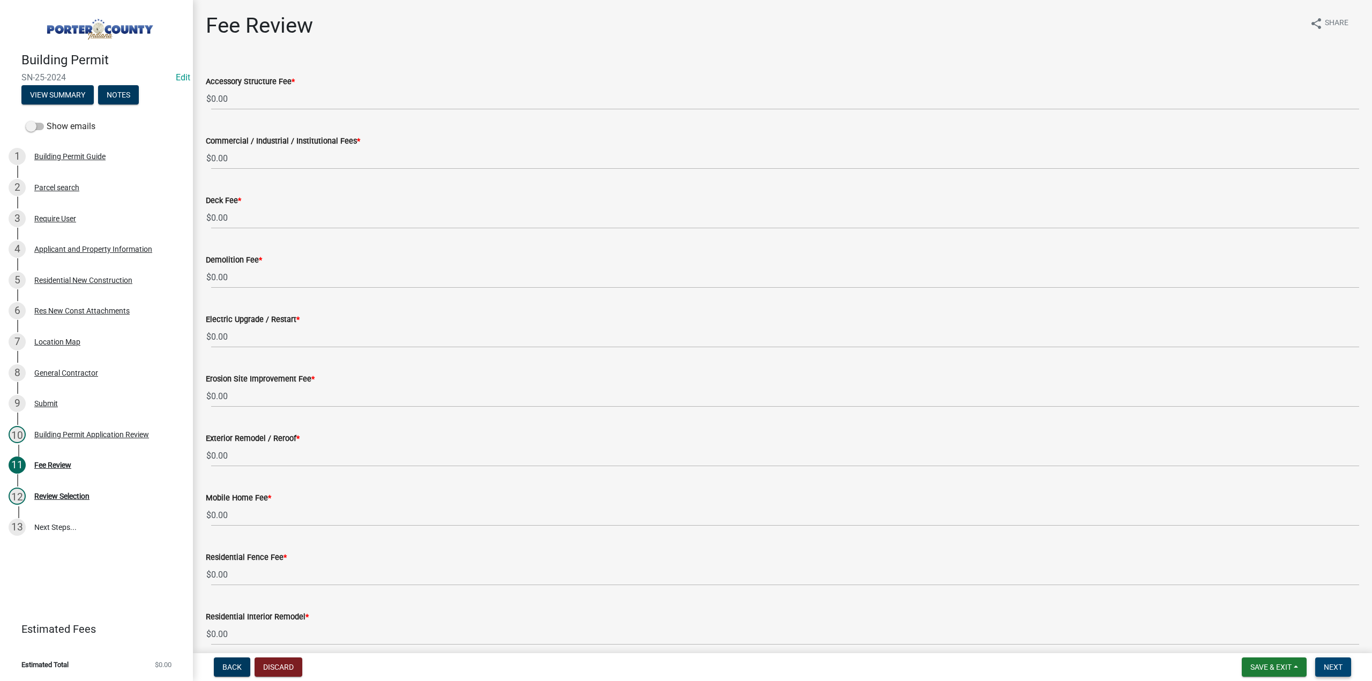
click at [1334, 663] on span "Next" at bounding box center [1333, 667] width 19 height 9
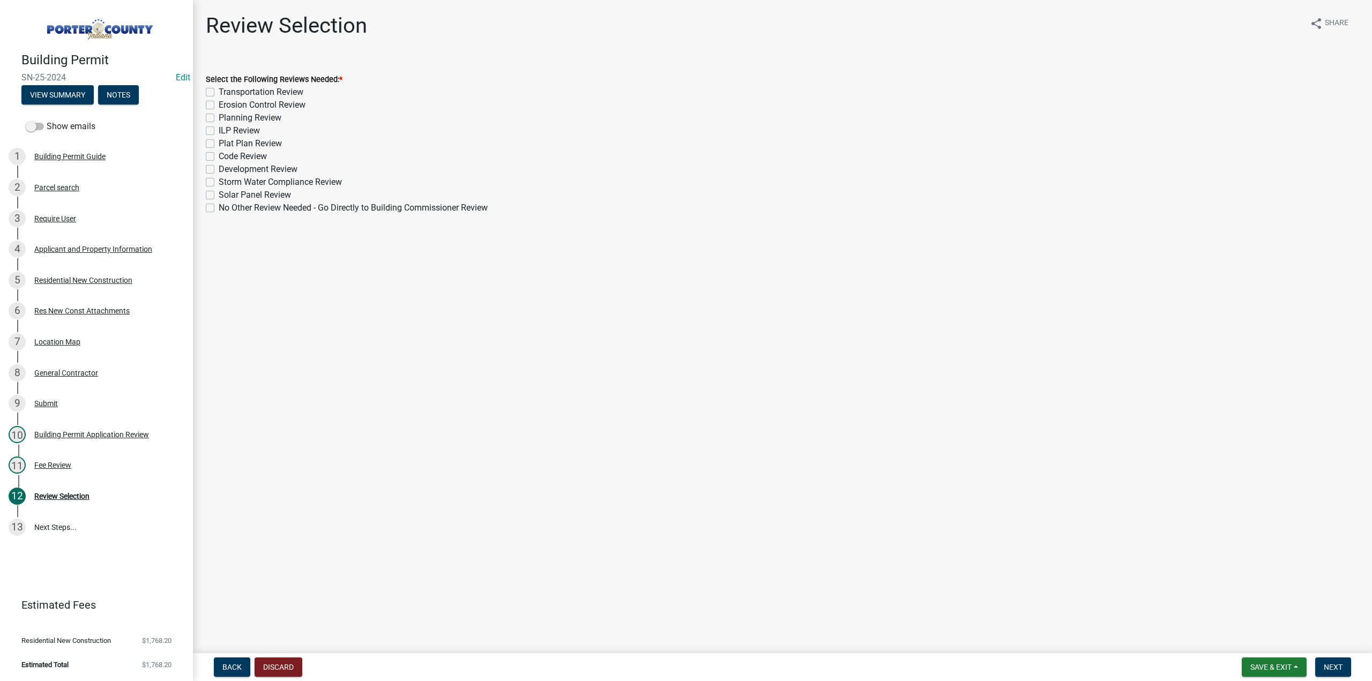
click at [219, 102] on label "Erosion Control Review" at bounding box center [262, 105] width 87 height 13
click at [219, 102] on input "Erosion Control Review" at bounding box center [222, 102] width 7 height 7
checkbox input "true"
checkbox input "false"
checkbox input "true"
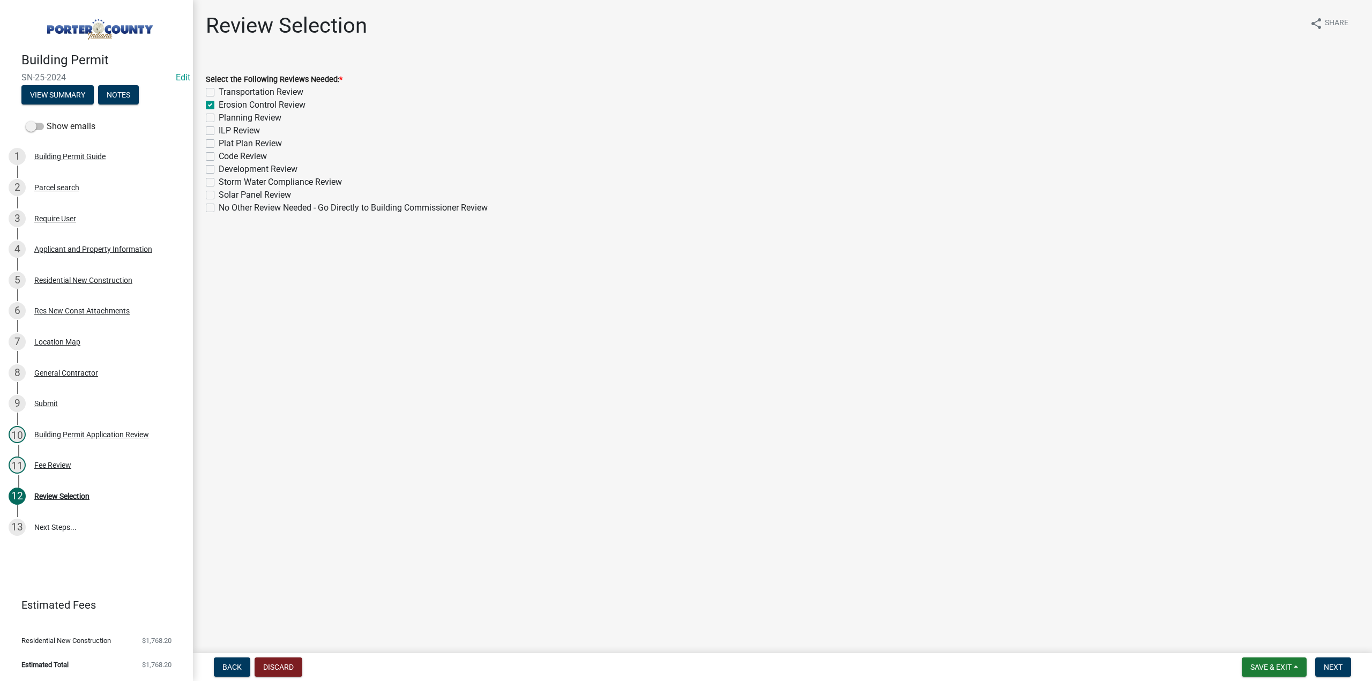
checkbox input "false"
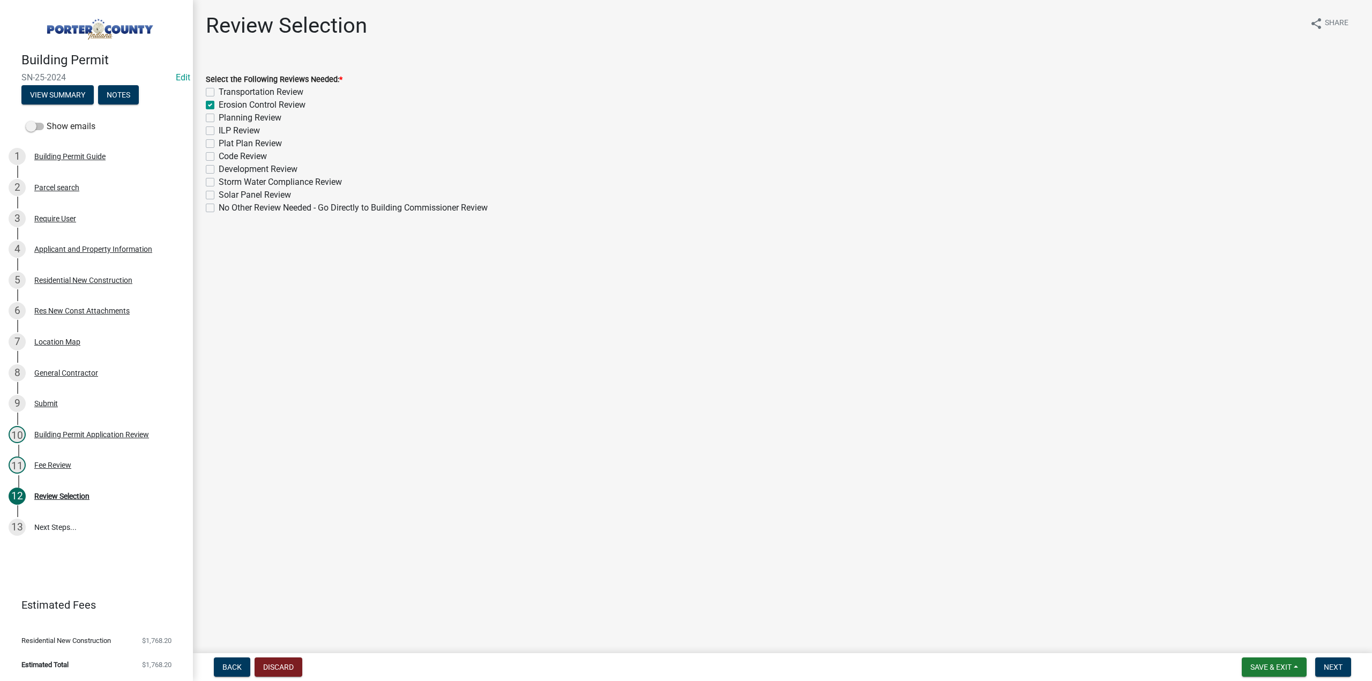
checkbox input "false"
click at [219, 117] on label "Planning Review" at bounding box center [250, 117] width 63 height 13
click at [219, 117] on input "Planning Review" at bounding box center [222, 114] width 7 height 7
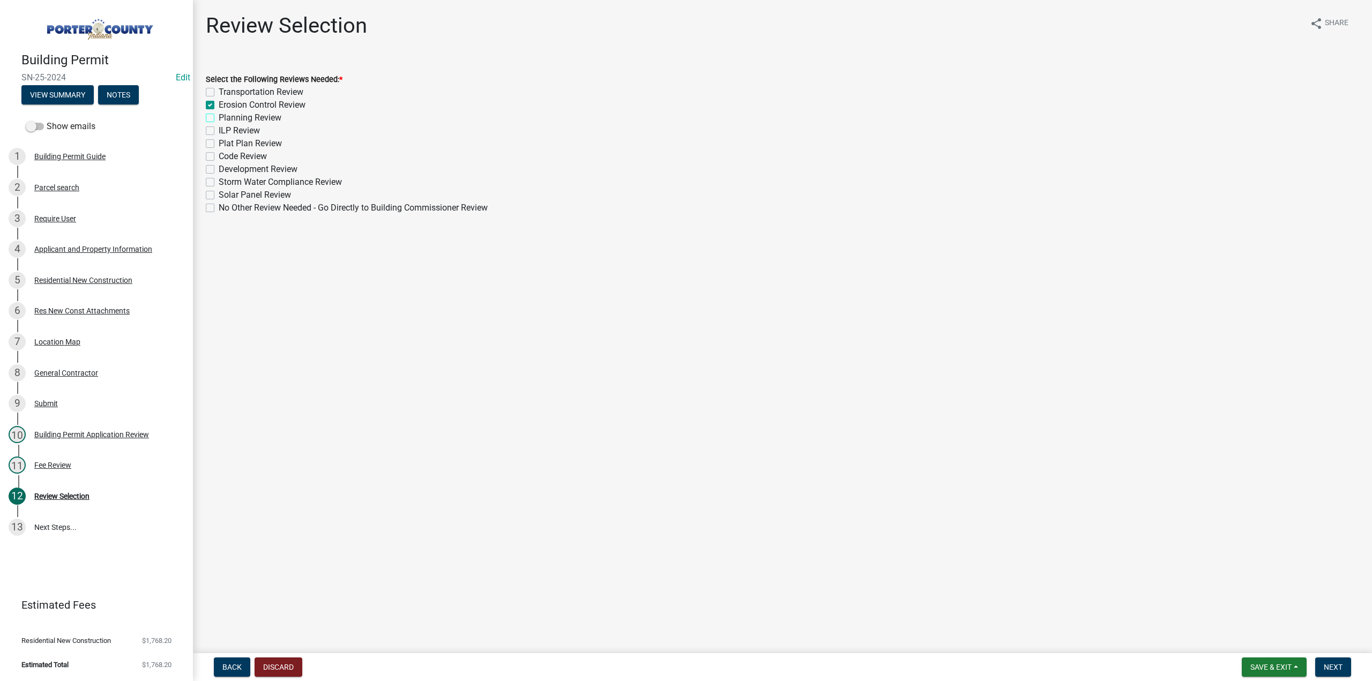
checkbox input "true"
checkbox input "false"
checkbox input "true"
checkbox input "false"
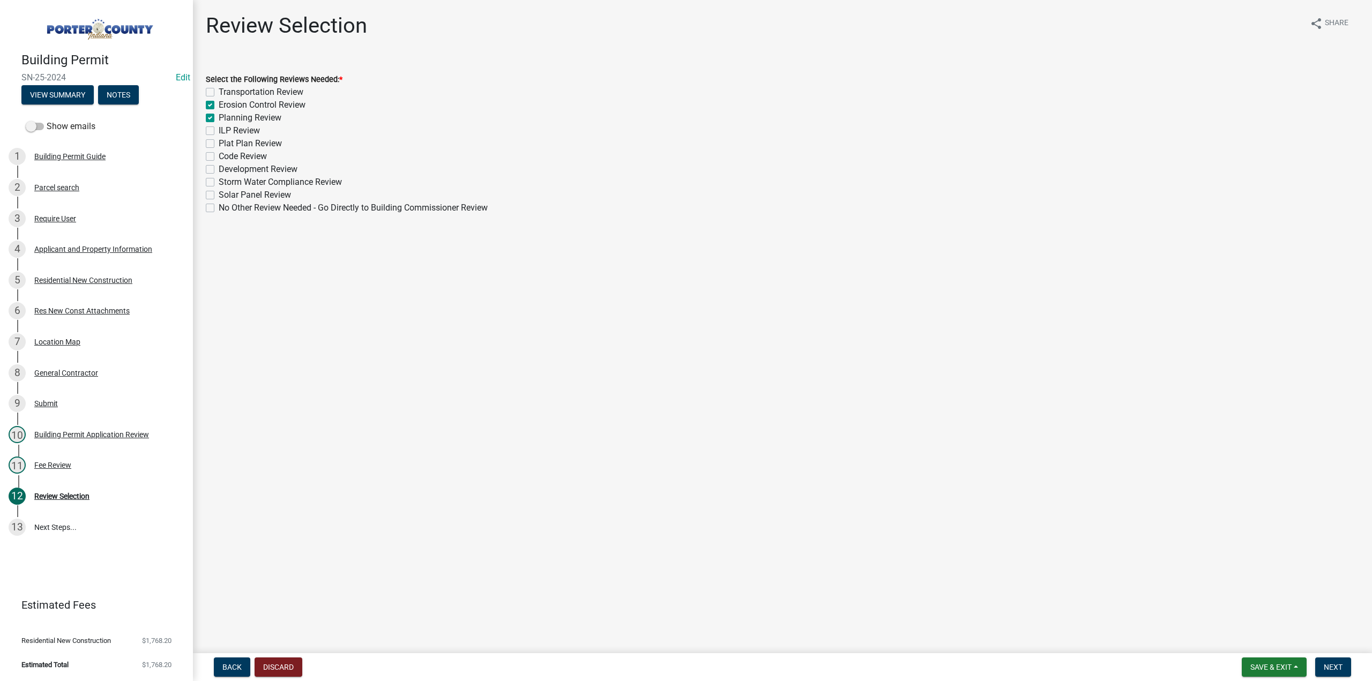
checkbox input "false"
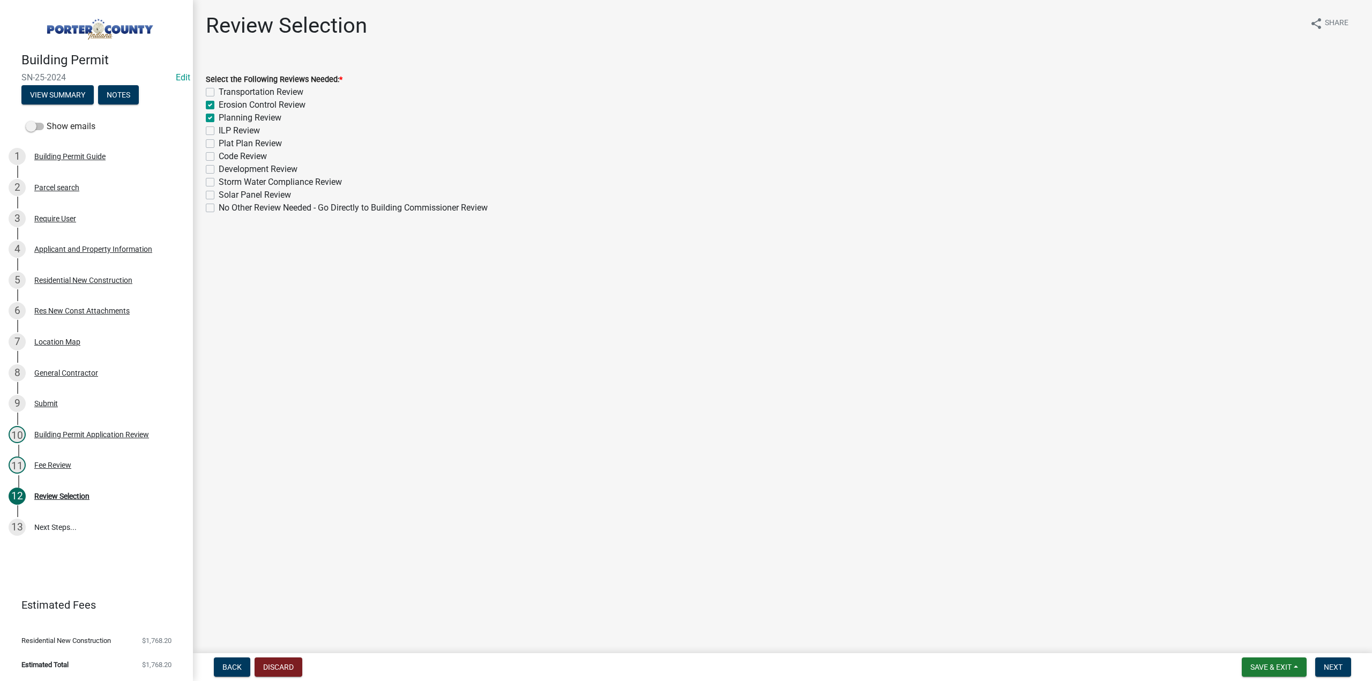
checkbox input "false"
click at [219, 145] on label "Plat Plan Review" at bounding box center [250, 143] width 63 height 13
click at [219, 144] on input "Plat Plan Review" at bounding box center [222, 140] width 7 height 7
checkbox input "true"
checkbox input "false"
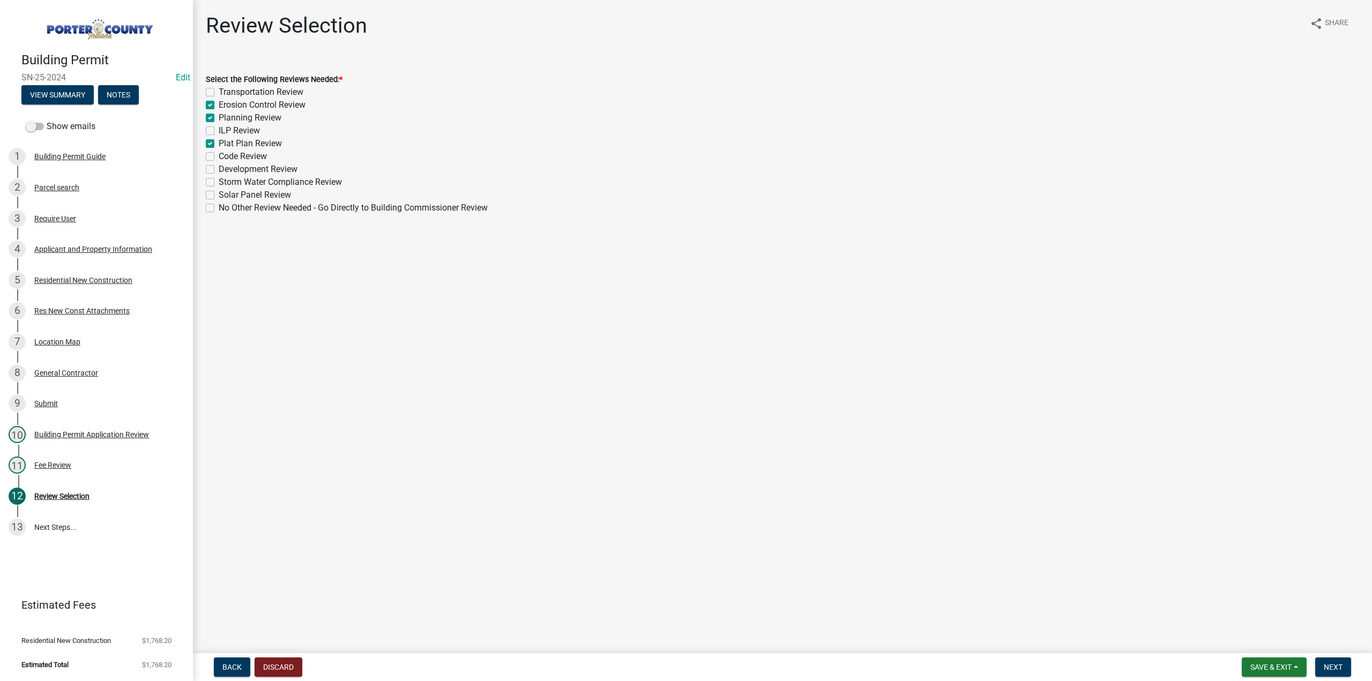
checkbox input "true"
checkbox input "false"
checkbox input "true"
checkbox input "false"
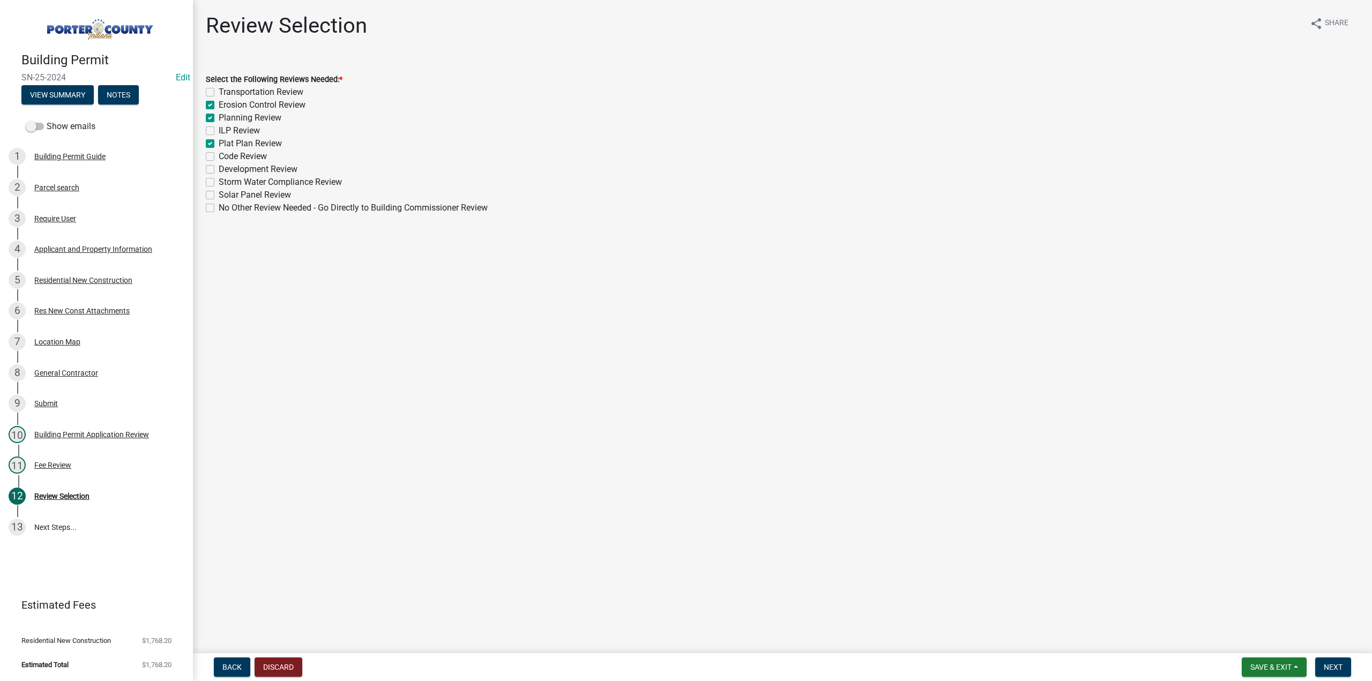
checkbox input "false"
click at [1337, 665] on span "Next" at bounding box center [1333, 667] width 19 height 9
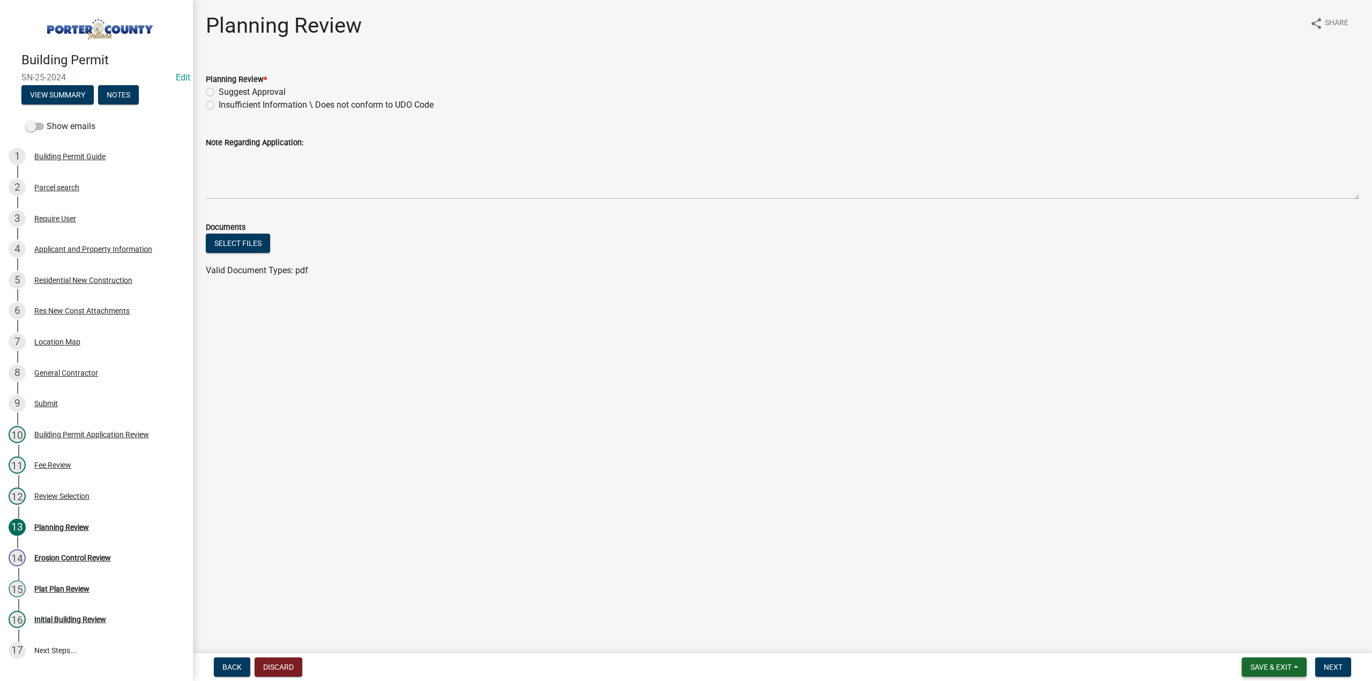
click at [1260, 667] on span "Save & Exit" at bounding box center [1271, 667] width 41 height 9
click at [1263, 641] on button "Save & Exit" at bounding box center [1264, 640] width 86 height 26
